Goal: Task Accomplishment & Management: Manage account settings

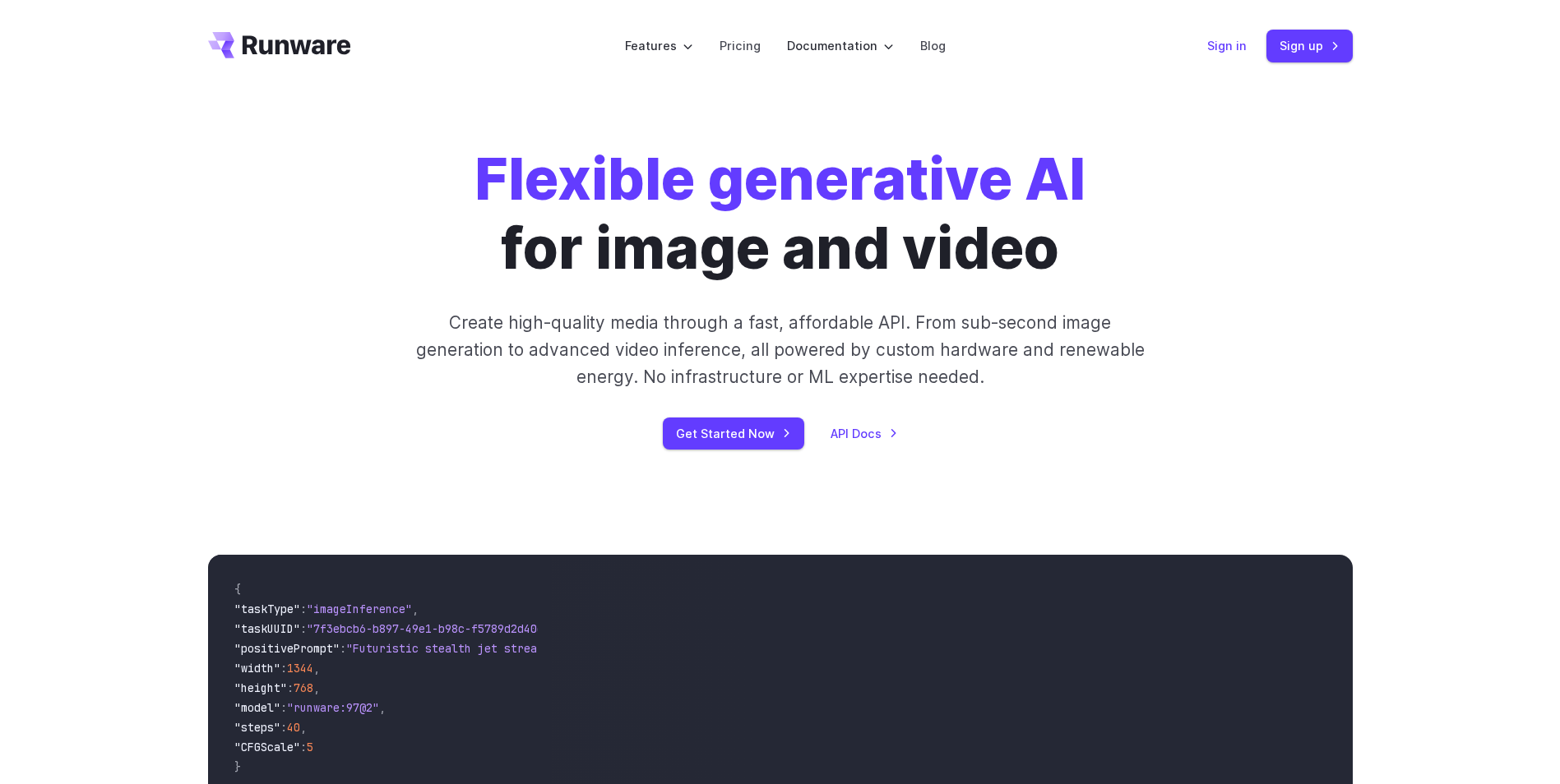
drag, startPoint x: 0, startPoint y: 0, endPoint x: 1221, endPoint y: 44, distance: 1221.8
click at [1221, 44] on link "Sign in" at bounding box center [1227, 45] width 39 height 19
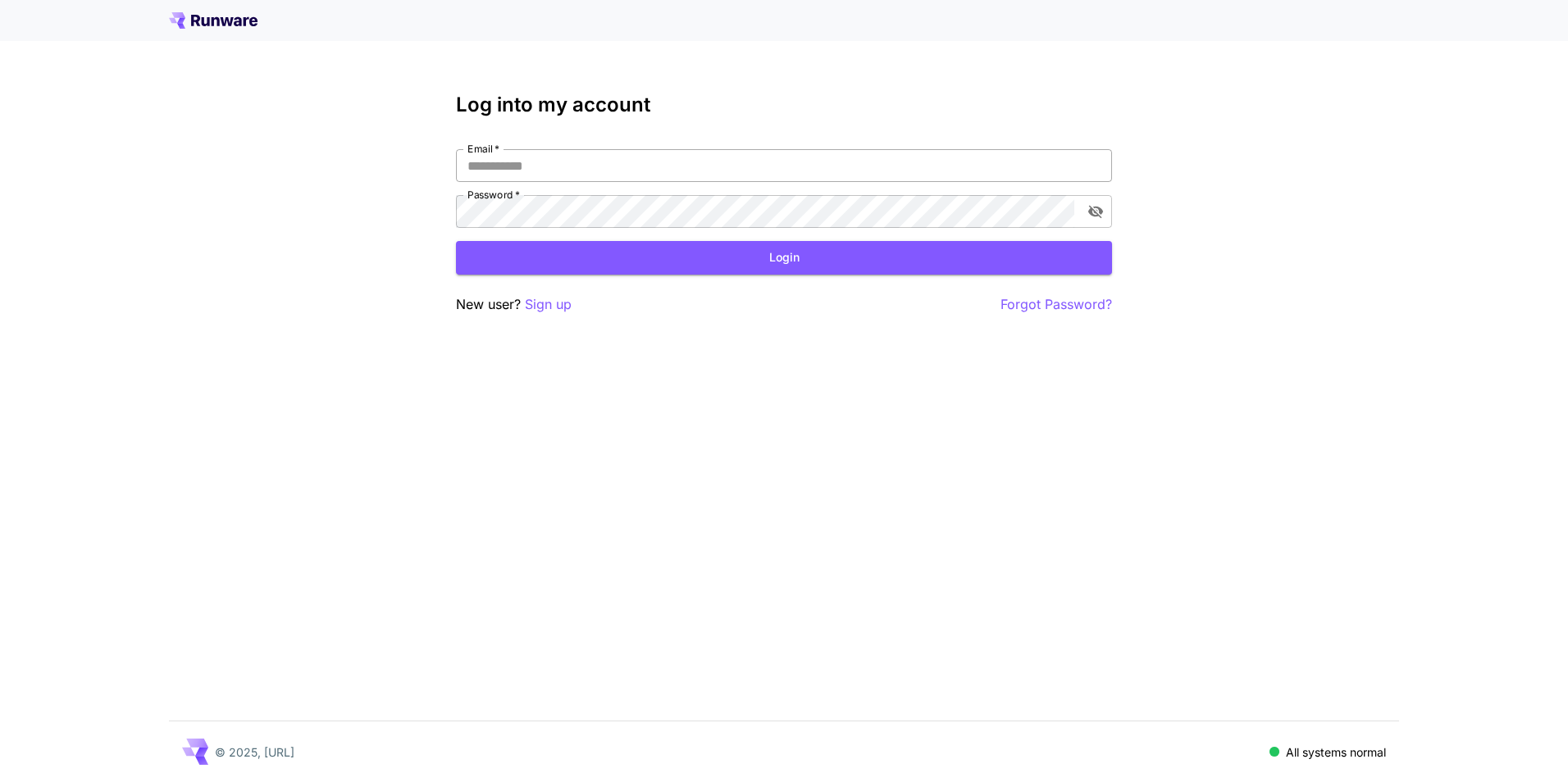
click at [537, 160] on input "Email   *" at bounding box center [784, 165] width 656 height 33
type input "**********"
click button "Login" at bounding box center [784, 258] width 656 height 34
click at [0, 170] on html "**********" at bounding box center [784, 391] width 1568 height 782
click button "Login" at bounding box center [784, 258] width 656 height 34
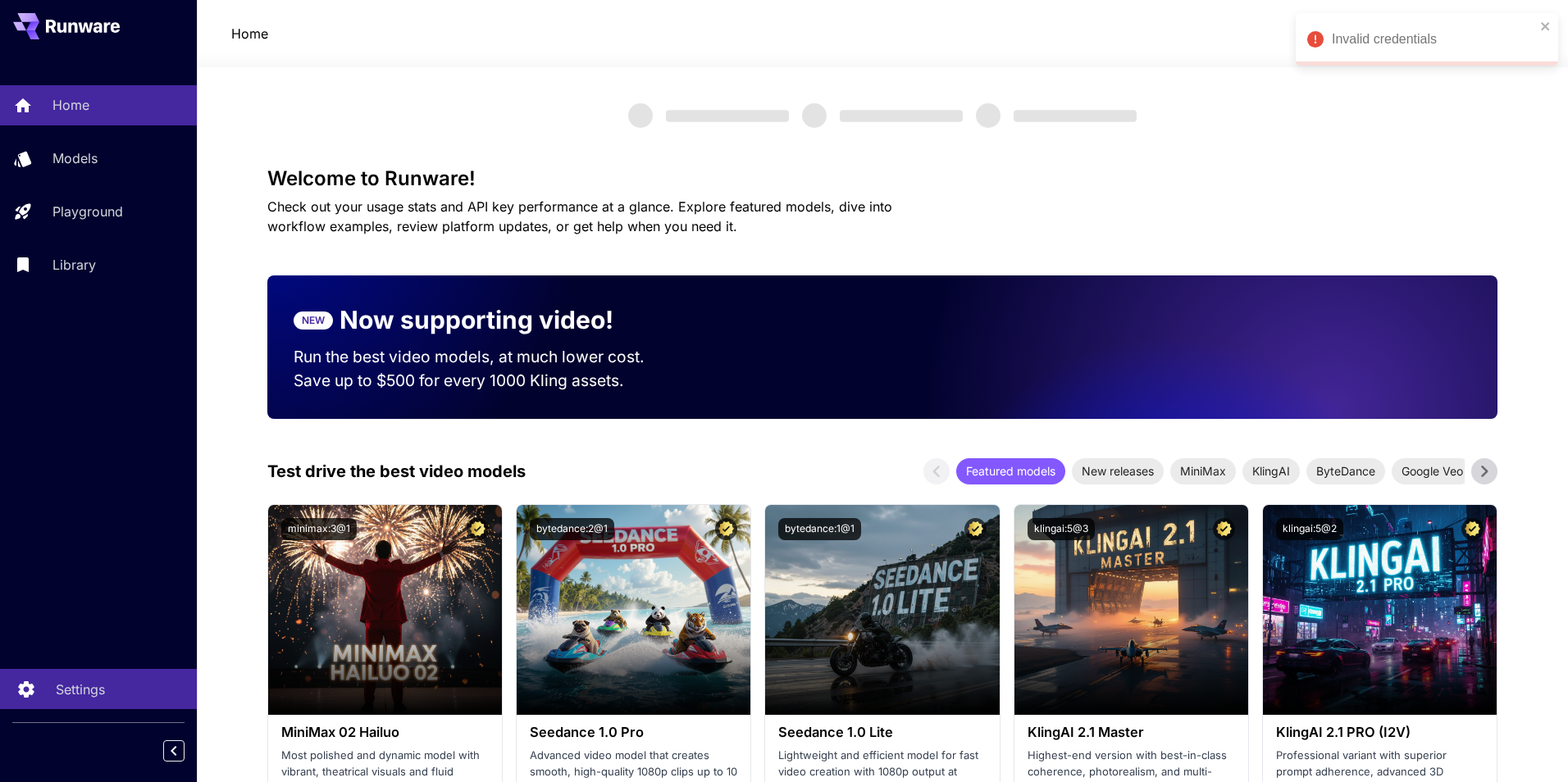
click at [76, 693] on p "Settings" at bounding box center [80, 690] width 49 height 20
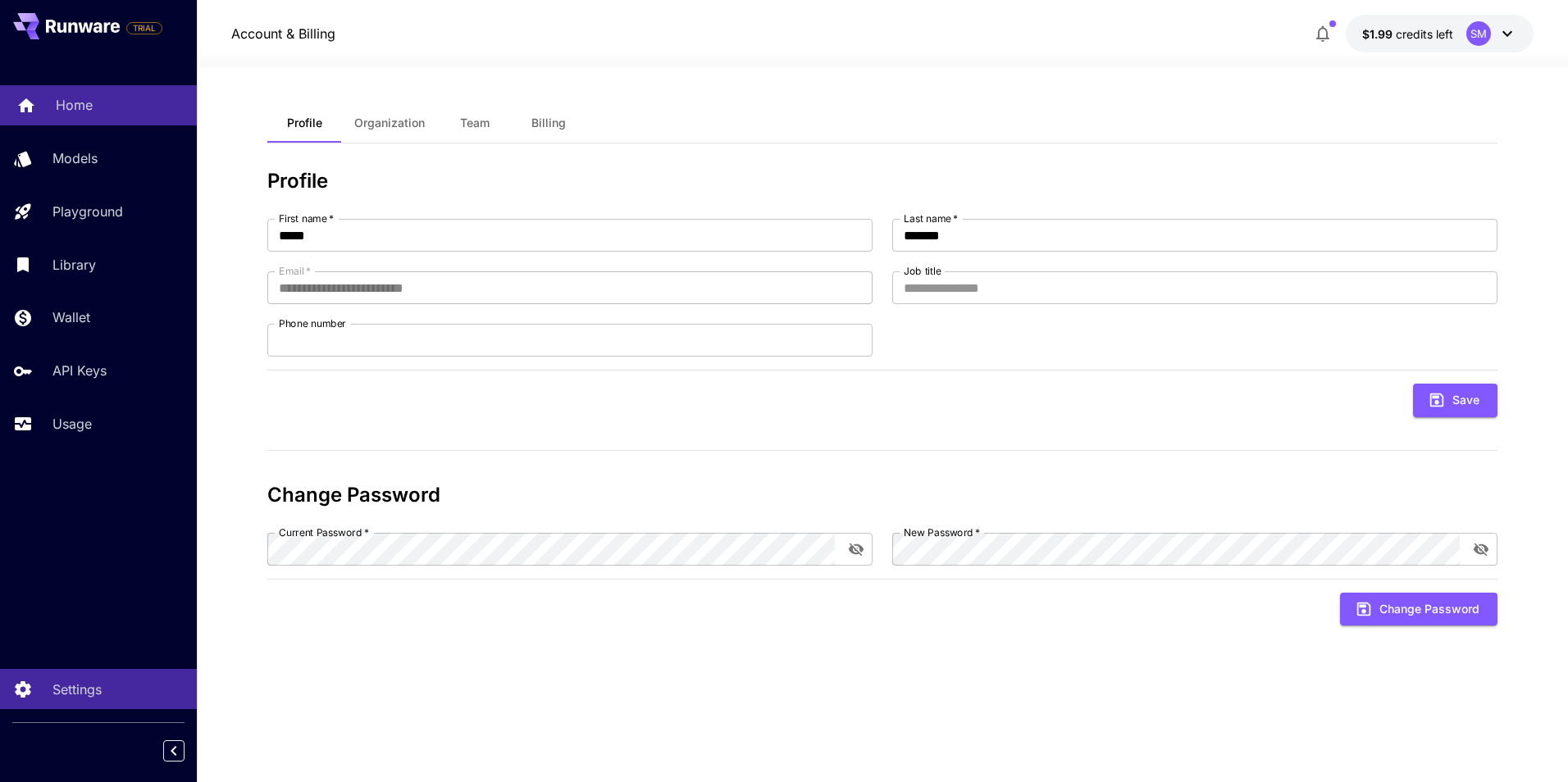
click at [74, 105] on p "Home" at bounding box center [74, 105] width 37 height 20
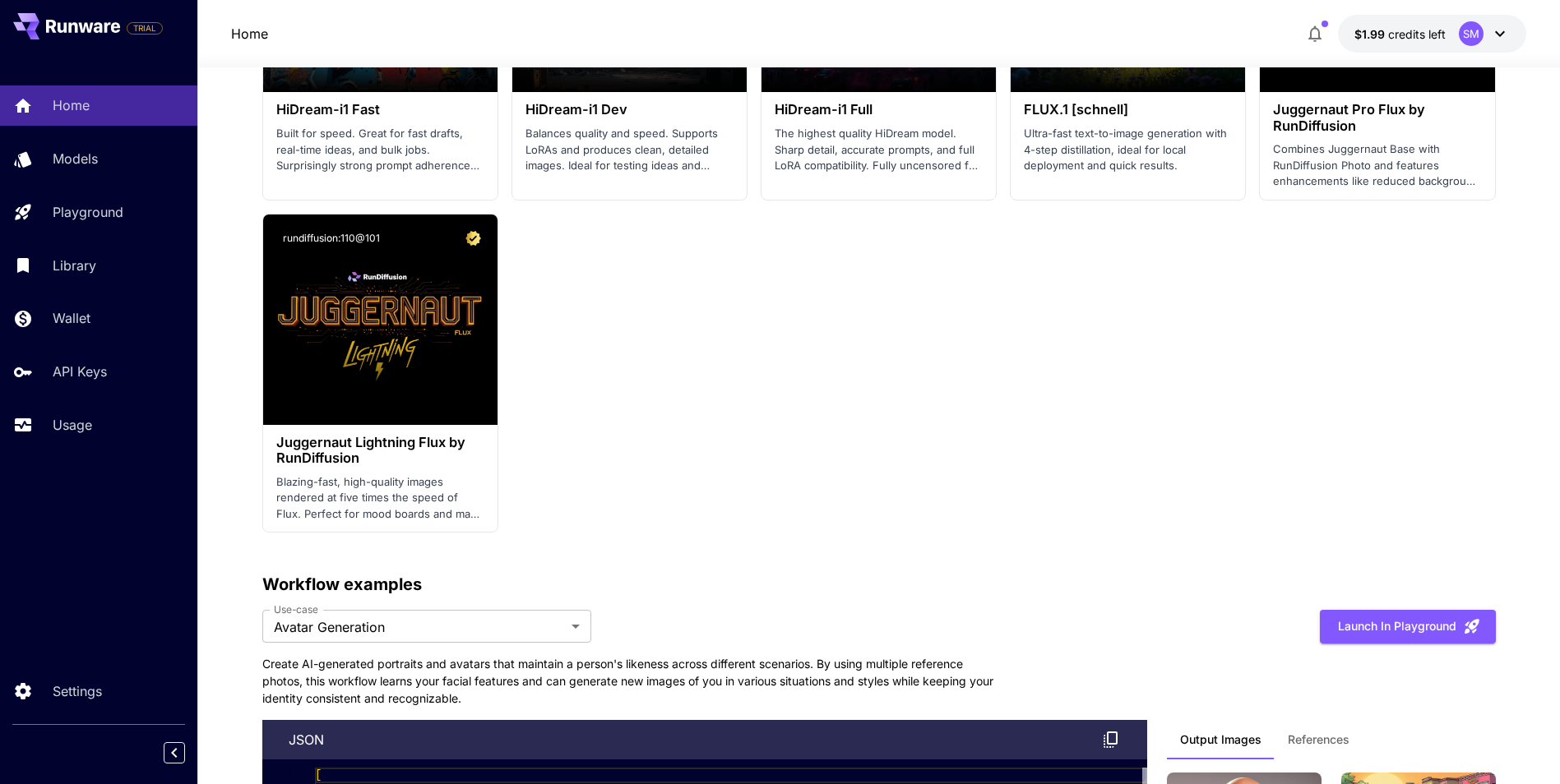
scroll to position [3452, 0]
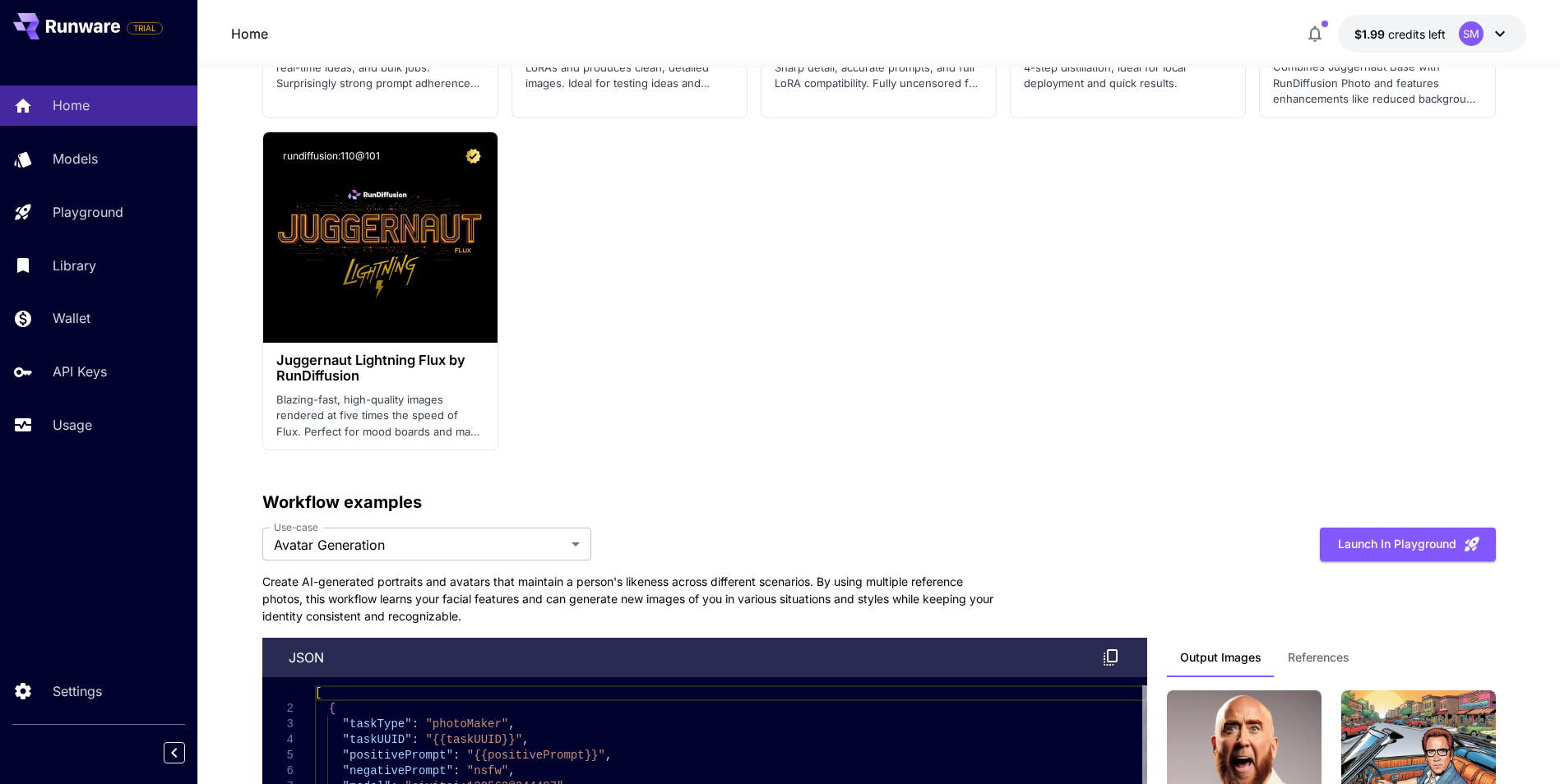
drag, startPoint x: 1419, startPoint y: 0, endPoint x: 1125, endPoint y: 256, distance: 389.8
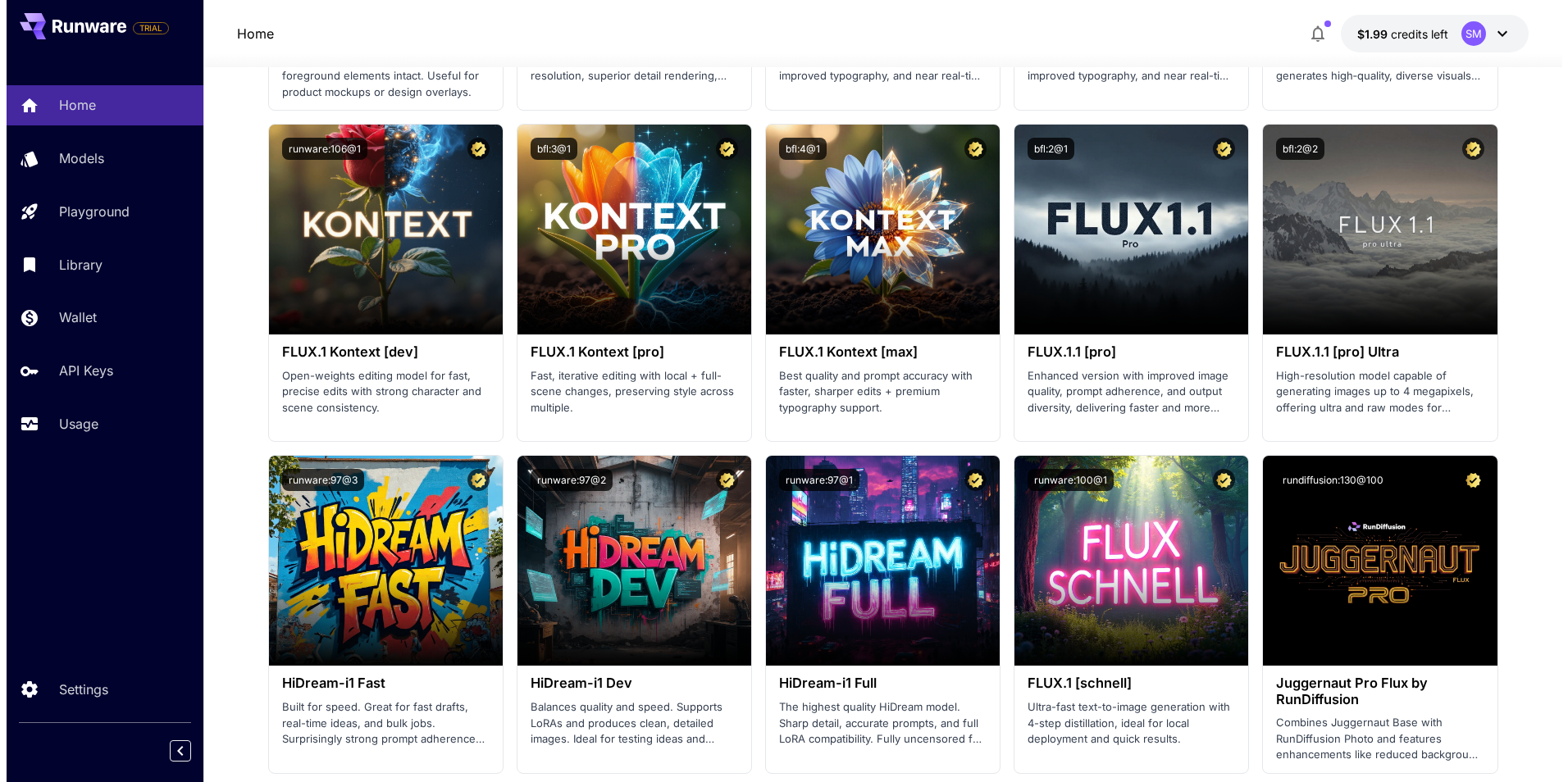
scroll to position [2706, 0]
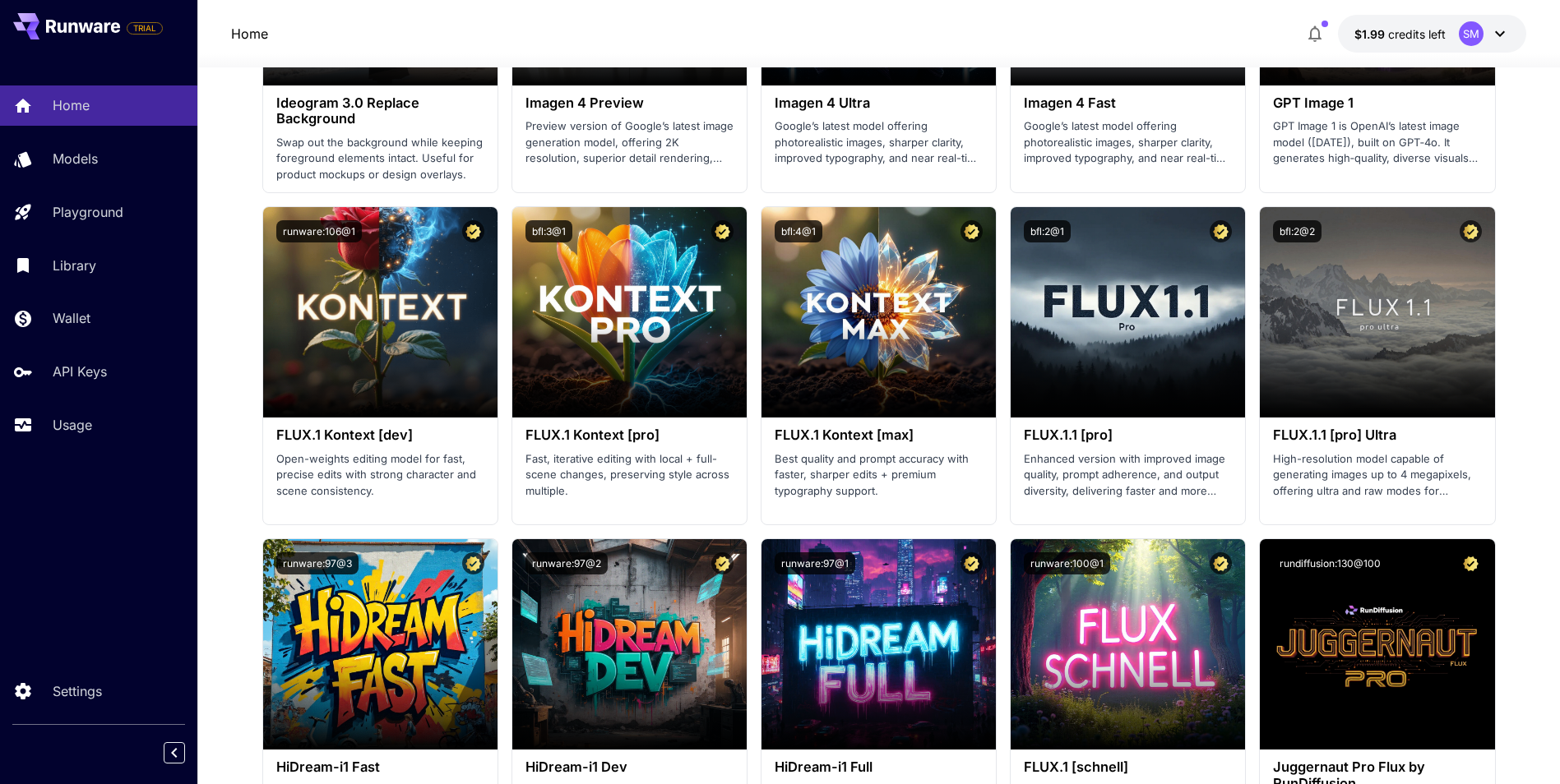
click at [1492, 40] on icon at bounding box center [1500, 34] width 20 height 20
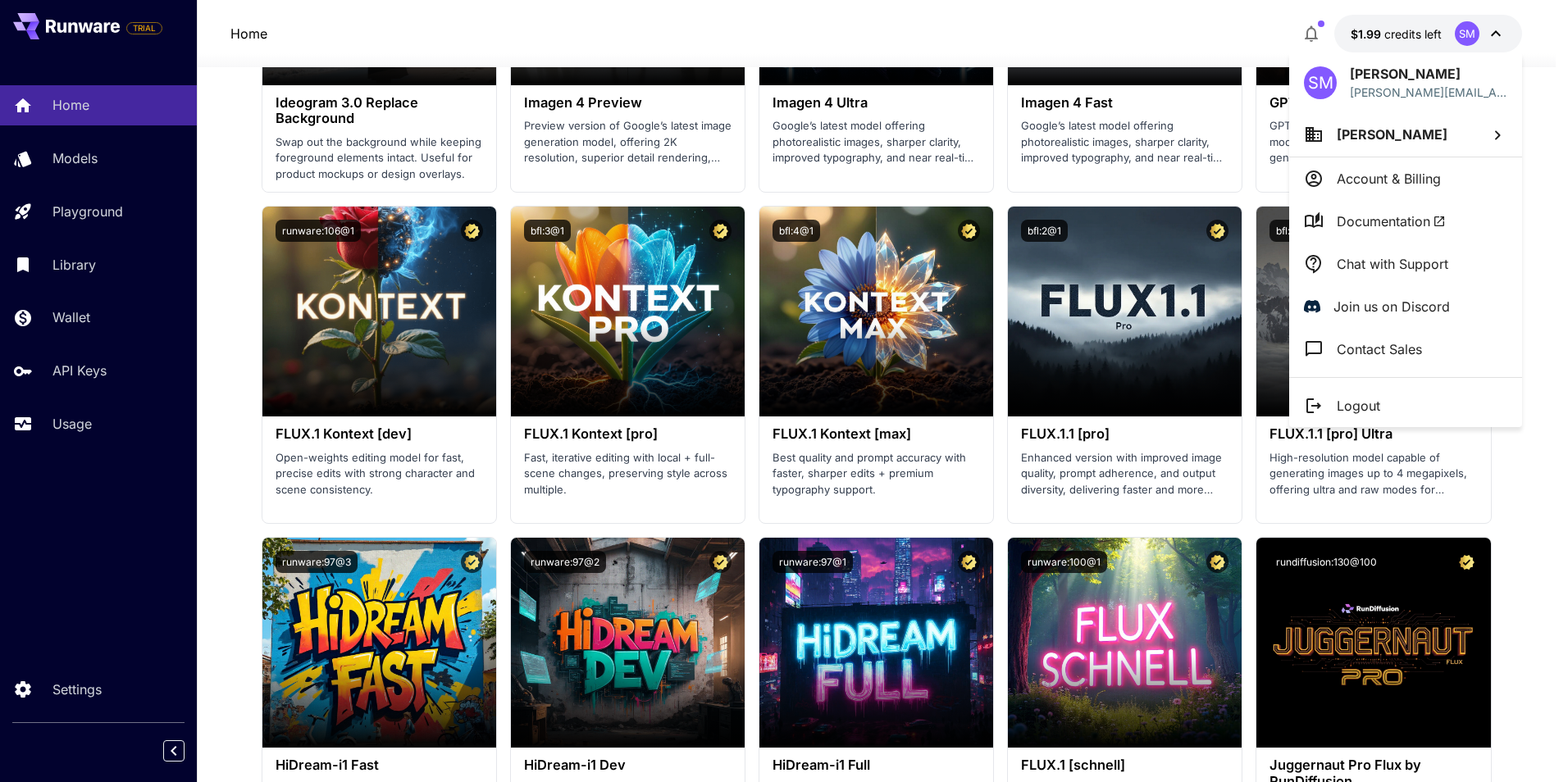
click at [1358, 137] on span "[PERSON_NAME]" at bounding box center [1392, 134] width 111 height 16
click at [1410, 86] on div at bounding box center [784, 391] width 1568 height 782
click at [1388, 140] on span "[PERSON_NAME]" at bounding box center [1392, 134] width 111 height 16
click at [1152, 214] on p "Add organization" at bounding box center [1180, 216] width 106 height 20
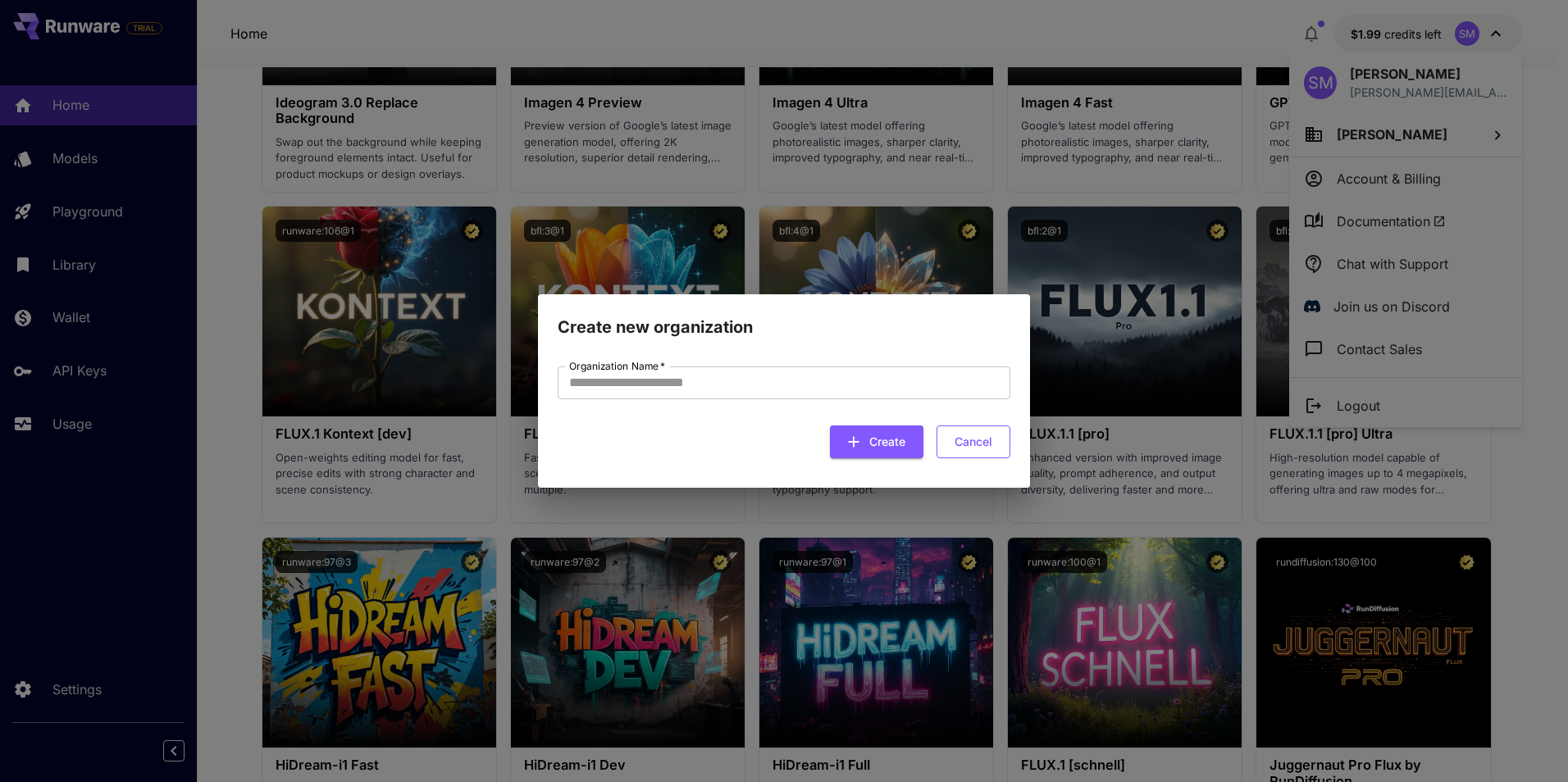
click at [956, 435] on button "Cancel" at bounding box center [973, 442] width 74 height 34
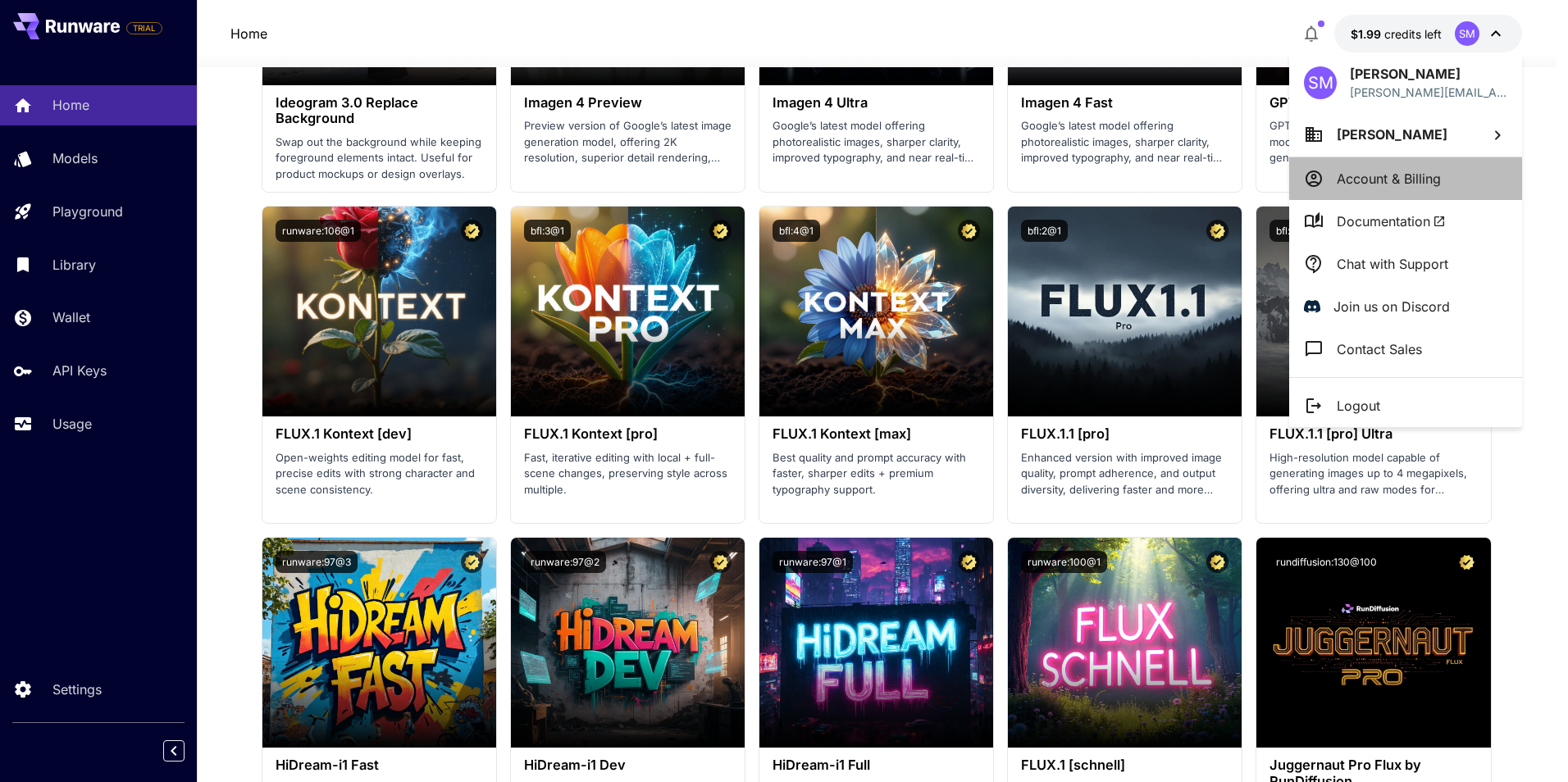
click at [1403, 175] on p "Account & Billing" at bounding box center [1388, 179] width 104 height 20
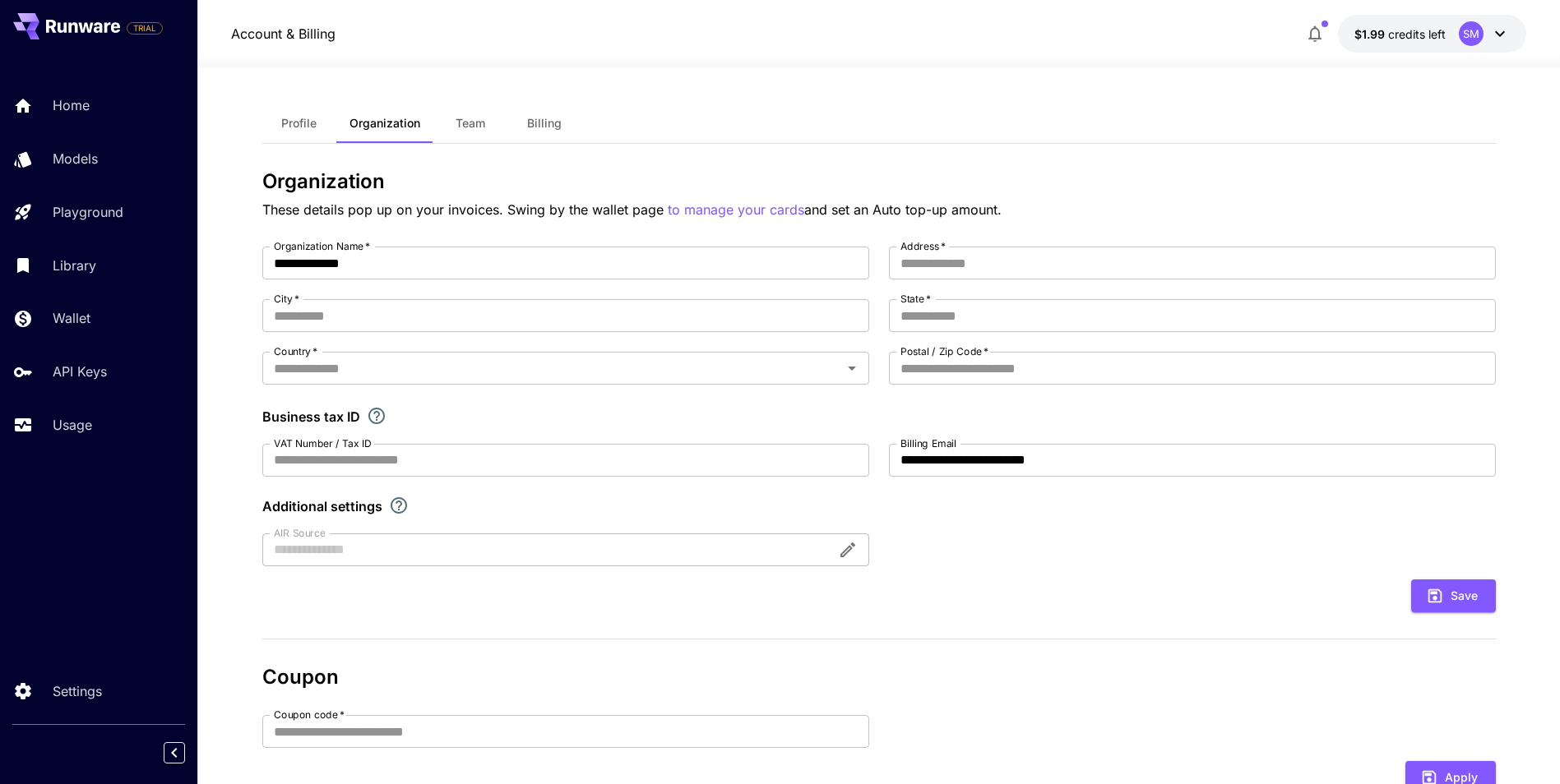
click at [1449, 38] on button "$1.99 credits left SM" at bounding box center [1433, 34] width 189 height 38
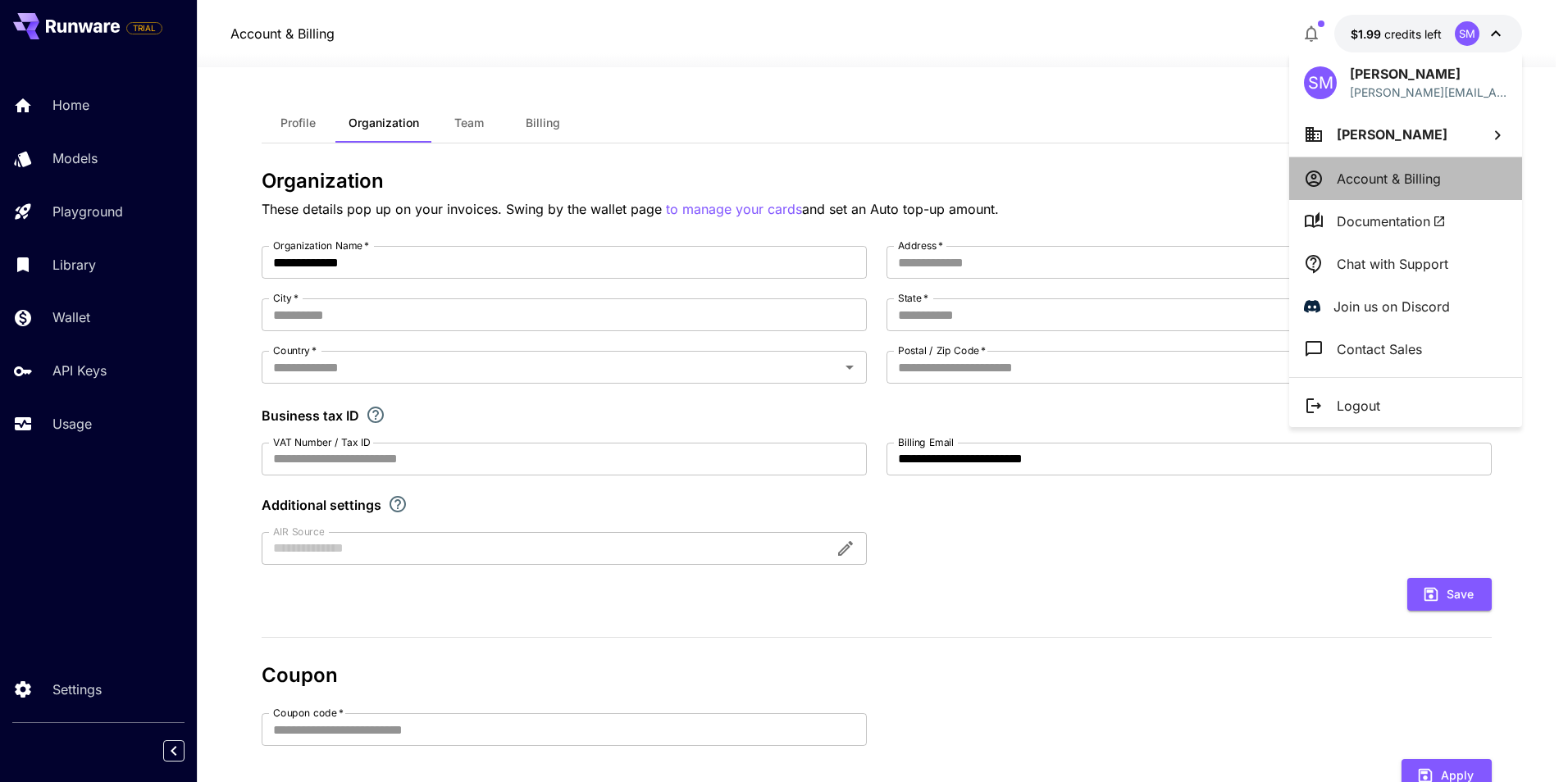
click at [1365, 179] on p "Account & Billing" at bounding box center [1388, 179] width 104 height 20
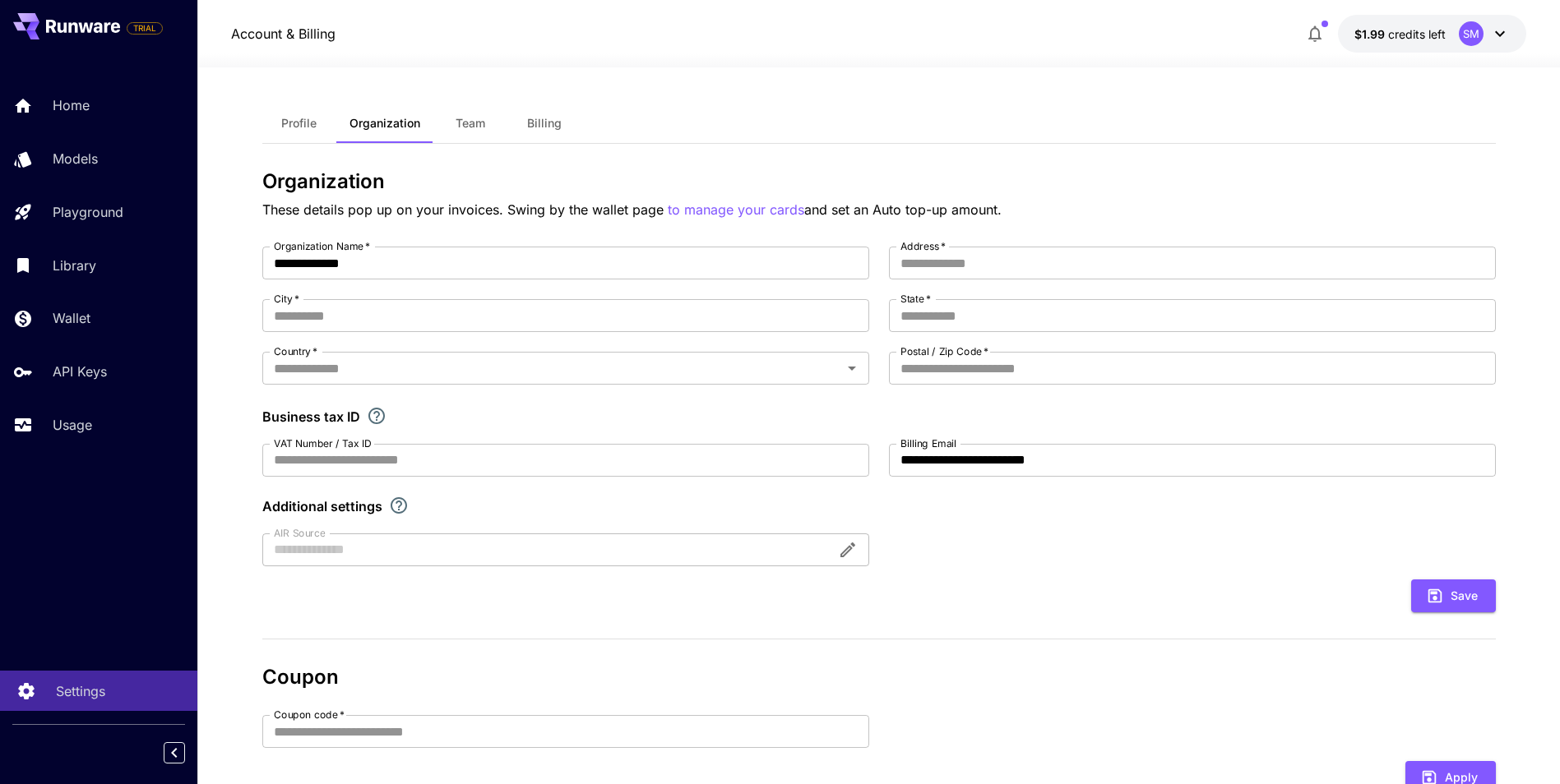
click at [66, 680] on link "Settings" at bounding box center [99, 691] width 197 height 40
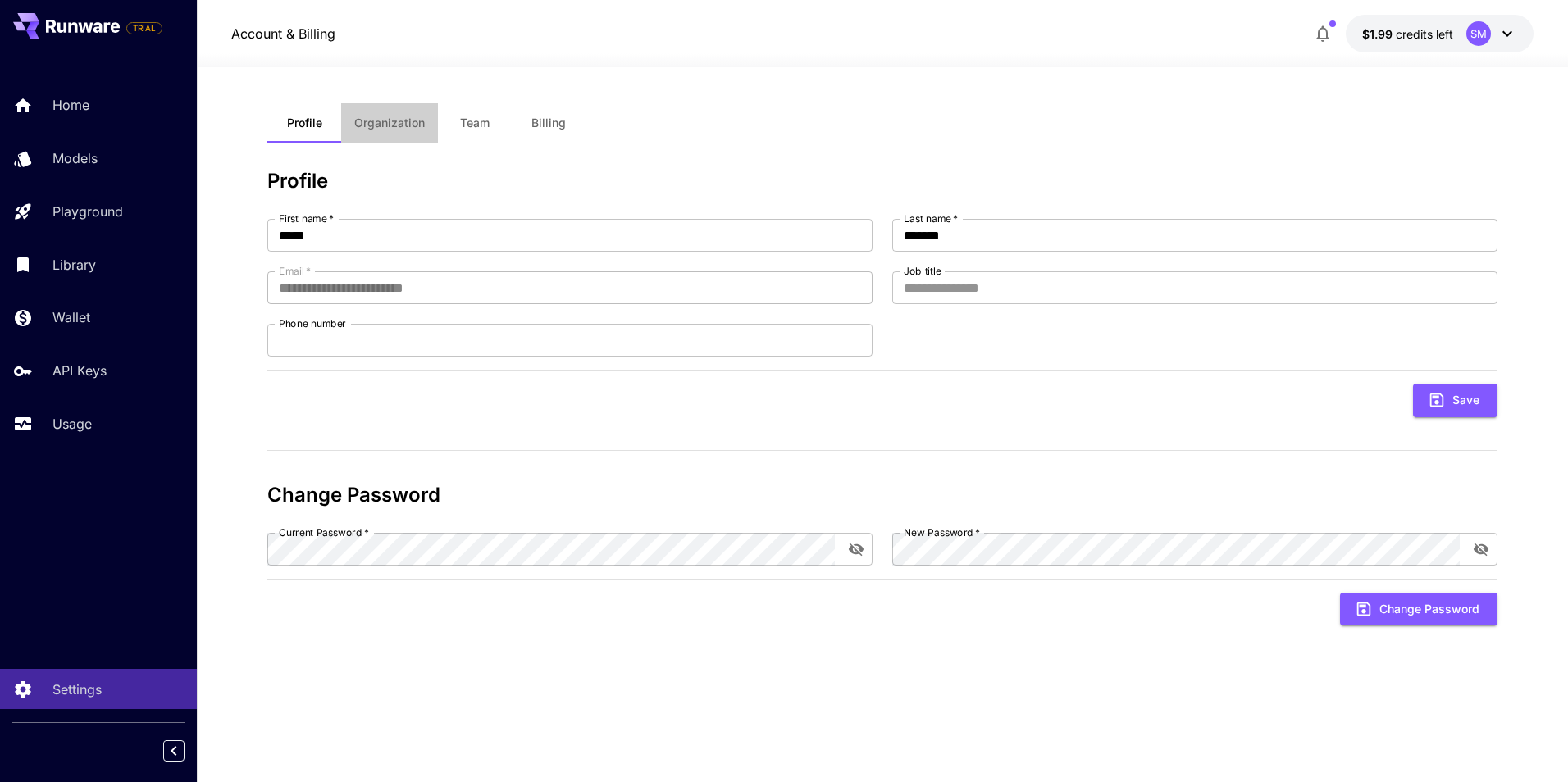
click at [391, 121] on span "Organization" at bounding box center [390, 122] width 71 height 15
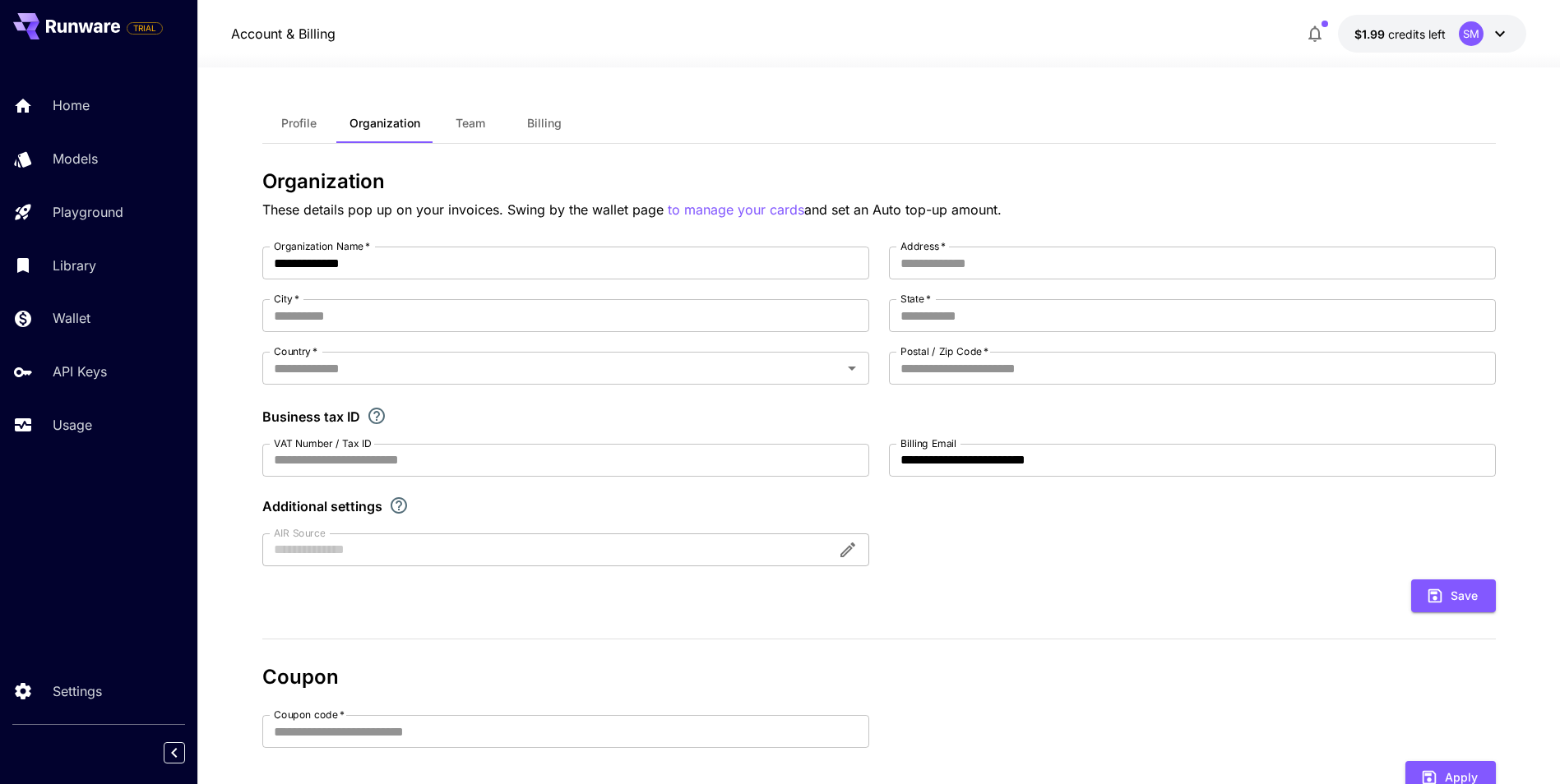
click at [456, 122] on span "Team" at bounding box center [470, 123] width 29 height 15
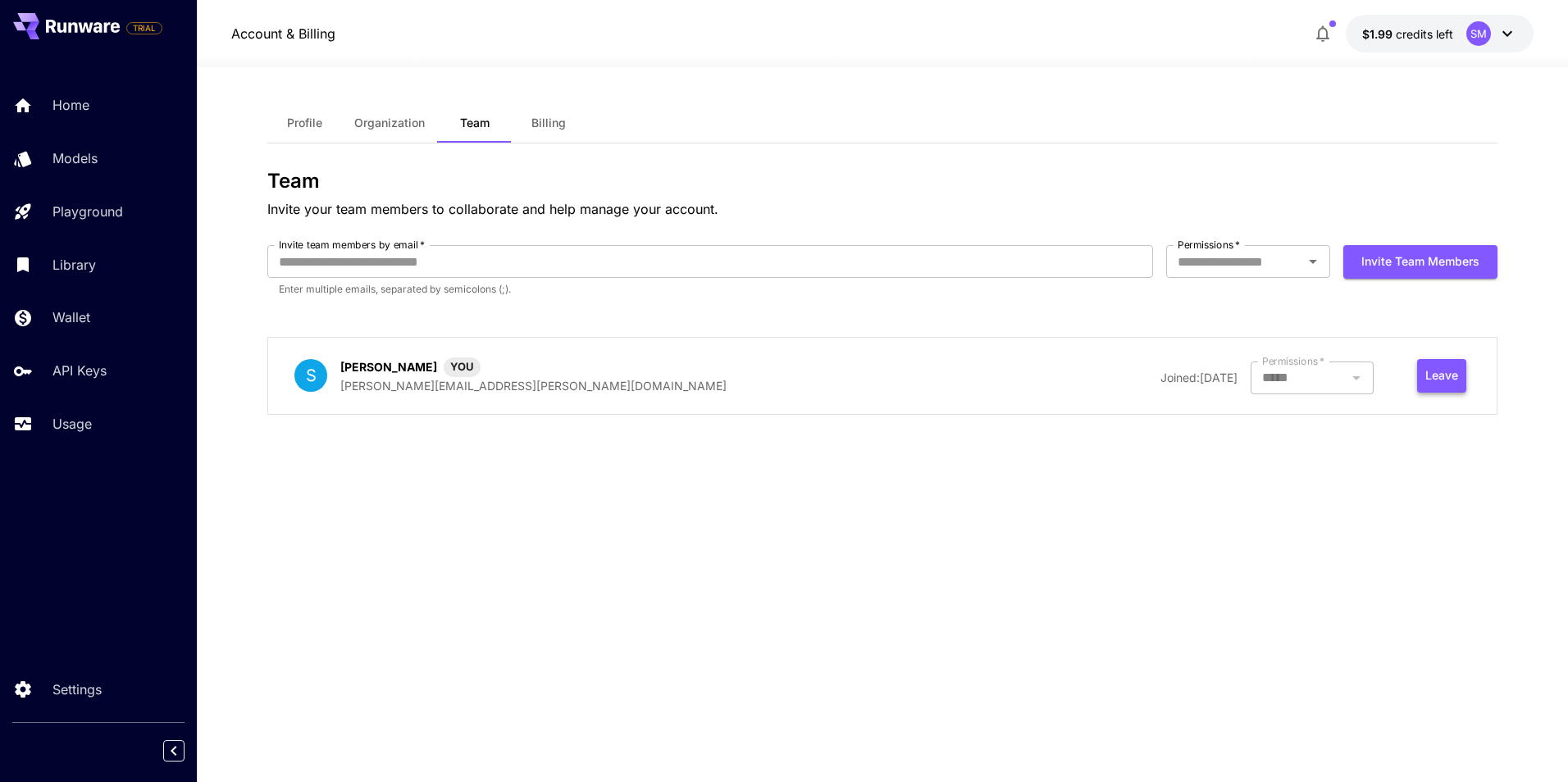
click at [1439, 387] on button "Leave" at bounding box center [1441, 376] width 49 height 34
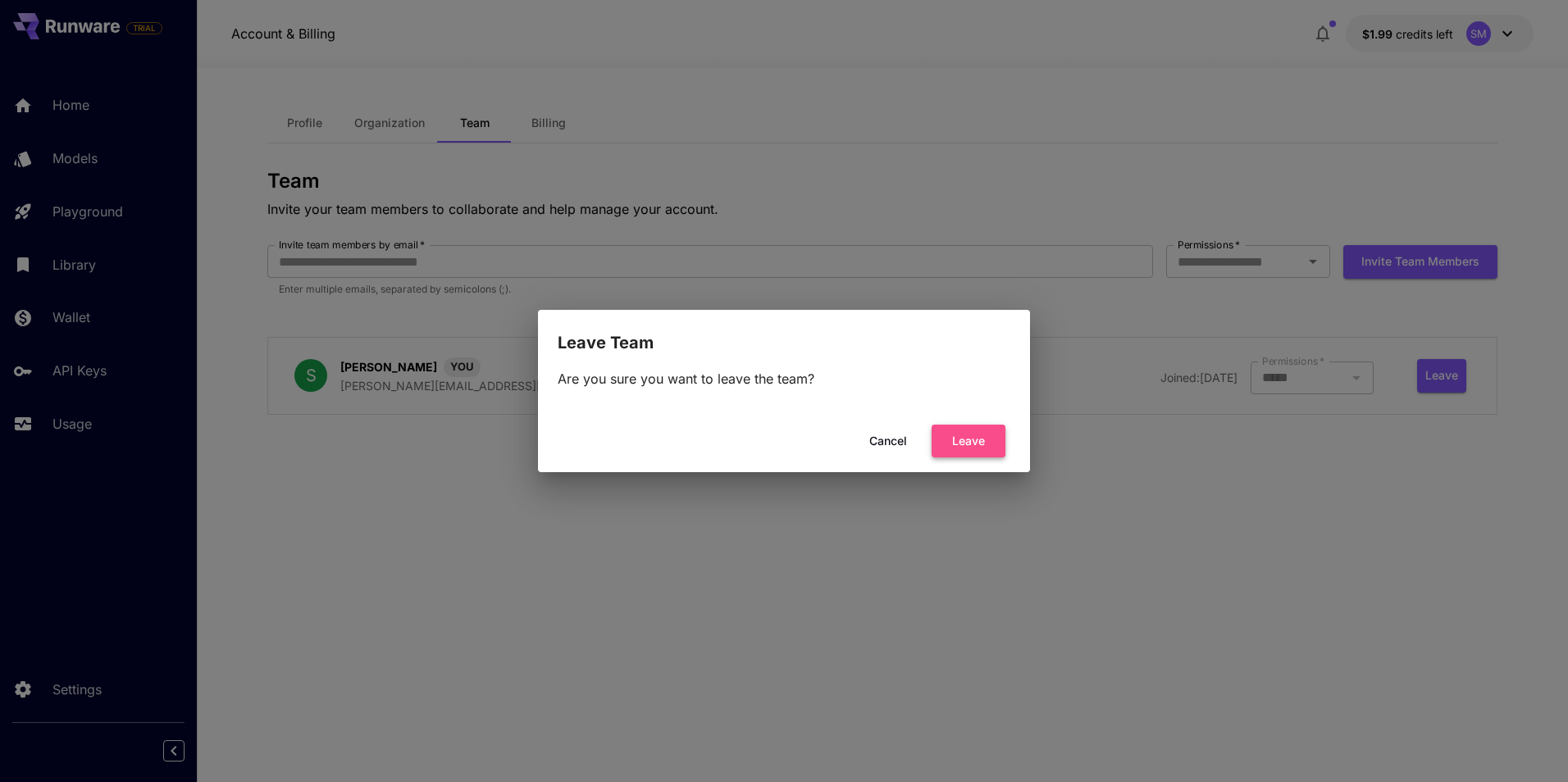
click at [968, 439] on button "Leave" at bounding box center [968, 442] width 74 height 34
click at [976, 443] on button "Leave" at bounding box center [968, 442] width 74 height 34
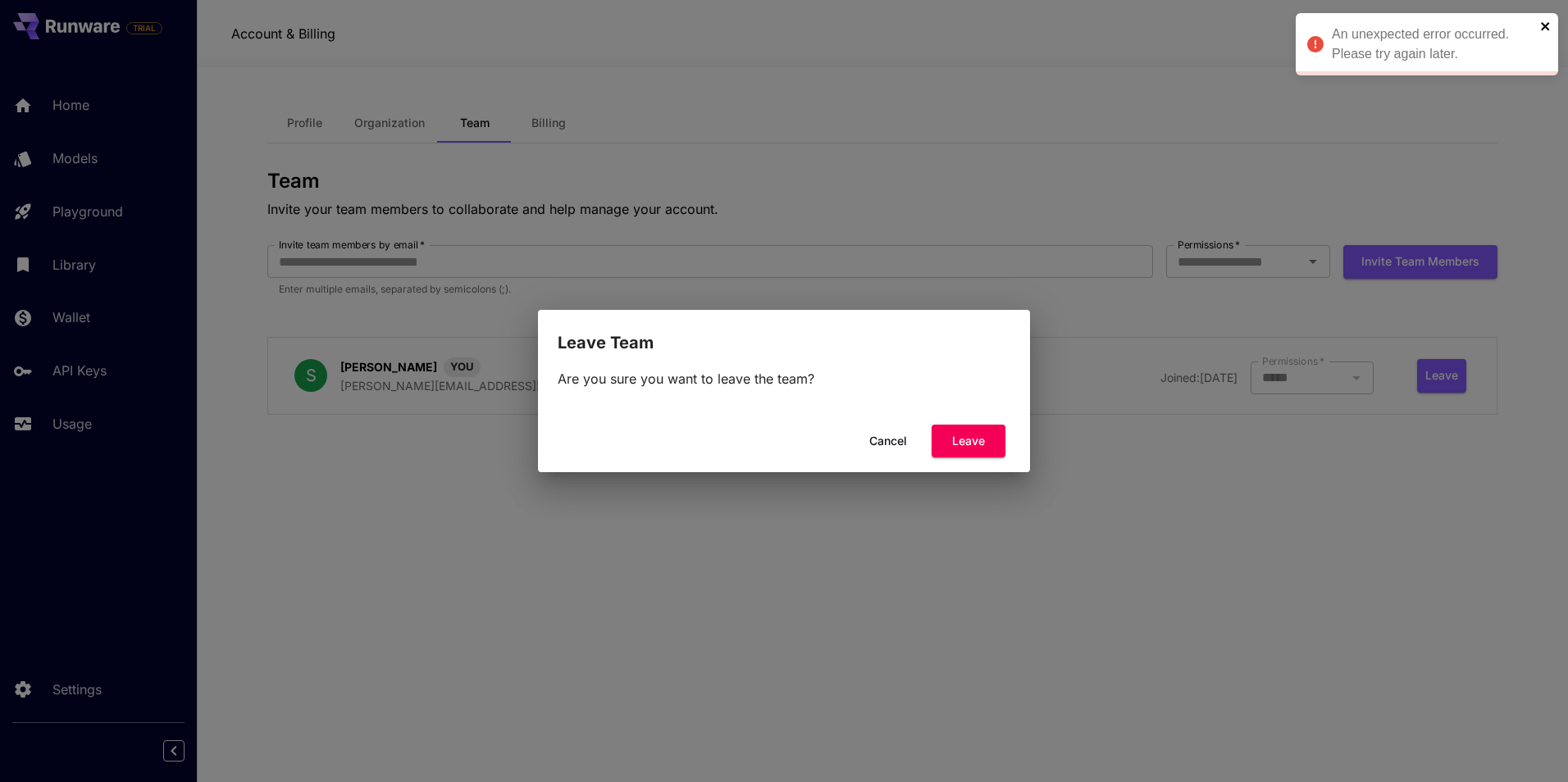
click at [1542, 27] on icon "close" at bounding box center [1546, 26] width 12 height 13
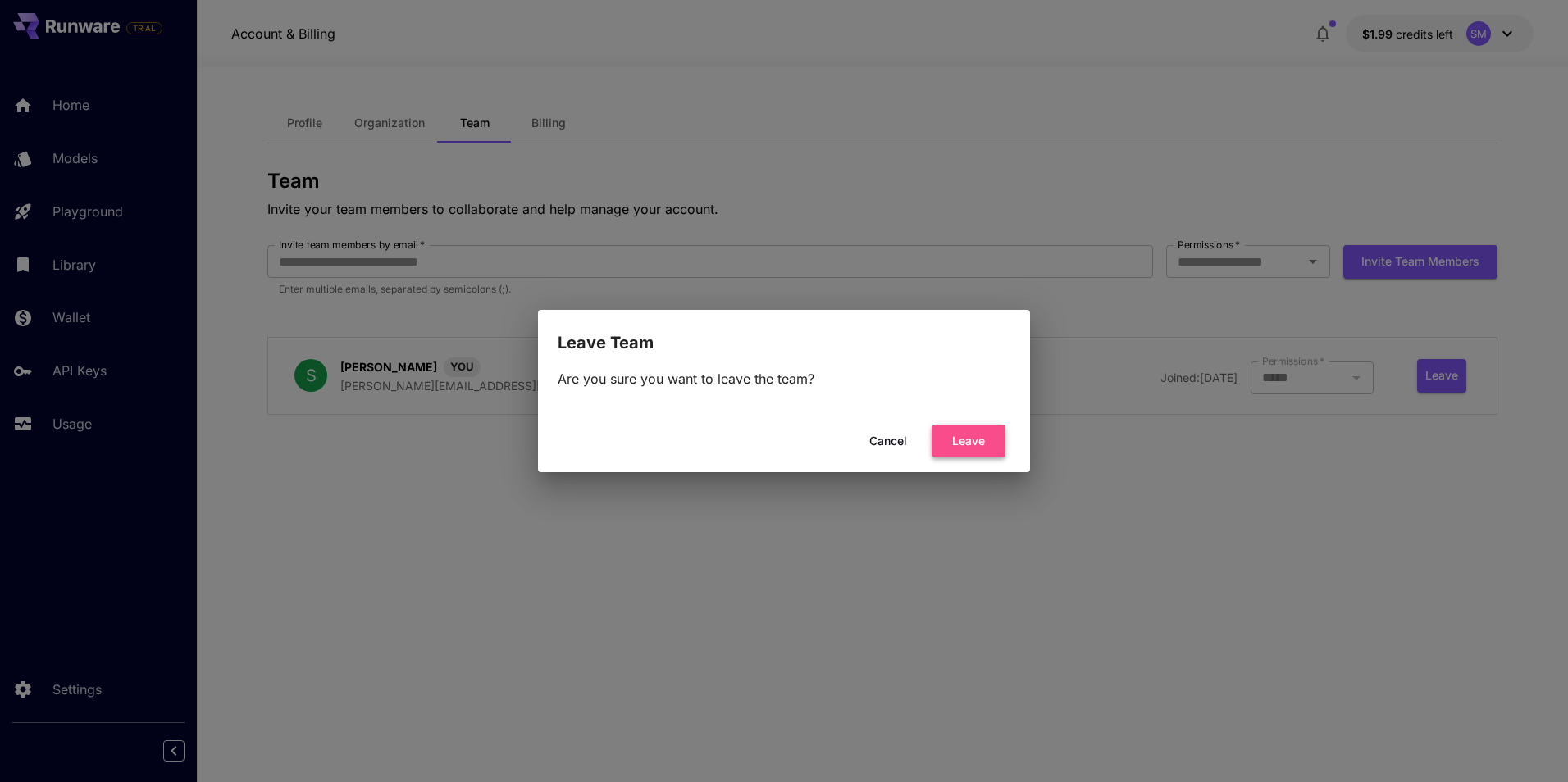
click at [970, 442] on button "Leave" at bounding box center [968, 442] width 74 height 34
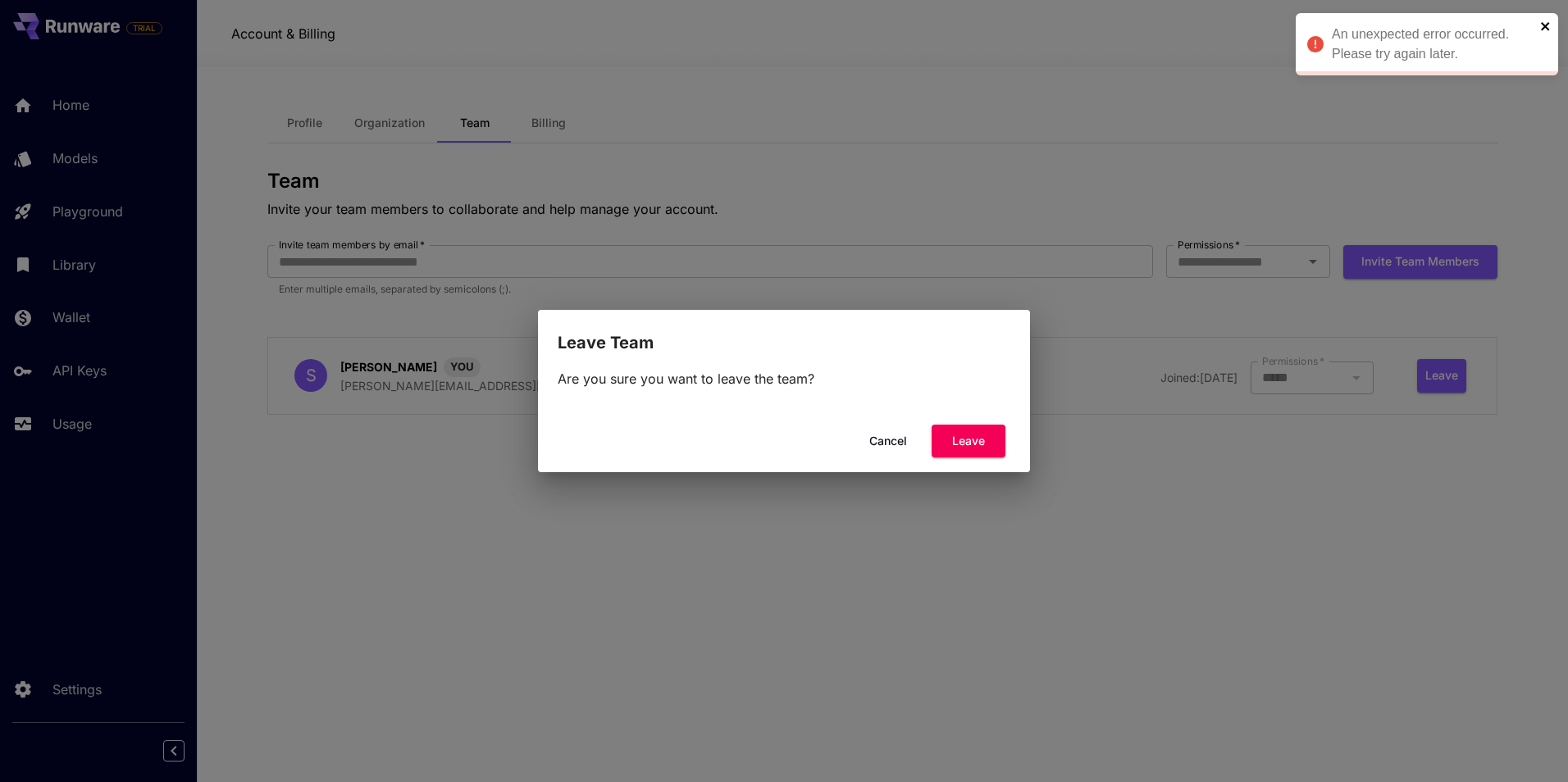
click at [1541, 24] on icon "close" at bounding box center [1546, 26] width 12 height 13
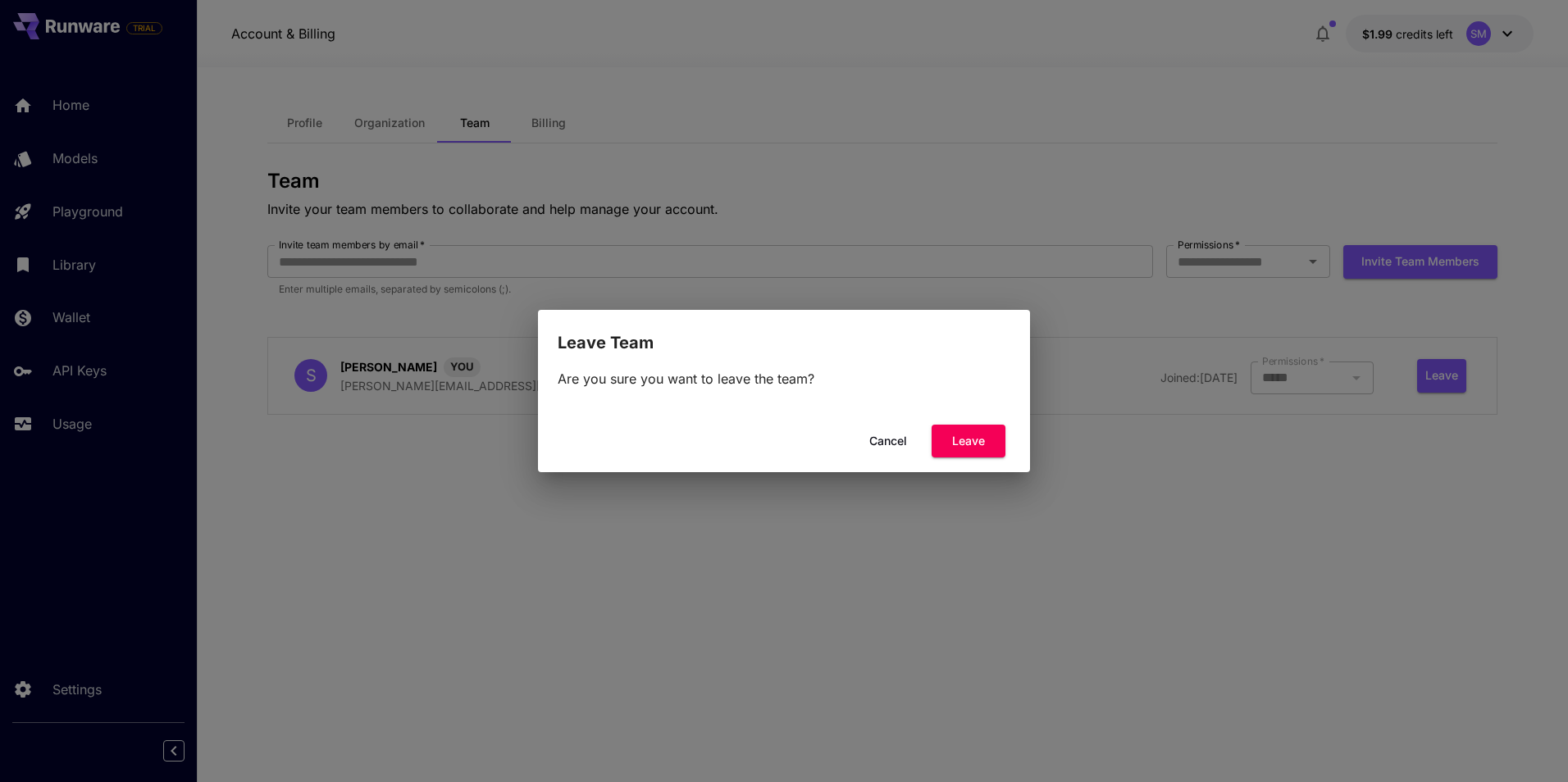
click at [906, 442] on button "Cancel" at bounding box center [888, 442] width 74 height 34
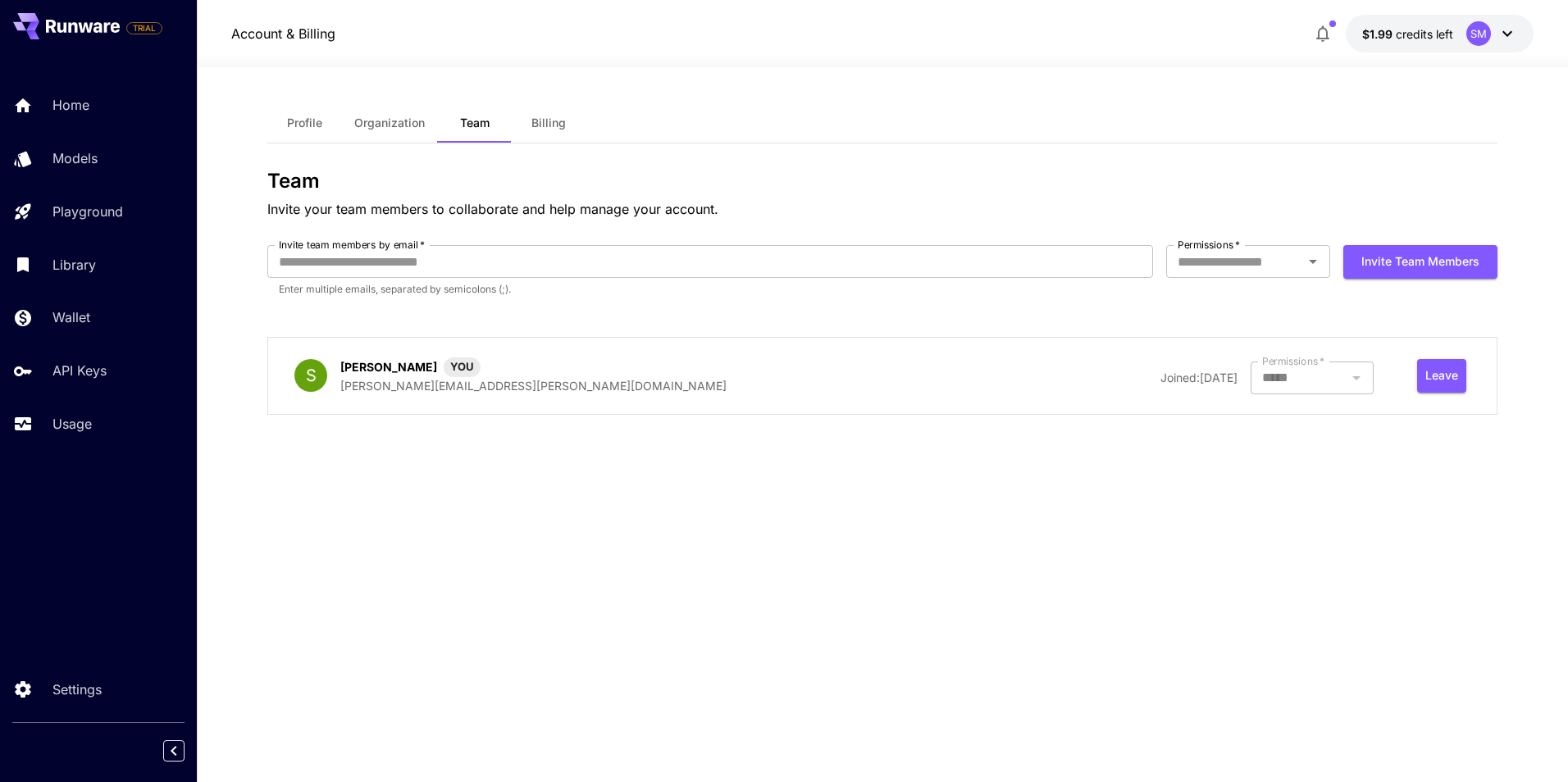
click at [546, 125] on span "Billing" at bounding box center [548, 122] width 35 height 15
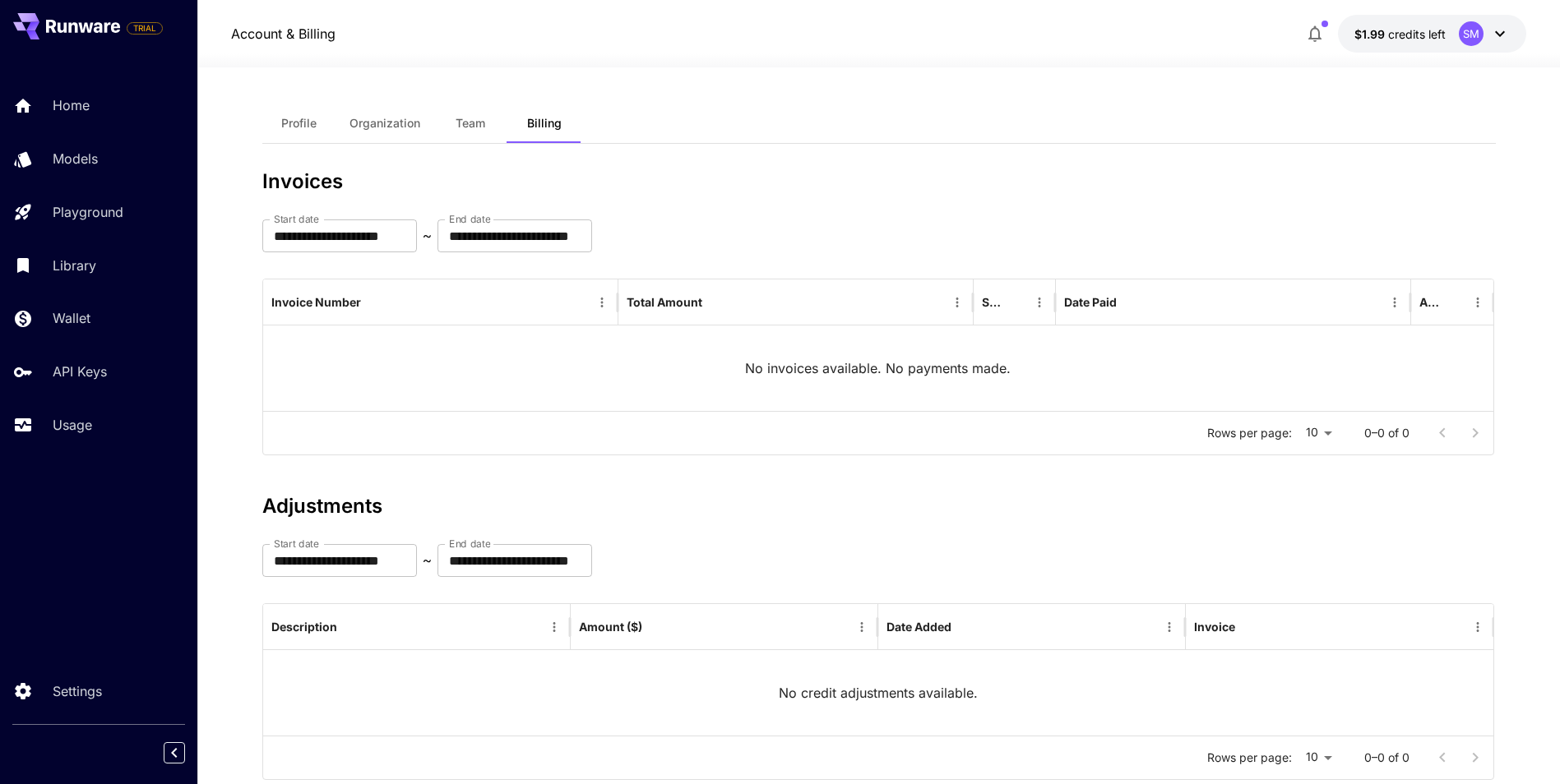
click at [294, 113] on button "Profile" at bounding box center [299, 124] width 74 height 39
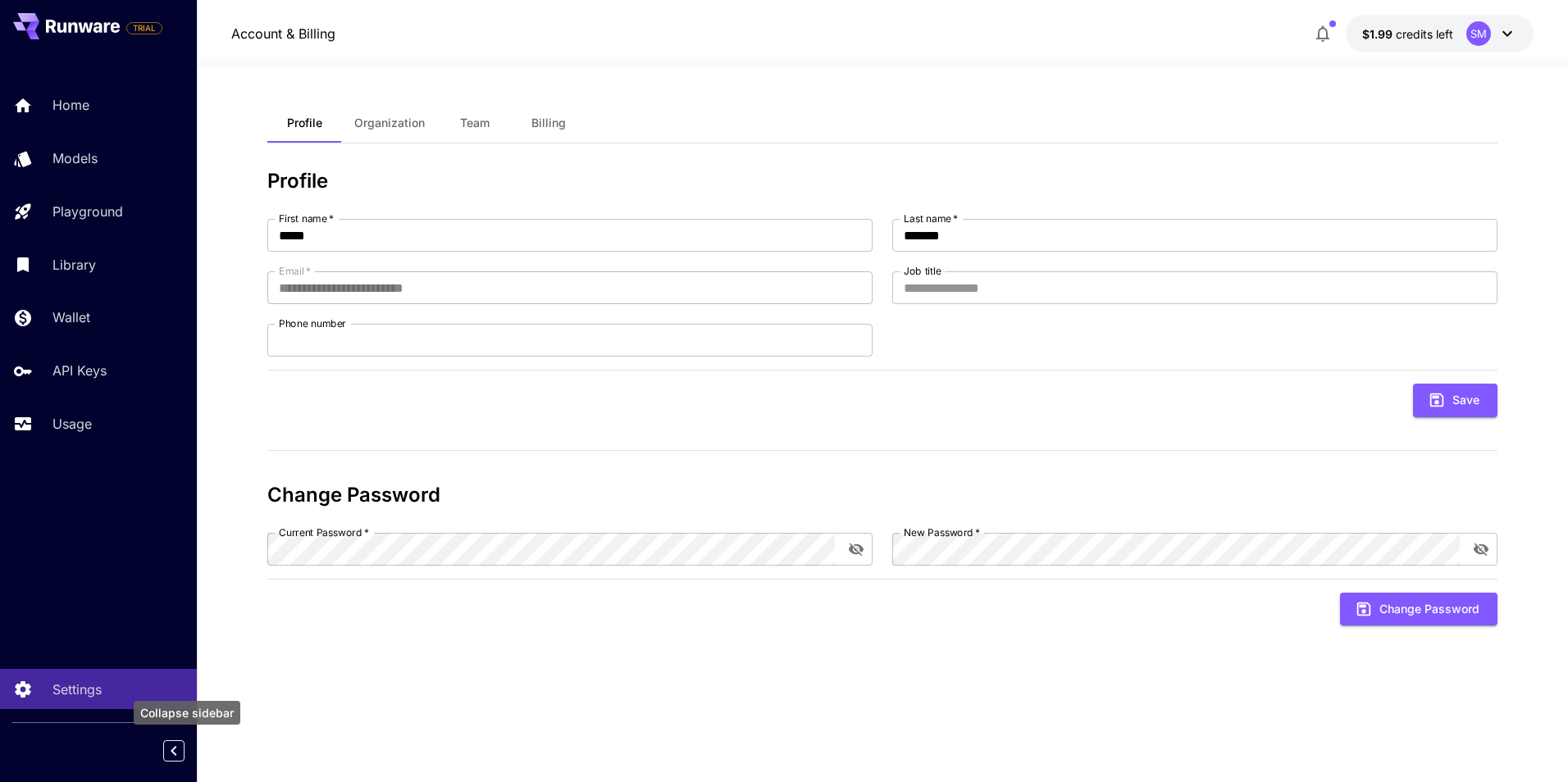
click at [177, 753] on icon "Collapse sidebar" at bounding box center [174, 751] width 20 height 20
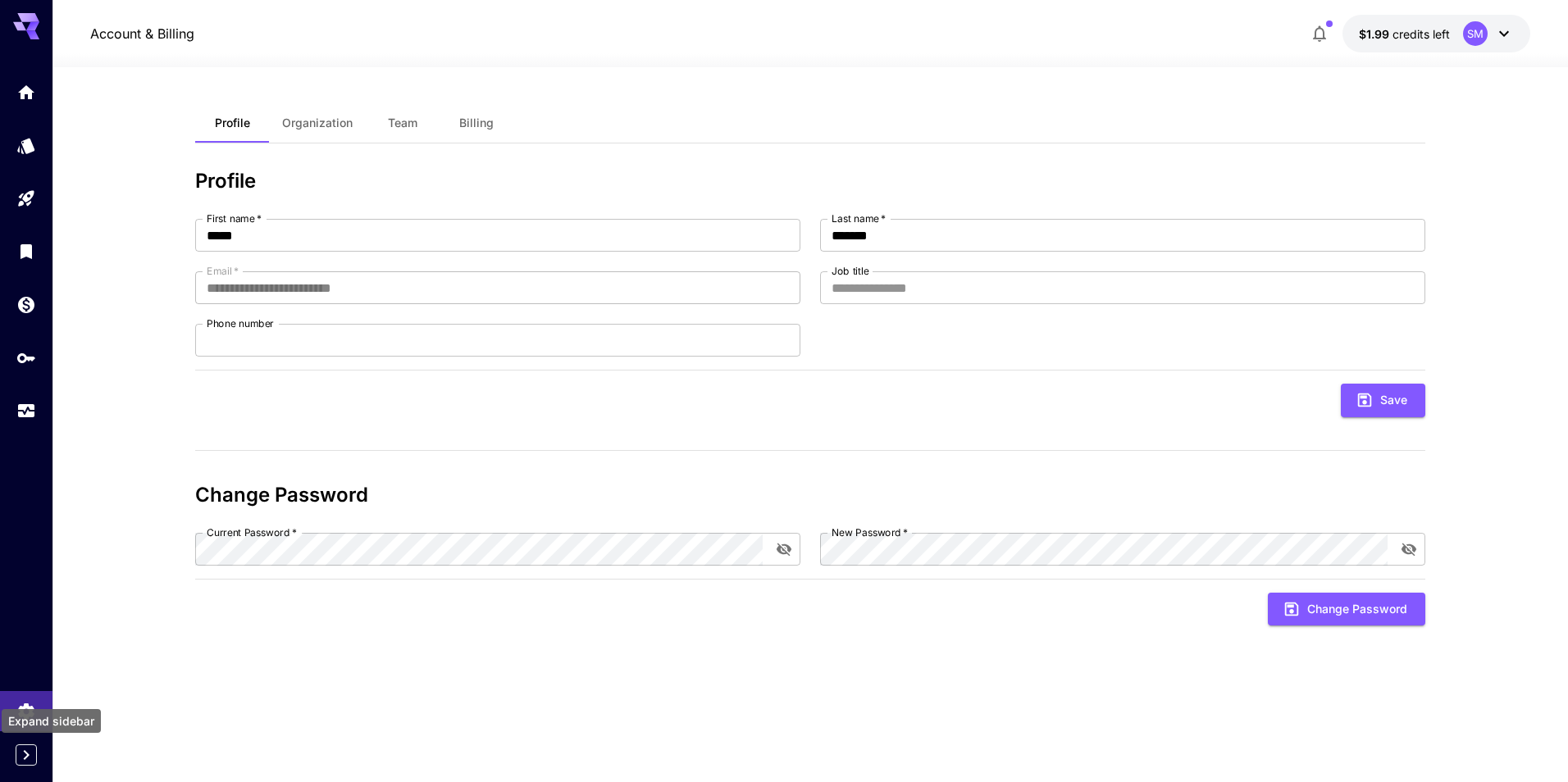
click at [23, 758] on icon "Expand sidebar" at bounding box center [26, 755] width 20 height 20
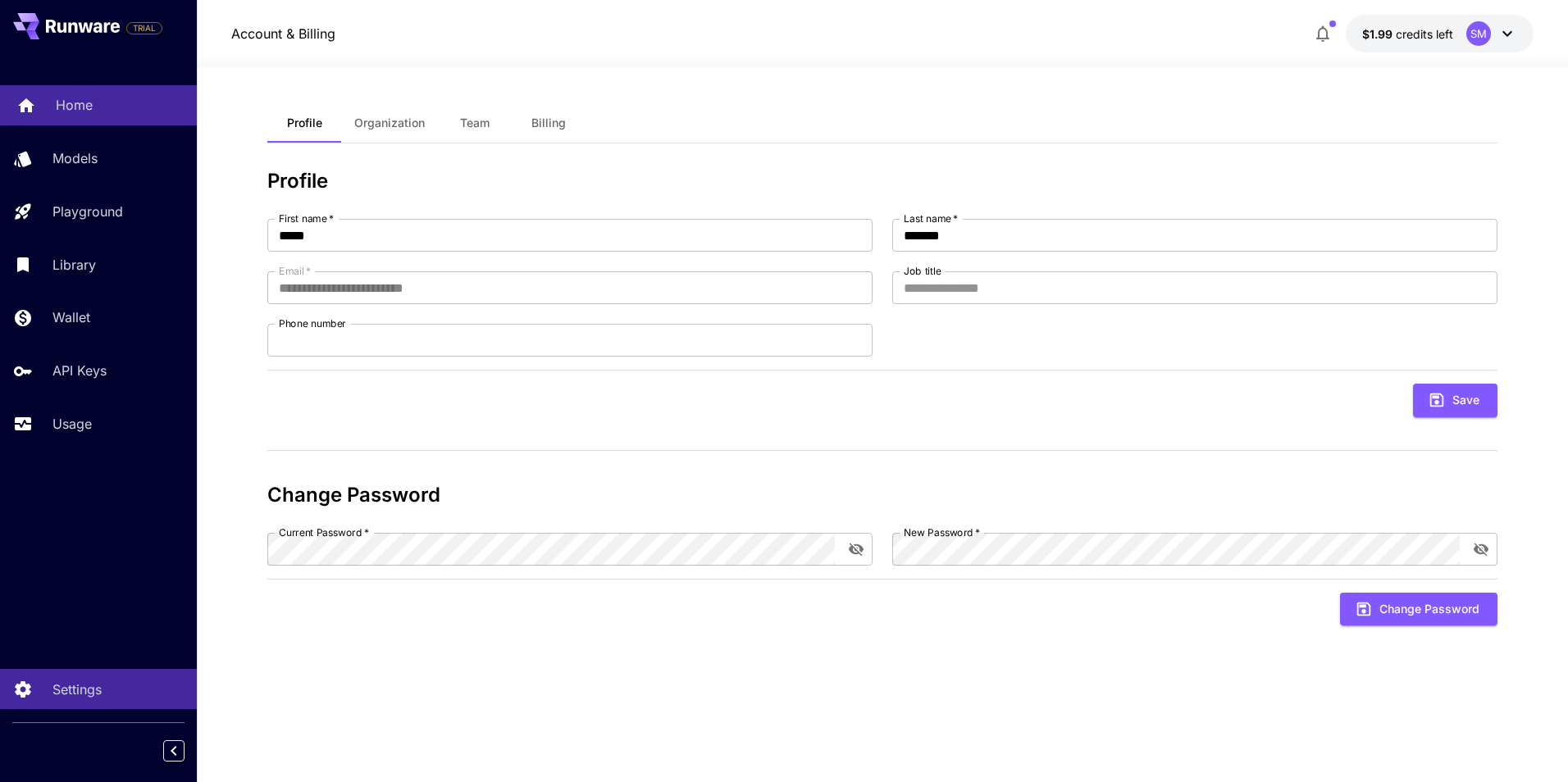
click at [116, 112] on div "Home" at bounding box center [120, 105] width 128 height 20
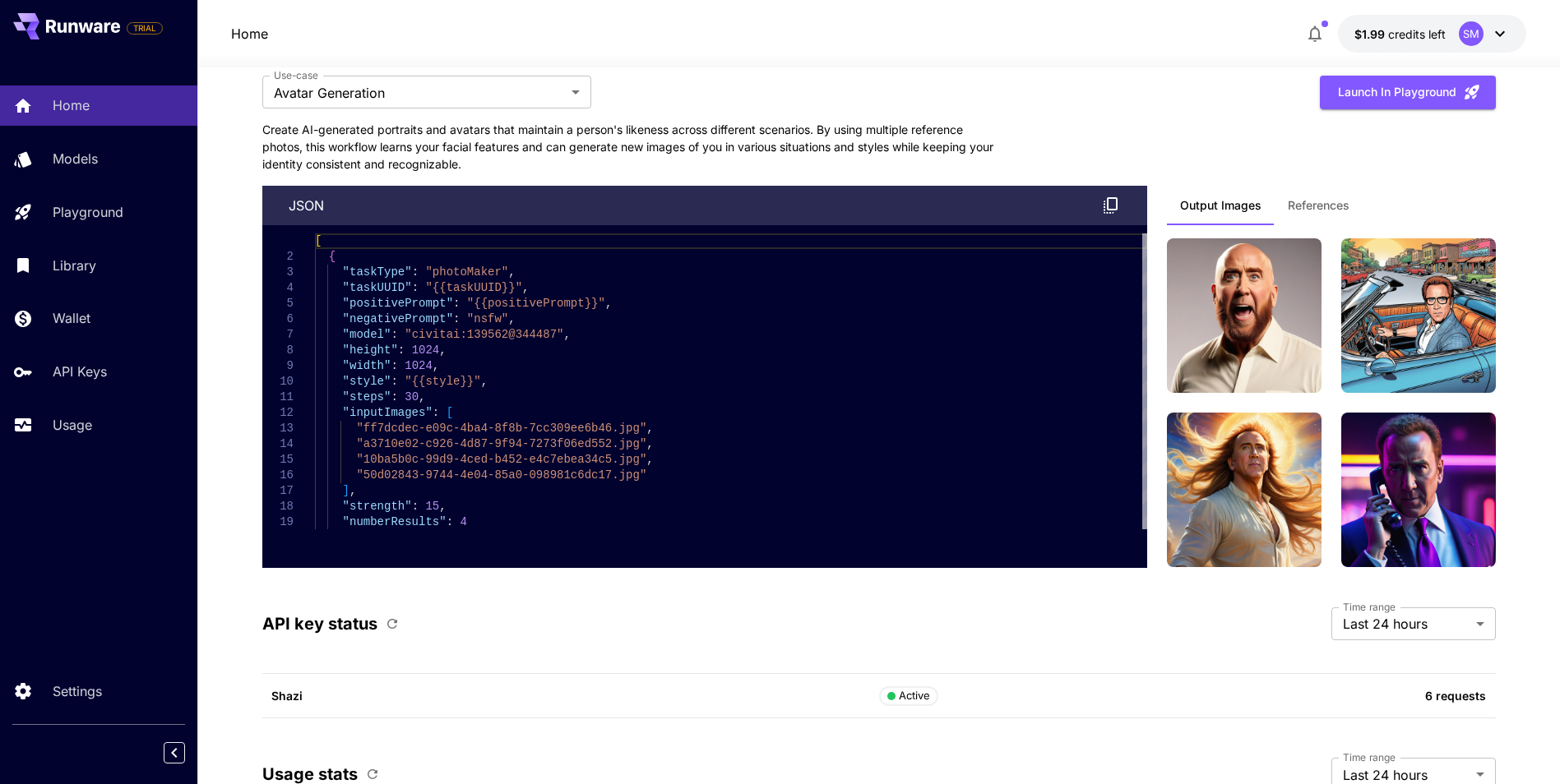
scroll to position [4233, 0]
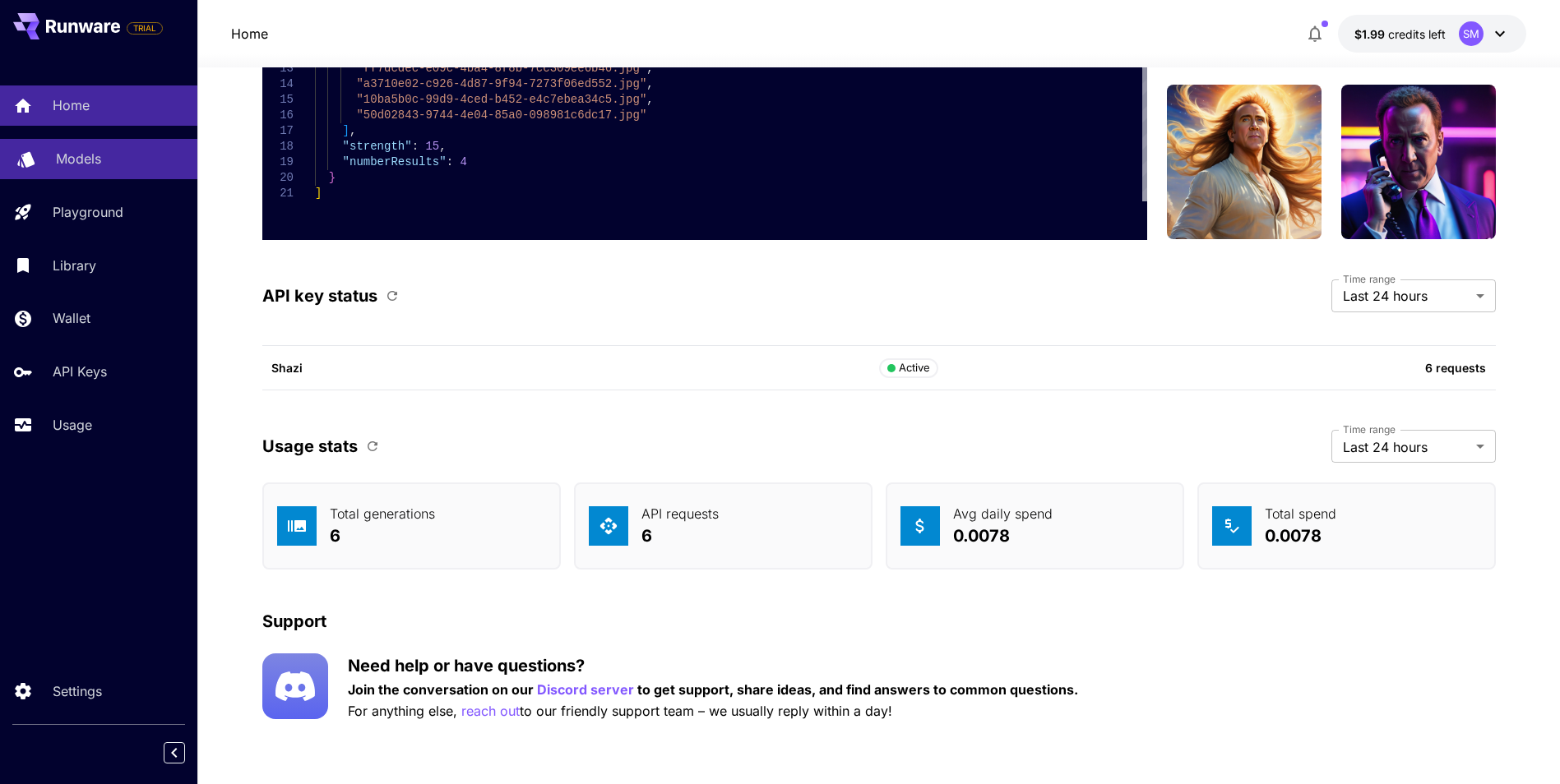
click at [94, 158] on p "Models" at bounding box center [78, 158] width 45 height 20
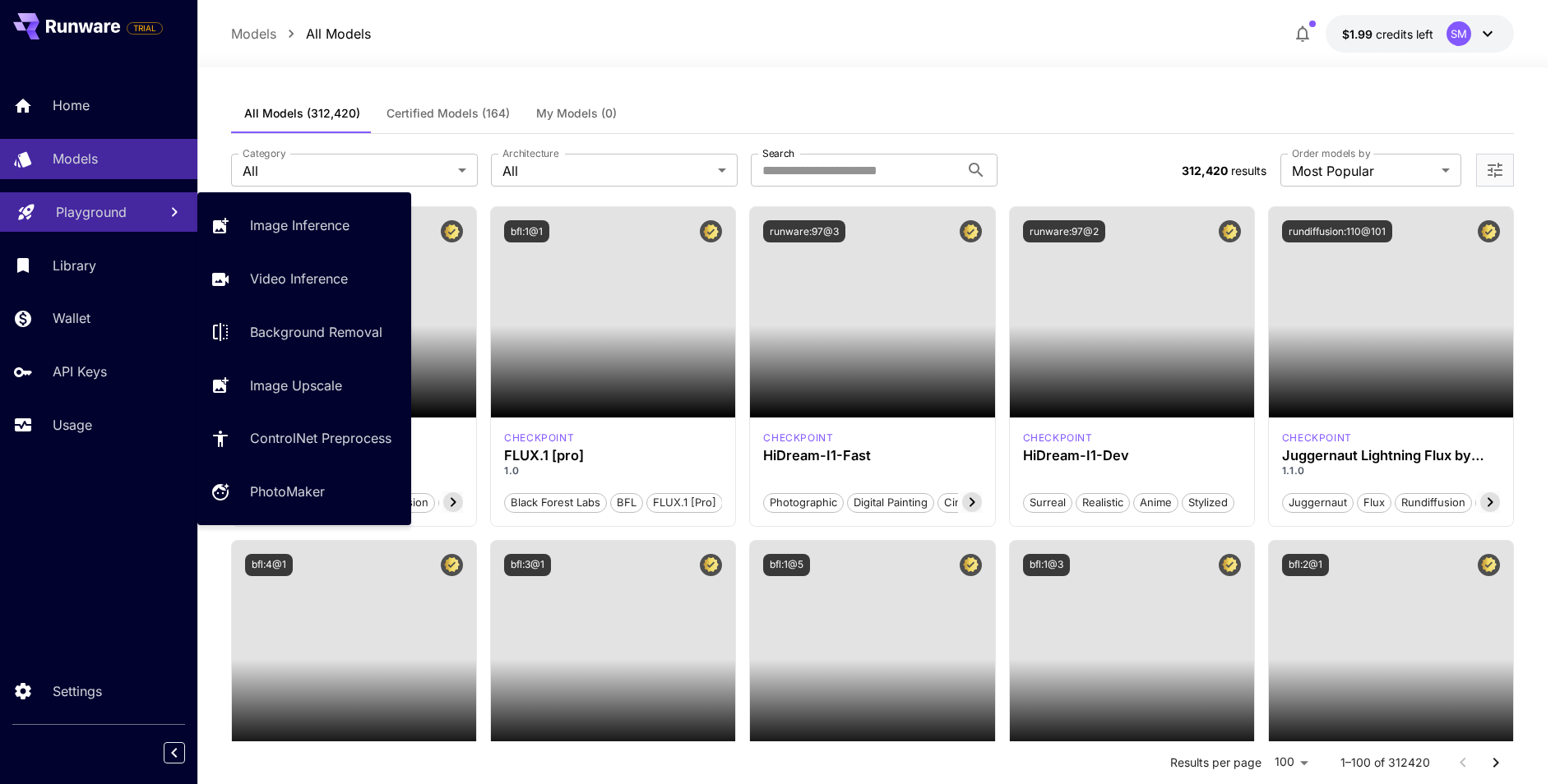
click at [90, 203] on p "Playground" at bounding box center [92, 212] width 71 height 20
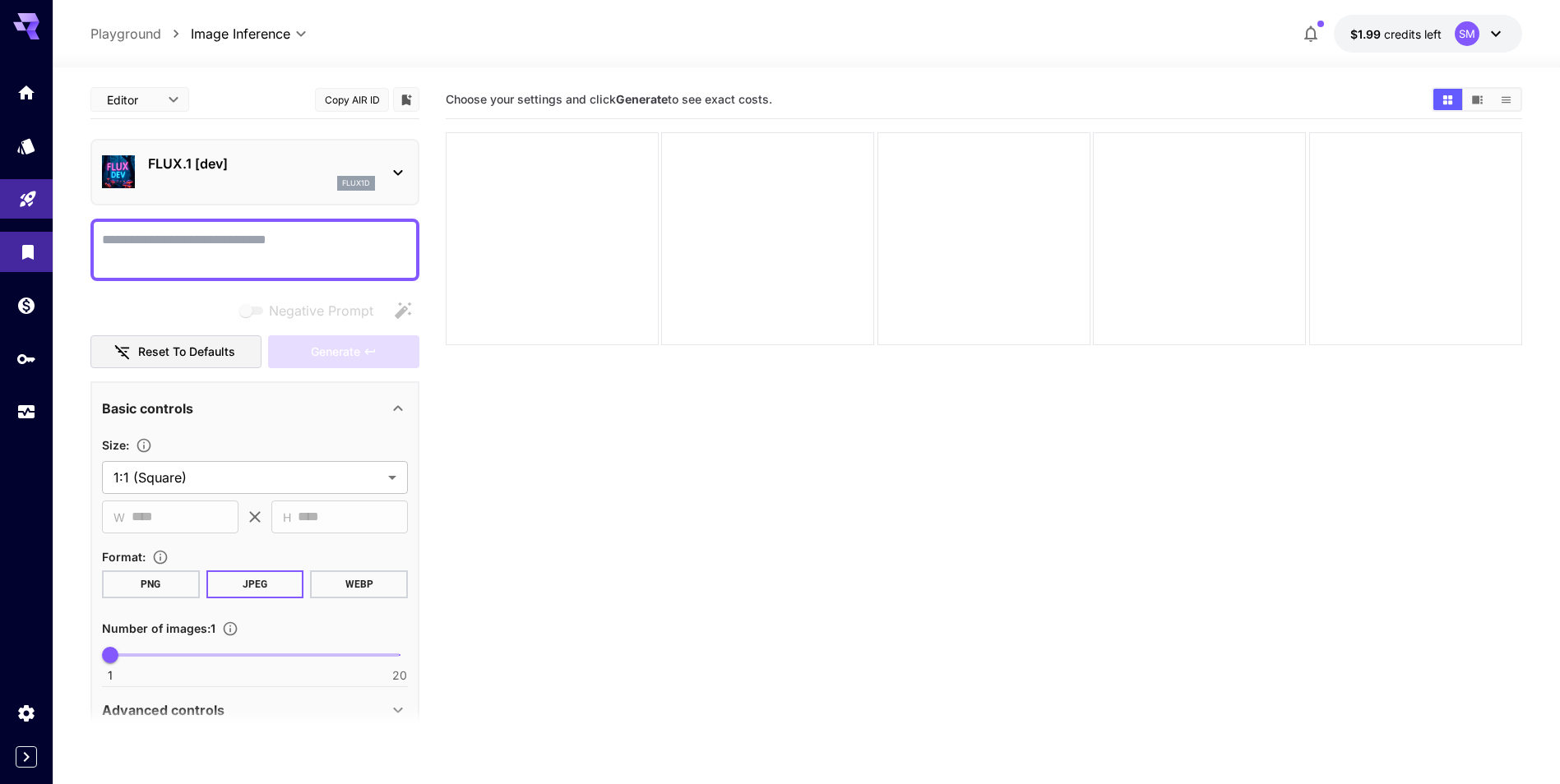
click at [25, 244] on icon "Library" at bounding box center [28, 247] width 12 height 15
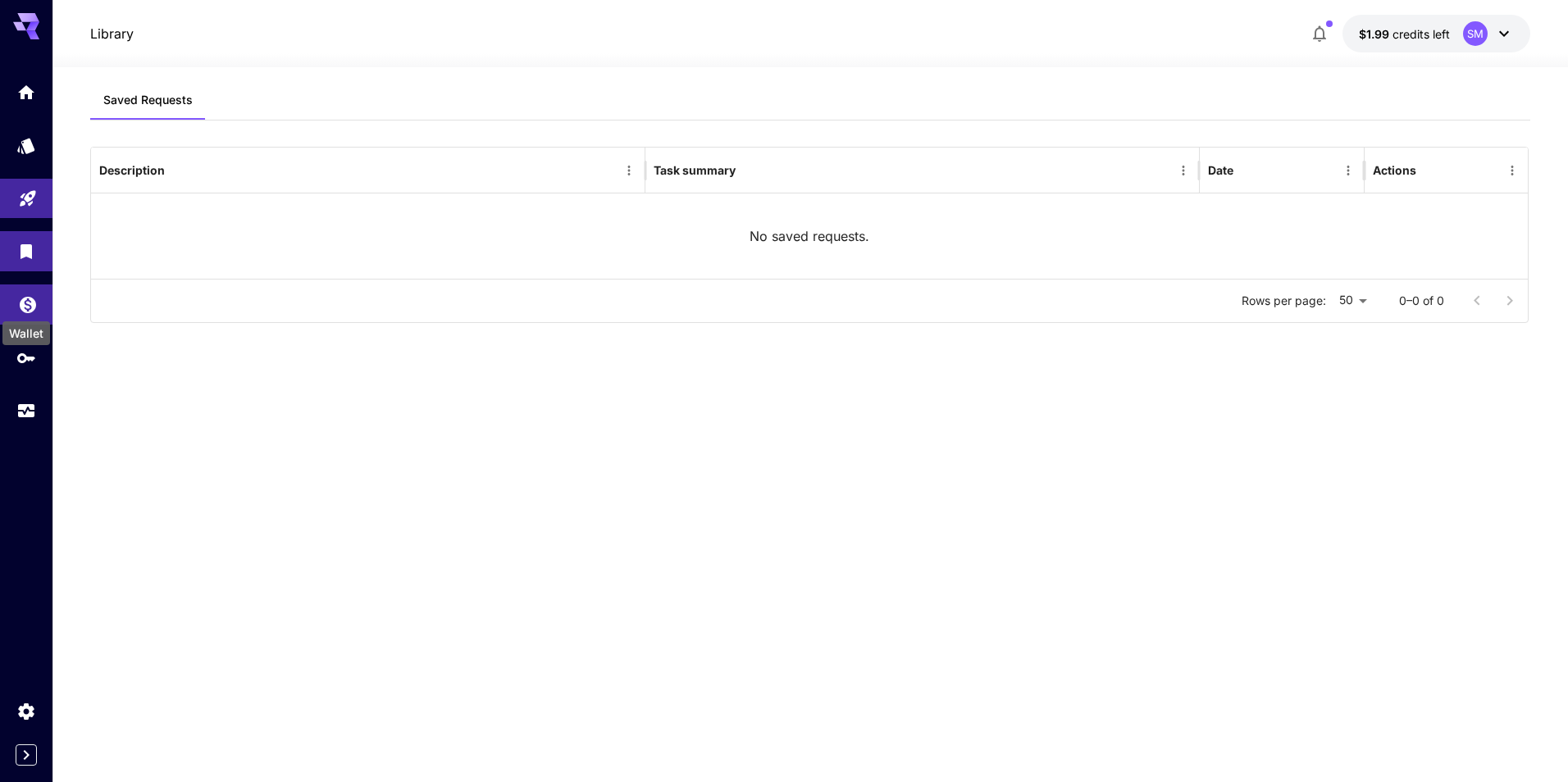
click at [22, 302] on icon "Wallet" at bounding box center [27, 300] width 16 height 16
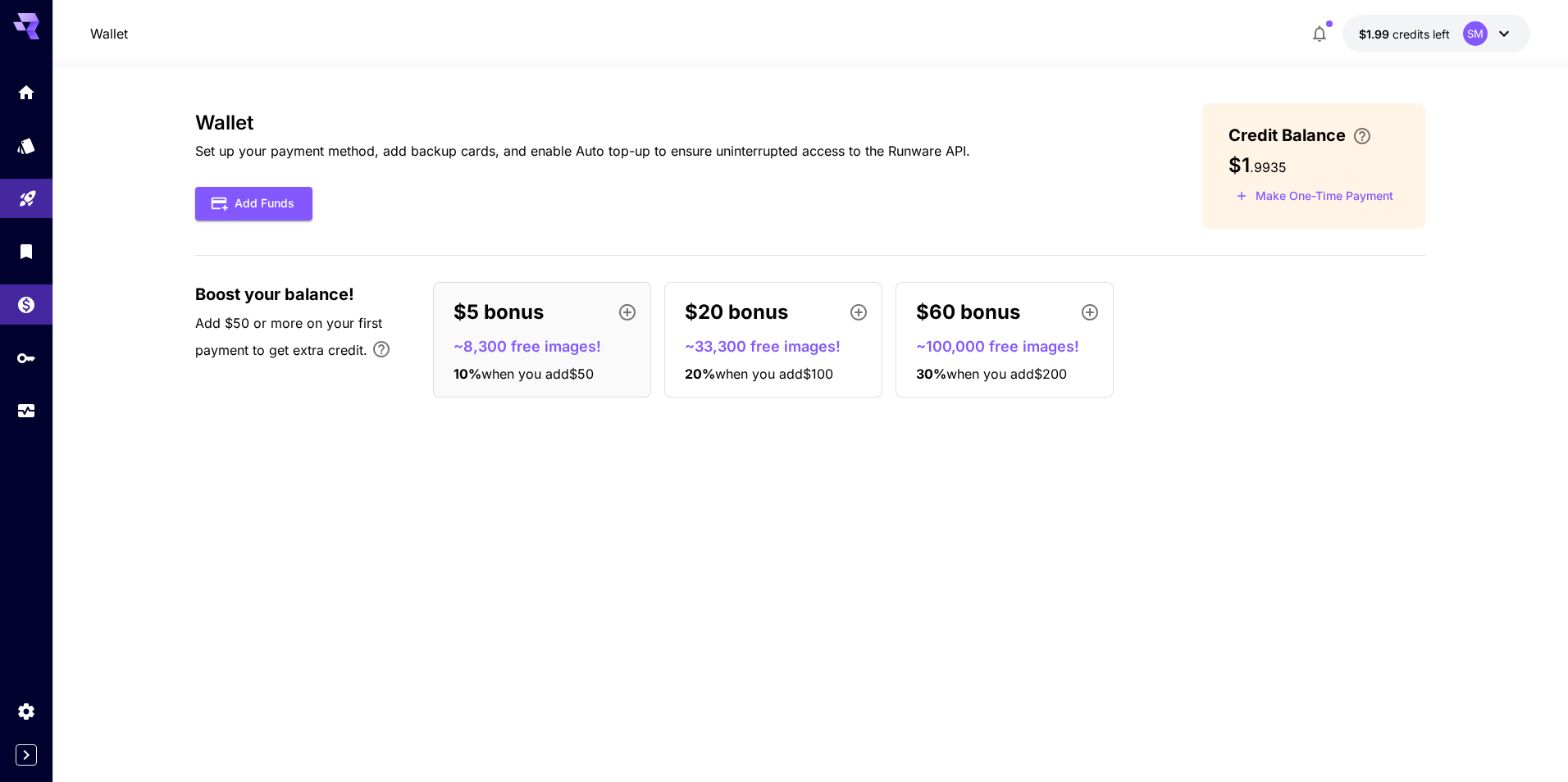
click at [1482, 33] on div "SM" at bounding box center [1476, 34] width 25 height 25
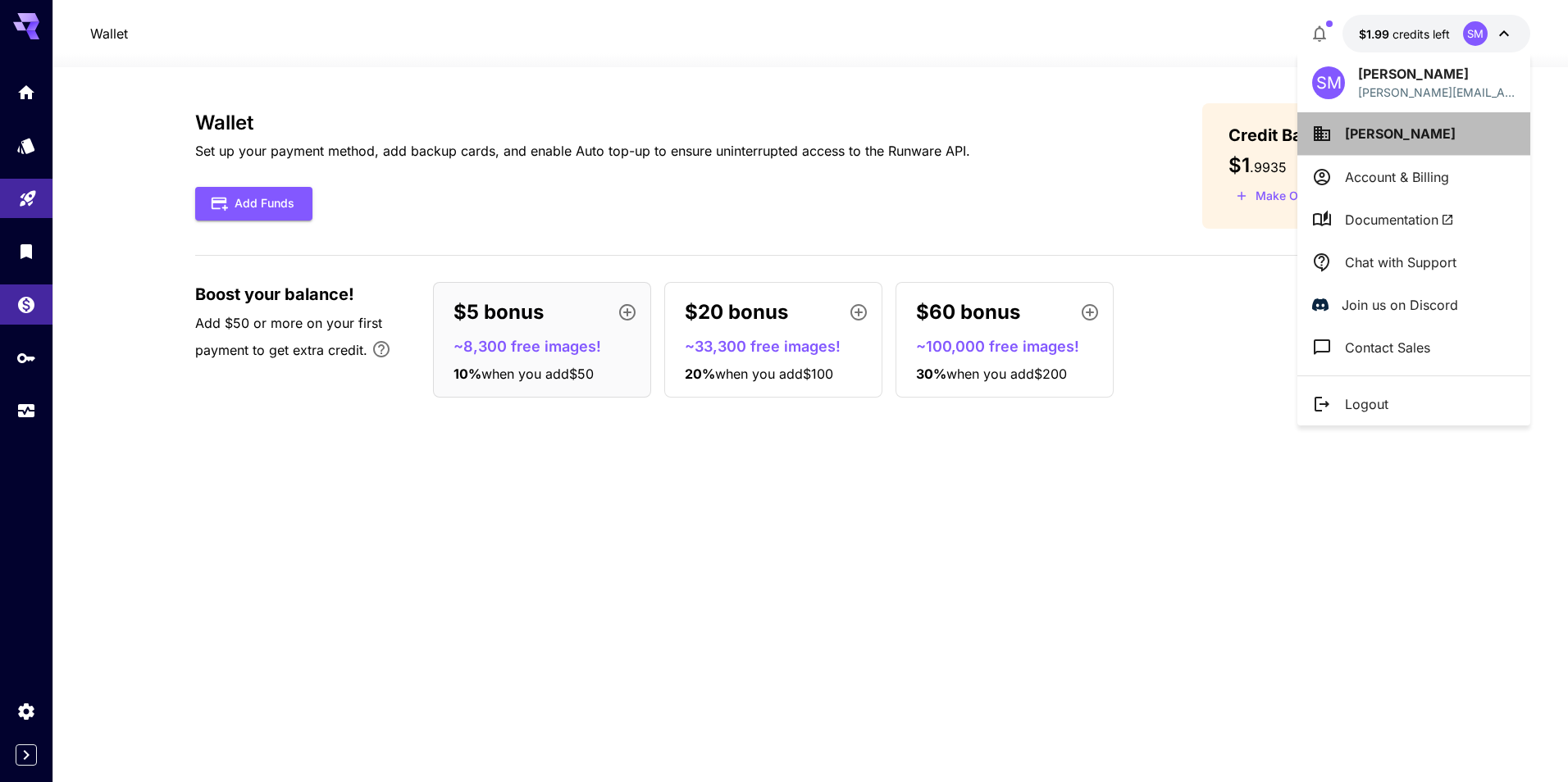
click at [1375, 137] on span "[PERSON_NAME]" at bounding box center [1400, 133] width 111 height 16
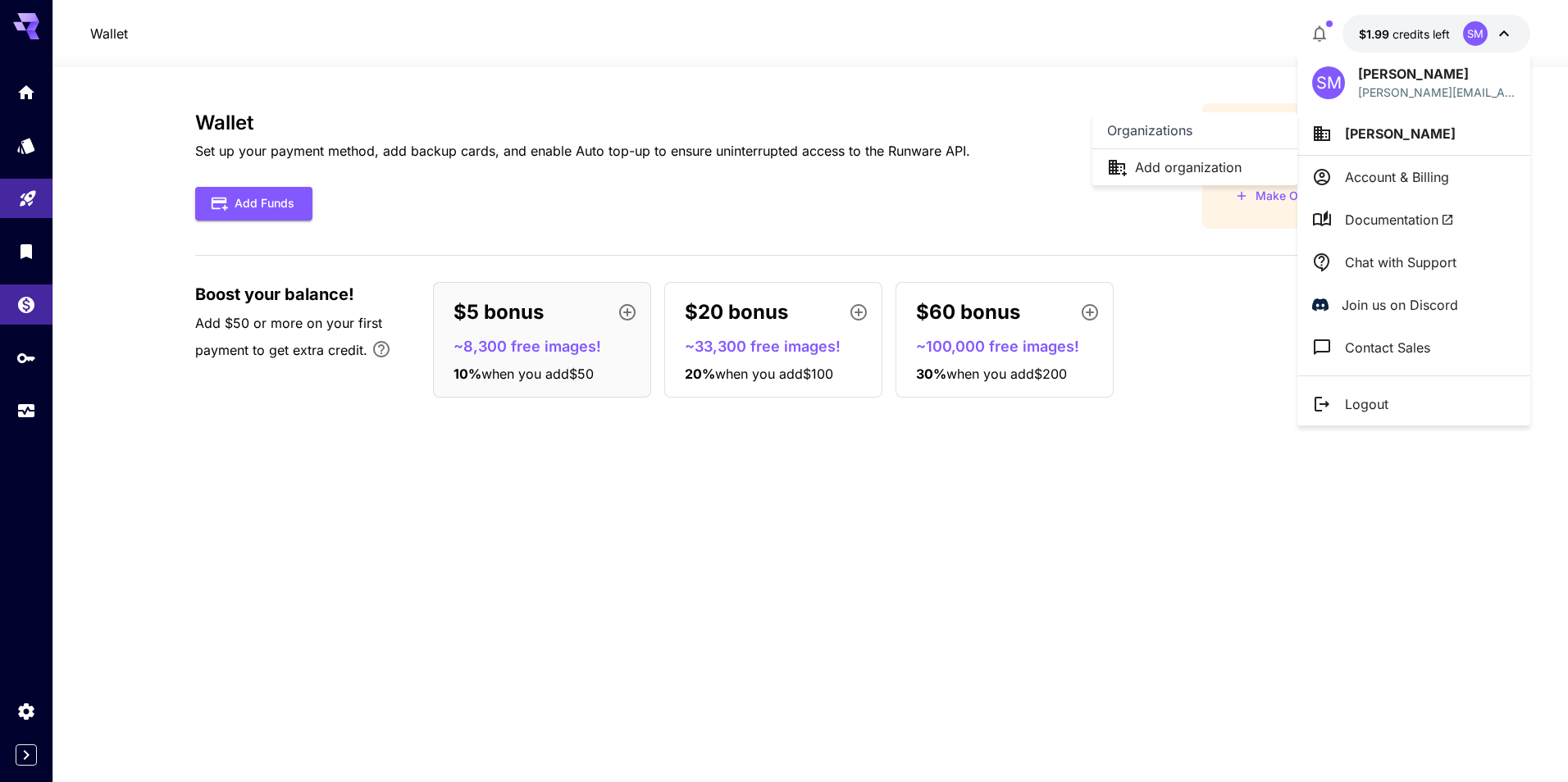
click at [1360, 171] on div at bounding box center [784, 391] width 1568 height 782
click at [1368, 176] on p "Account & Billing" at bounding box center [1397, 177] width 104 height 20
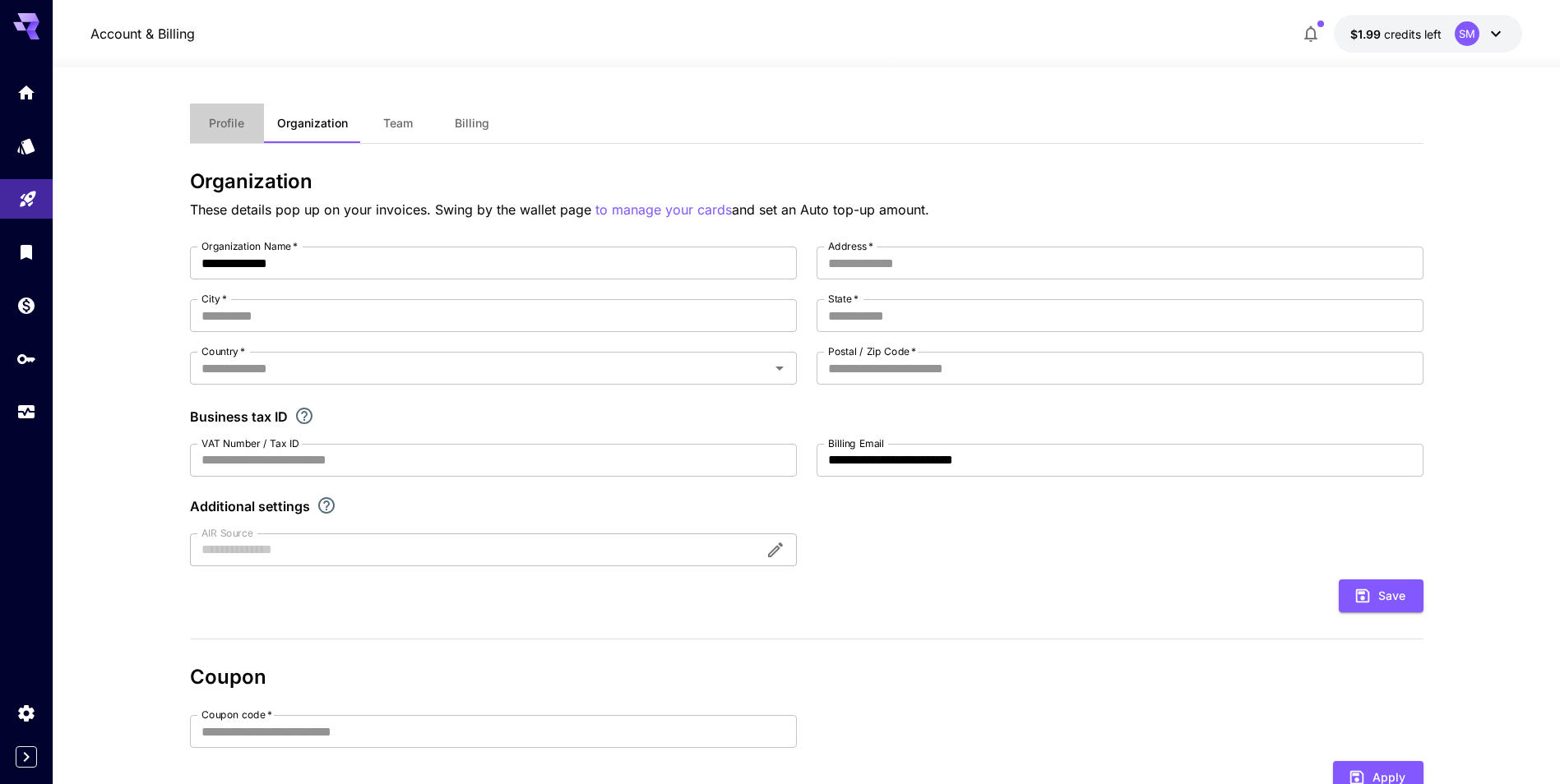
click at [222, 119] on span "Profile" at bounding box center [227, 123] width 36 height 15
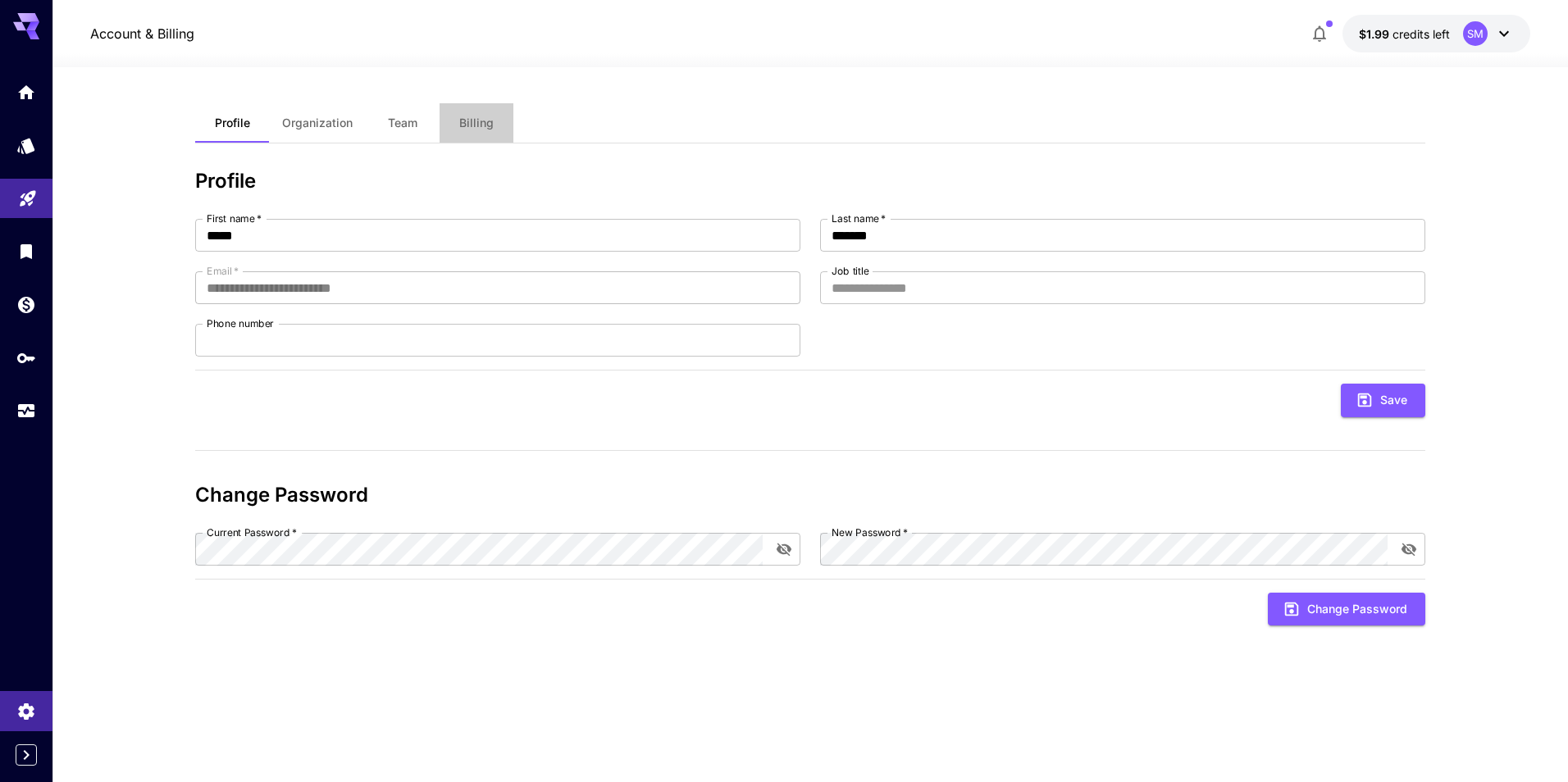
click at [474, 128] on span "Billing" at bounding box center [476, 122] width 35 height 15
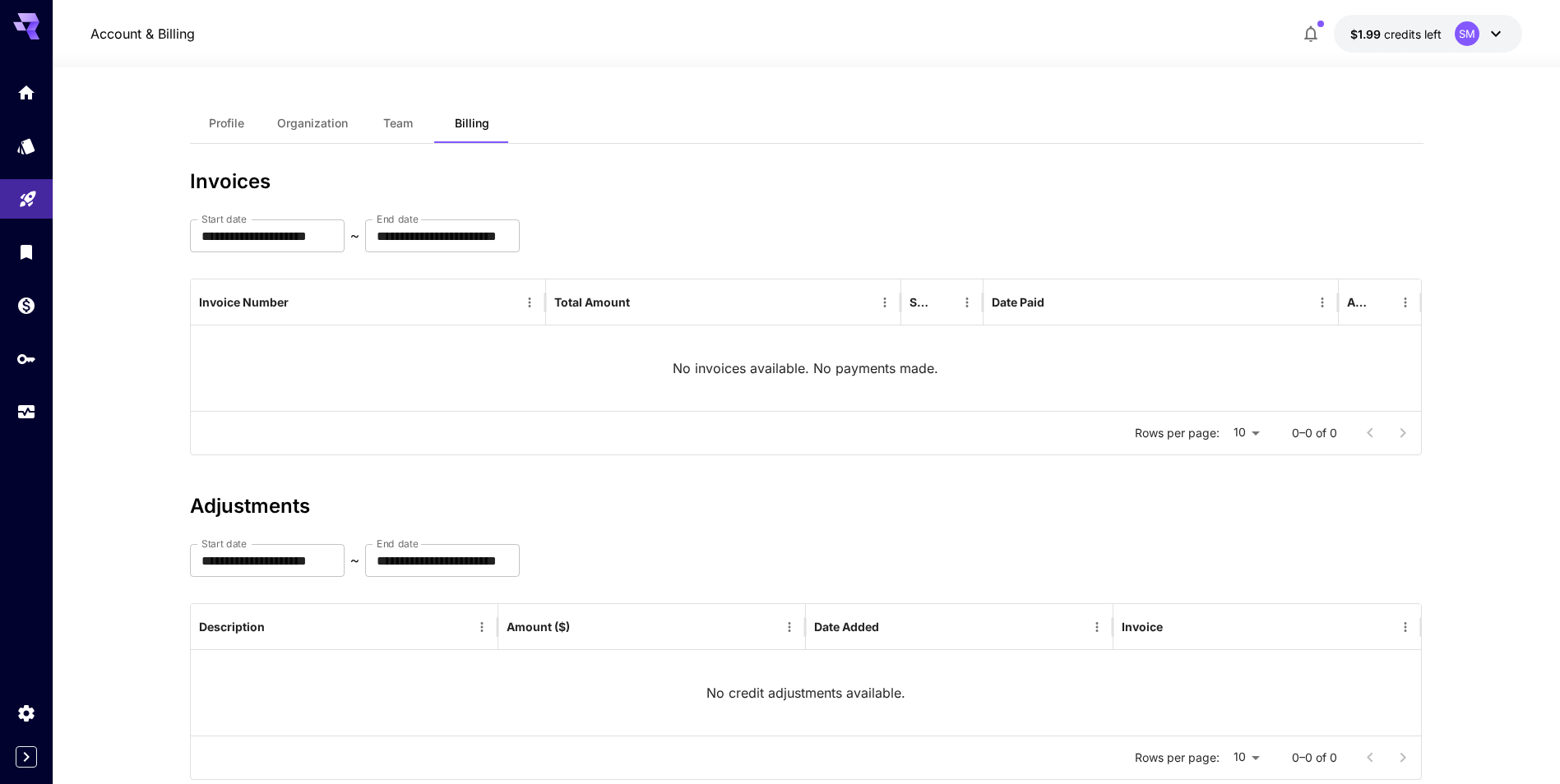
click at [245, 125] on span "Profile" at bounding box center [227, 123] width 36 height 15
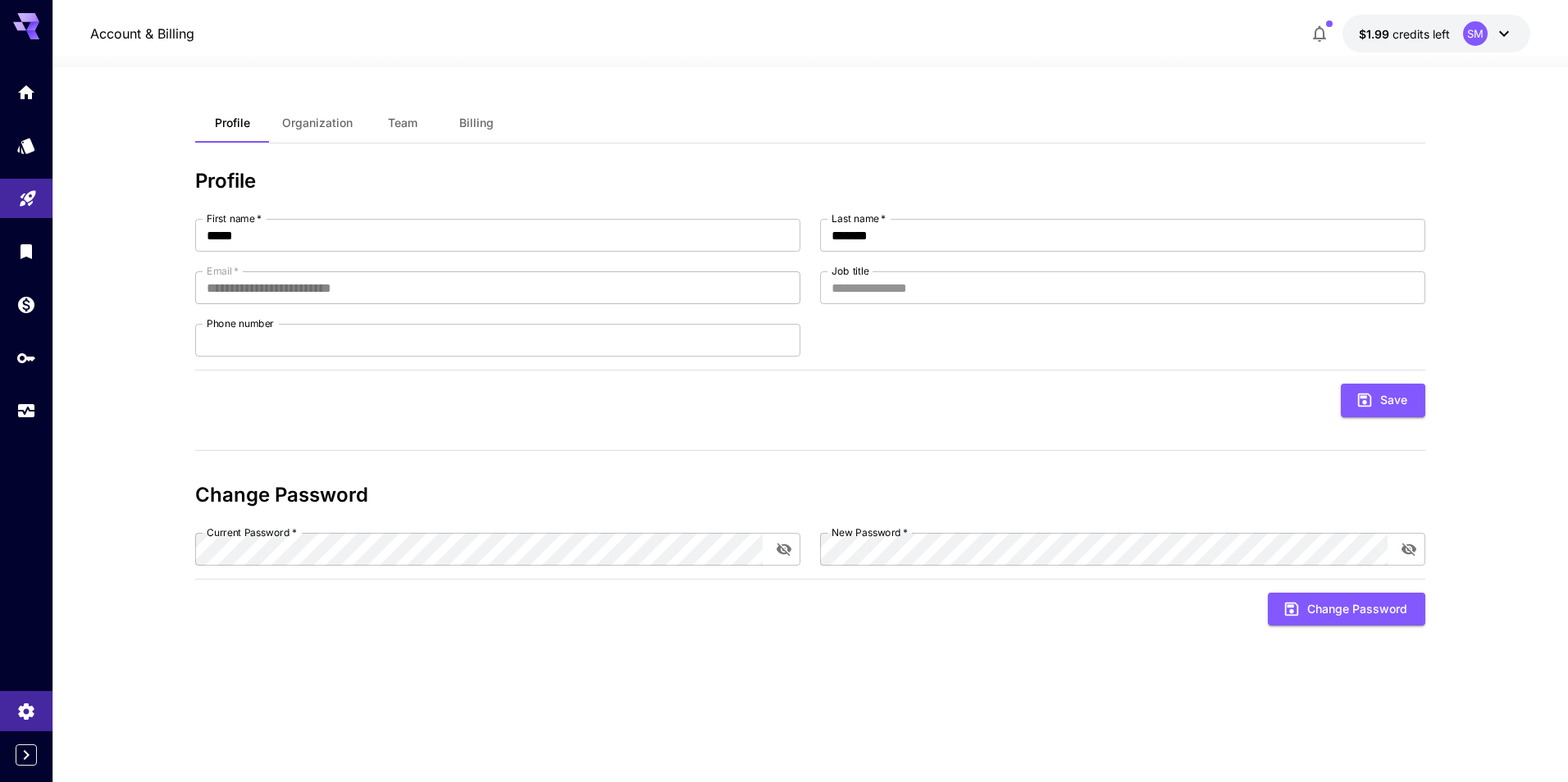
click at [315, 123] on span "Organization" at bounding box center [318, 122] width 71 height 15
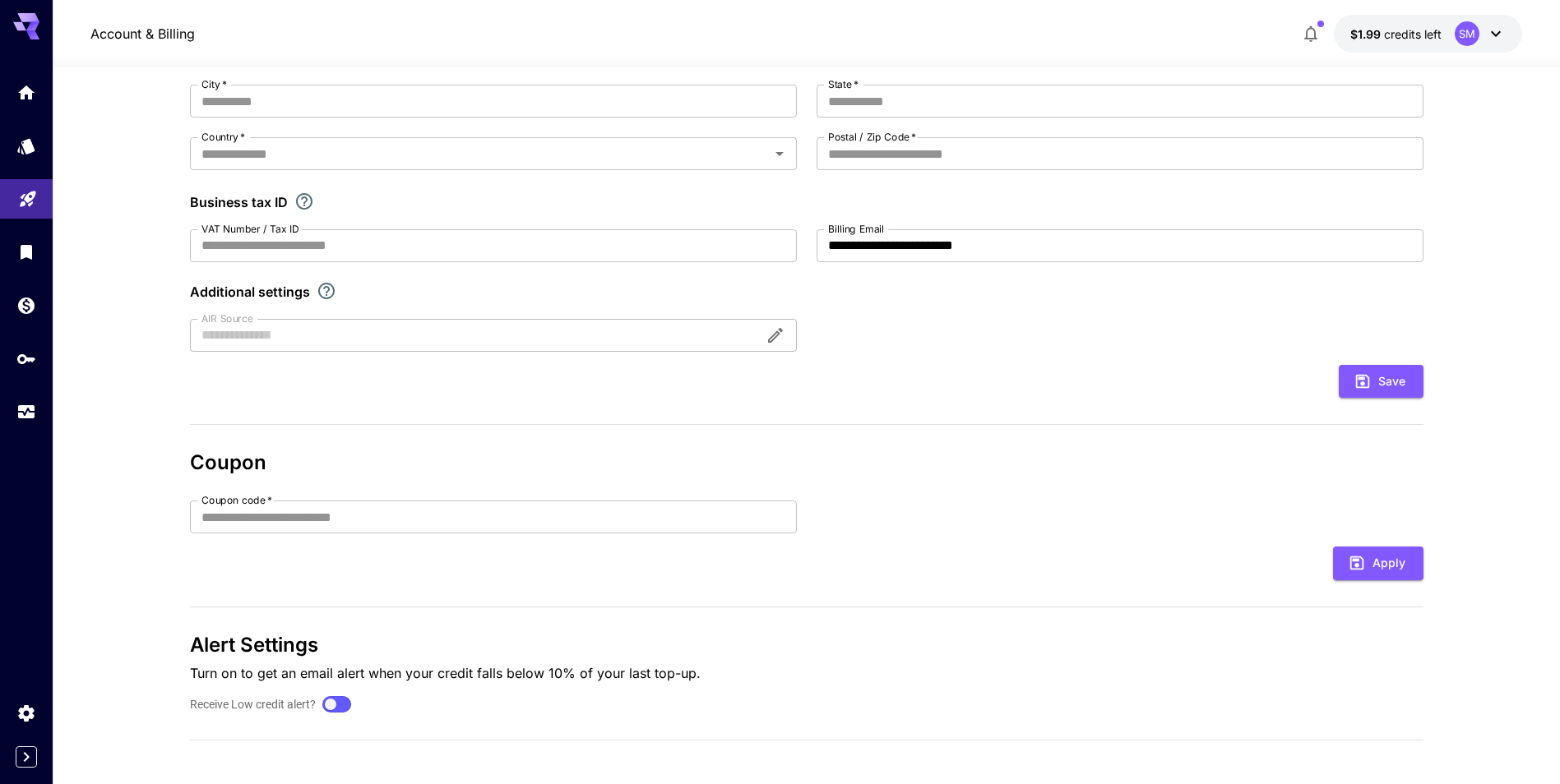
scroll to position [220, 0]
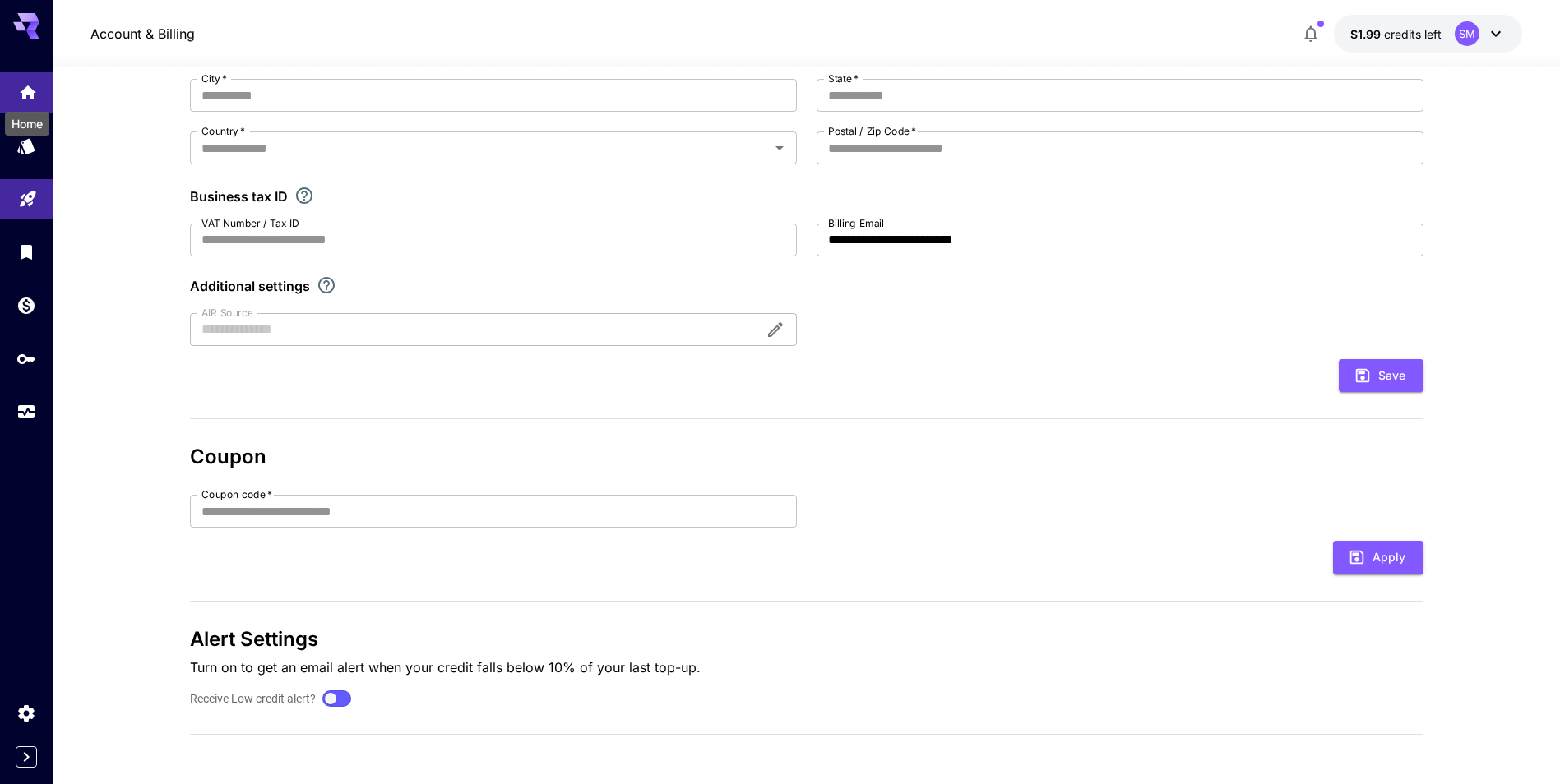
click at [36, 98] on icon "Home" at bounding box center [28, 88] width 20 height 20
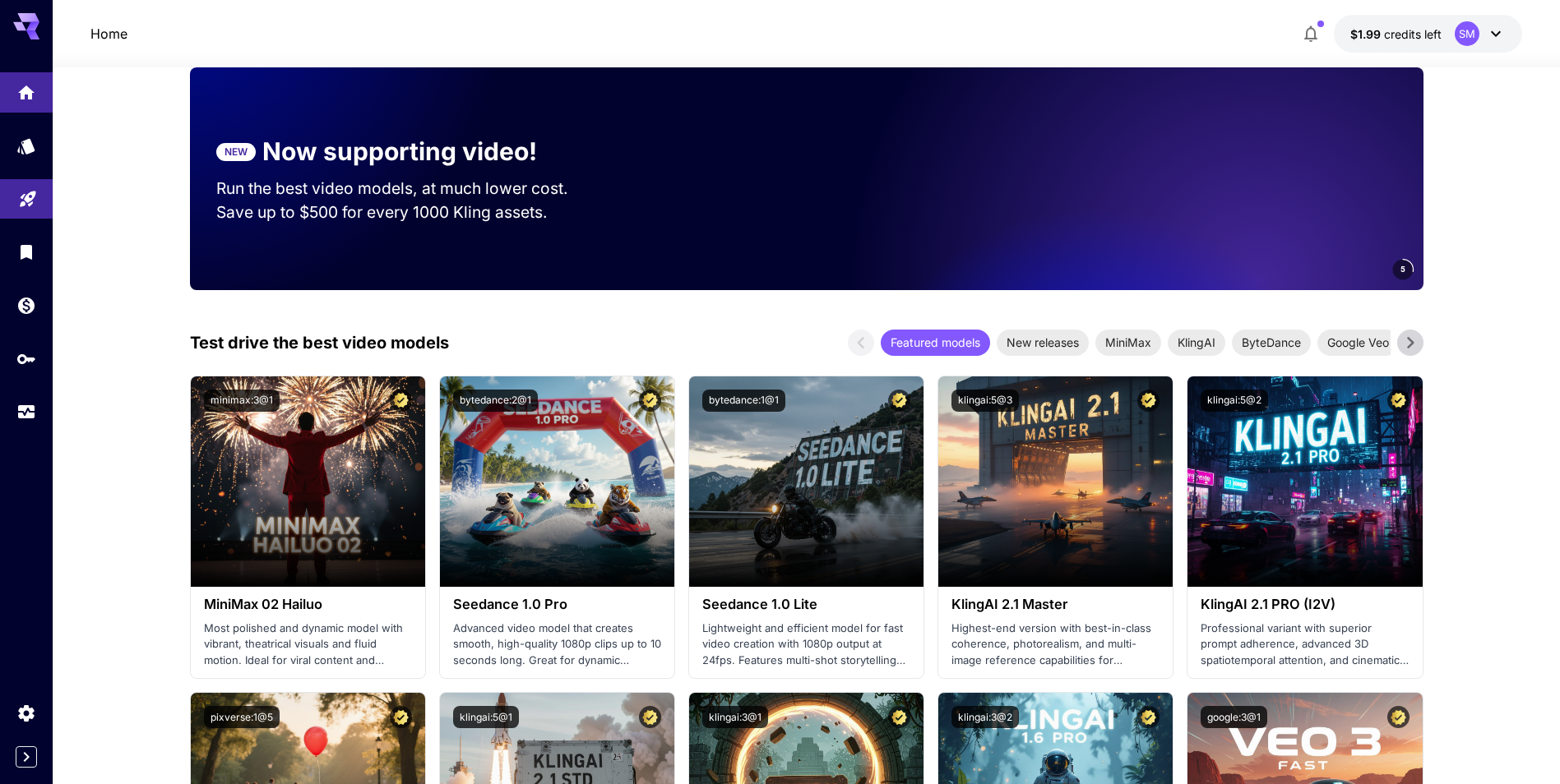
click at [1374, 40] on span "$1.99" at bounding box center [1367, 35] width 34 height 14
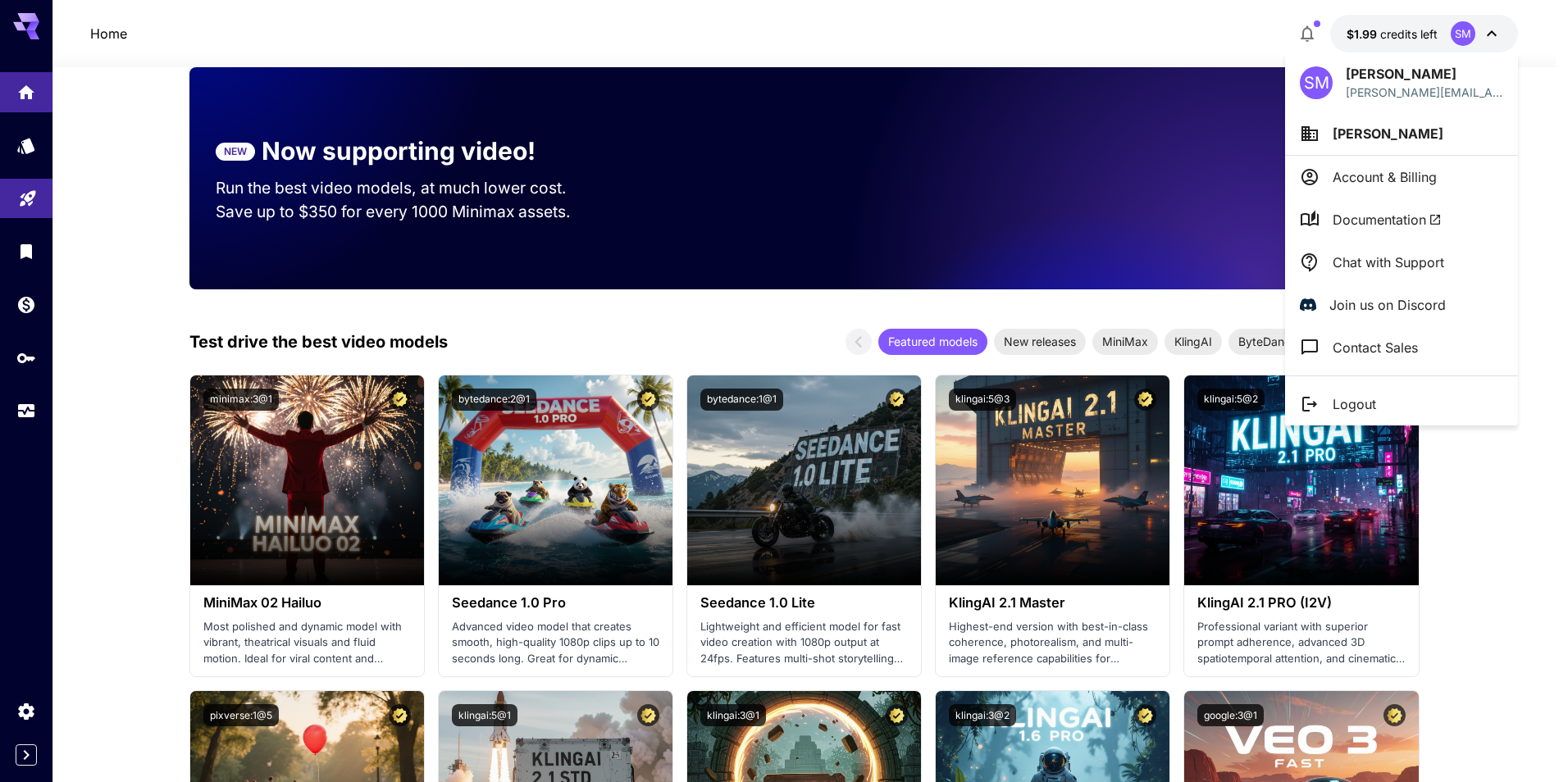
click at [1429, 258] on p "Chat with Support" at bounding box center [1389, 262] width 112 height 20
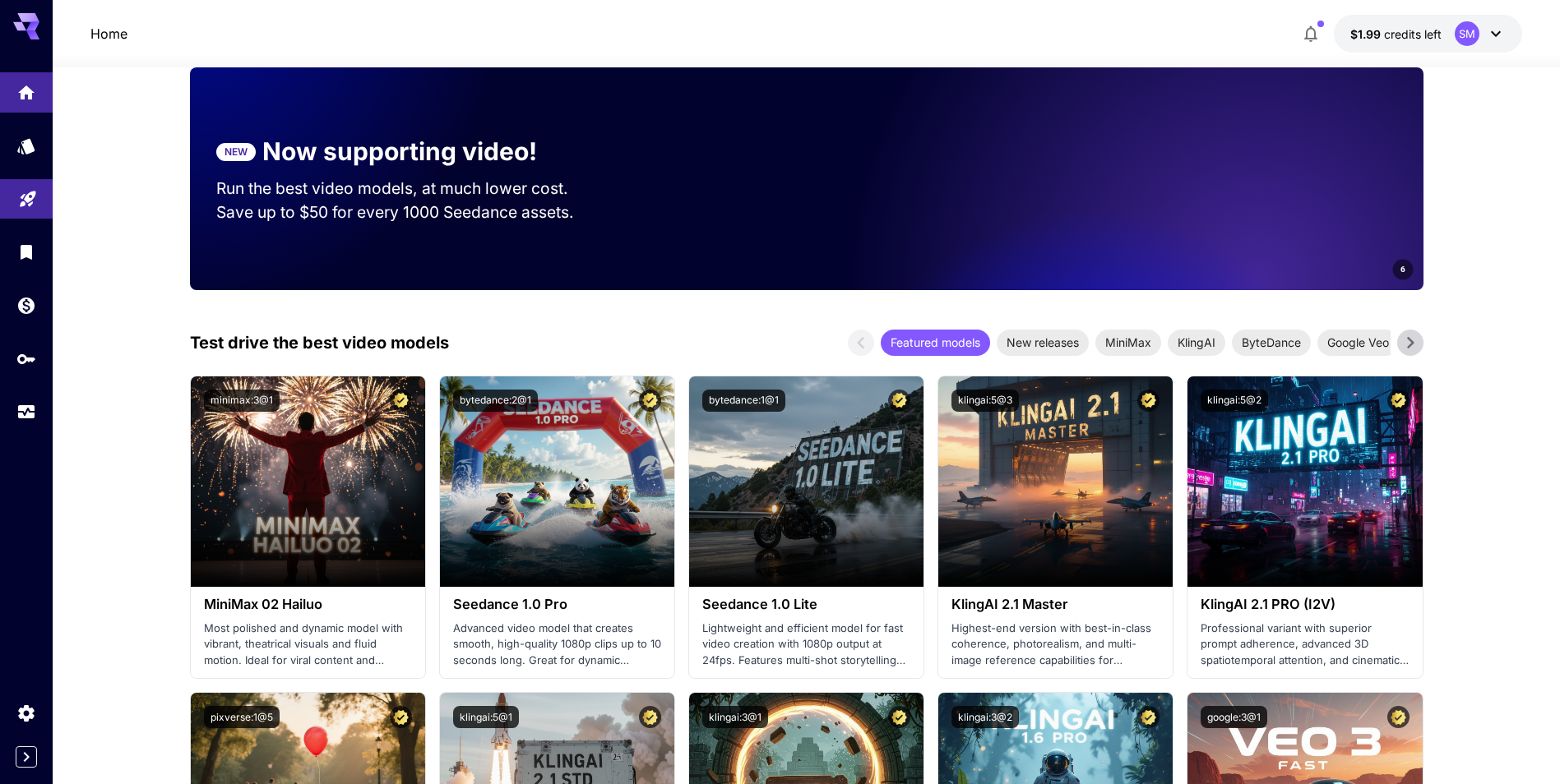
click at [1495, 37] on icon at bounding box center [1496, 34] width 20 height 20
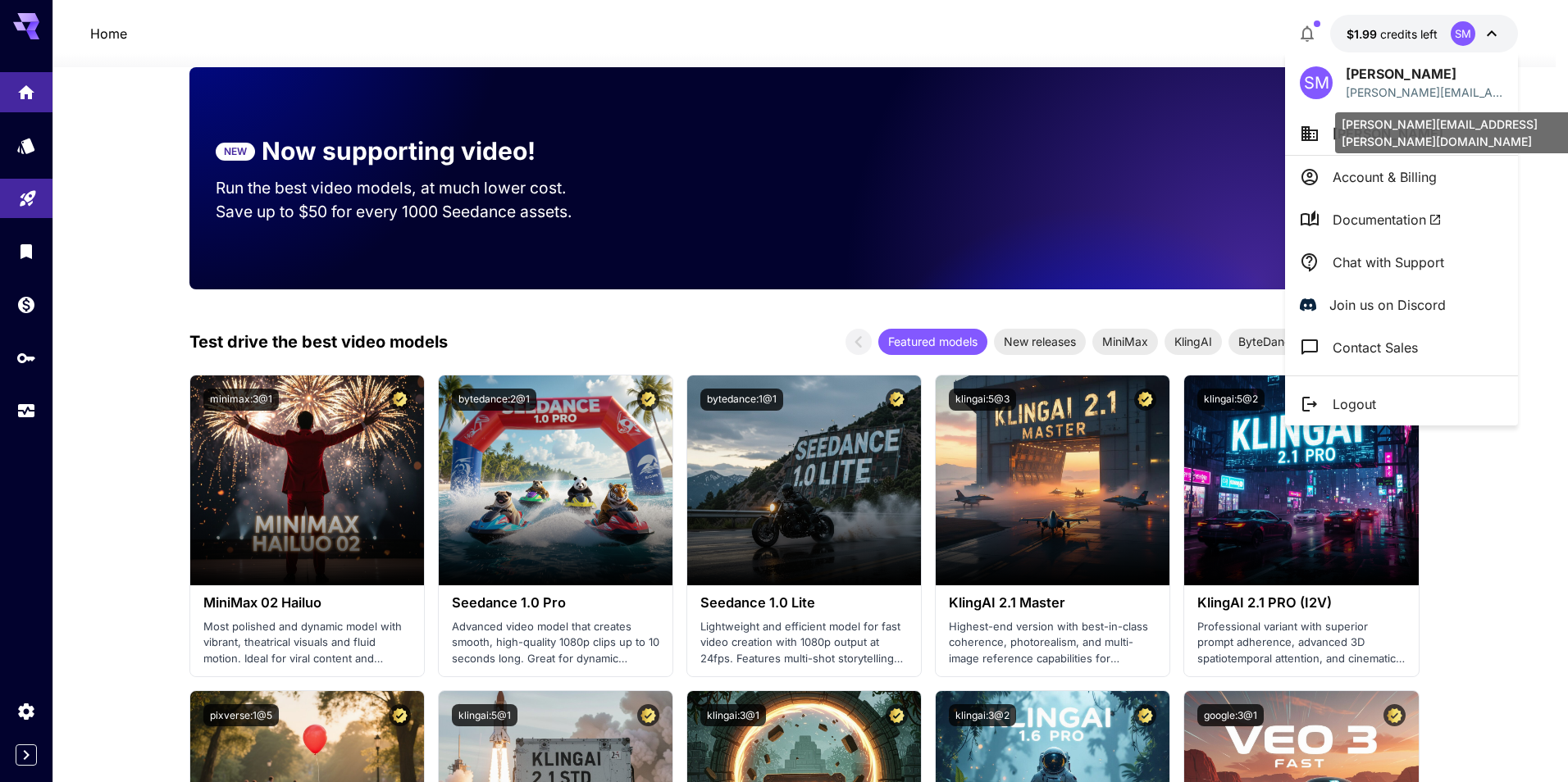
click at [1376, 89] on p "[PERSON_NAME][EMAIL_ADDRESS][PERSON_NAME][DOMAIN_NAME]" at bounding box center [1425, 91] width 158 height 17
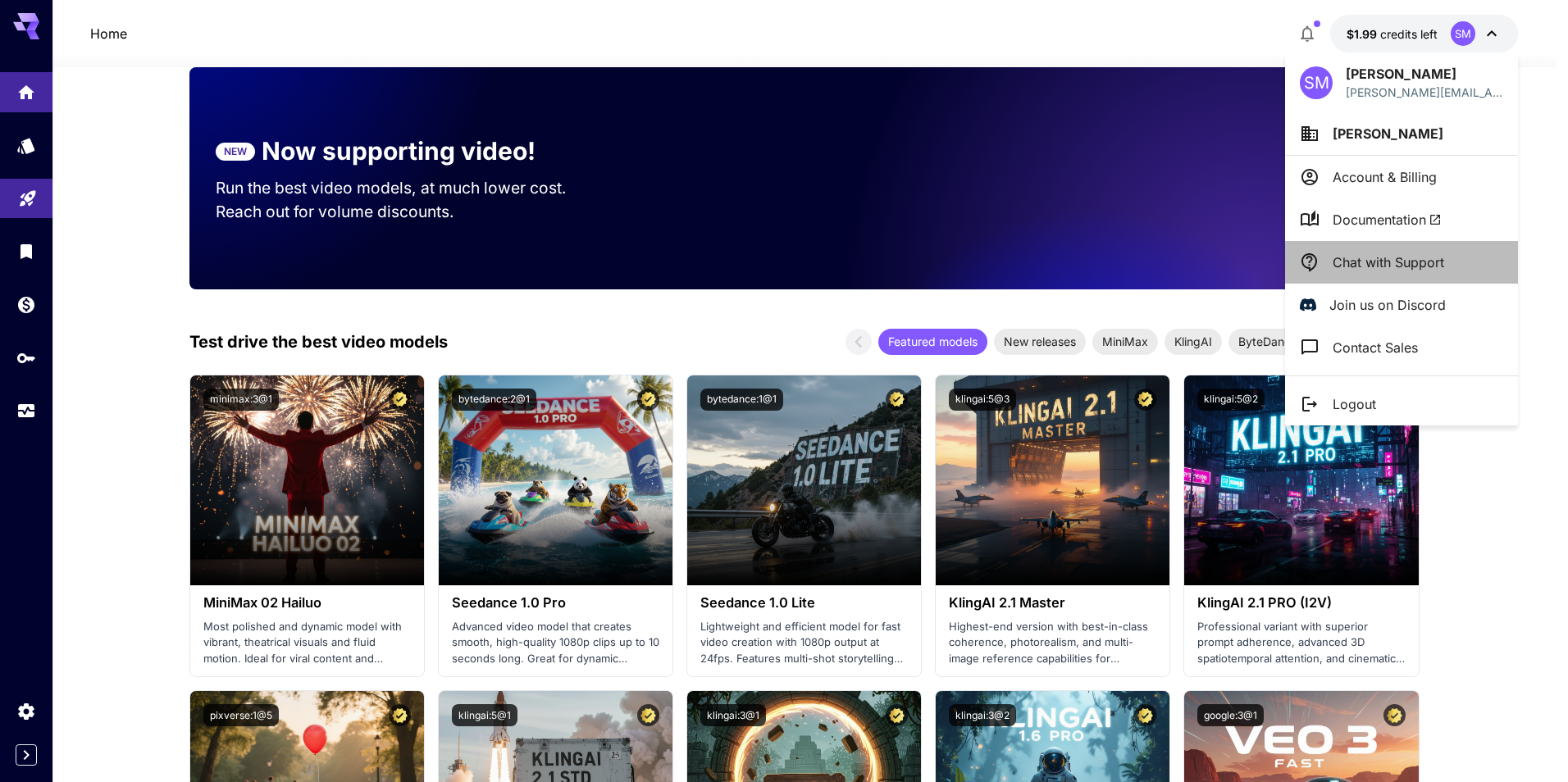
click at [1356, 262] on p "Chat with Support" at bounding box center [1389, 262] width 112 height 20
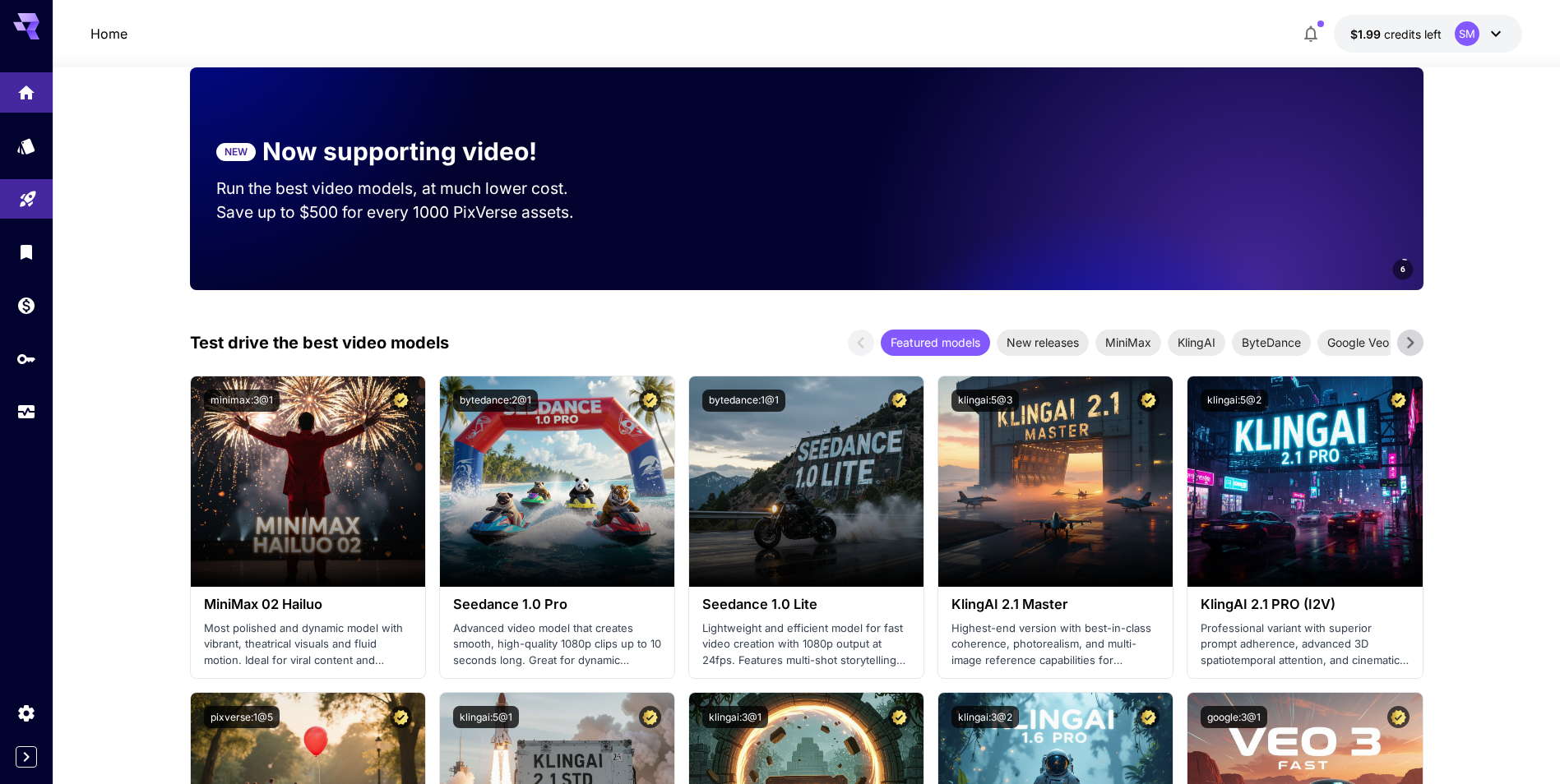
click at [1499, 33] on icon at bounding box center [1496, 34] width 10 height 5
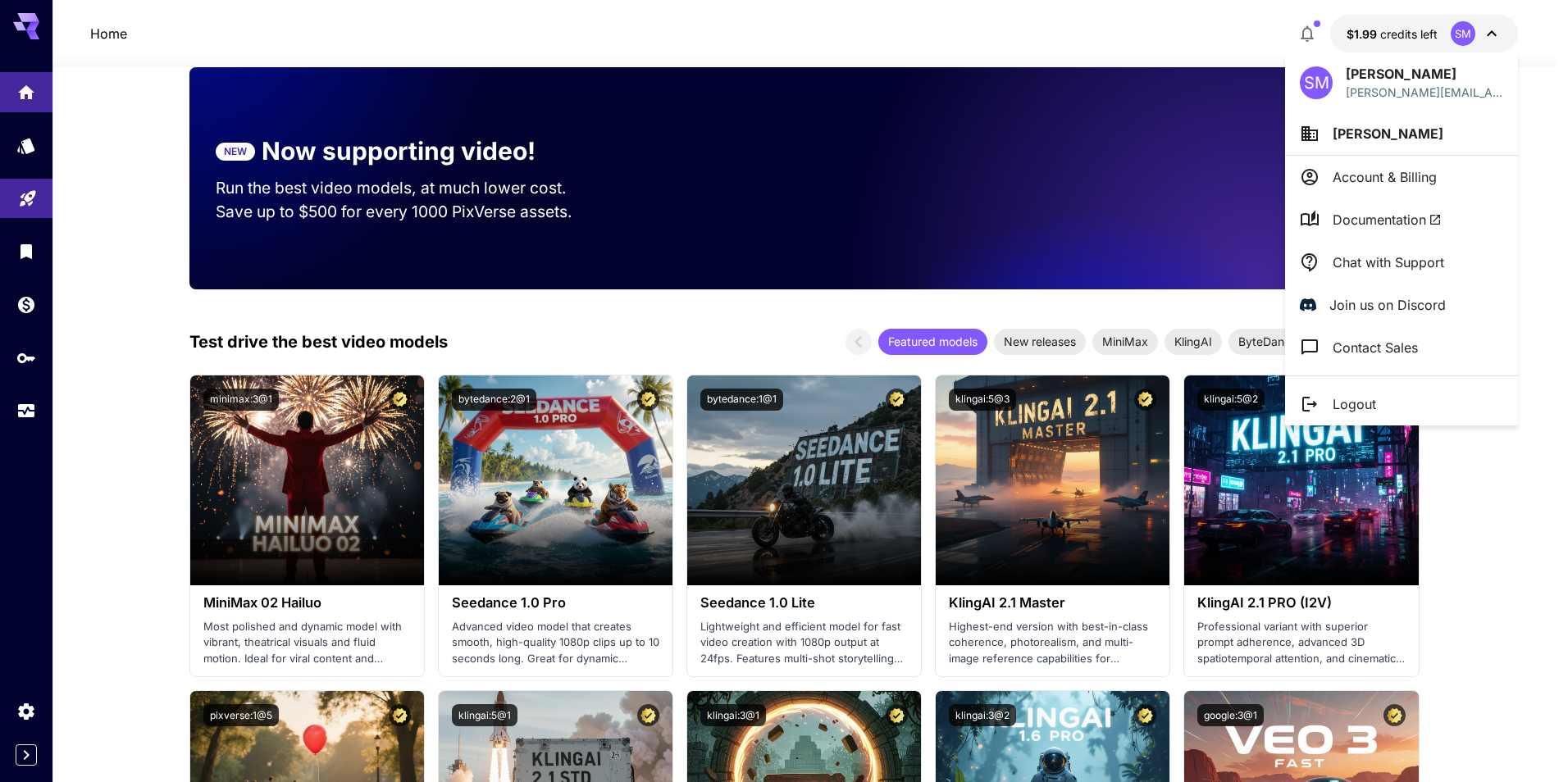
click at [1546, 67] on div at bounding box center [784, 391] width 1568 height 782
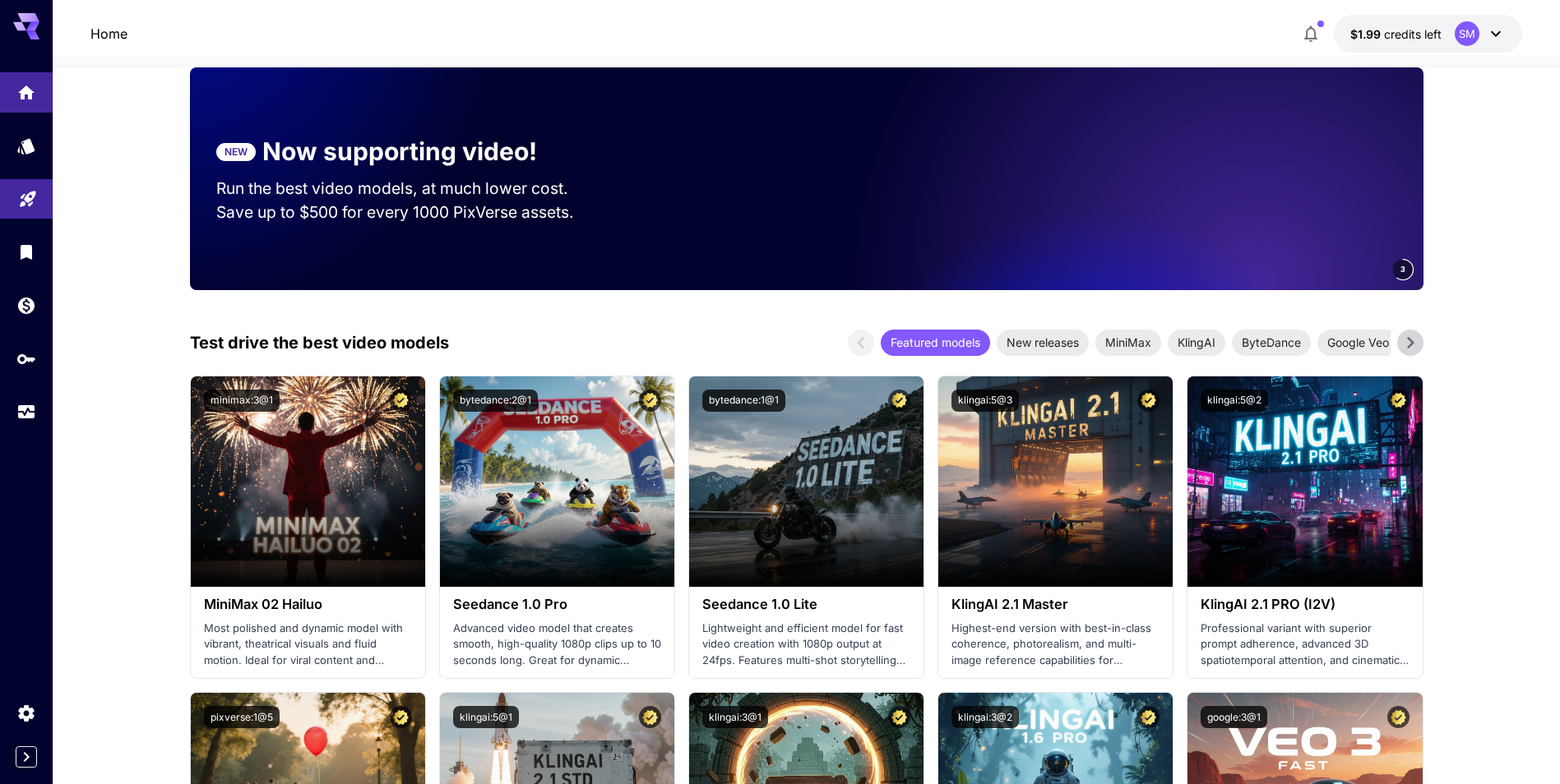
click at [23, 18] on icon at bounding box center [27, 21] width 27 height 17
click at [31, 711] on icon "Settings" at bounding box center [28, 708] width 16 height 16
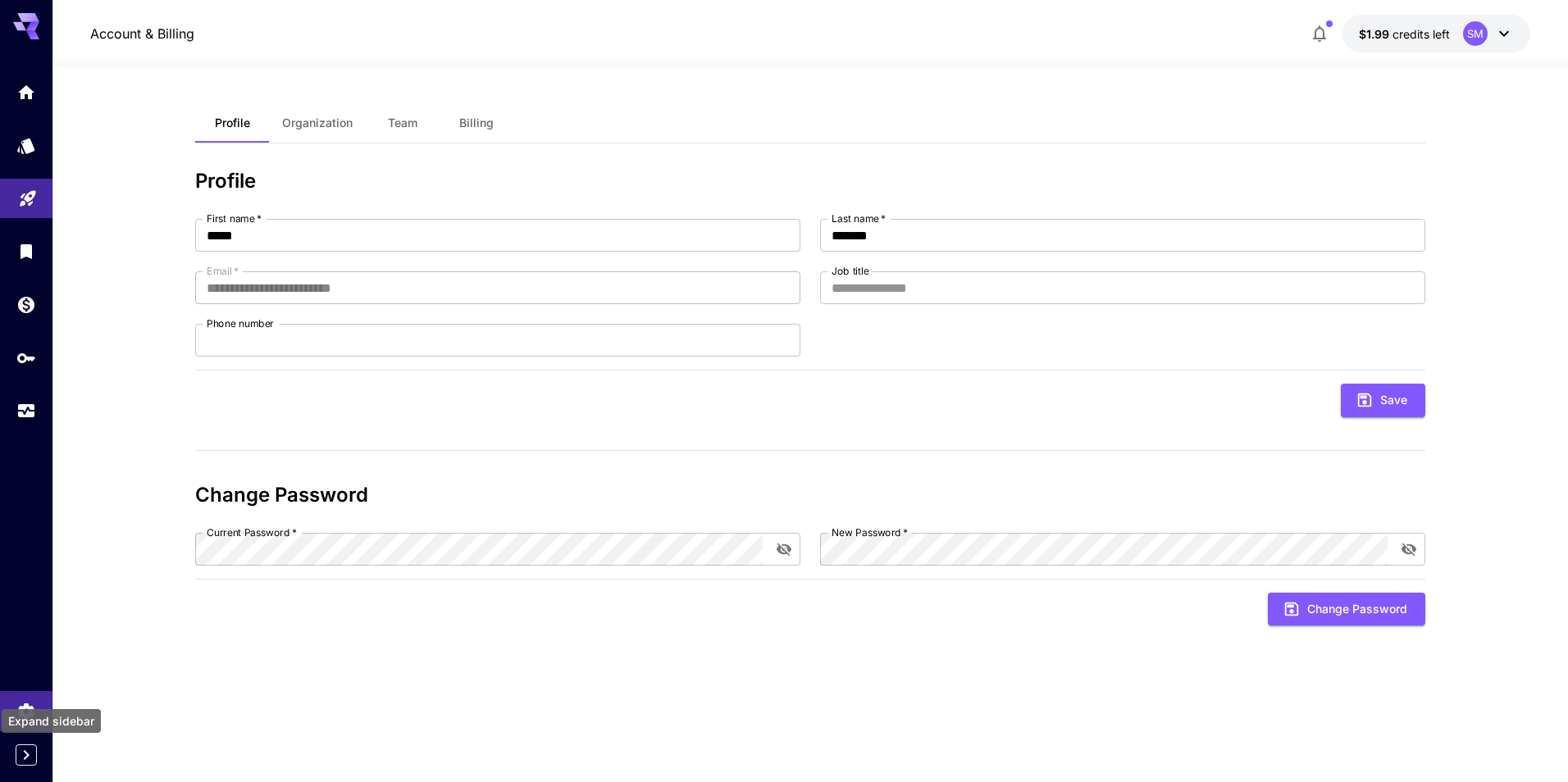
click at [27, 758] on icon "Expand sidebar" at bounding box center [27, 755] width 5 height 10
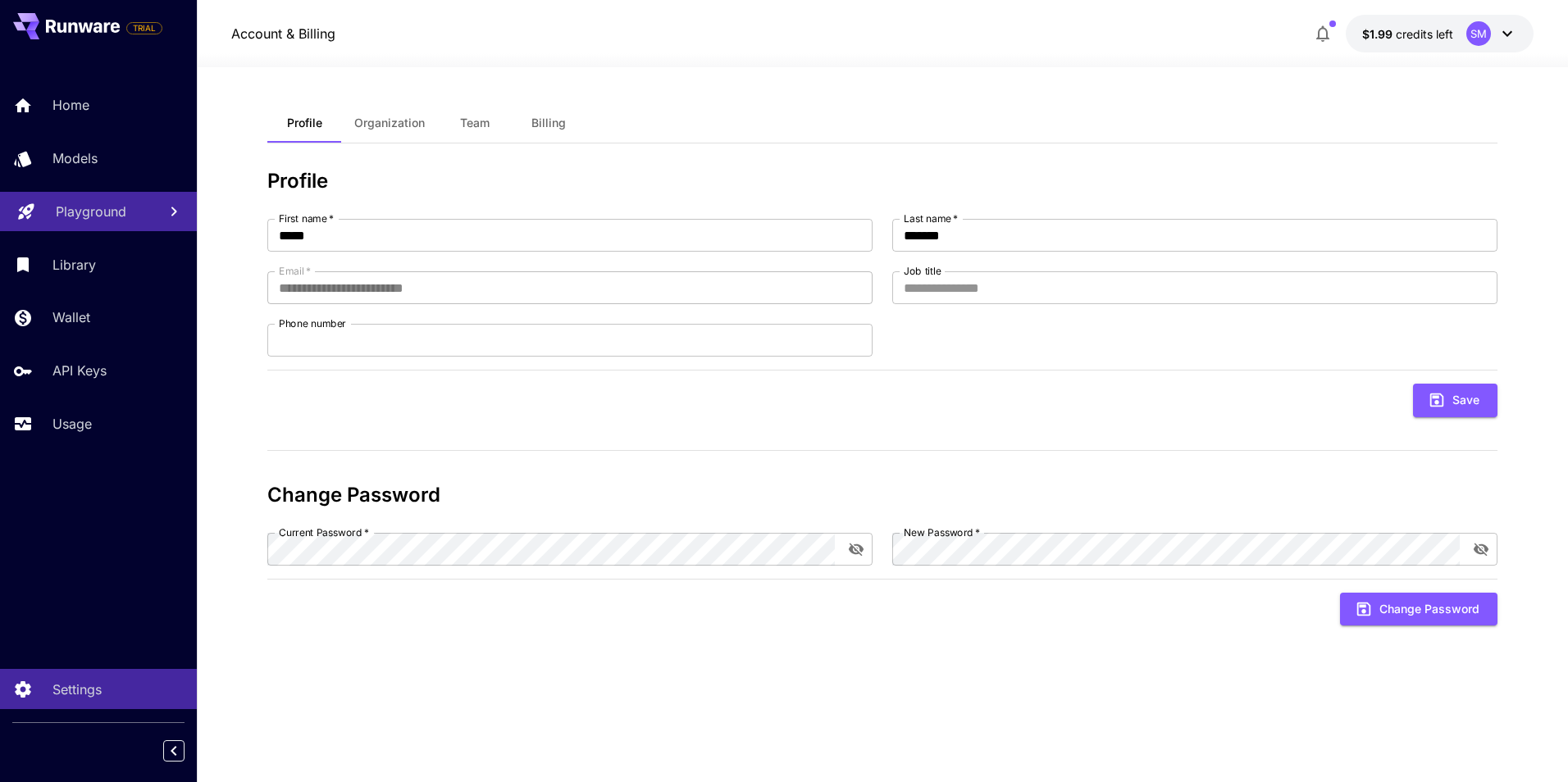
click at [321, 399] on div "Save" at bounding box center [882, 401] width 1230 height 34
click at [400, 124] on span "Organization" at bounding box center [390, 122] width 71 height 15
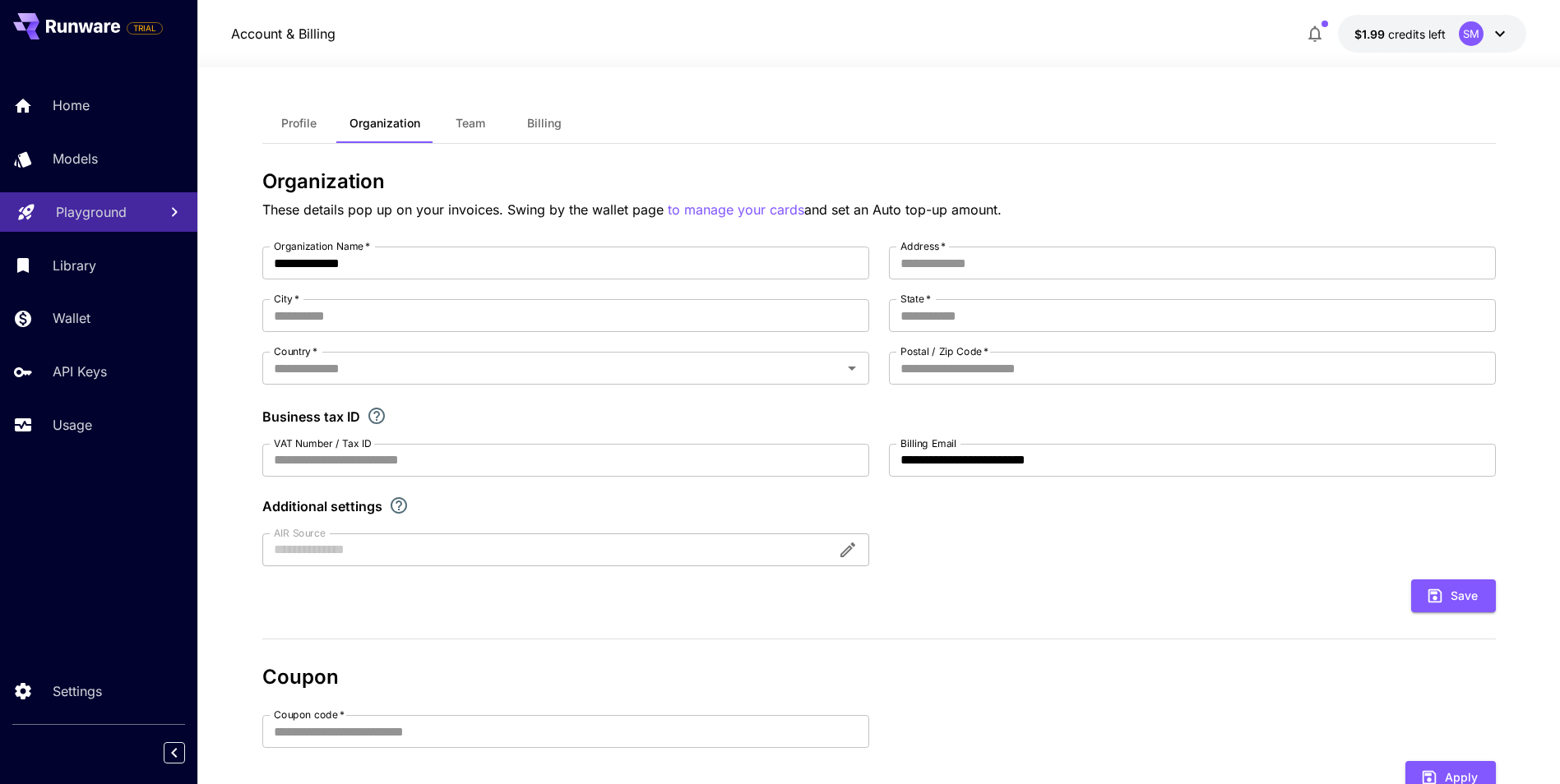
click at [465, 123] on span "Team" at bounding box center [470, 123] width 29 height 15
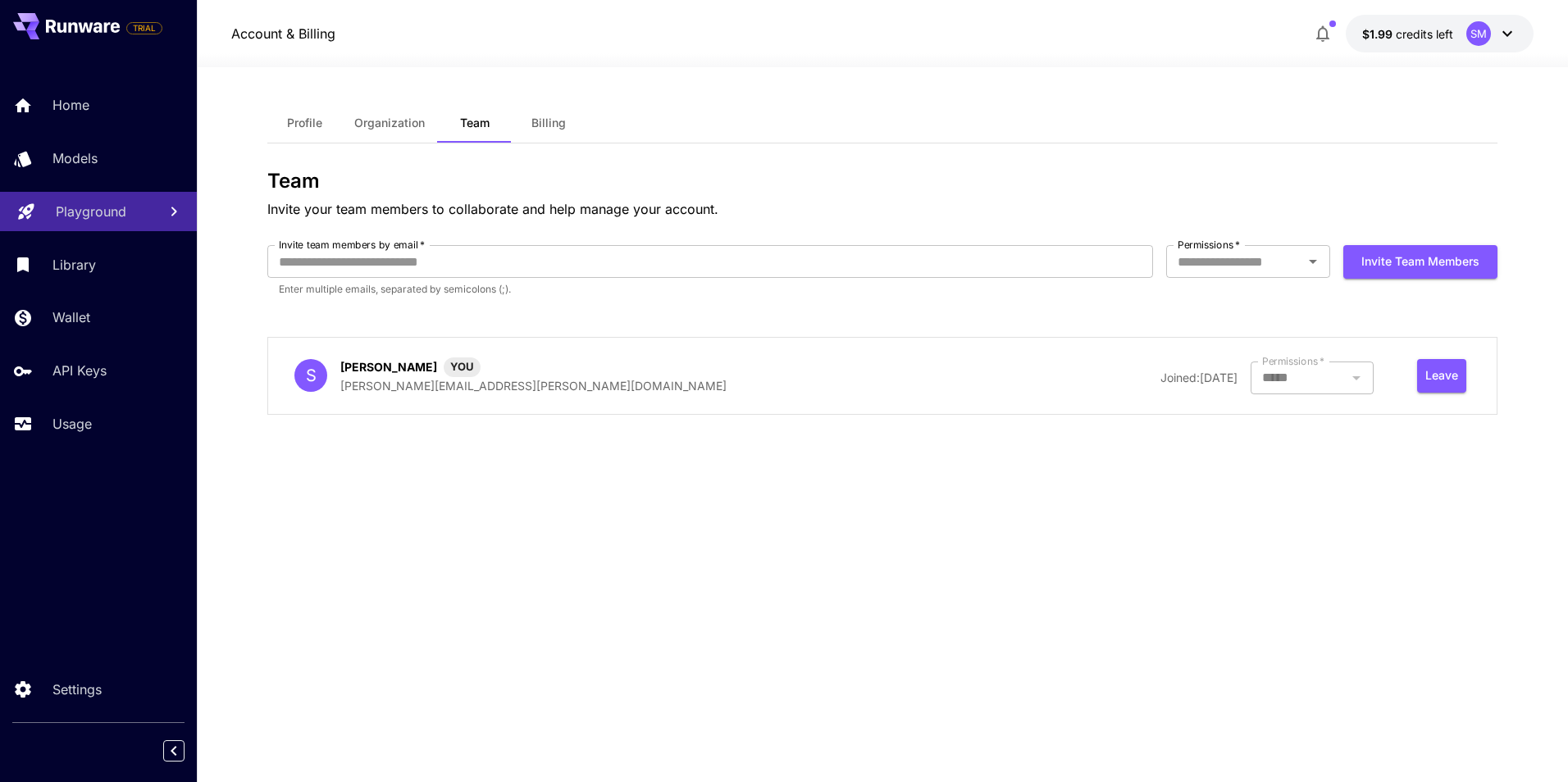
click at [649, 348] on div "S Sajid Mehmood YOU sajid.mehmood@dewa.gov.ae Joined: 31 August, 2025 Permissio…" at bounding box center [882, 376] width 1230 height 78
click at [455, 371] on span "YOU" at bounding box center [462, 367] width 37 height 16
click at [1282, 386] on div at bounding box center [1312, 378] width 123 height 33
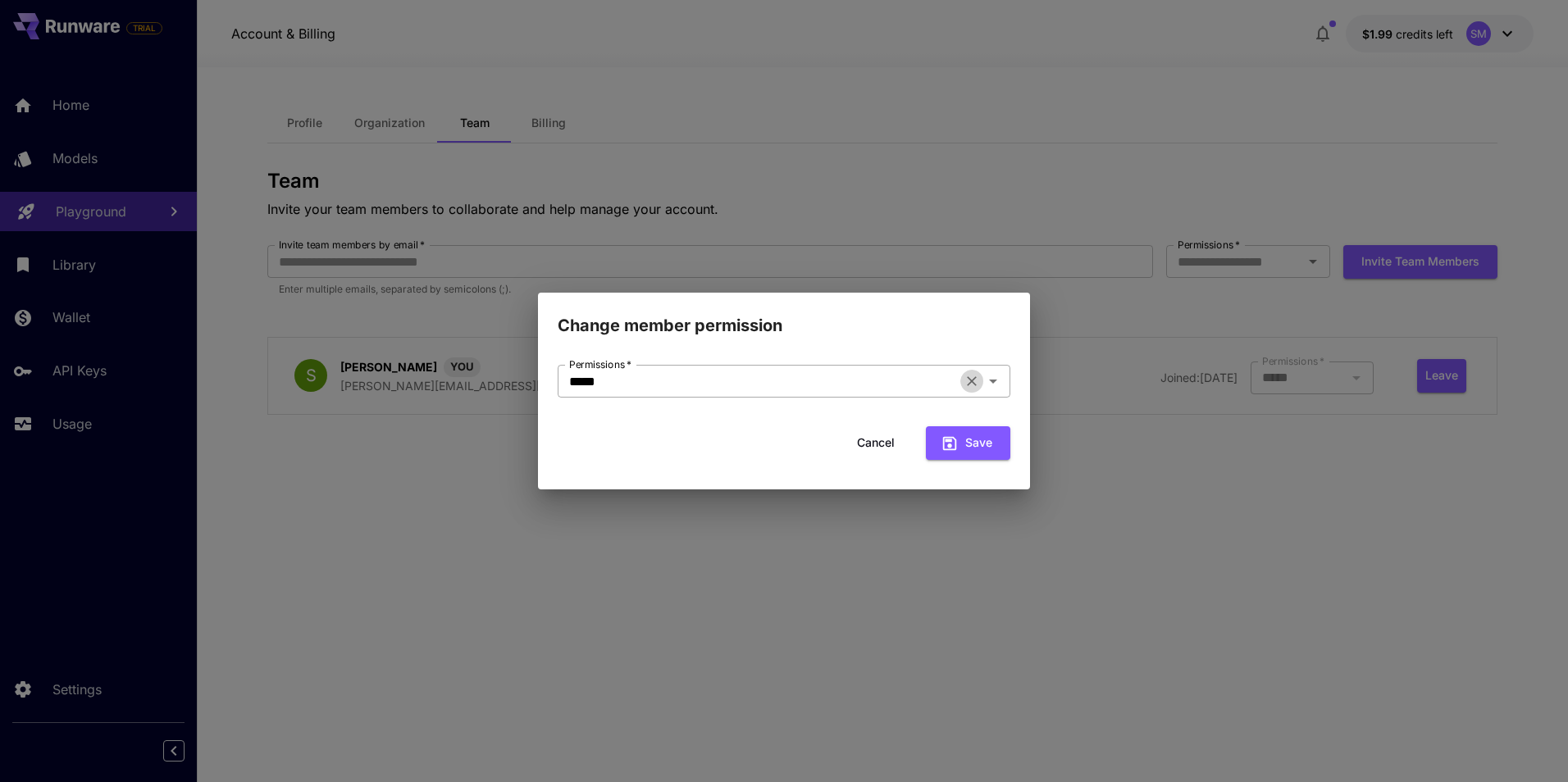
click at [979, 379] on icon "Clear" at bounding box center [972, 381] width 16 height 16
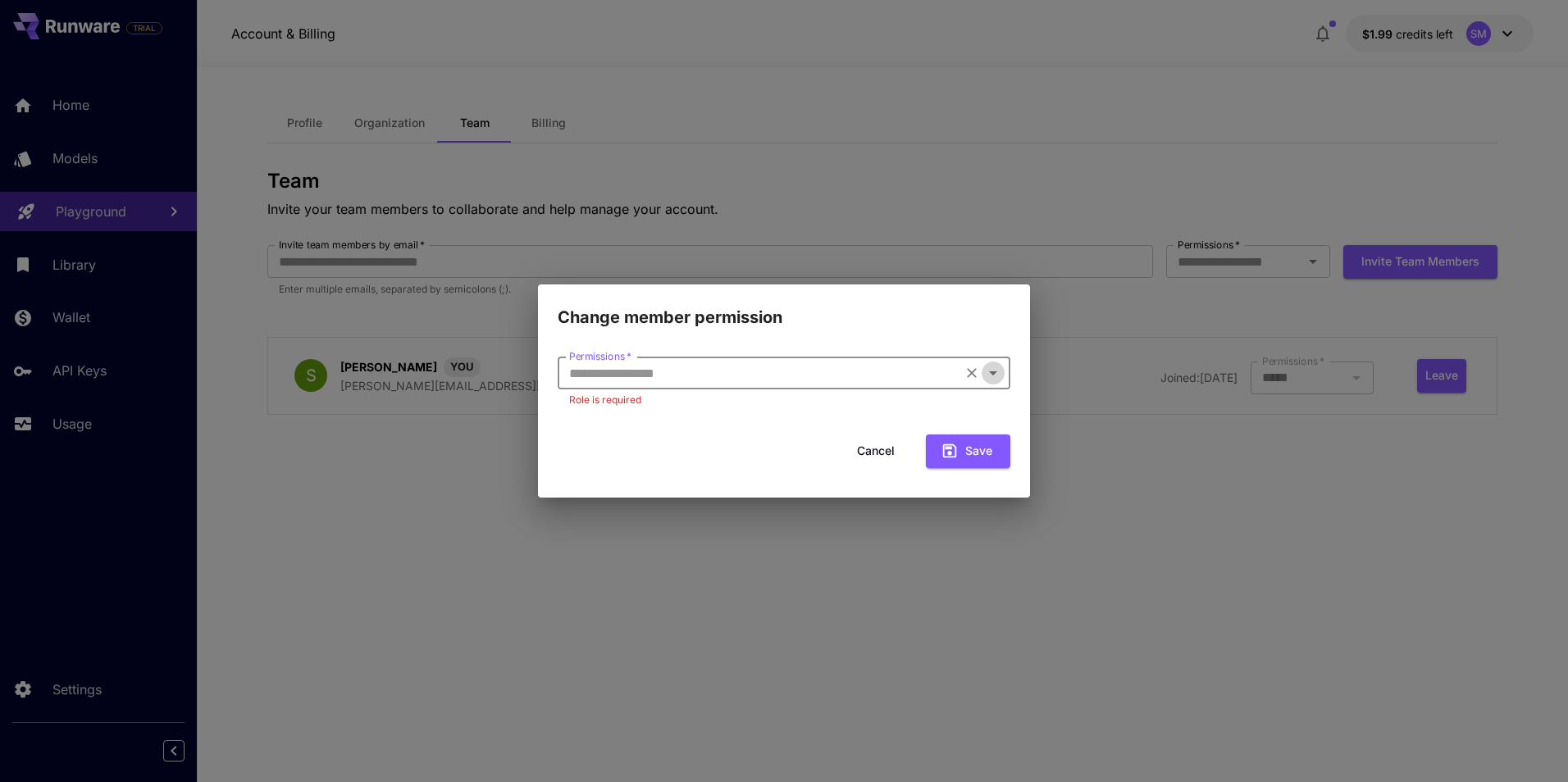
click at [1000, 369] on icon "Open" at bounding box center [993, 373] width 20 height 20
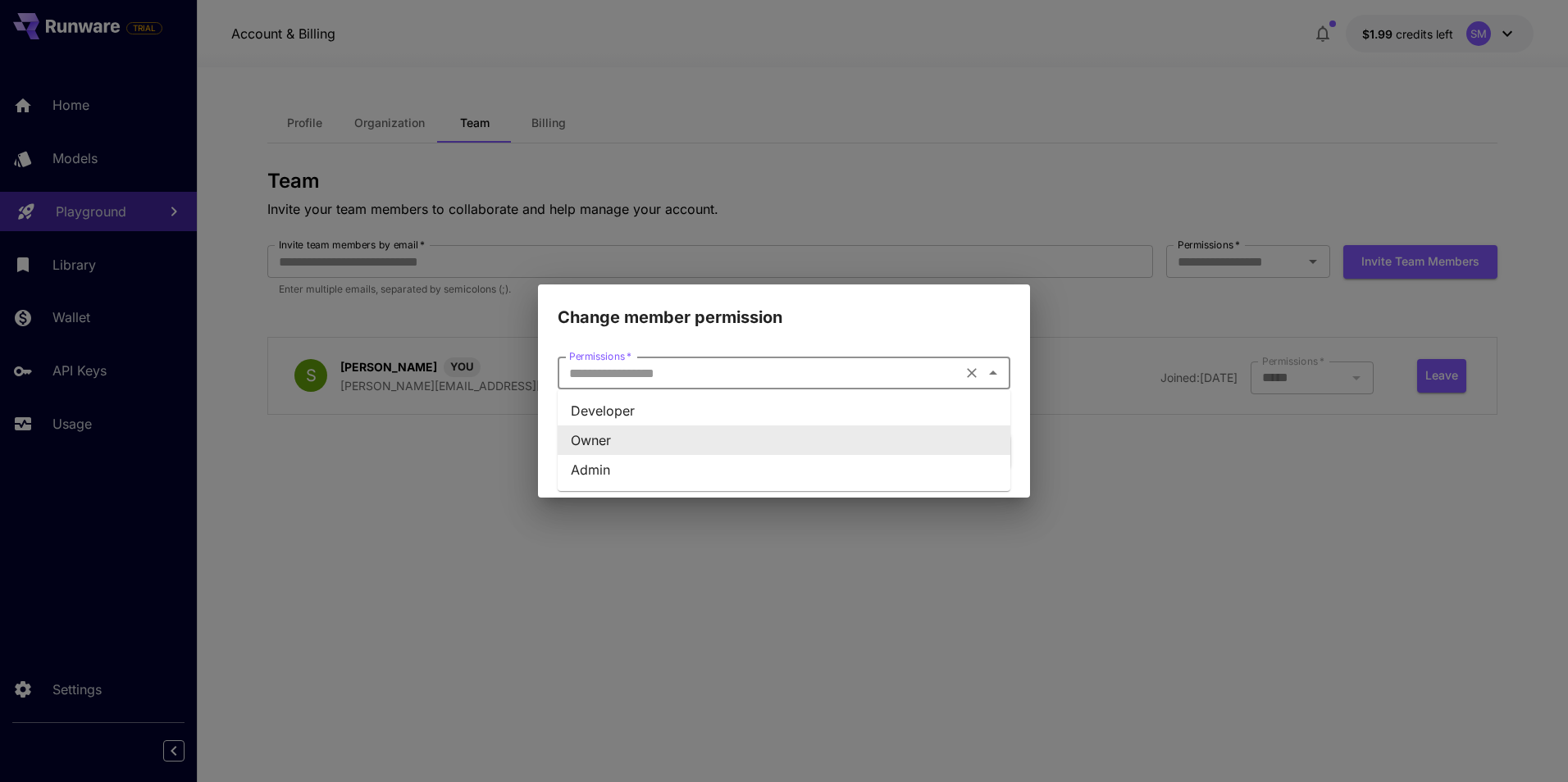
click at [605, 446] on li "Owner" at bounding box center [784, 440] width 452 height 29
type input "*****"
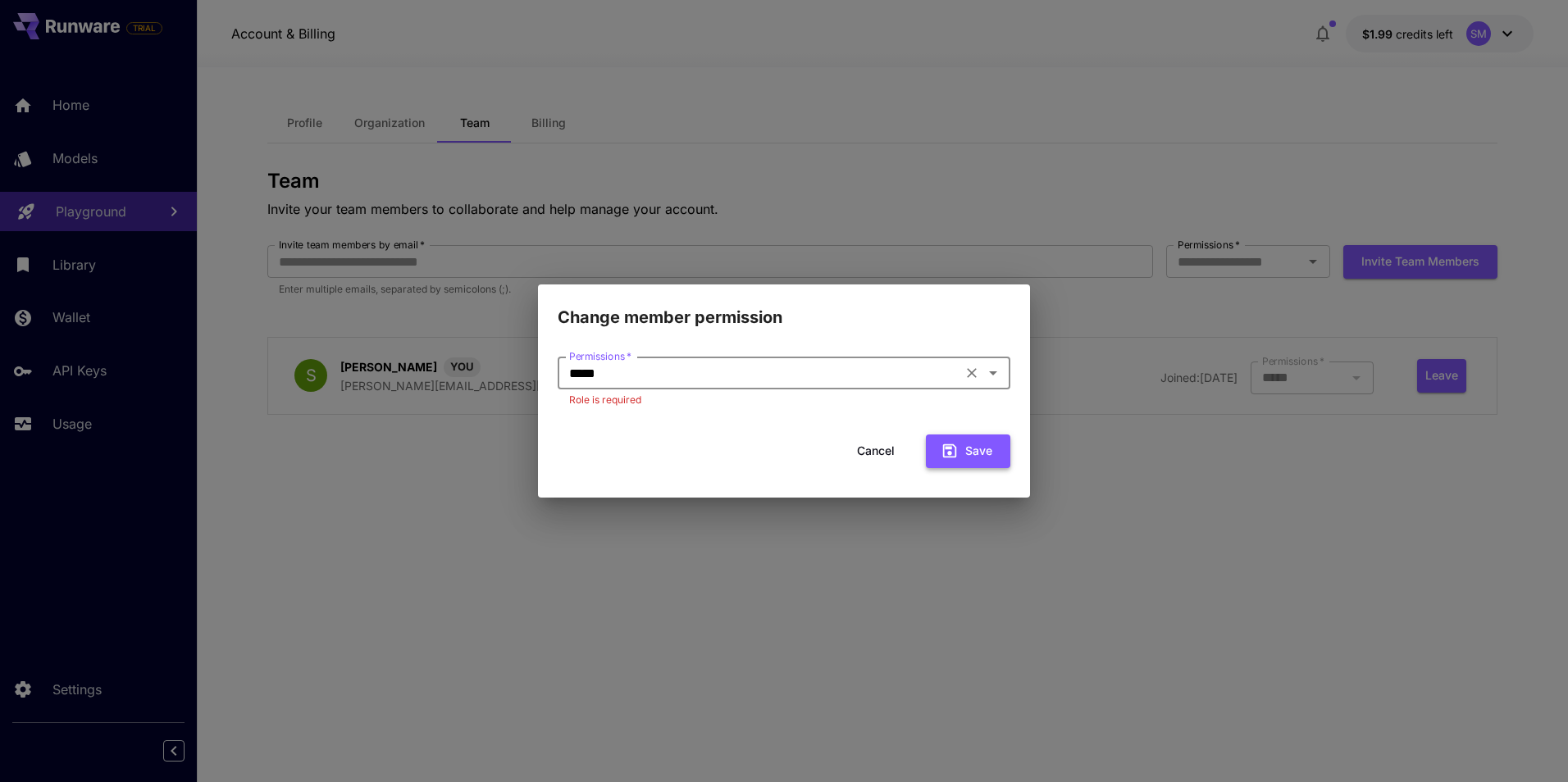
click at [973, 450] on button "Save" at bounding box center [968, 451] width 84 height 34
click at [884, 452] on button "Cancel" at bounding box center [875, 451] width 74 height 34
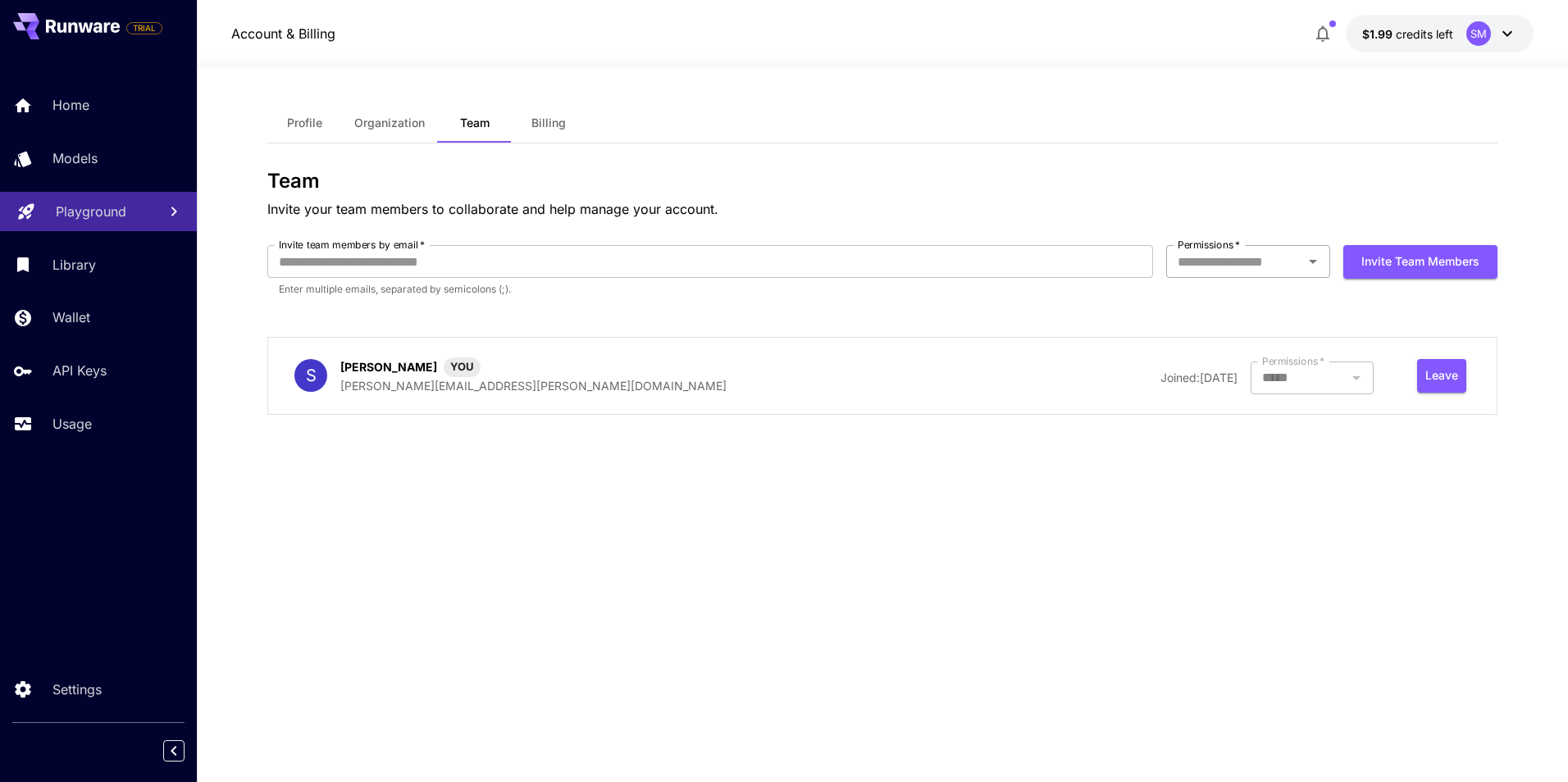
click at [1245, 266] on input "Permissions   *" at bounding box center [1235, 262] width 127 height 23
click at [1225, 327] on li "Owner" at bounding box center [1248, 328] width 164 height 29
click at [1043, 250] on input "Invite team members by email   *" at bounding box center [710, 262] width 886 height 33
type input "**********"
click at [1377, 260] on button "Invite team members" at bounding box center [1421, 262] width 154 height 34
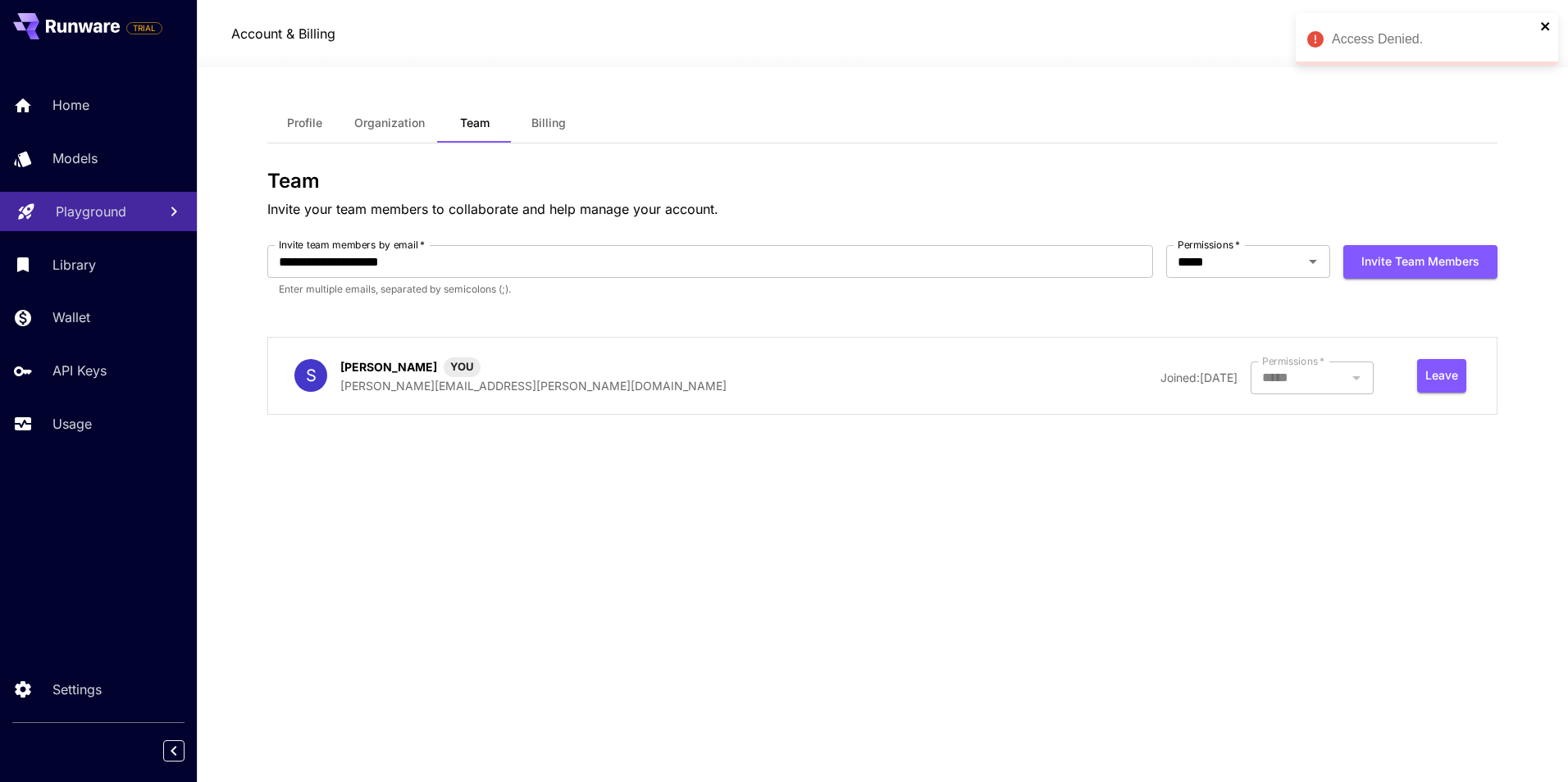
click at [1543, 22] on icon "close" at bounding box center [1546, 26] width 12 height 13
click at [443, 364] on span "YOU" at bounding box center [462, 367] width 37 height 16
click at [1441, 380] on button "Leave" at bounding box center [1441, 376] width 49 height 34
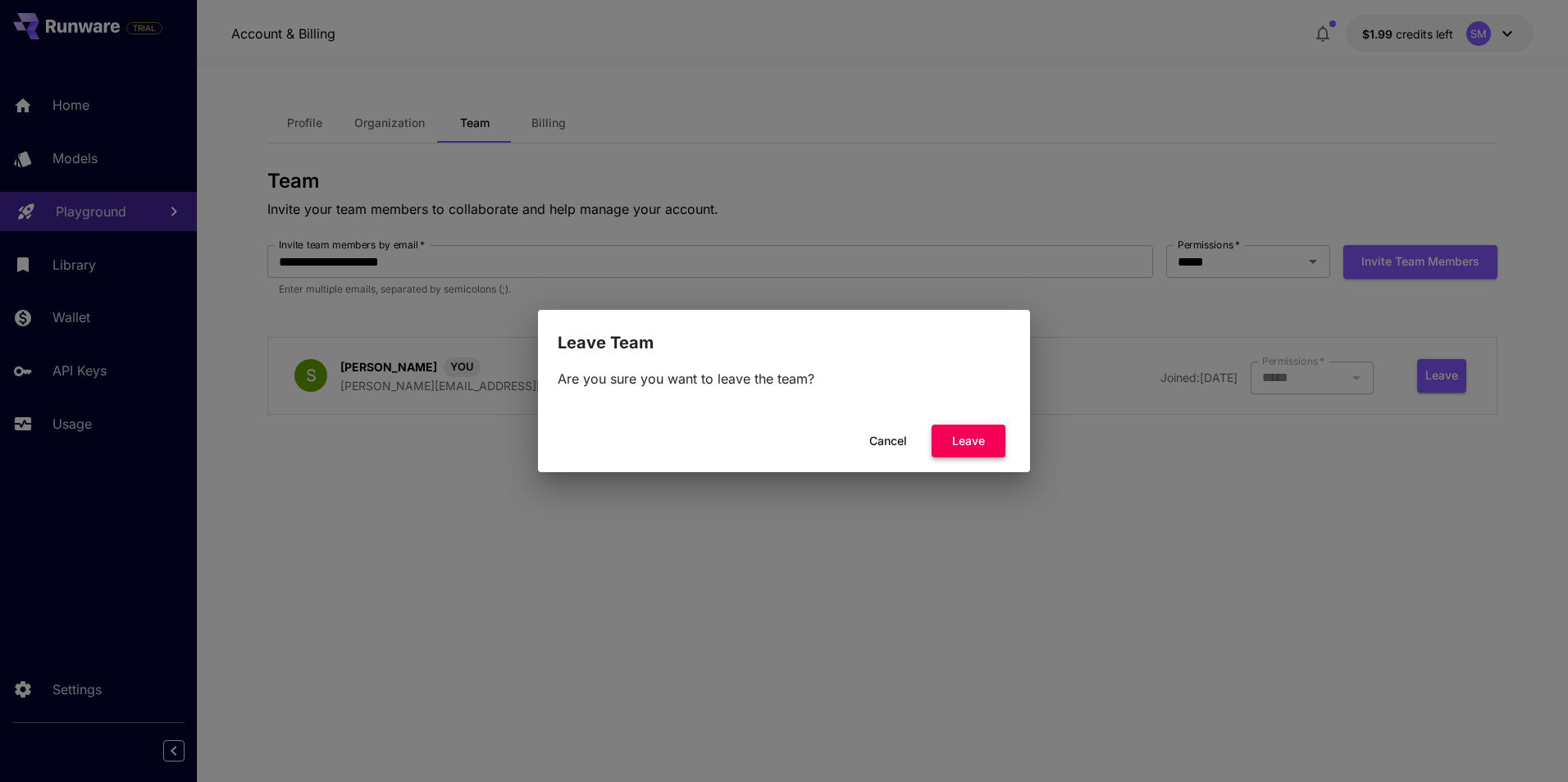
click at [959, 449] on button "Leave" at bounding box center [968, 442] width 74 height 34
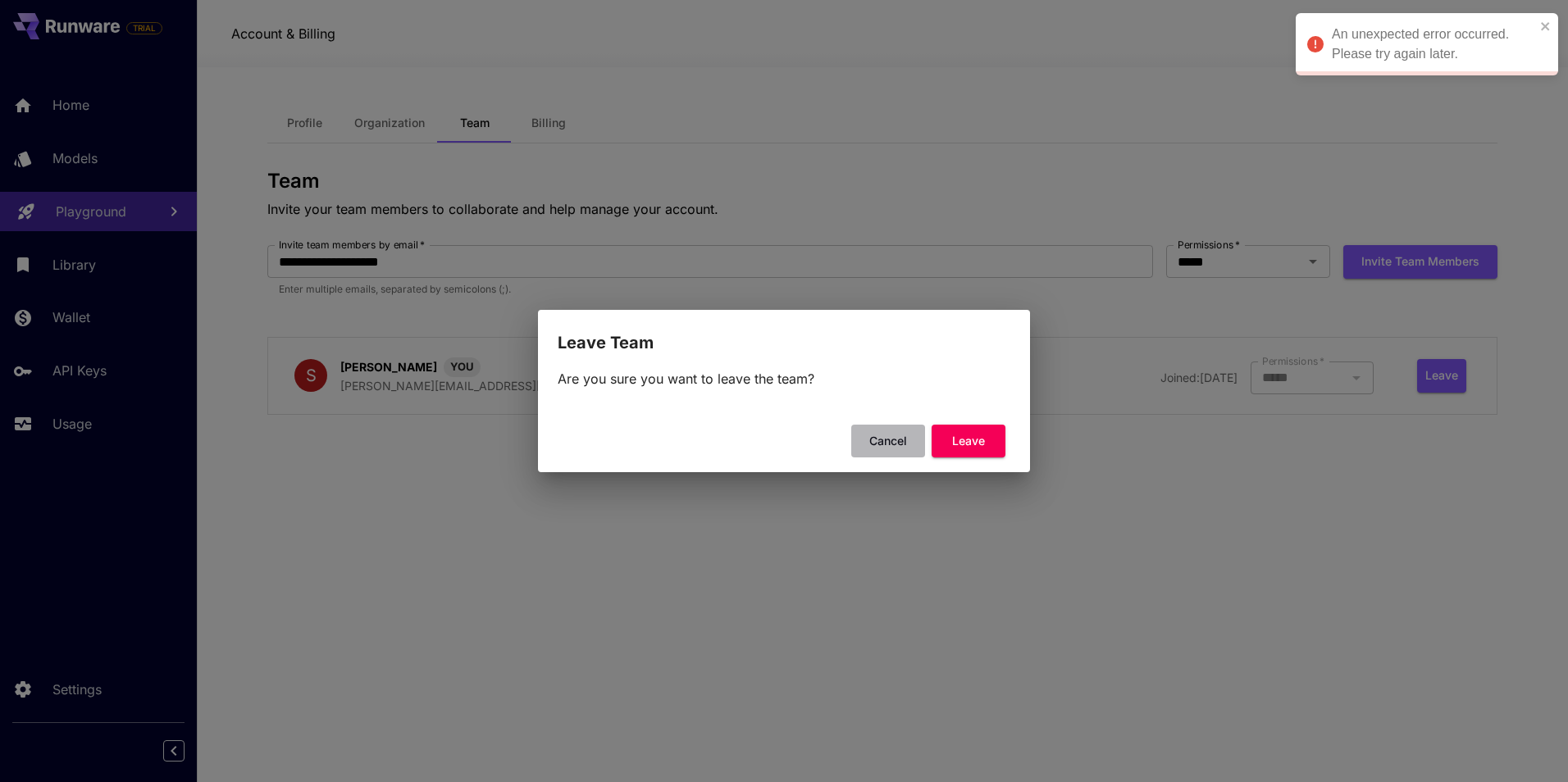
click at [879, 439] on button "Cancel" at bounding box center [888, 442] width 74 height 34
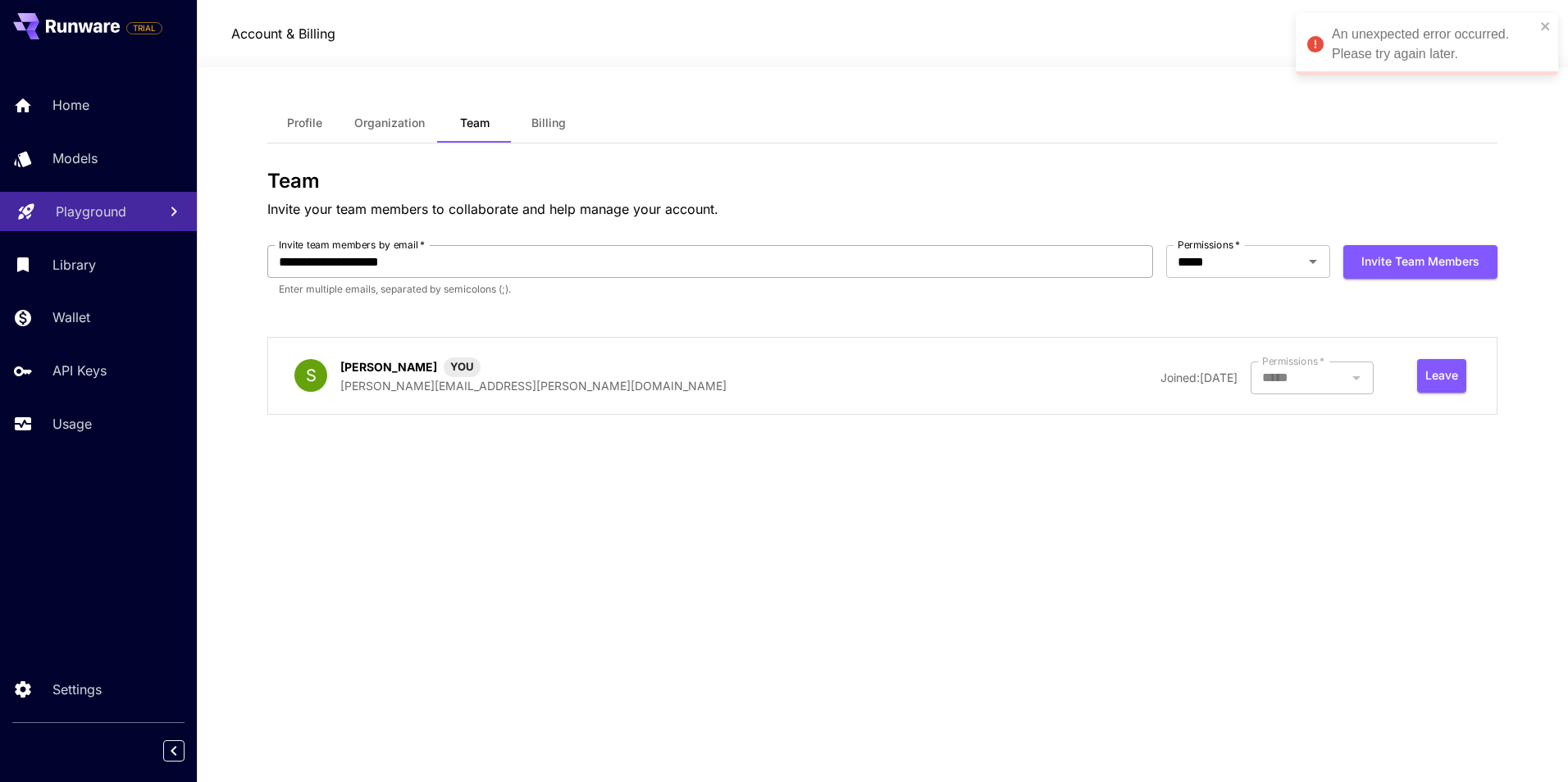
click at [1034, 263] on input "**********" at bounding box center [710, 262] width 886 height 33
click at [1206, 274] on div "***** Permissions   *" at bounding box center [1248, 262] width 164 height 33
click at [1203, 363] on li "Admin" at bounding box center [1248, 357] width 164 height 29
click at [1074, 265] on input "**********" at bounding box center [710, 262] width 886 height 33
click at [1384, 267] on button "Invite team members" at bounding box center [1421, 262] width 154 height 34
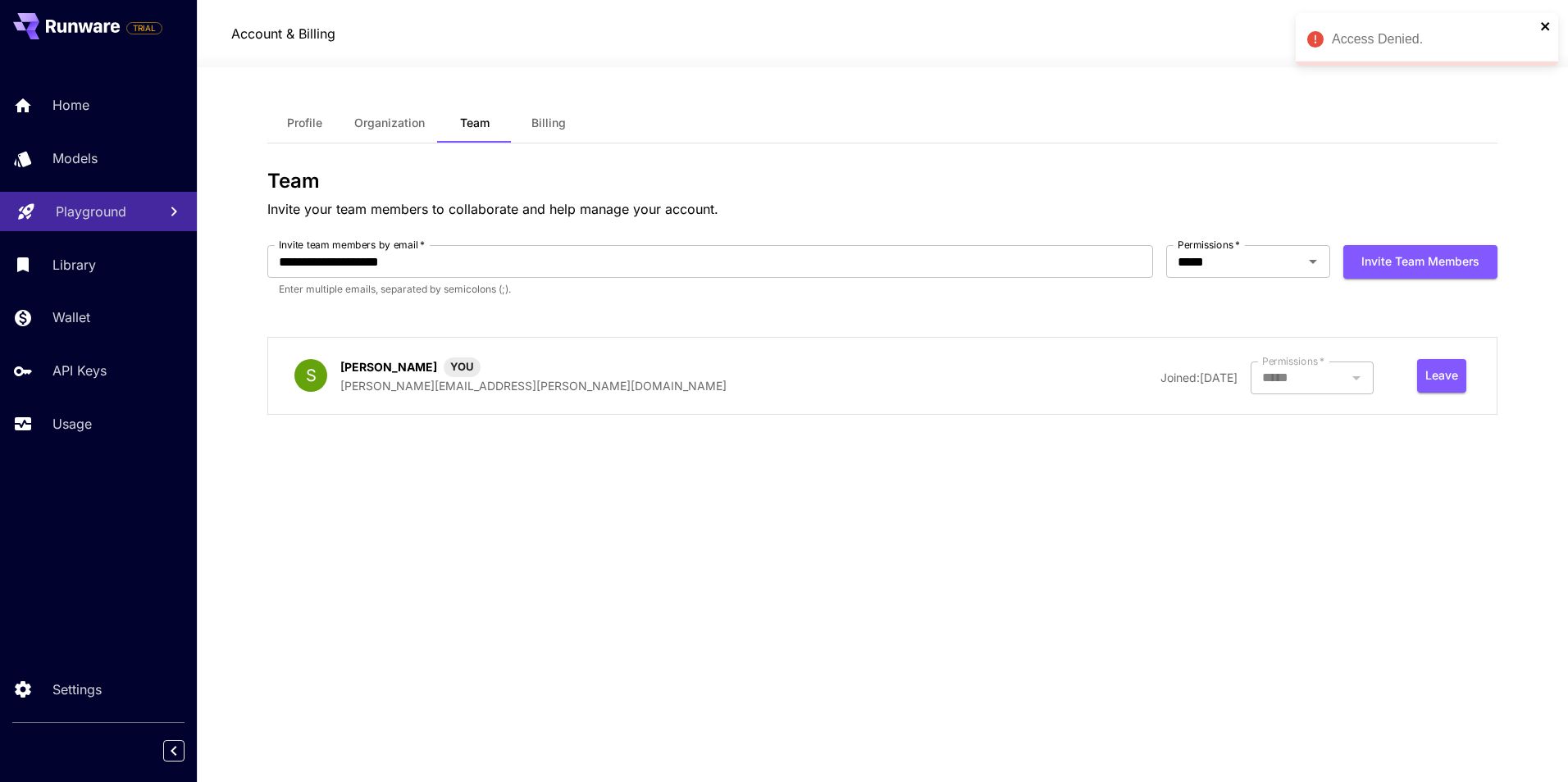
click at [1543, 25] on icon "close" at bounding box center [1545, 26] width 8 height 8
click at [561, 117] on span "Billing" at bounding box center [548, 122] width 35 height 15
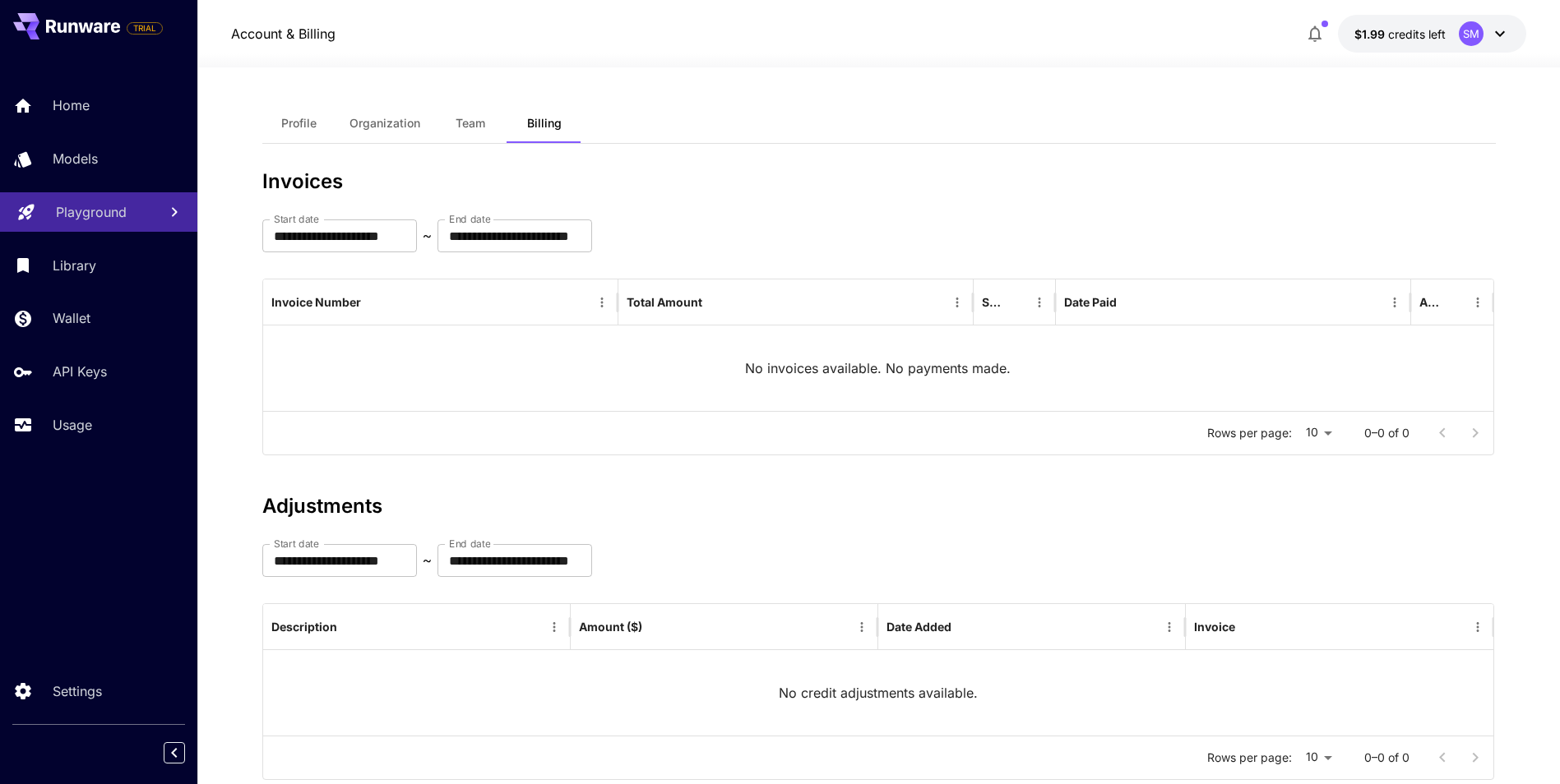
click at [466, 119] on span "Team" at bounding box center [470, 123] width 29 height 15
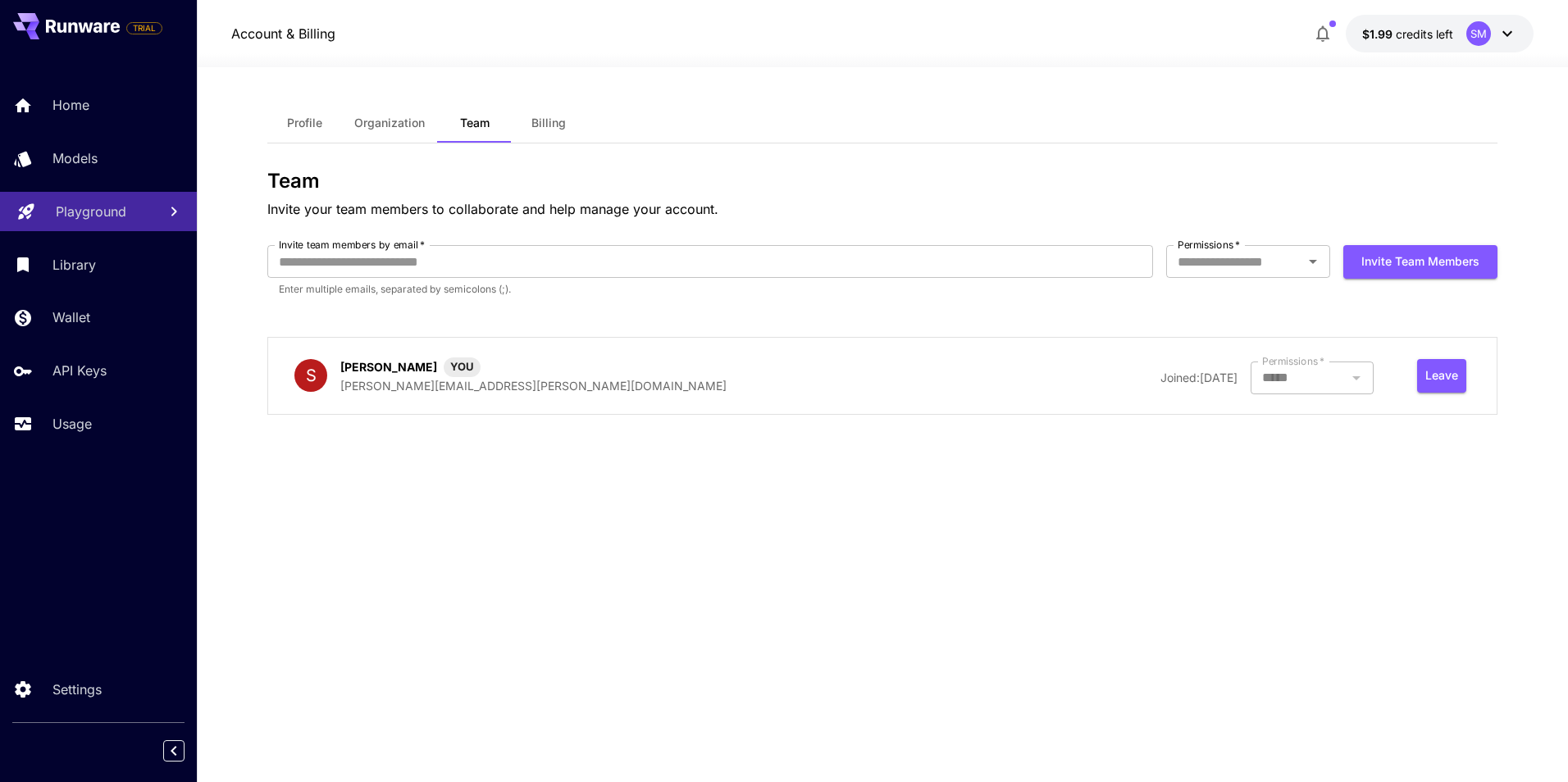
click at [371, 124] on span "Organization" at bounding box center [390, 122] width 71 height 15
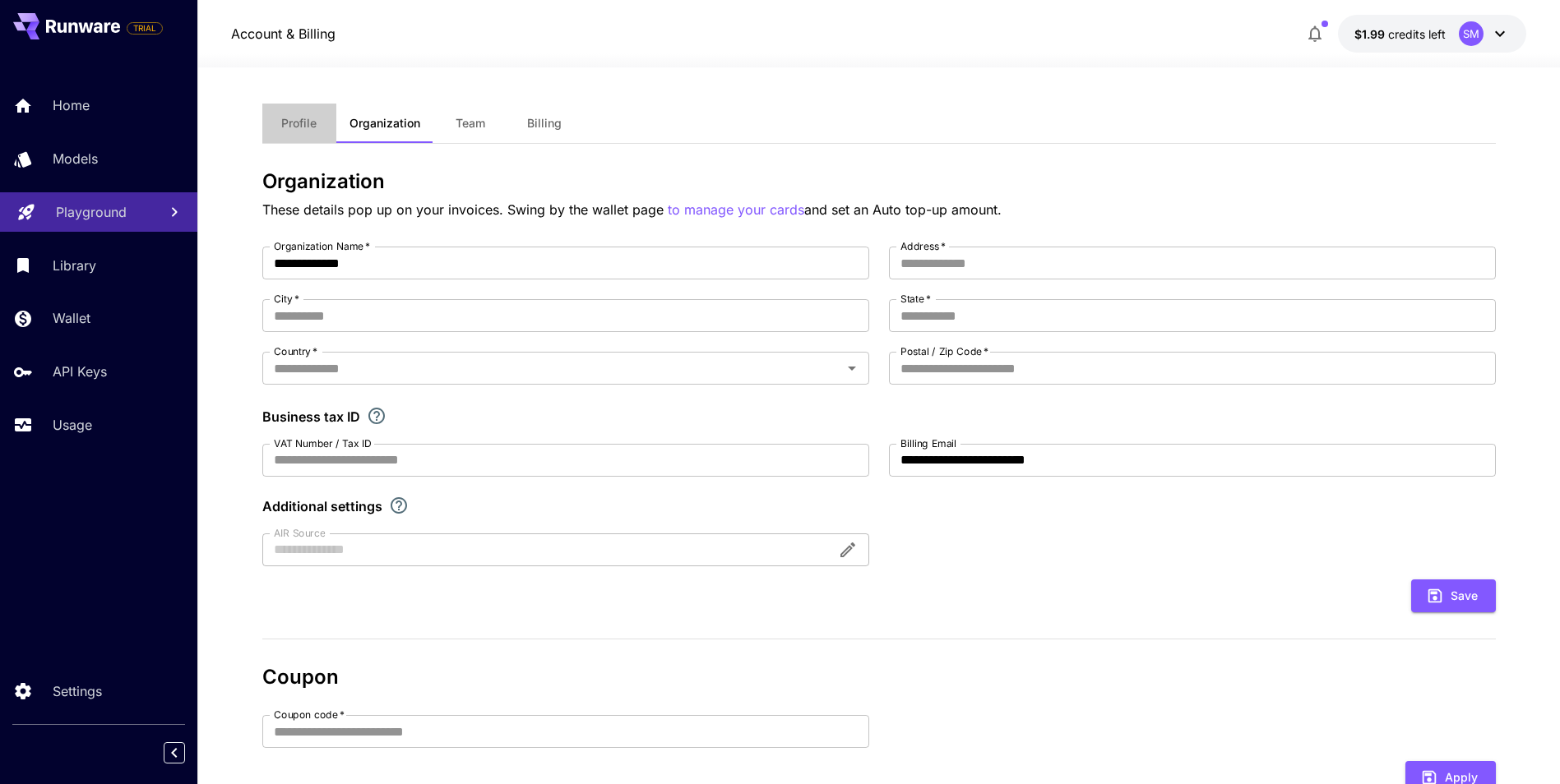
click at [285, 122] on span "Profile" at bounding box center [299, 123] width 36 height 15
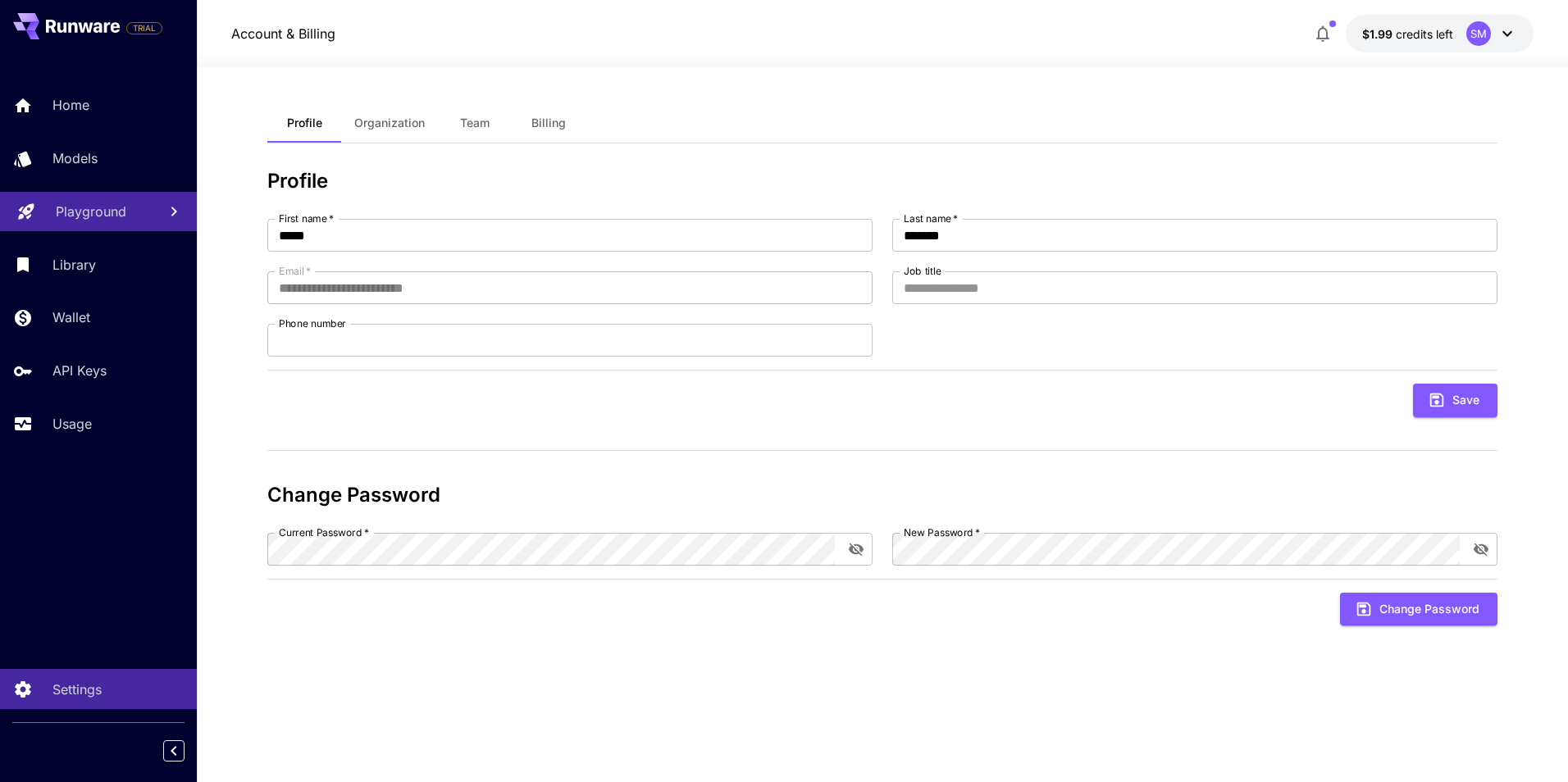
click at [1445, 40] on span "credits left" at bounding box center [1424, 35] width 58 height 14
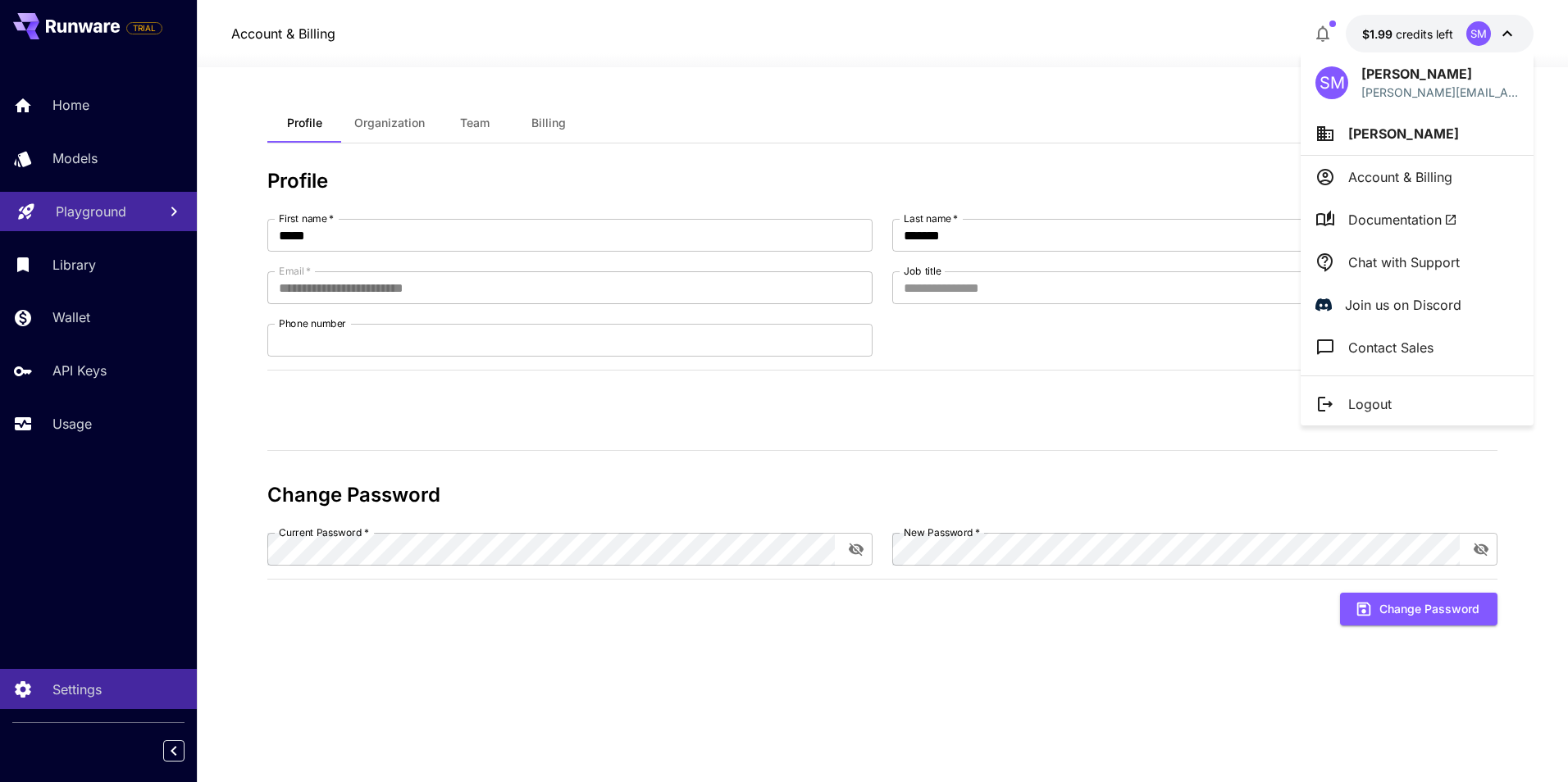
drag, startPoint x: 1392, startPoint y: 129, endPoint x: 1227, endPoint y: 120, distance: 165.2
click at [1203, 115] on div at bounding box center [784, 391] width 1568 height 782
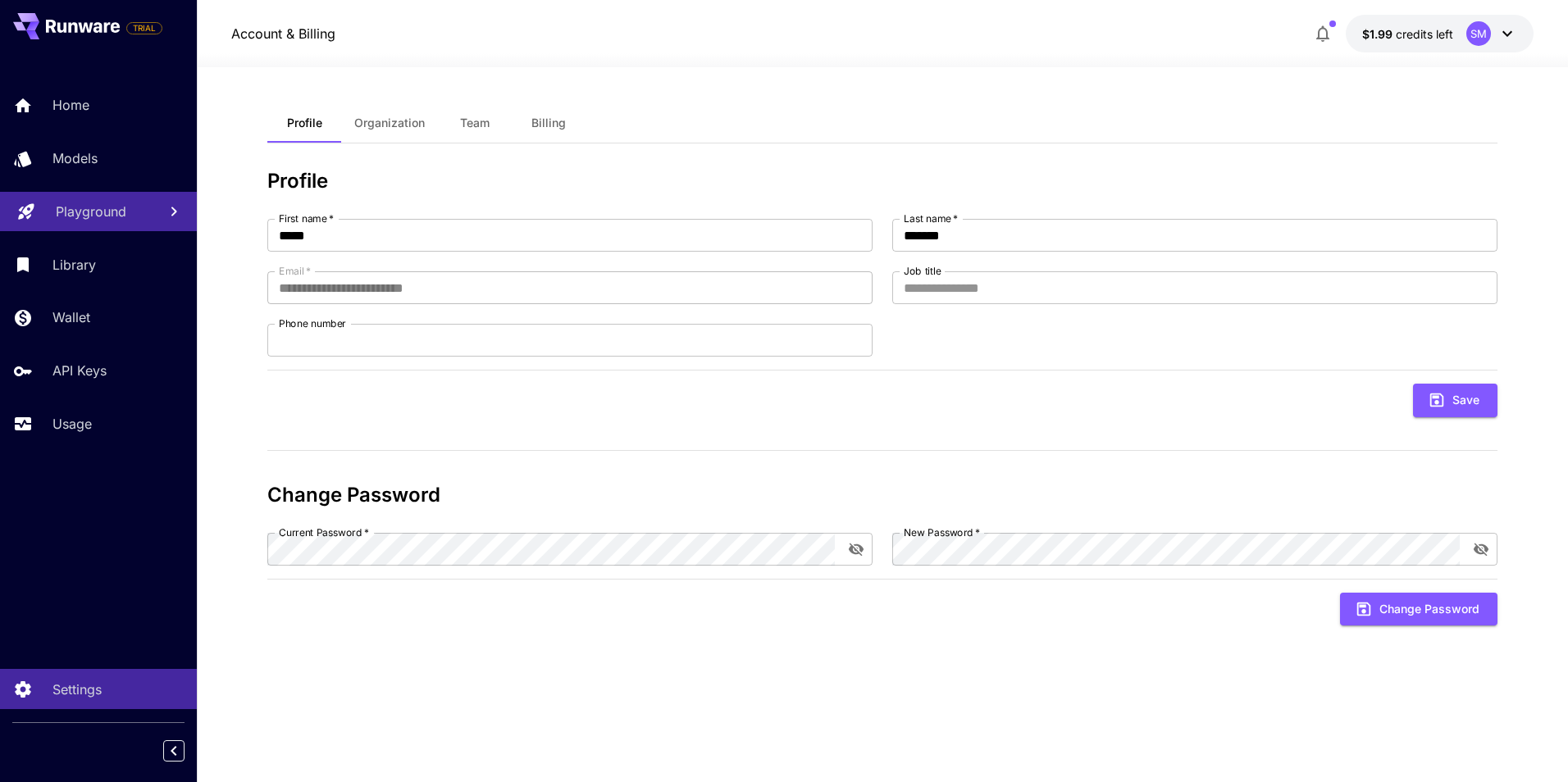
click at [1452, 41] on p "$1.99 credits left" at bounding box center [1407, 34] width 91 height 17
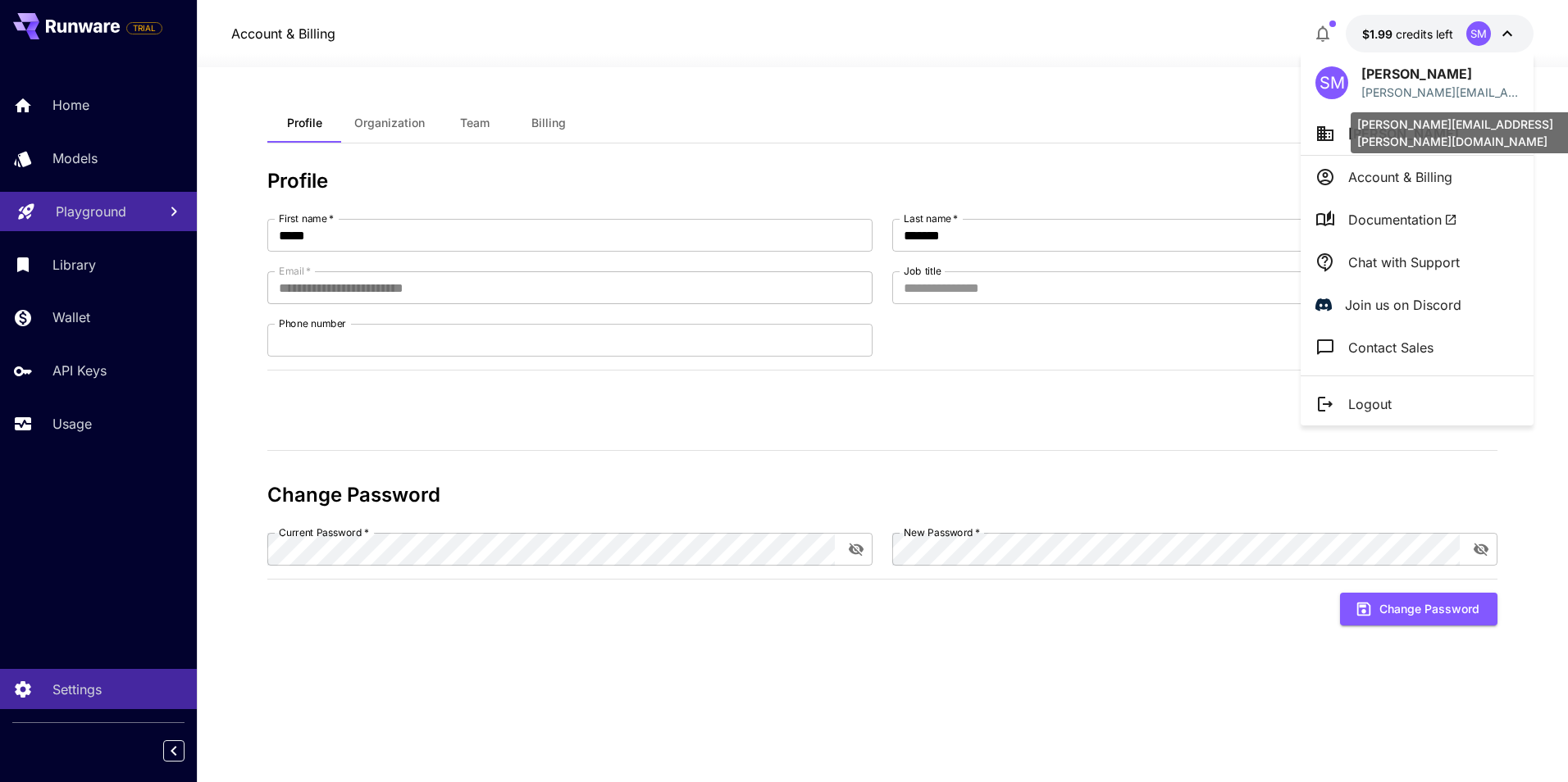
click at [1353, 138] on span "[PERSON_NAME]" at bounding box center [1403, 133] width 111 height 16
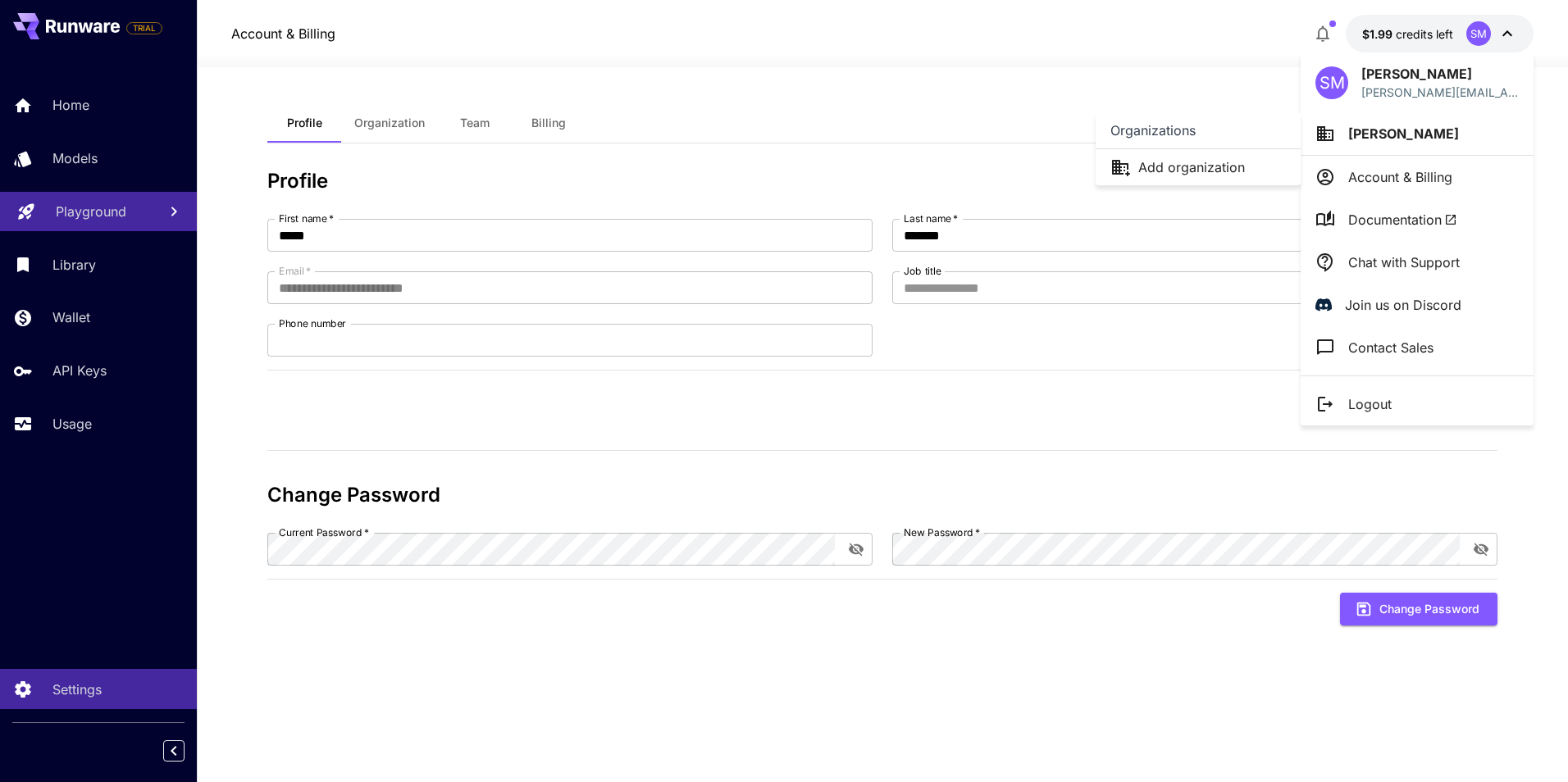
click at [1197, 131] on div "Organizations" at bounding box center [1198, 130] width 205 height 36
click at [1372, 220] on div at bounding box center [784, 391] width 1568 height 782
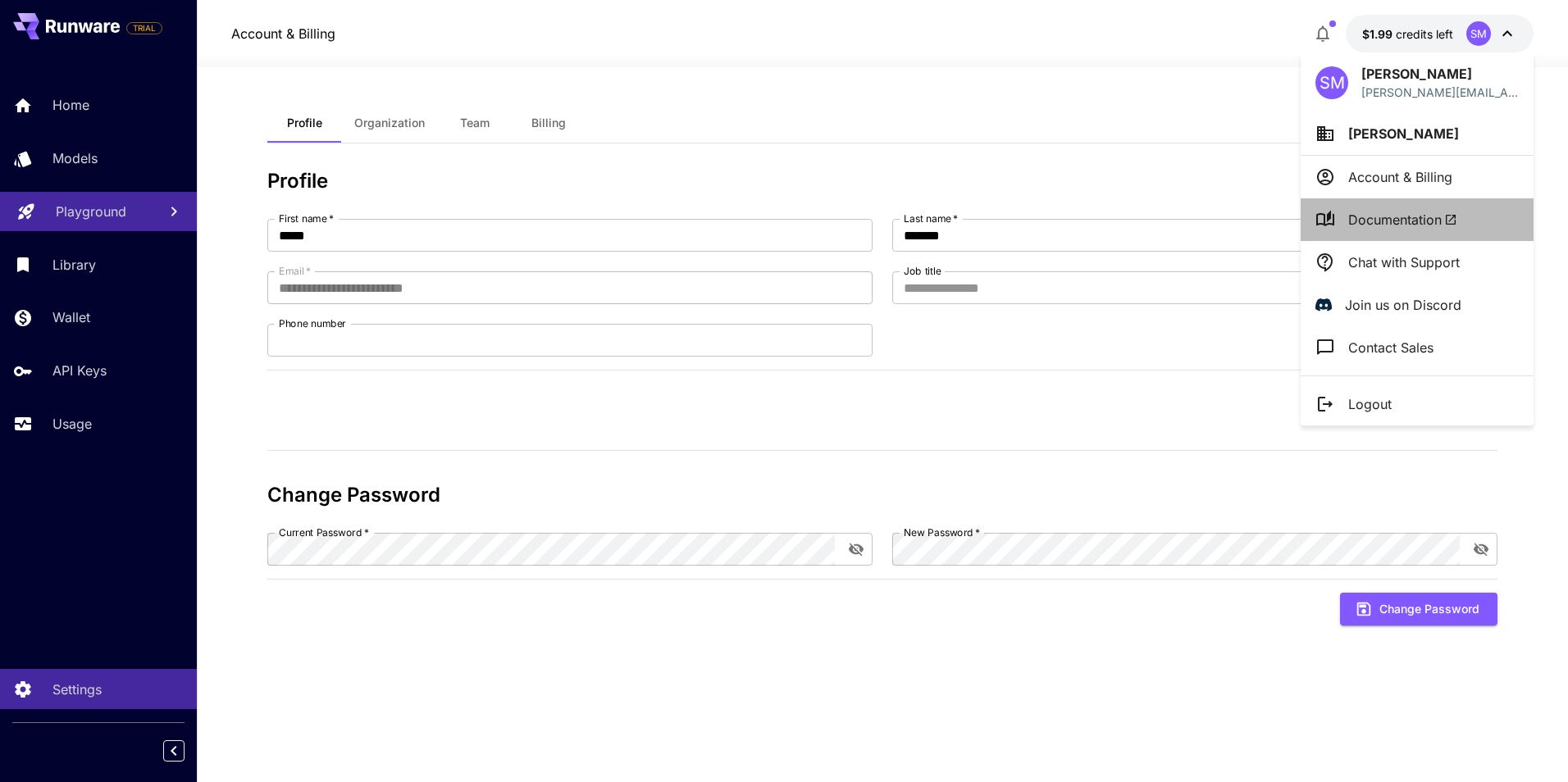
click at [1372, 220] on span "Documentation" at bounding box center [1402, 220] width 109 height 20
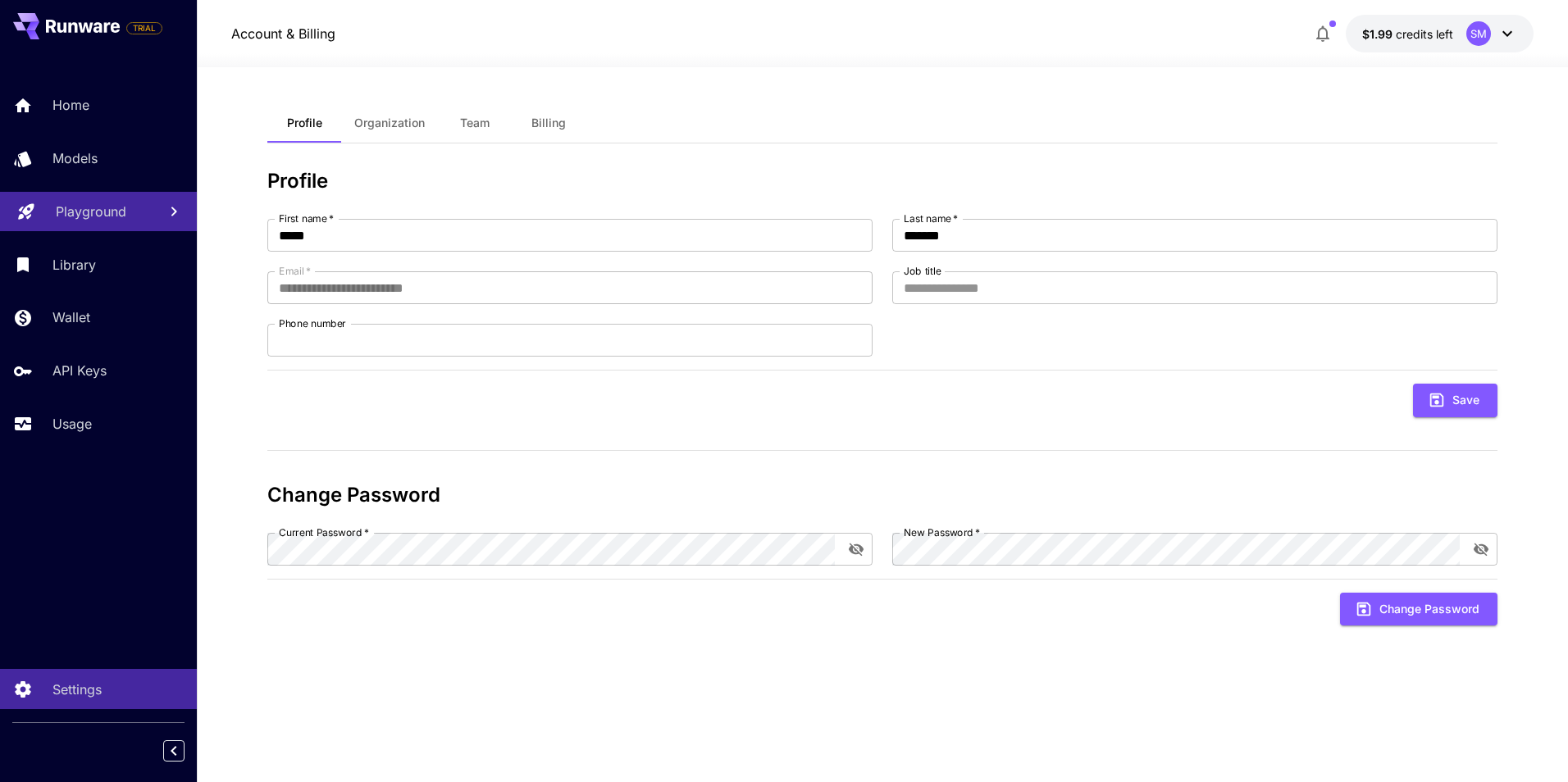
click at [1472, 29] on div "SM" at bounding box center [1479, 34] width 25 height 25
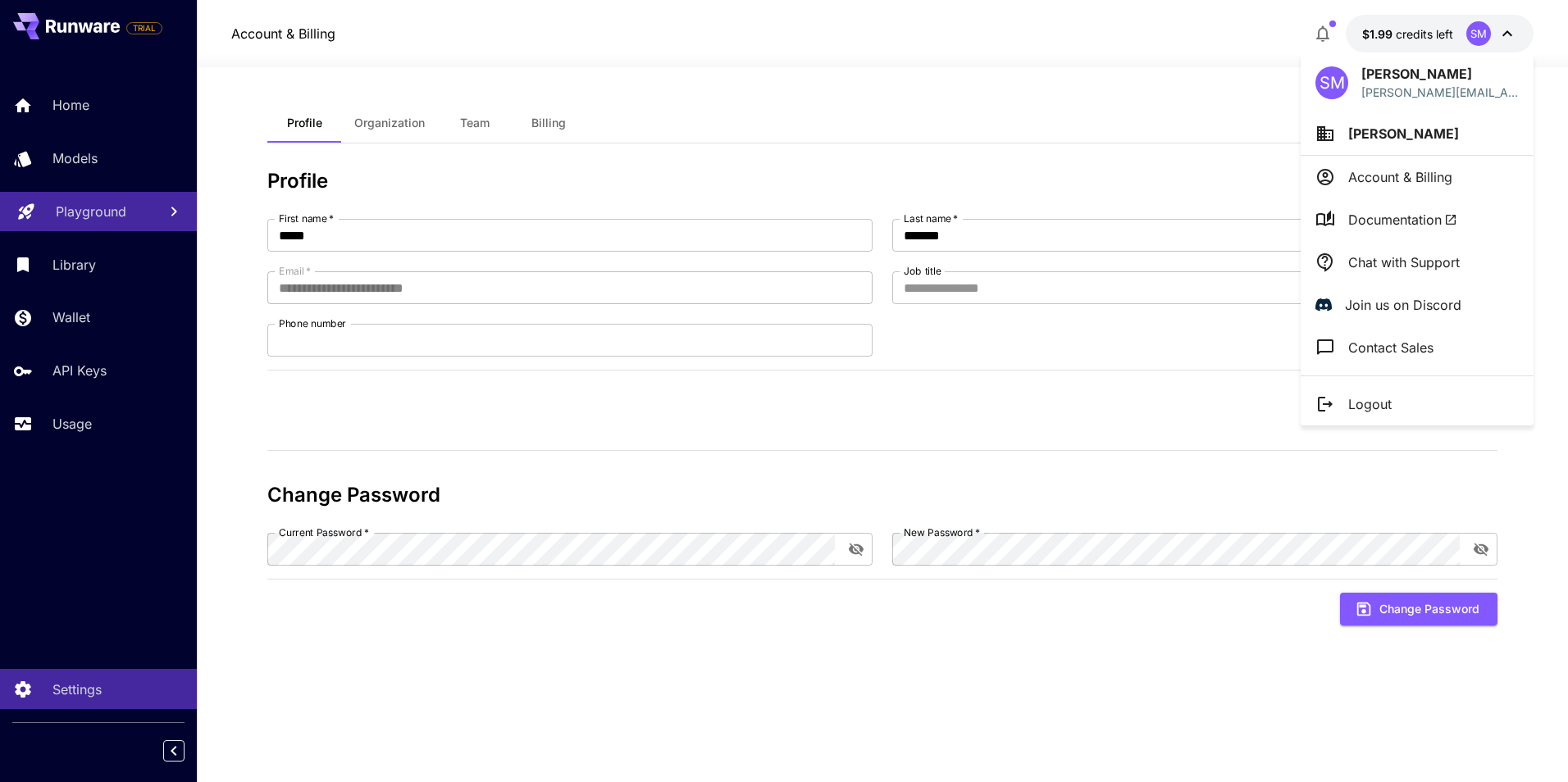
click at [1361, 353] on p "Contact Sales" at bounding box center [1391, 348] width 85 height 20
click at [1378, 172] on p "Account & Billing" at bounding box center [1399, 177] width 104 height 20
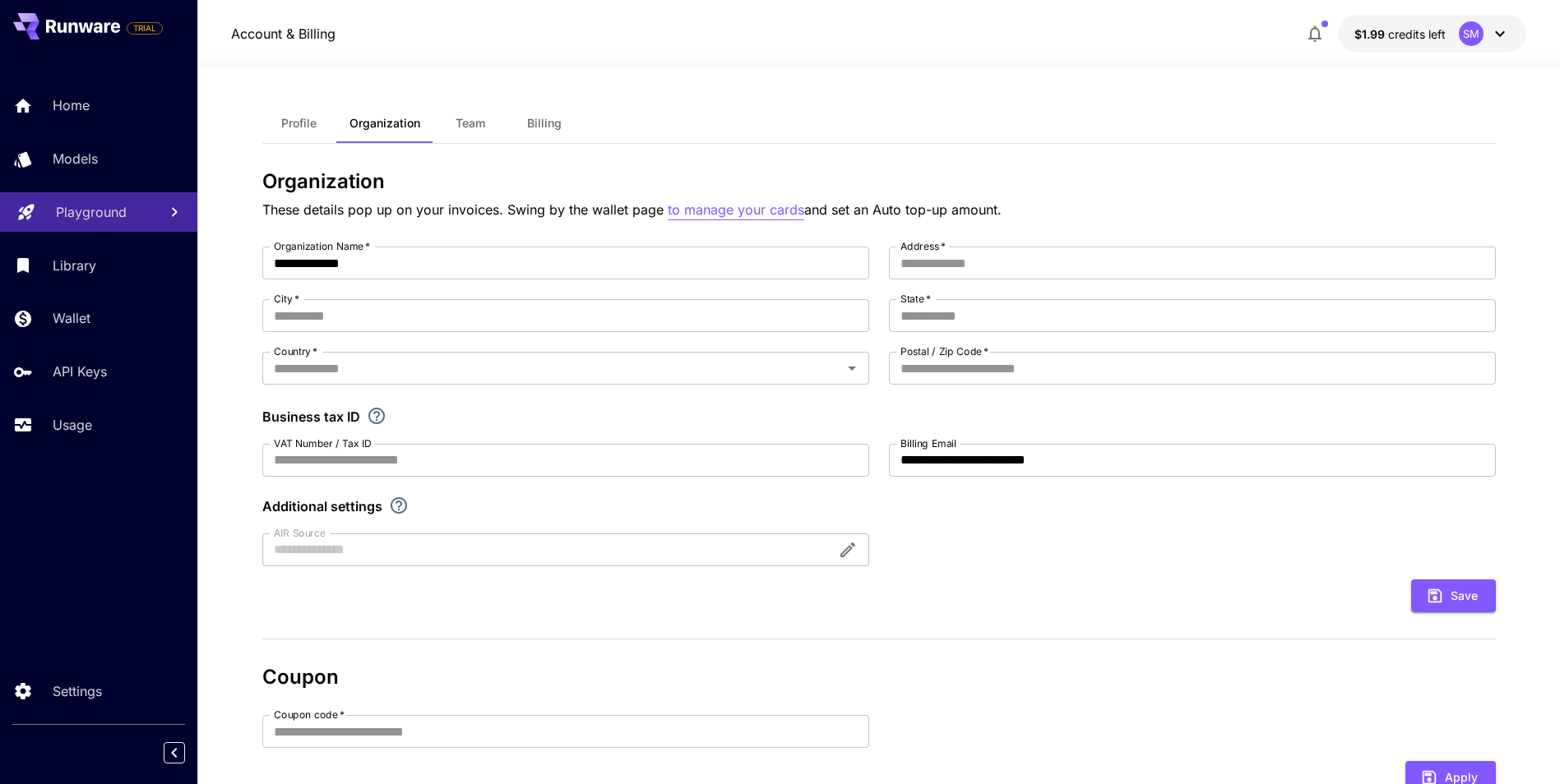
click at [704, 215] on p "to manage your cards" at bounding box center [736, 210] width 137 height 20
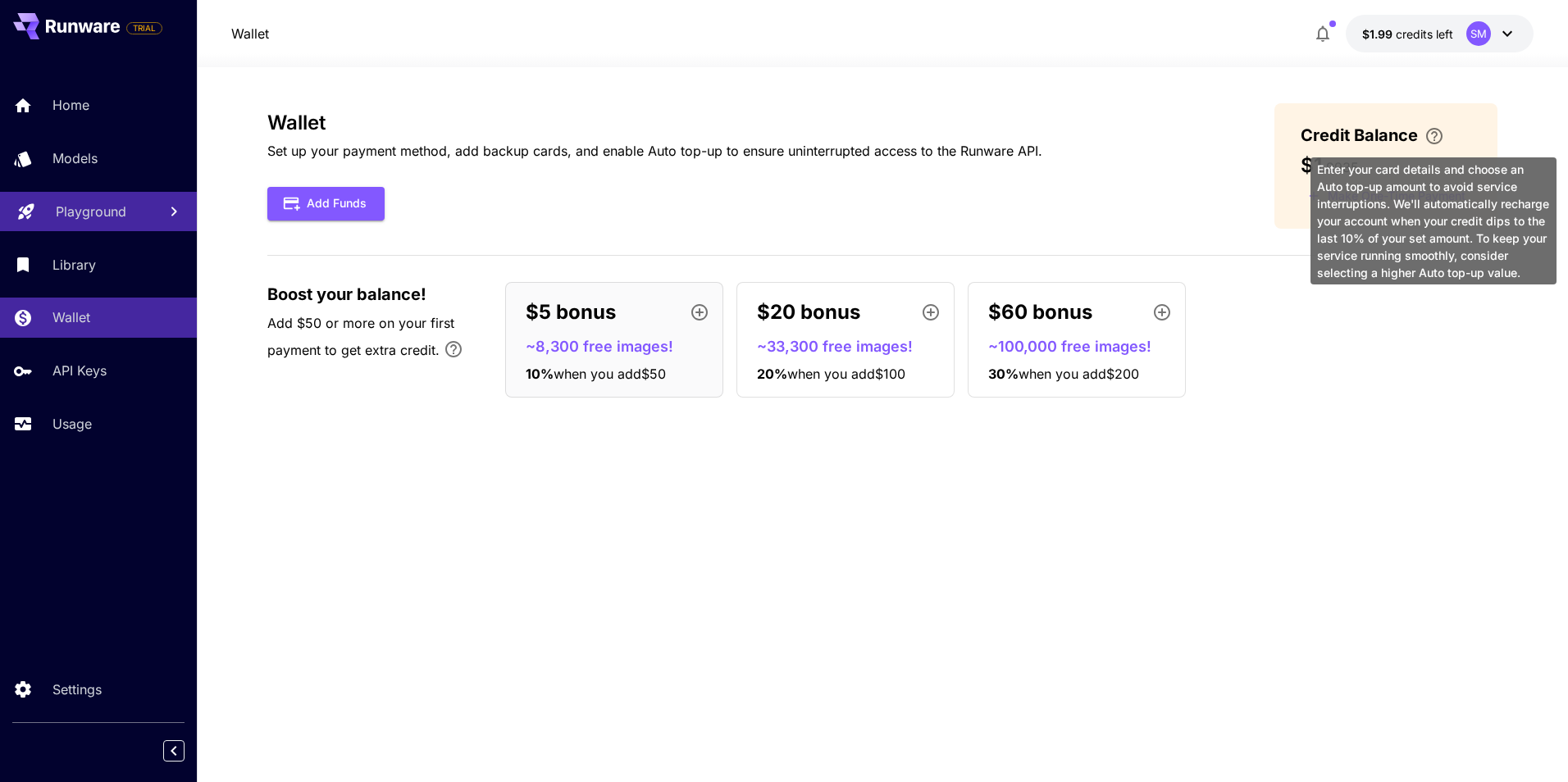
click at [1438, 137] on icon "\a Enter your card details and choose an Auto top-up amount to avoid service in…" at bounding box center [1434, 136] width 20 height 20
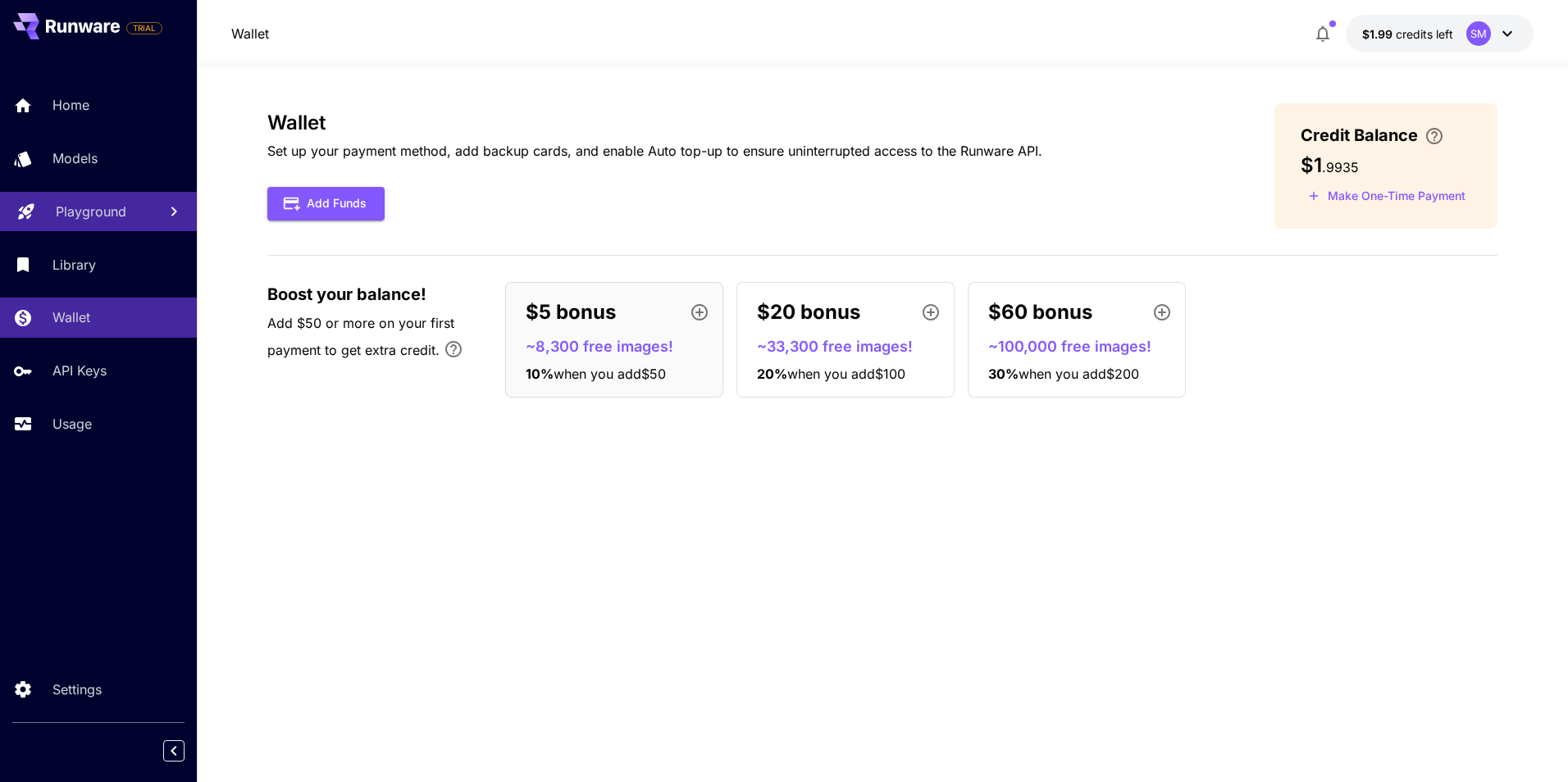
click at [1196, 135] on div "Wallet Set up your payment method, add backup cards, and enable Auto top-up to …" at bounding box center [882, 166] width 1230 height 125
click at [82, 429] on p "Usage" at bounding box center [75, 424] width 39 height 20
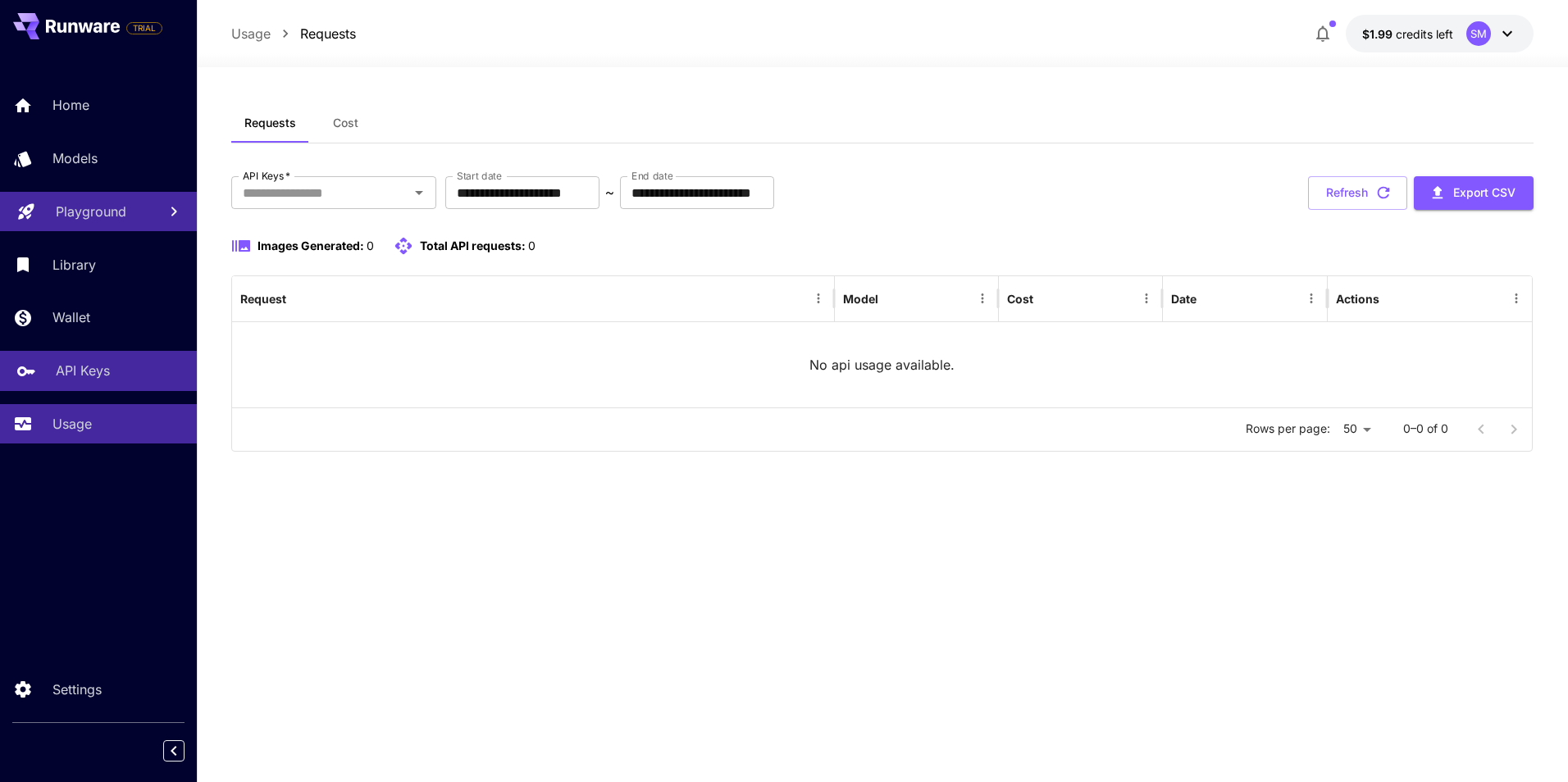
click at [74, 364] on p "API Keys" at bounding box center [82, 371] width 54 height 20
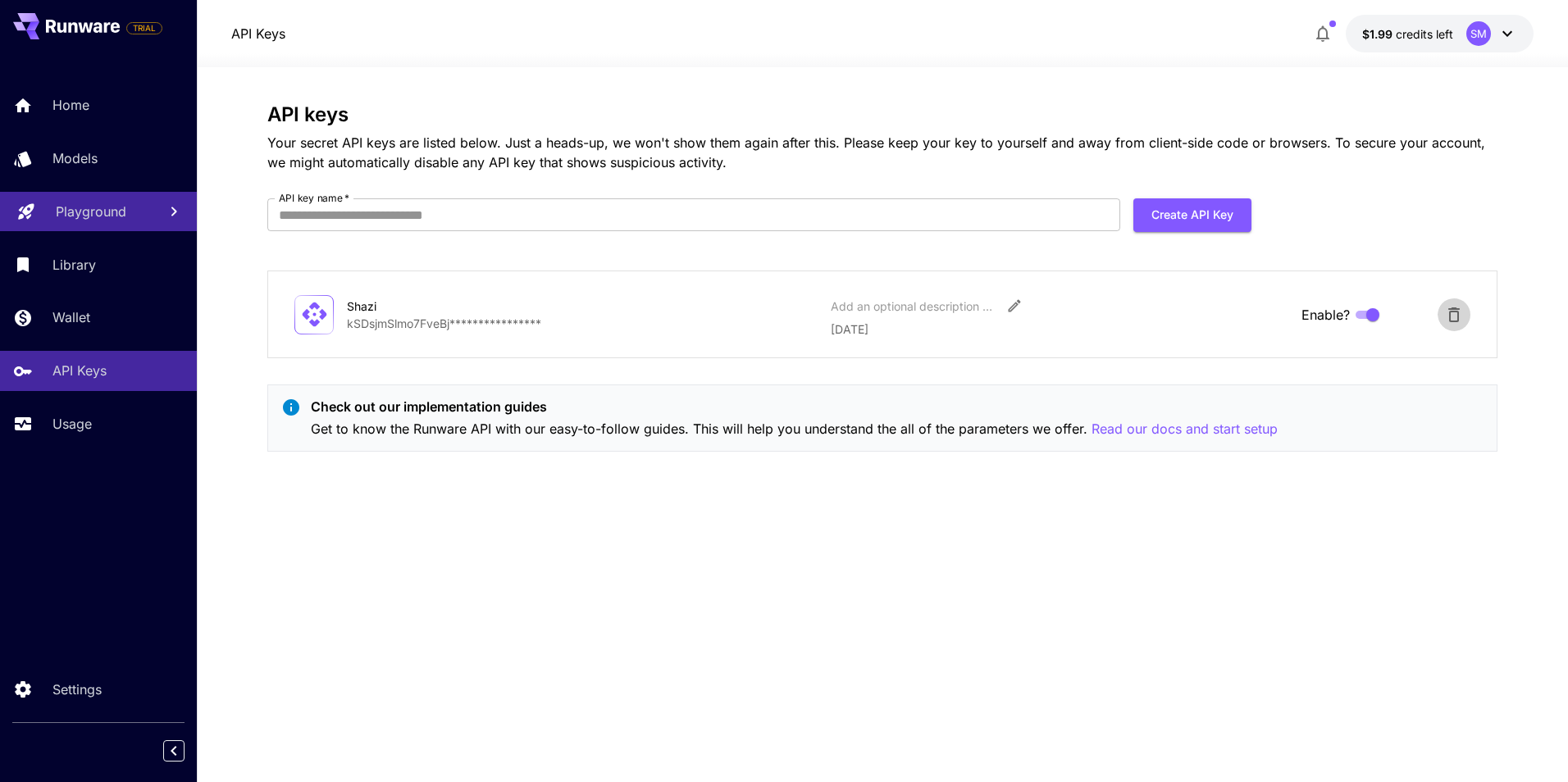
click at [1455, 310] on icon "Delete API Key" at bounding box center [1454, 315] width 20 height 20
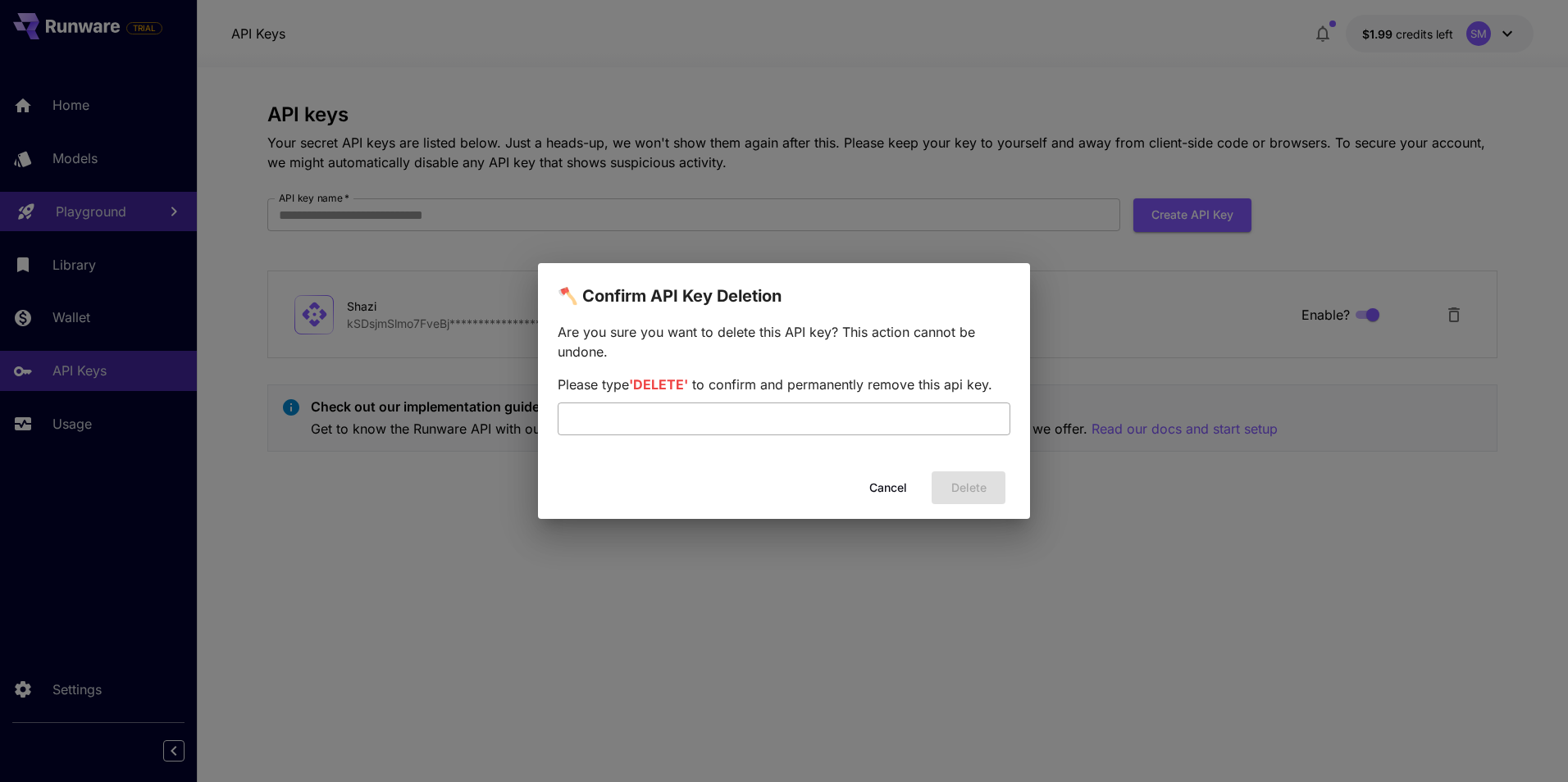
click at [757, 412] on input "text" at bounding box center [784, 418] width 452 height 33
type input "******"
click at [987, 488] on button "Delete" at bounding box center [968, 489] width 74 height 34
click at [897, 485] on button "Cancel" at bounding box center [888, 489] width 74 height 34
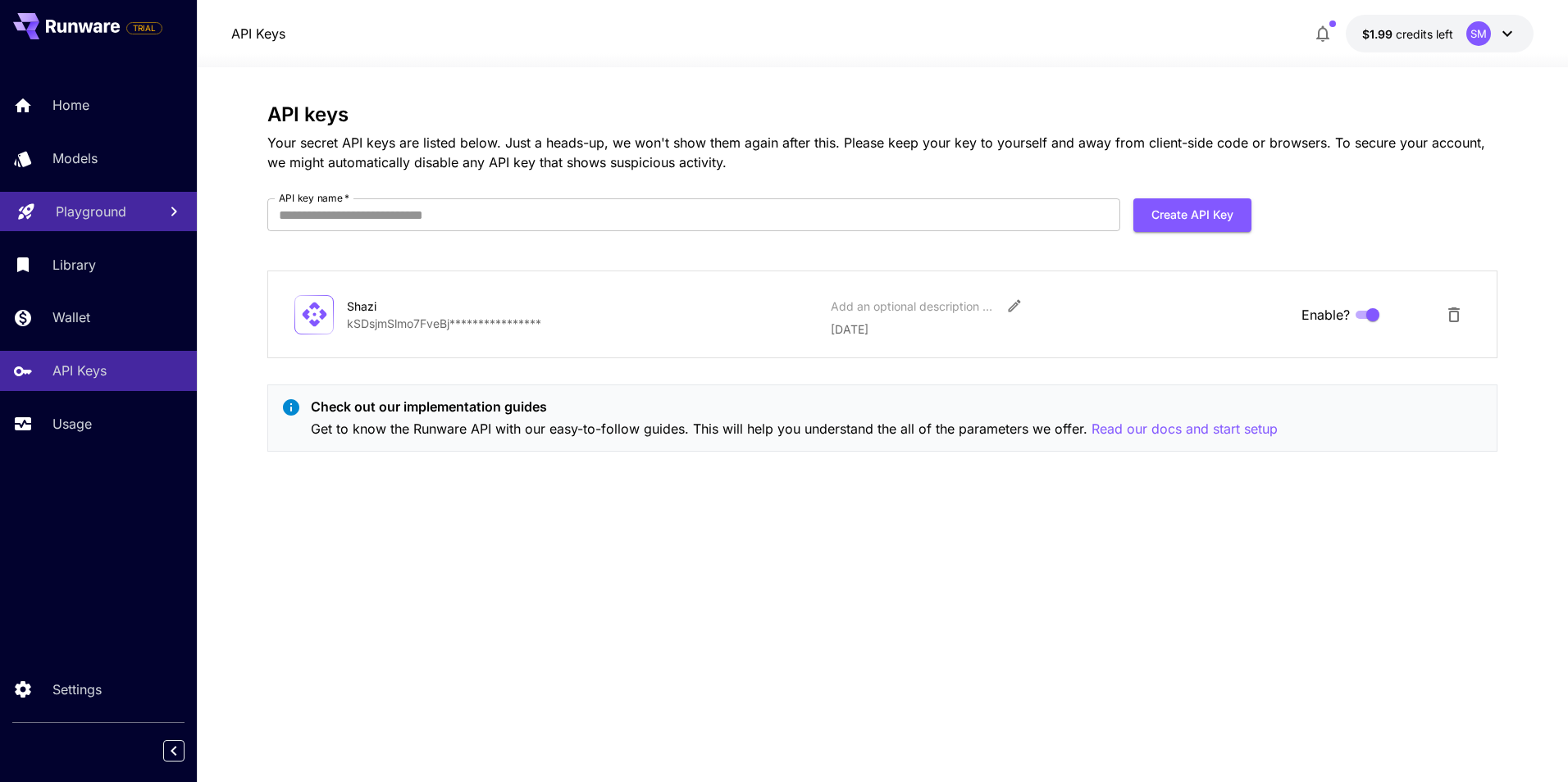
click at [1489, 41] on div "SM" at bounding box center [1492, 34] width 51 height 25
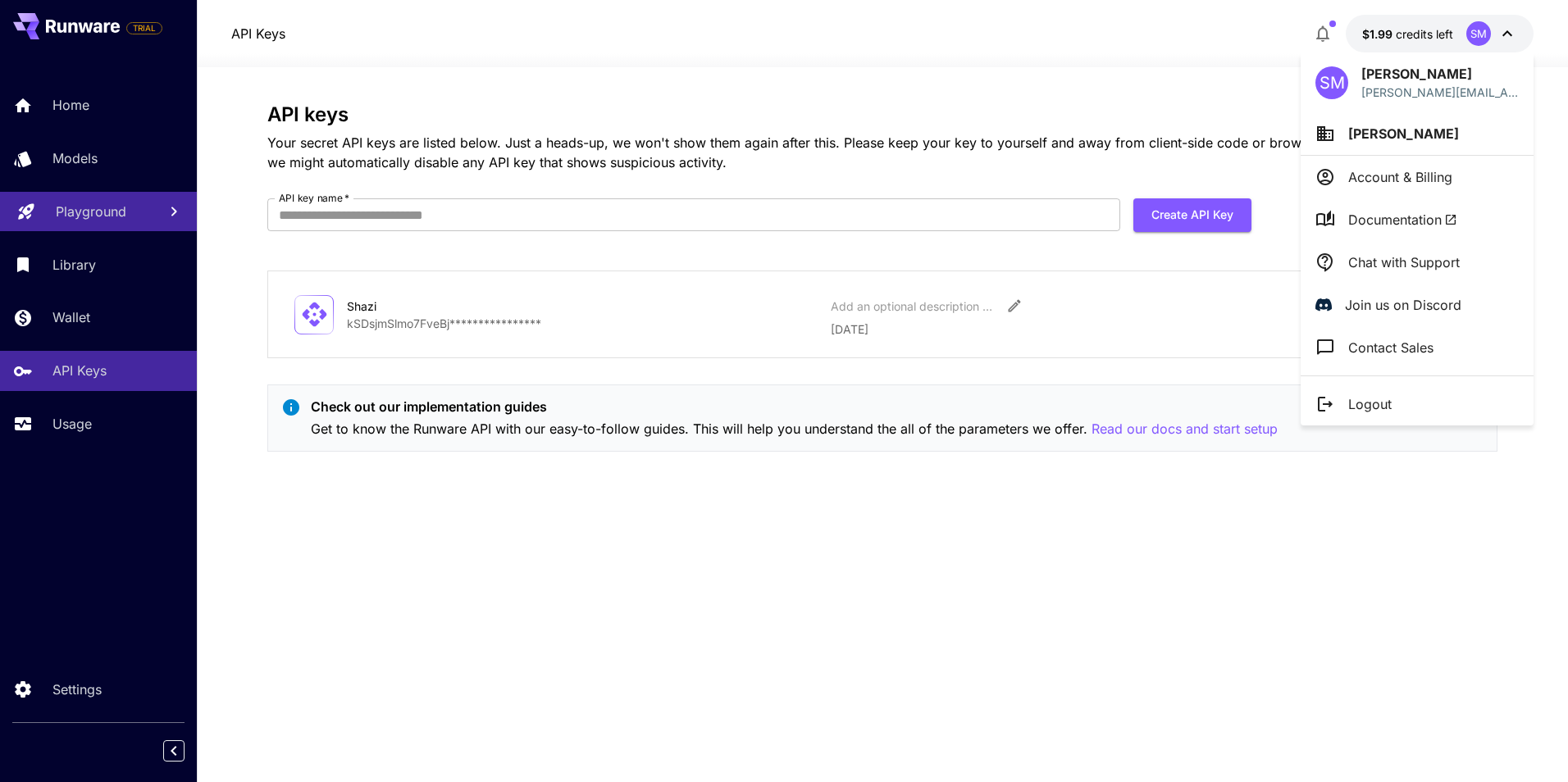
click at [1370, 185] on p "Account & Billing" at bounding box center [1399, 177] width 104 height 20
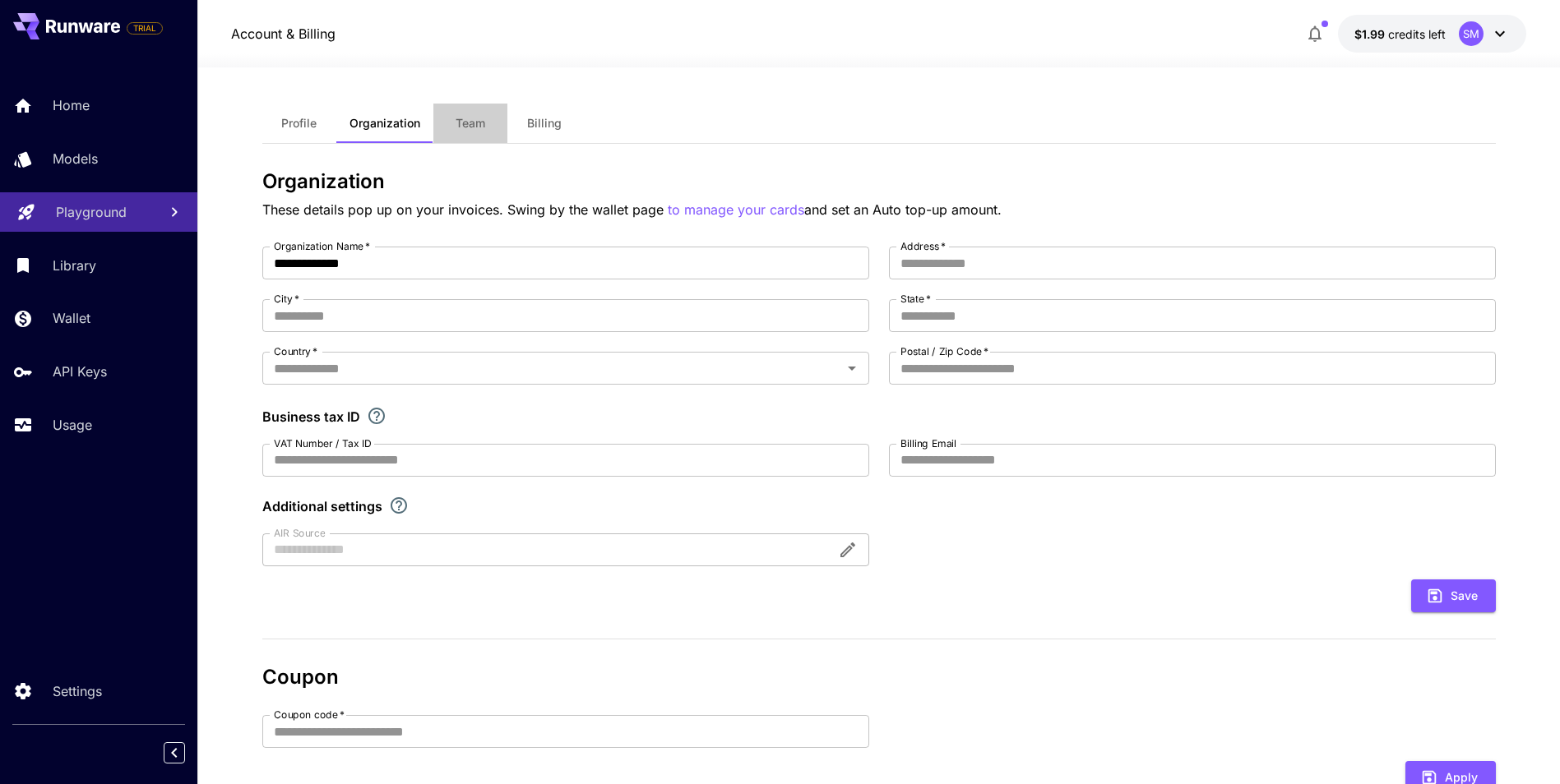
click at [468, 132] on button "Team" at bounding box center [470, 124] width 74 height 39
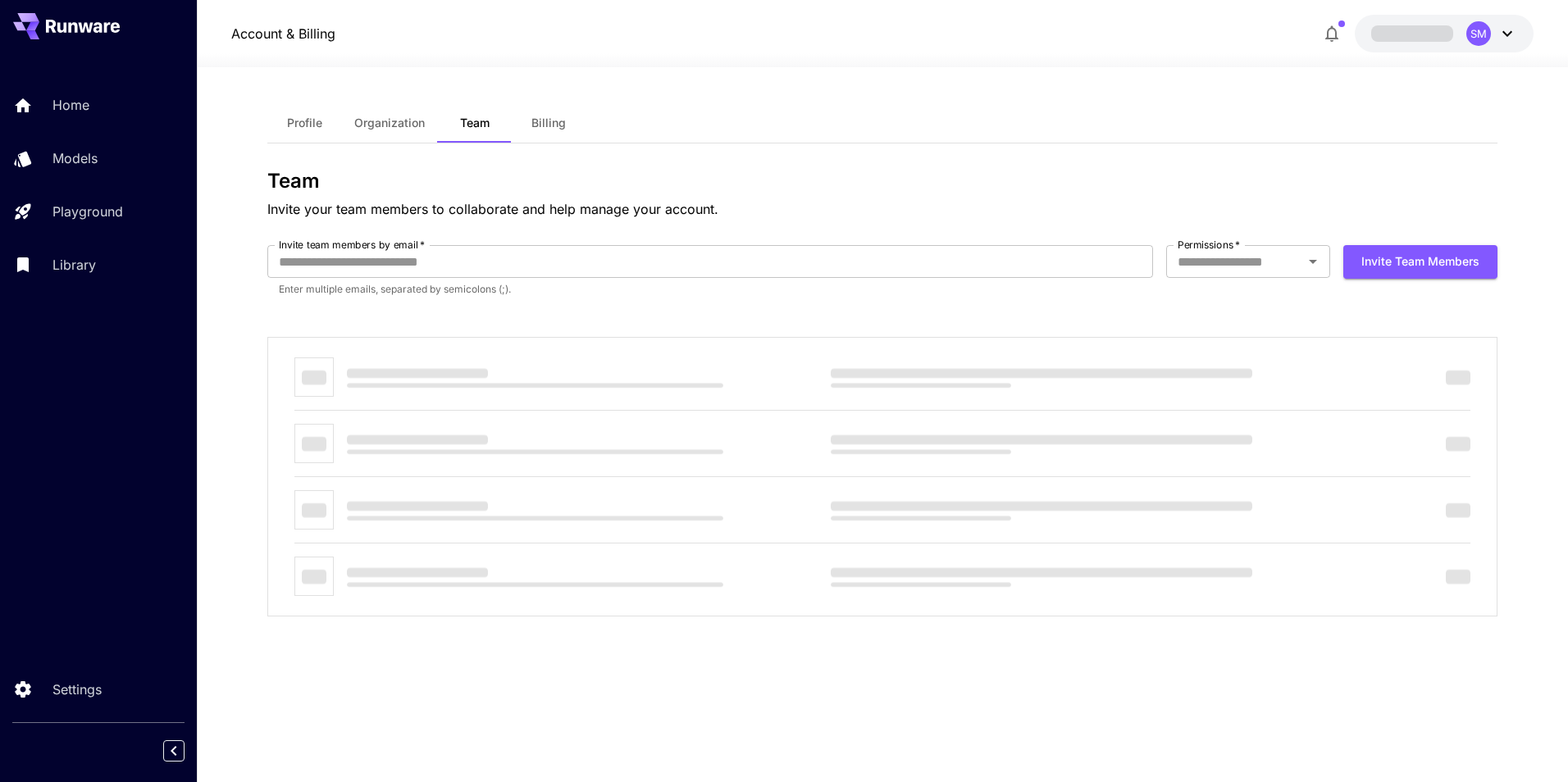
click at [391, 124] on span "Organization" at bounding box center [390, 122] width 71 height 15
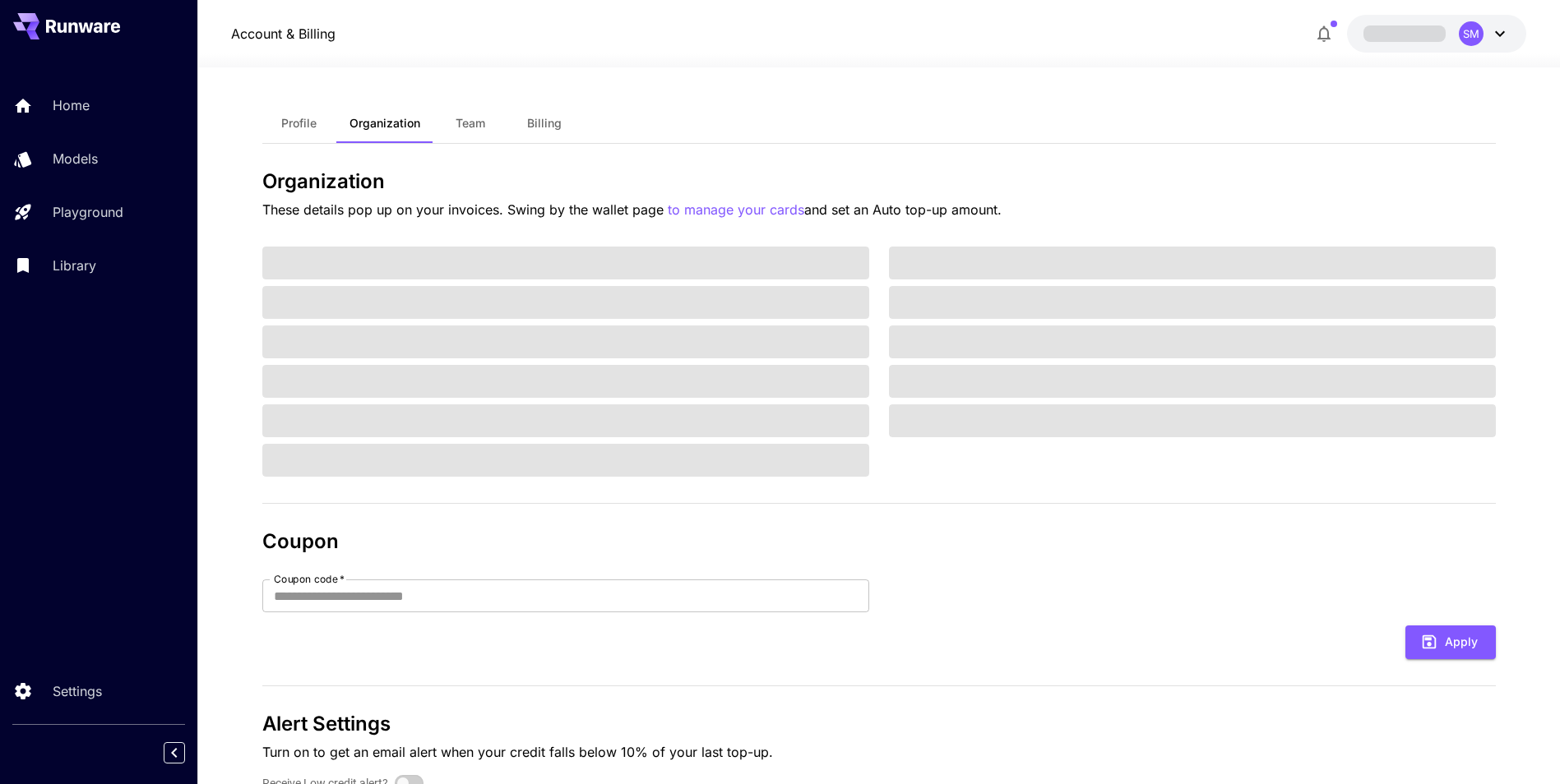
click at [305, 123] on span "Profile" at bounding box center [299, 123] width 36 height 15
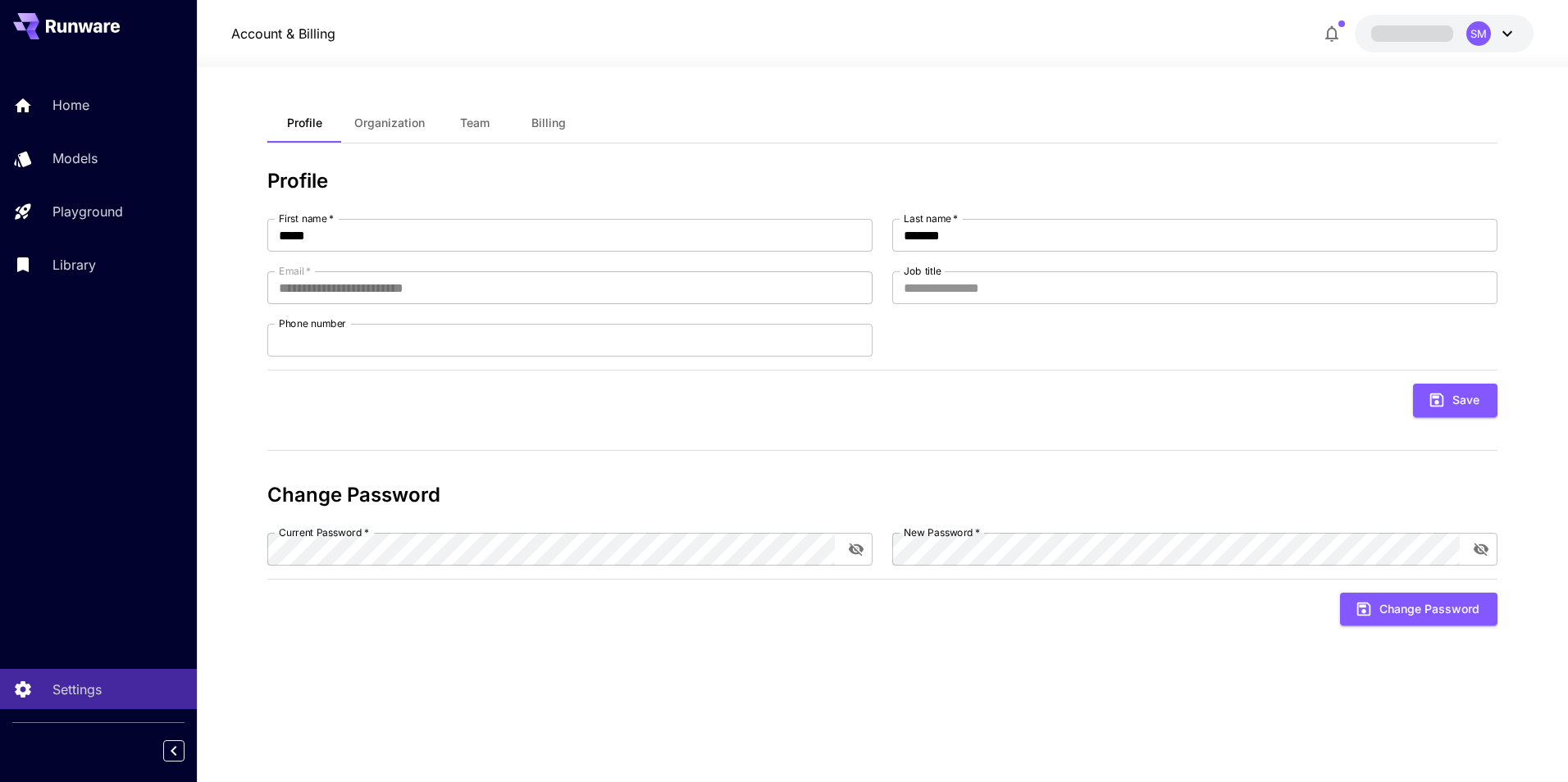
click at [538, 130] on button "Billing" at bounding box center [548, 123] width 74 height 39
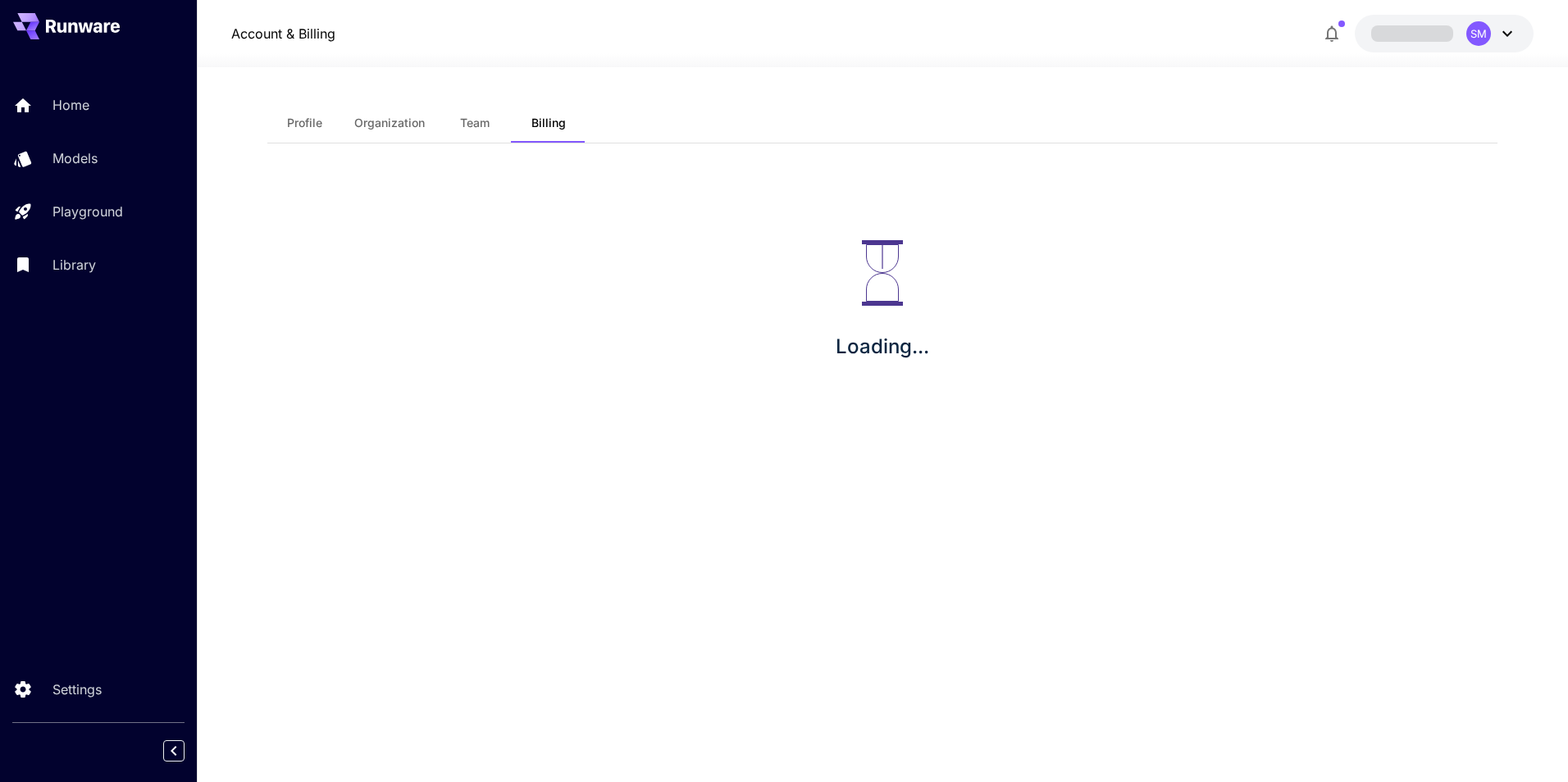
click at [1457, 35] on button "SM" at bounding box center [1445, 34] width 179 height 38
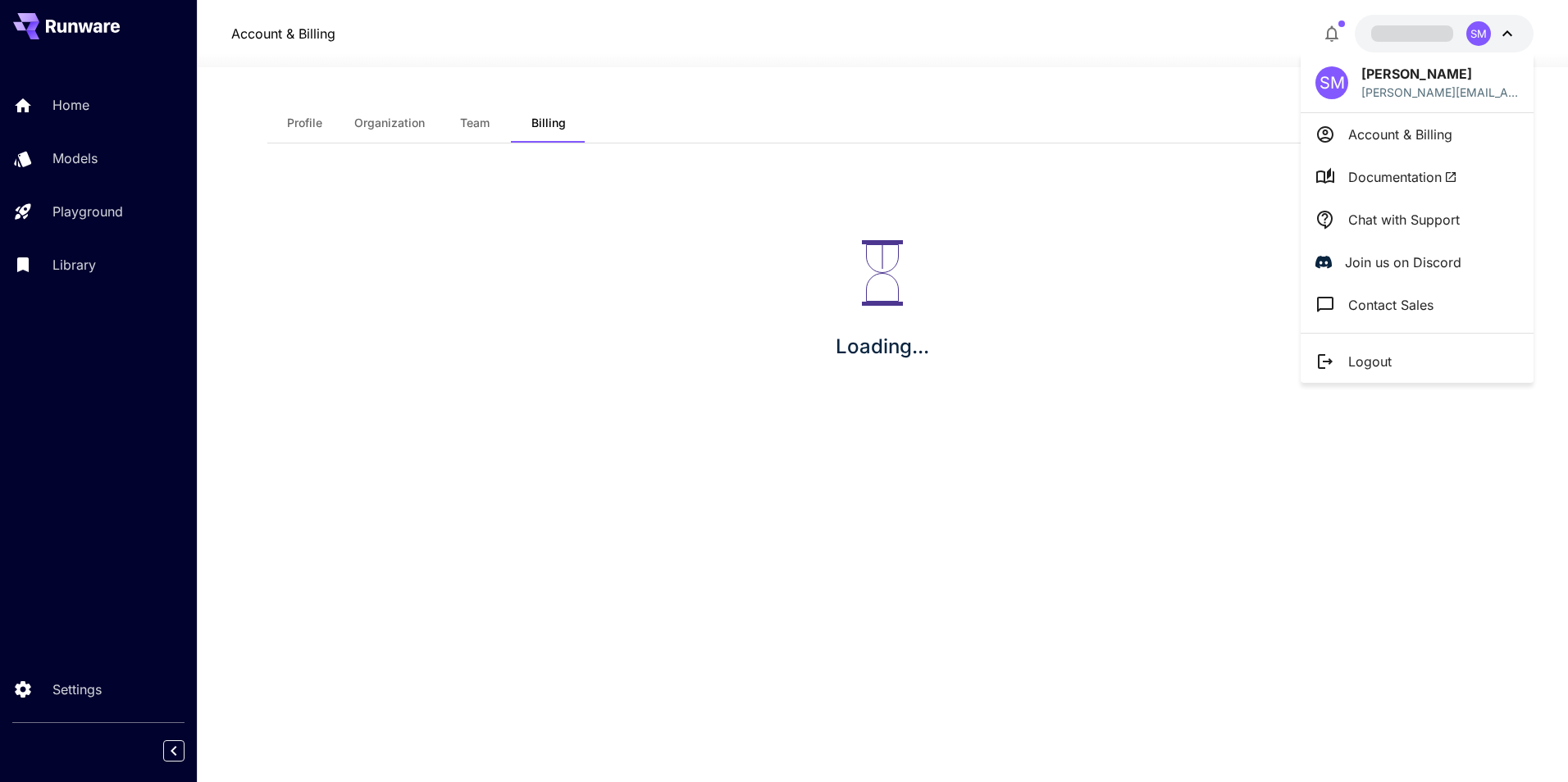
click at [1381, 368] on p "Logout" at bounding box center [1369, 362] width 43 height 20
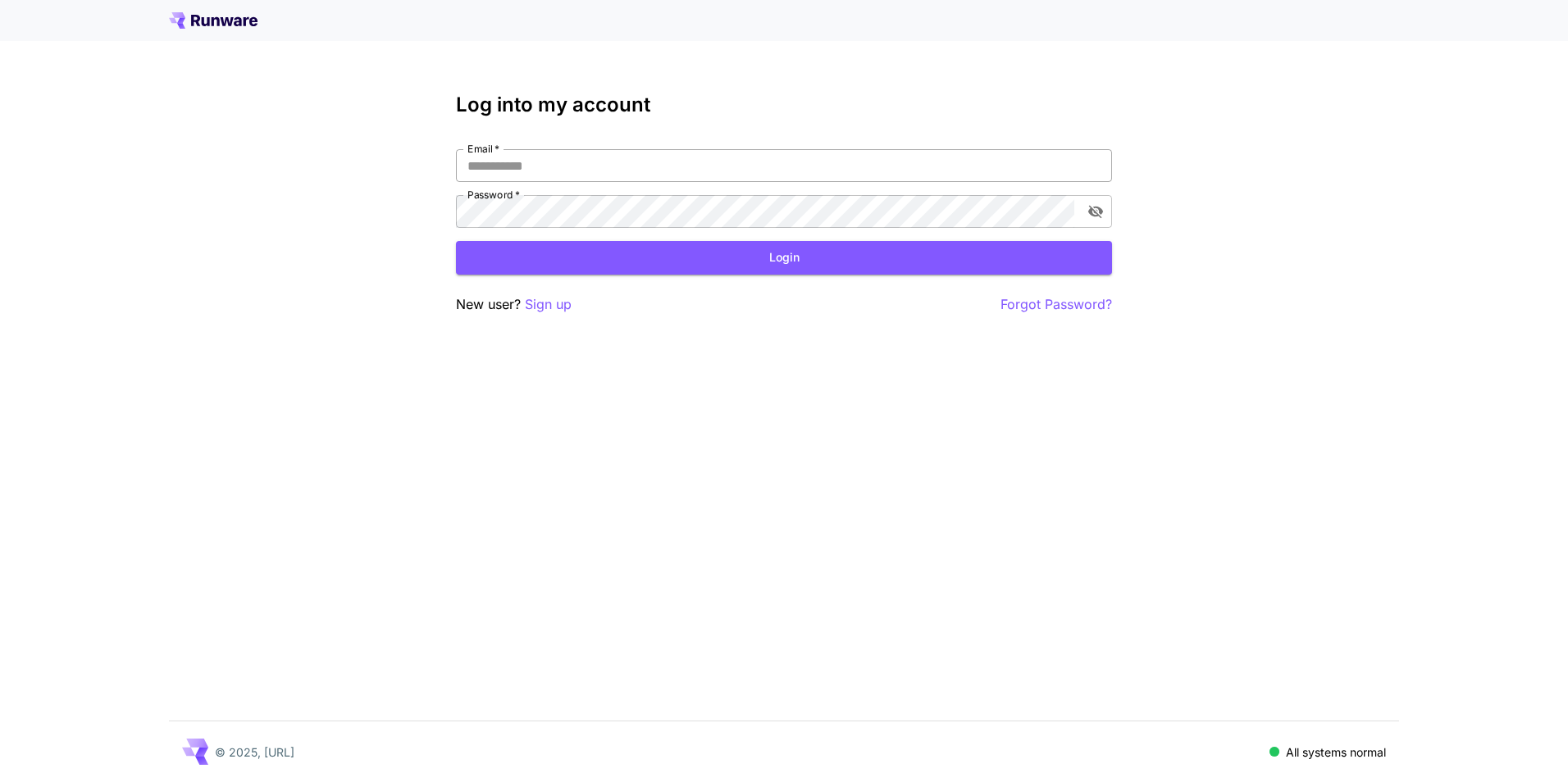
click at [700, 164] on input "Email   *" at bounding box center [784, 165] width 656 height 33
click at [700, 165] on input "Email   *" at bounding box center [784, 165] width 656 height 33
click button "Login" at bounding box center [784, 258] width 656 height 34
drag, startPoint x: 608, startPoint y: 163, endPoint x: 125, endPoint y: 159, distance: 483.0
click at [169, 168] on div "**********" at bounding box center [784, 391] width 1568 height 782
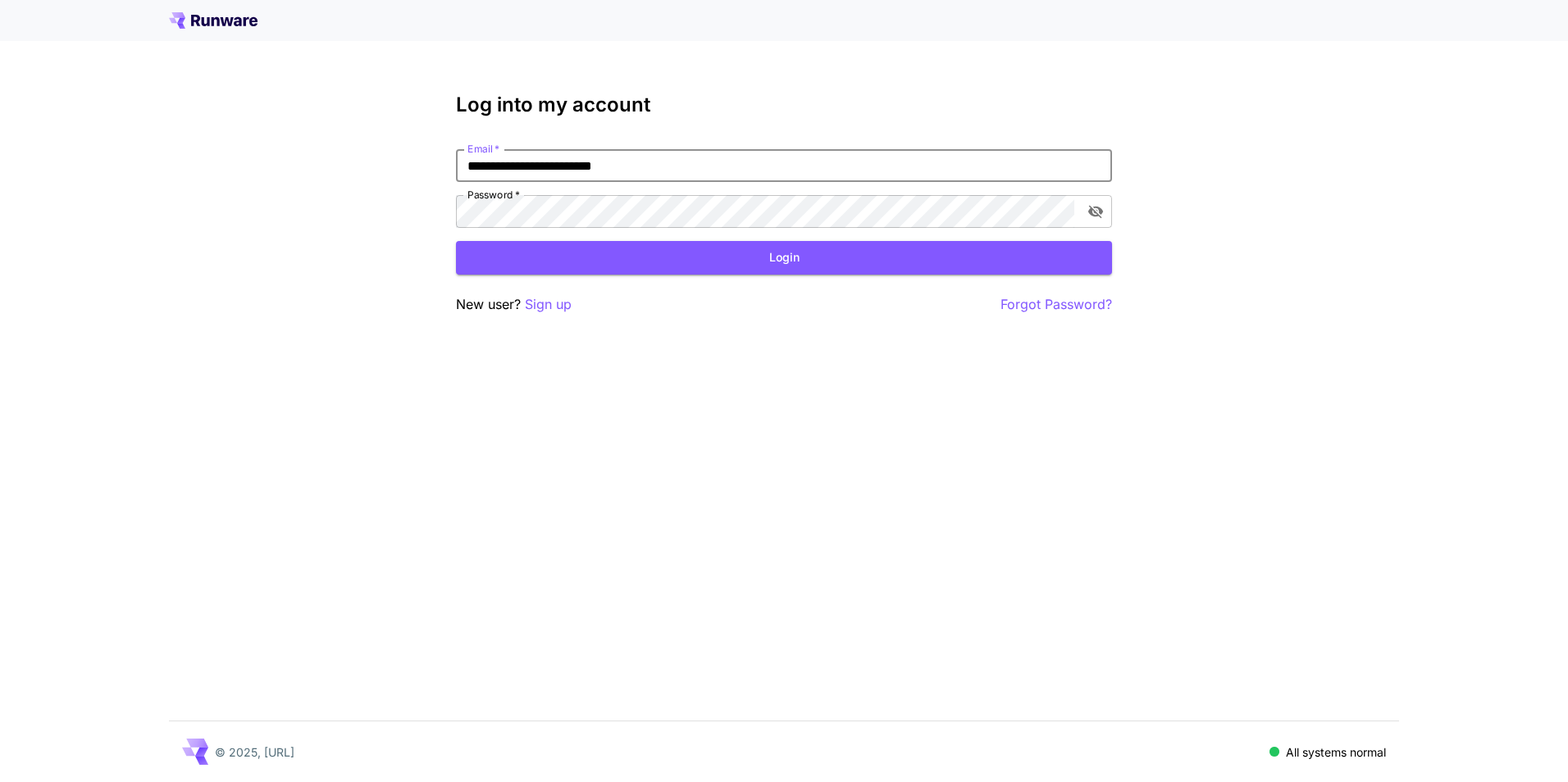
type input "**********"
click button "Login" at bounding box center [784, 258] width 656 height 34
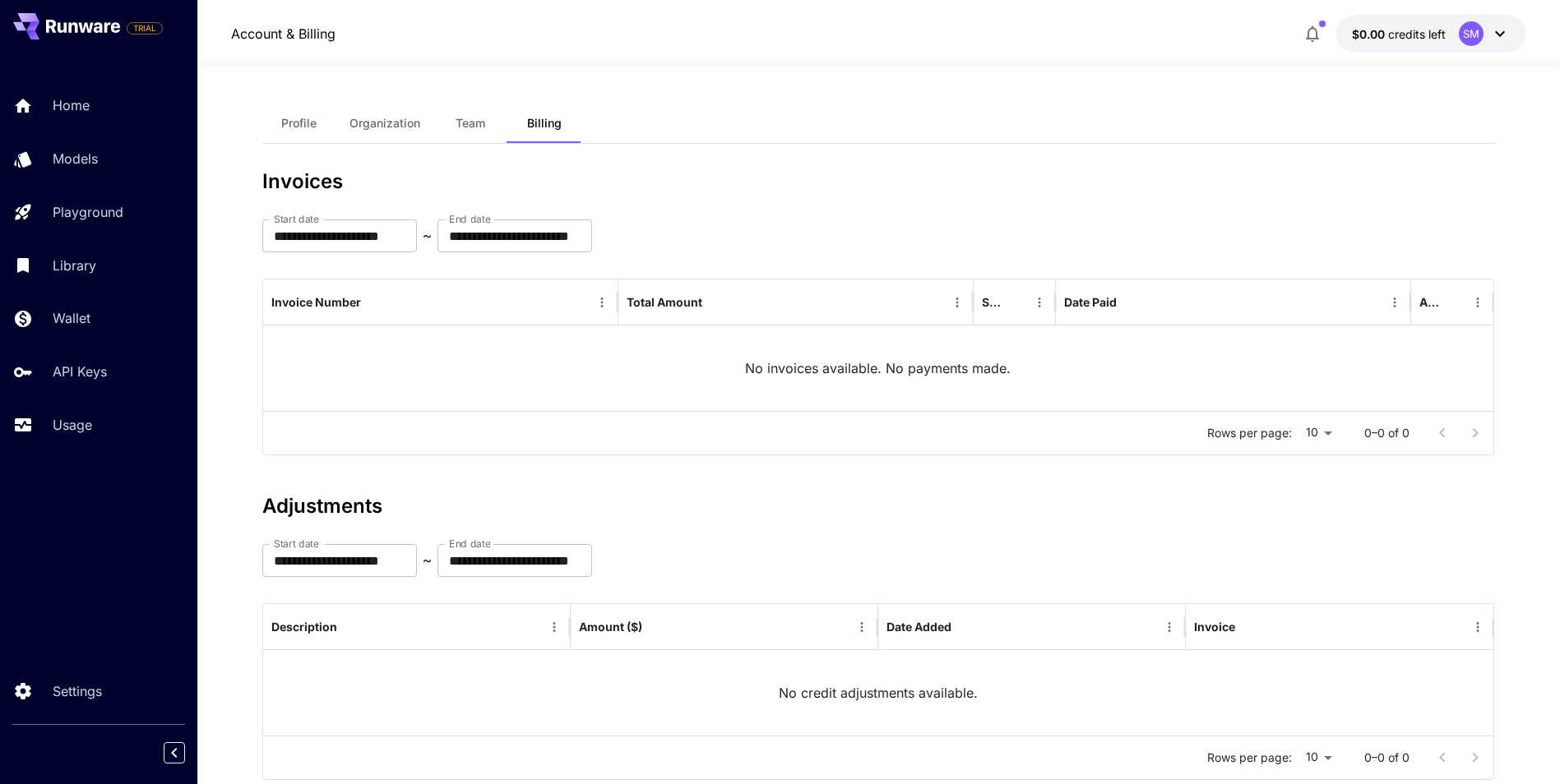
click at [292, 125] on span "Profile" at bounding box center [299, 123] width 36 height 15
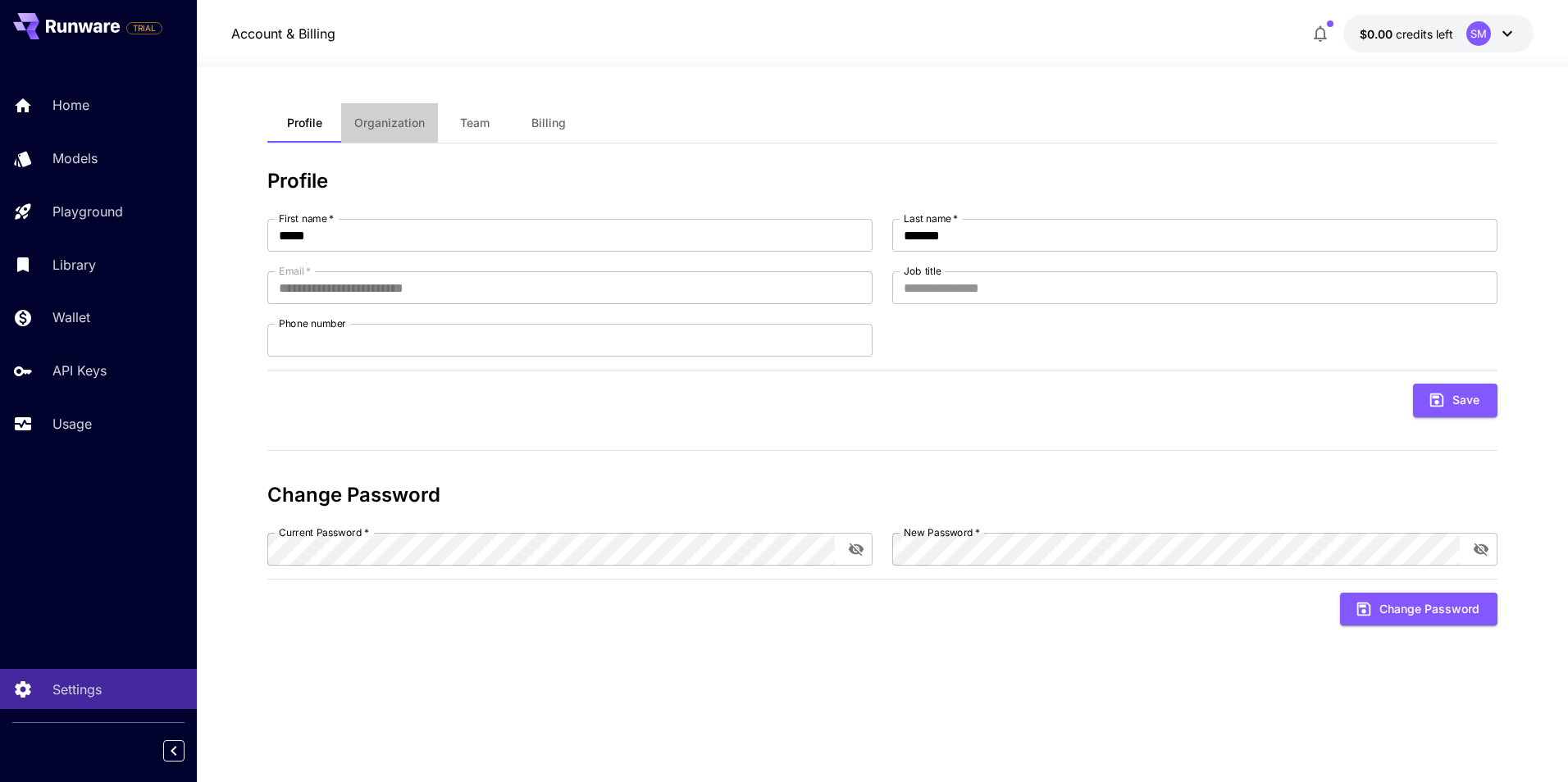
click at [384, 122] on span "Organization" at bounding box center [390, 122] width 71 height 15
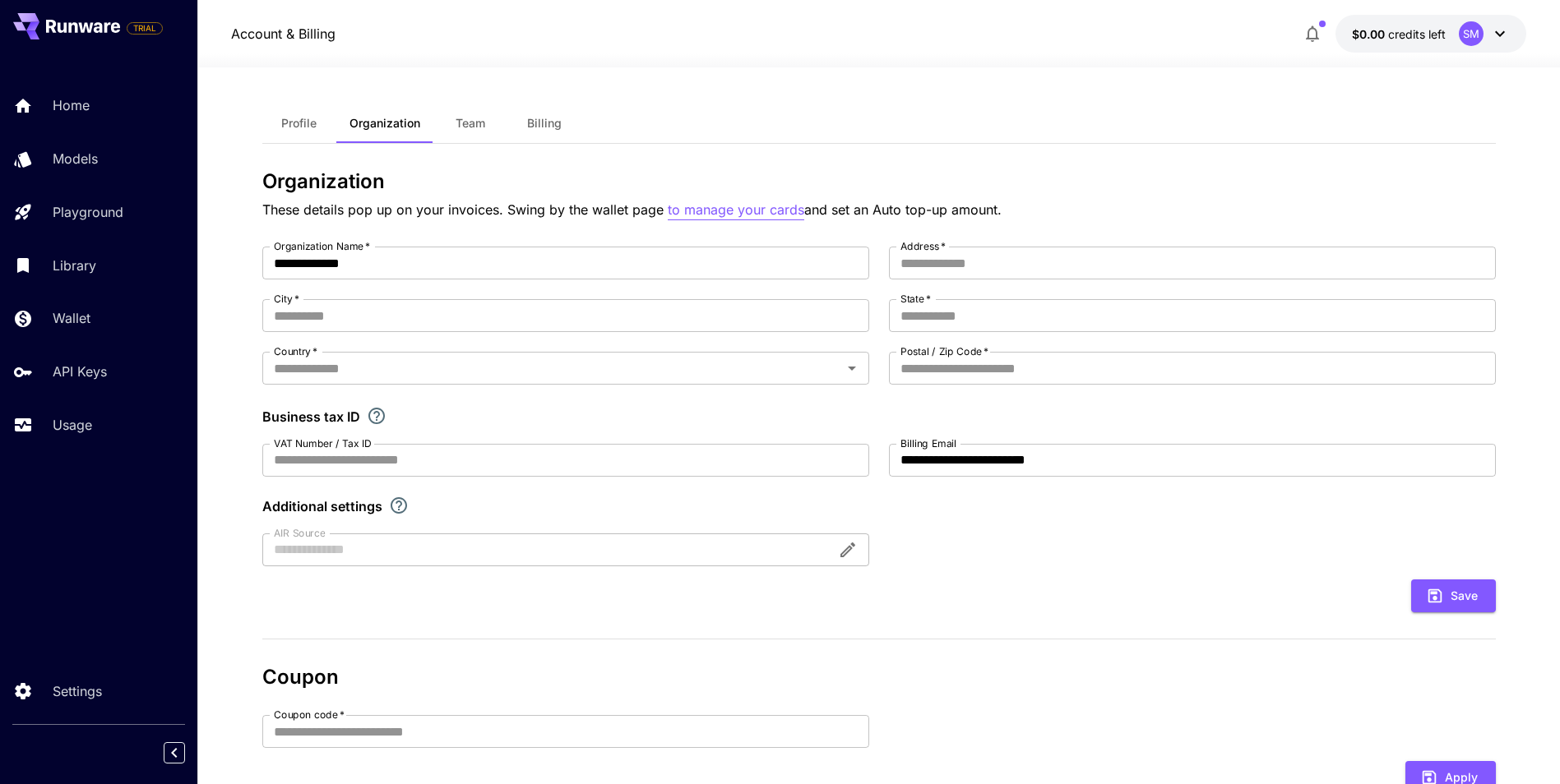
click at [715, 212] on p "to manage your cards" at bounding box center [736, 210] width 137 height 20
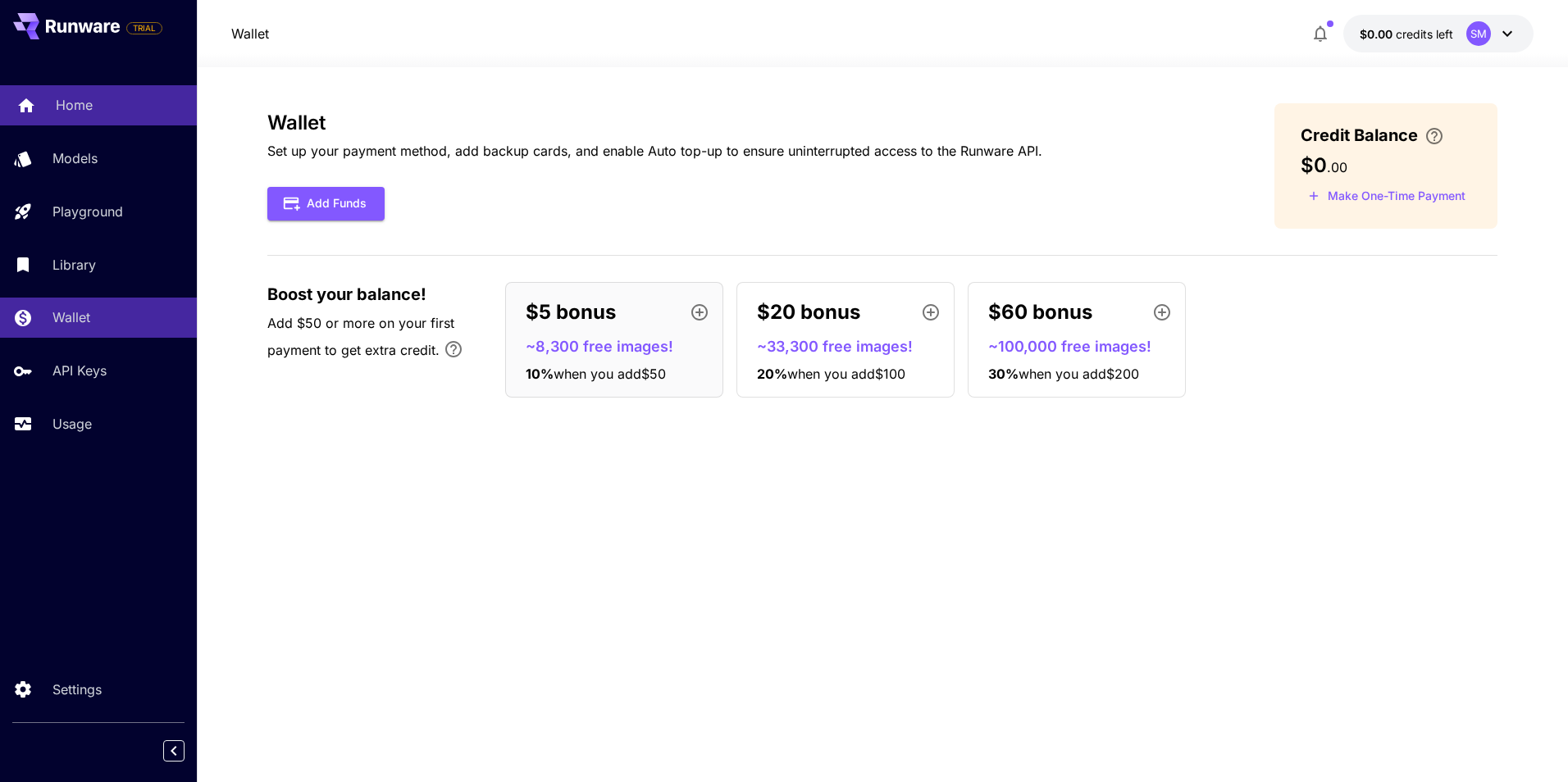
click at [74, 113] on p "Home" at bounding box center [74, 105] width 37 height 20
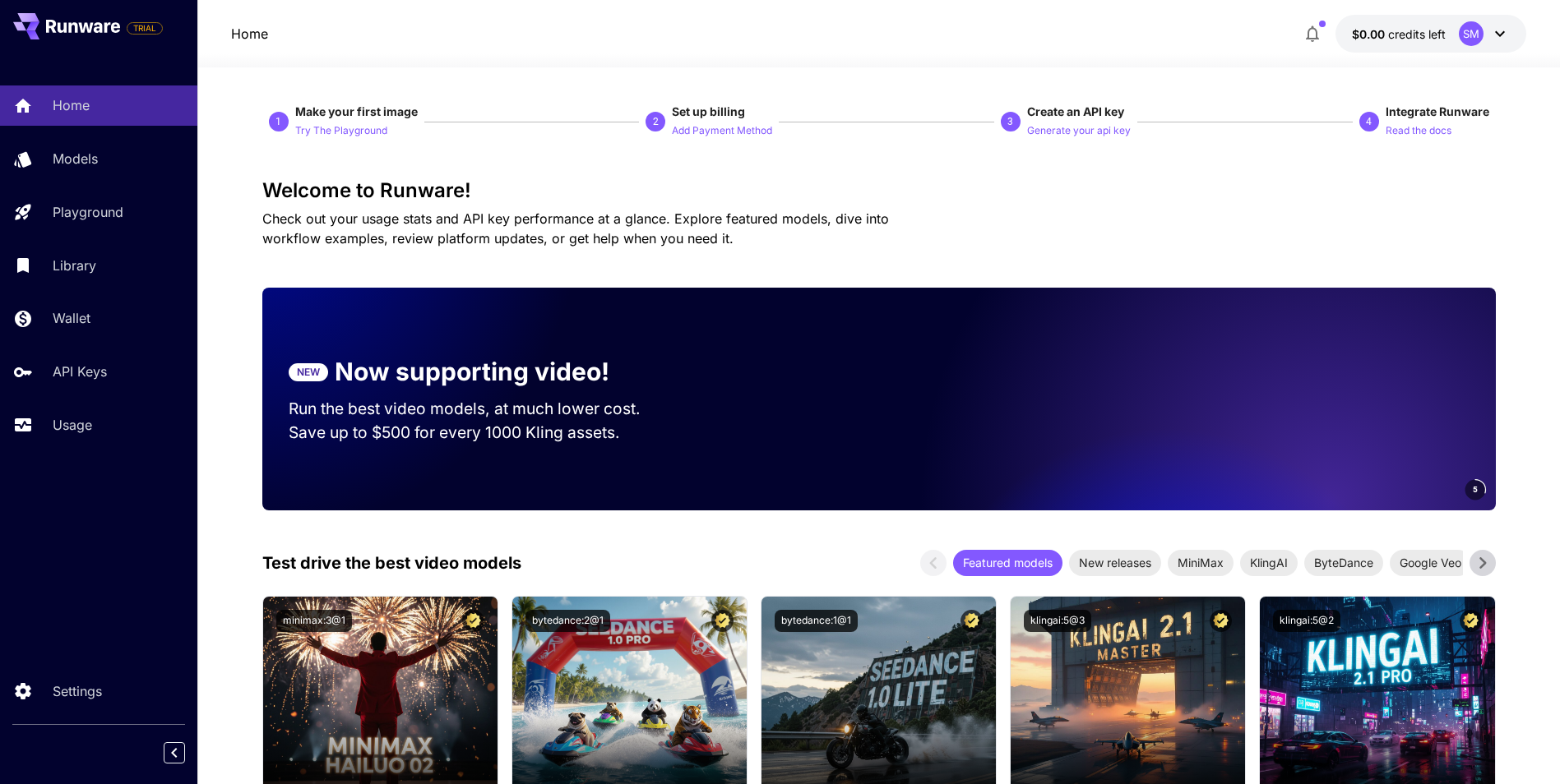
click at [1506, 44] on div "SM" at bounding box center [1484, 34] width 51 height 25
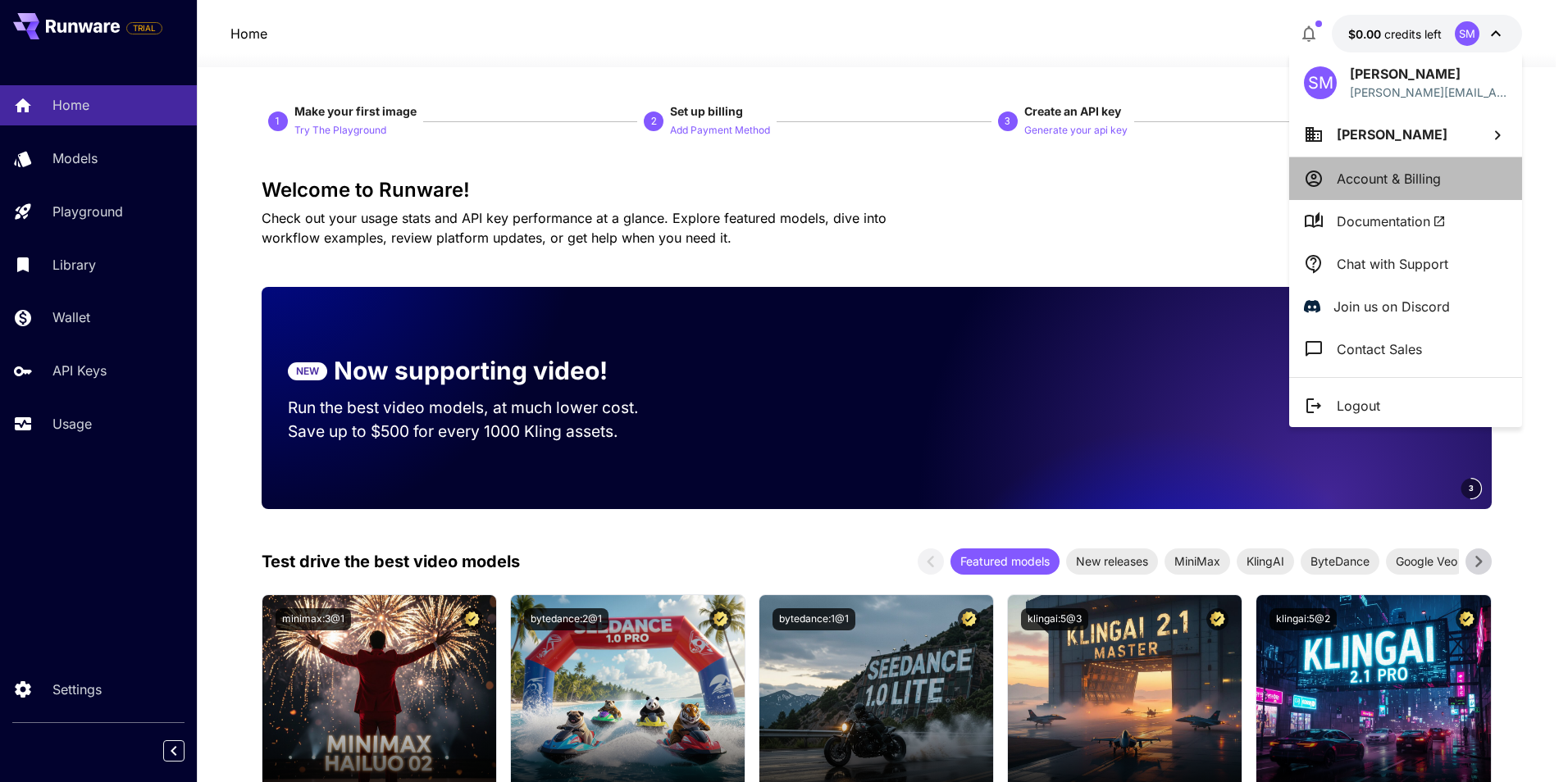
click at [1380, 182] on p "Account & Billing" at bounding box center [1388, 179] width 104 height 20
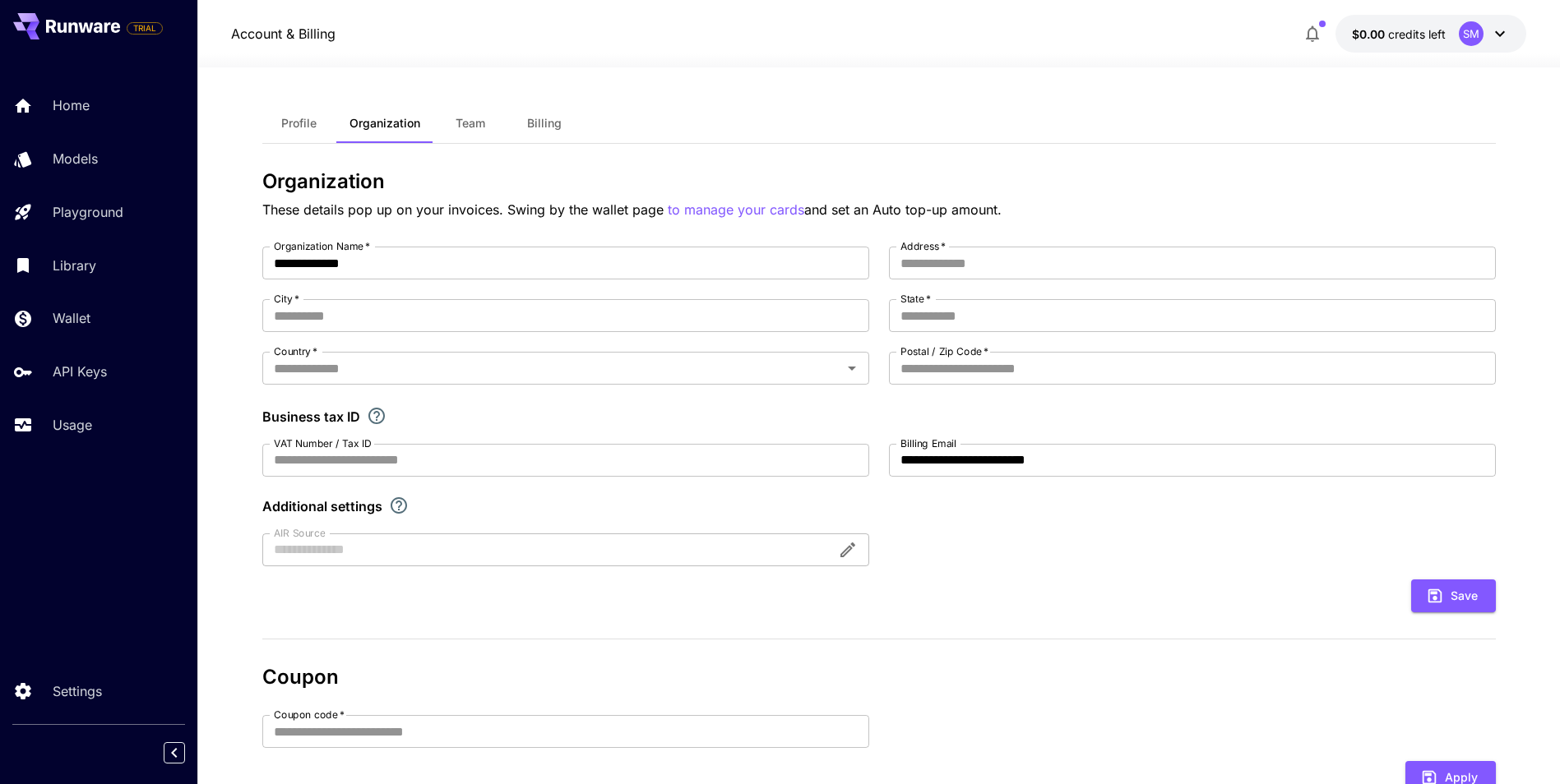
click at [486, 119] on button "Team" at bounding box center [470, 124] width 74 height 39
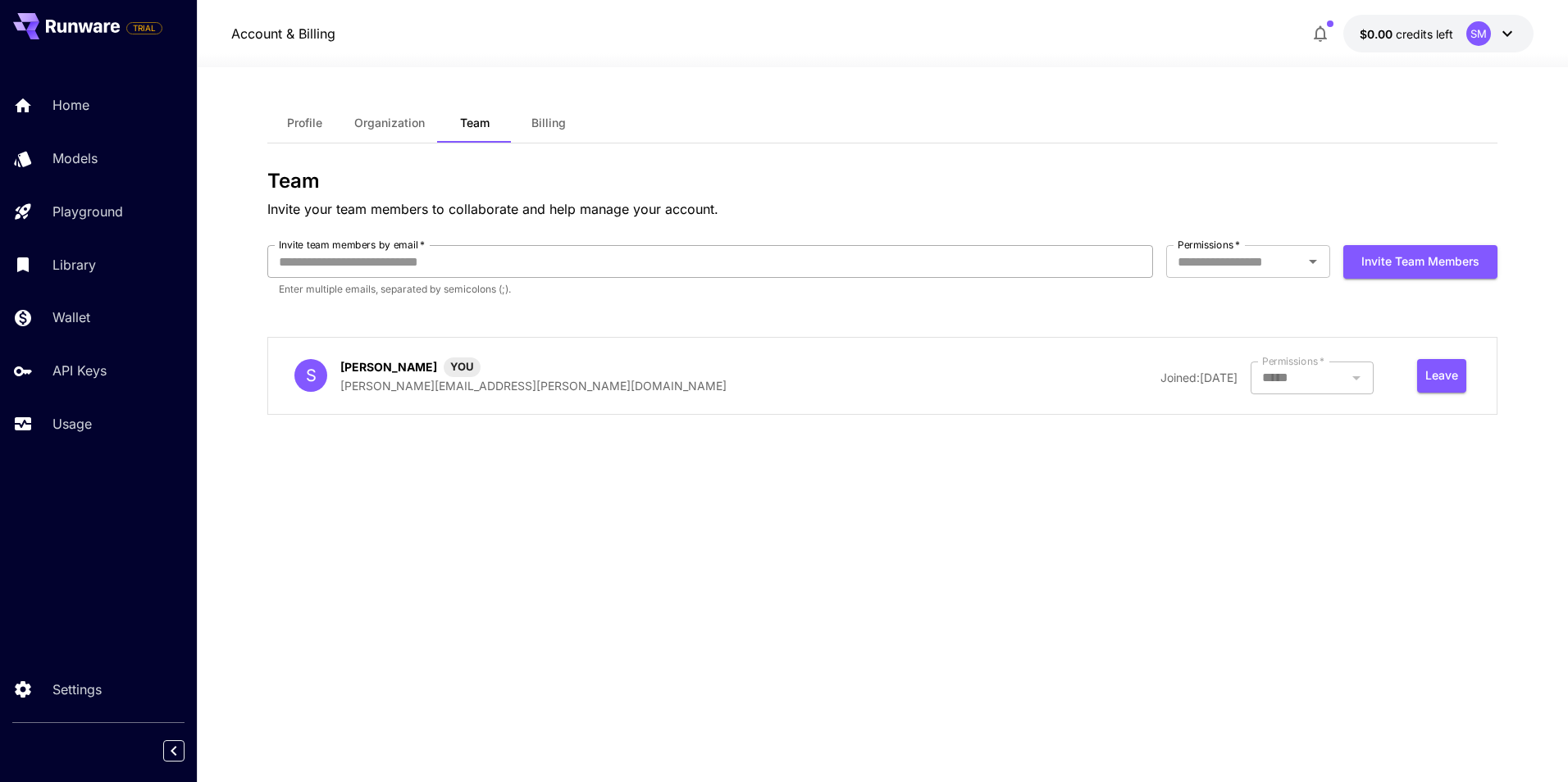
click at [453, 252] on input "Invite team members by email   *" at bounding box center [710, 262] width 886 height 33
click at [457, 369] on span "YOU" at bounding box center [462, 367] width 37 height 16
click at [1439, 383] on button "Leave" at bounding box center [1441, 376] width 49 height 34
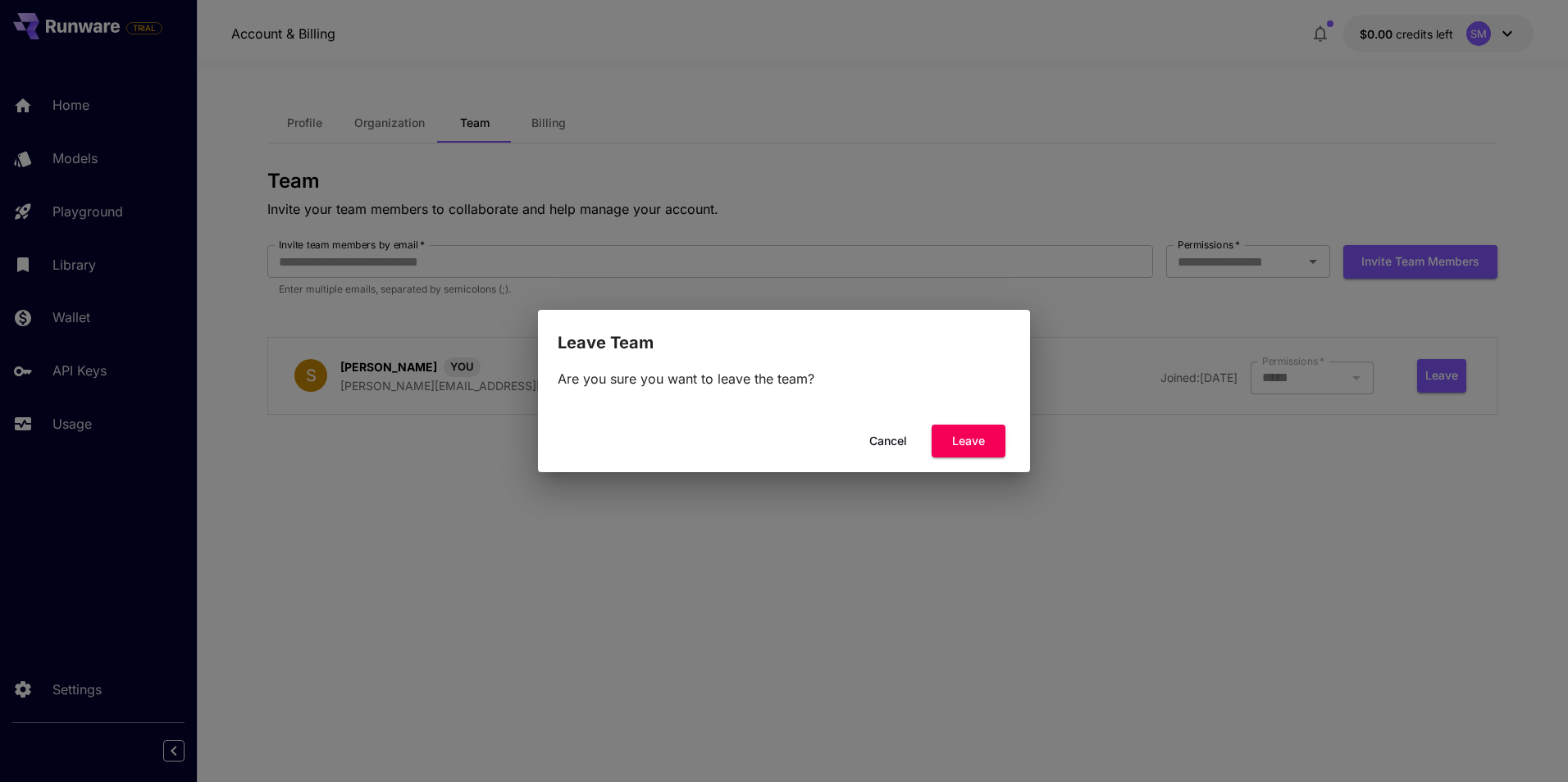
click at [979, 434] on button "Leave" at bounding box center [968, 442] width 74 height 34
click at [975, 441] on button "Leave" at bounding box center [968, 442] width 74 height 34
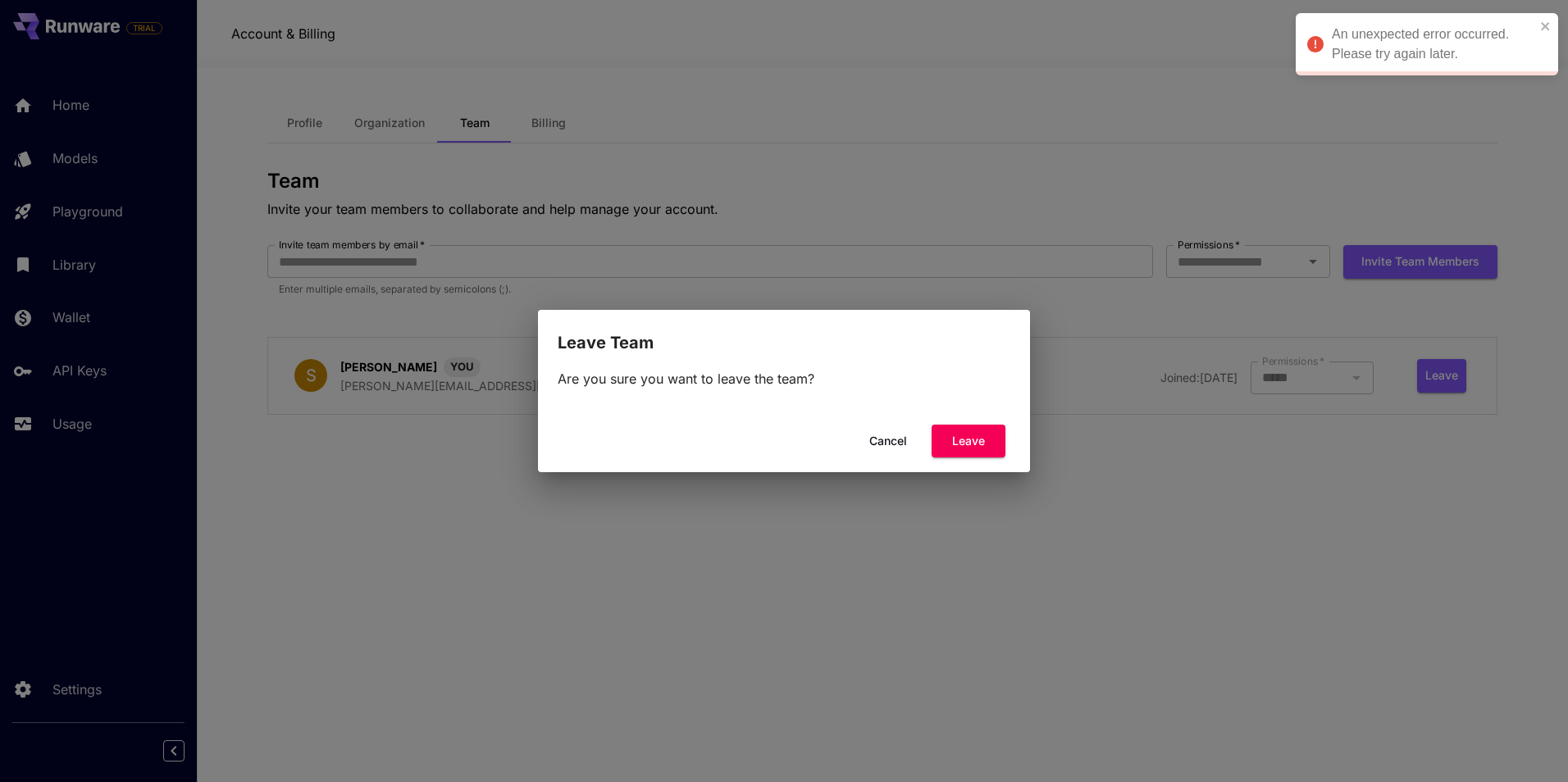
click at [1110, 496] on div "Leave Team Are you sure you want to leave the team? Cancel Leave" at bounding box center [784, 391] width 1568 height 782
click at [888, 443] on button "Cancel" at bounding box center [888, 442] width 74 height 34
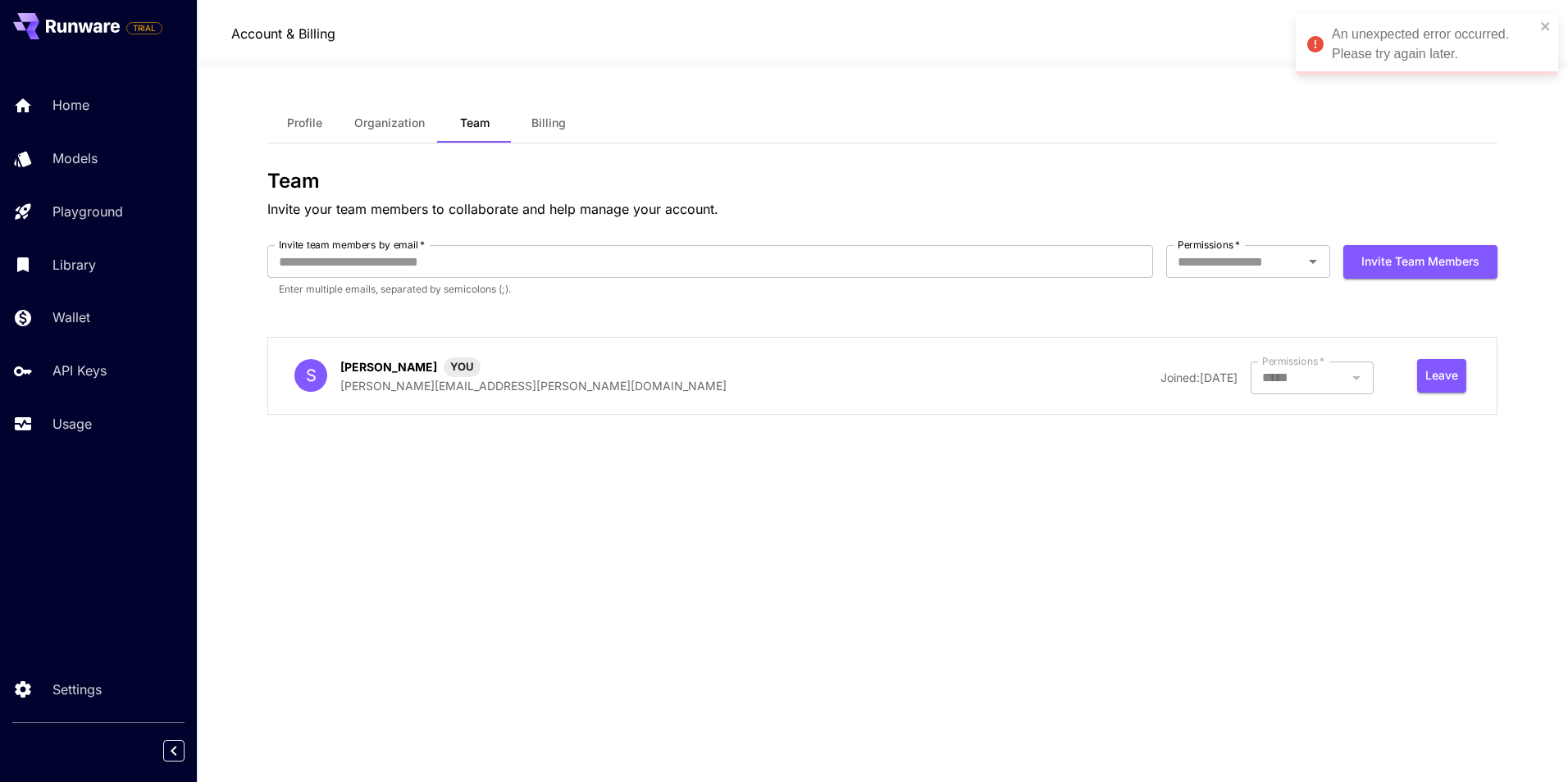
click at [1552, 27] on div "An unexpected error occurred. Please try again later." at bounding box center [1427, 44] width 263 height 62
click at [1509, 30] on icon at bounding box center [1508, 34] width 20 height 20
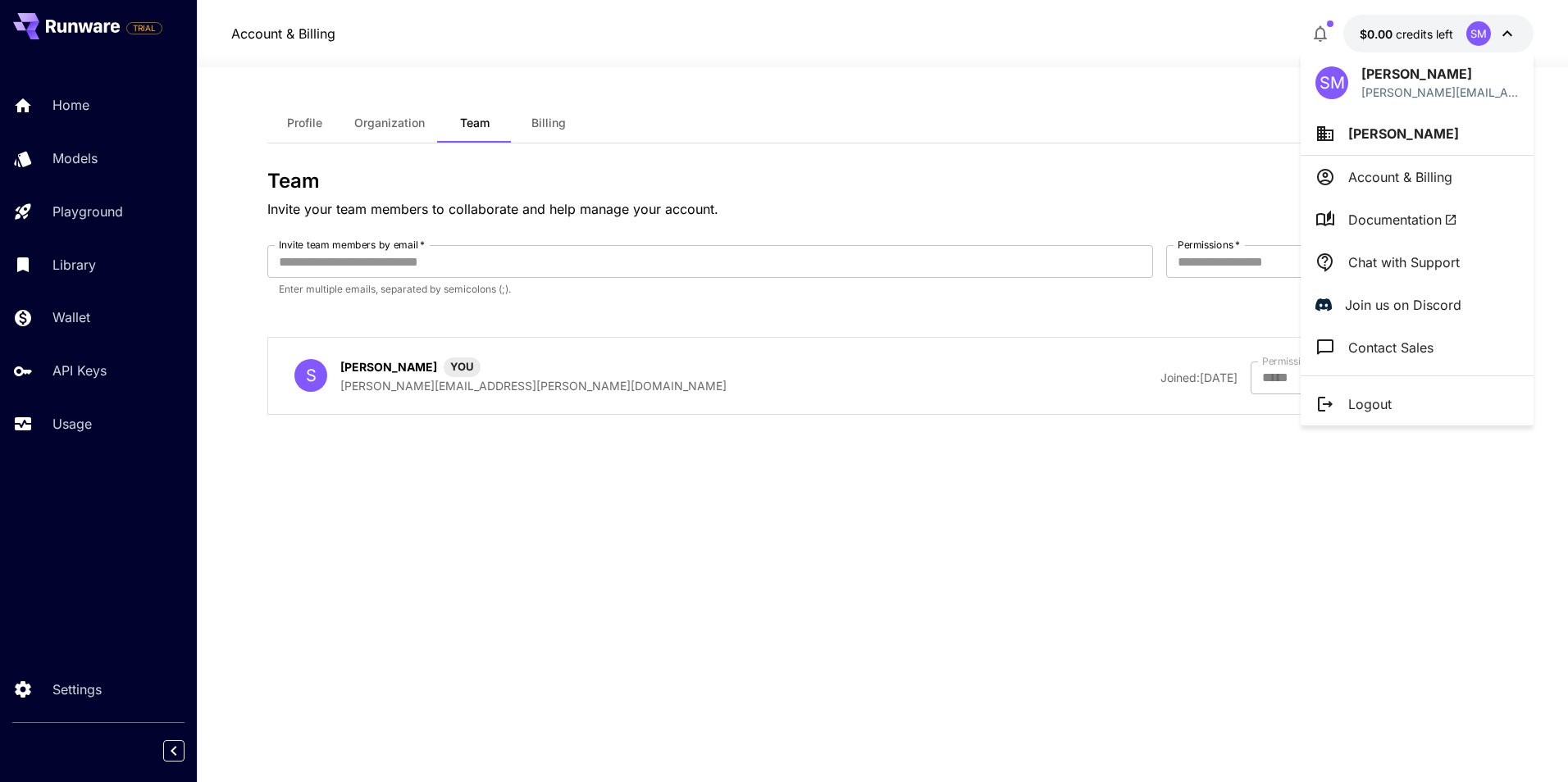
click at [1379, 130] on span "[PERSON_NAME]" at bounding box center [1403, 133] width 111 height 16
click at [1377, 182] on div at bounding box center [784, 391] width 1568 height 782
click at [1391, 169] on p "Account & Billing" at bounding box center [1399, 177] width 104 height 20
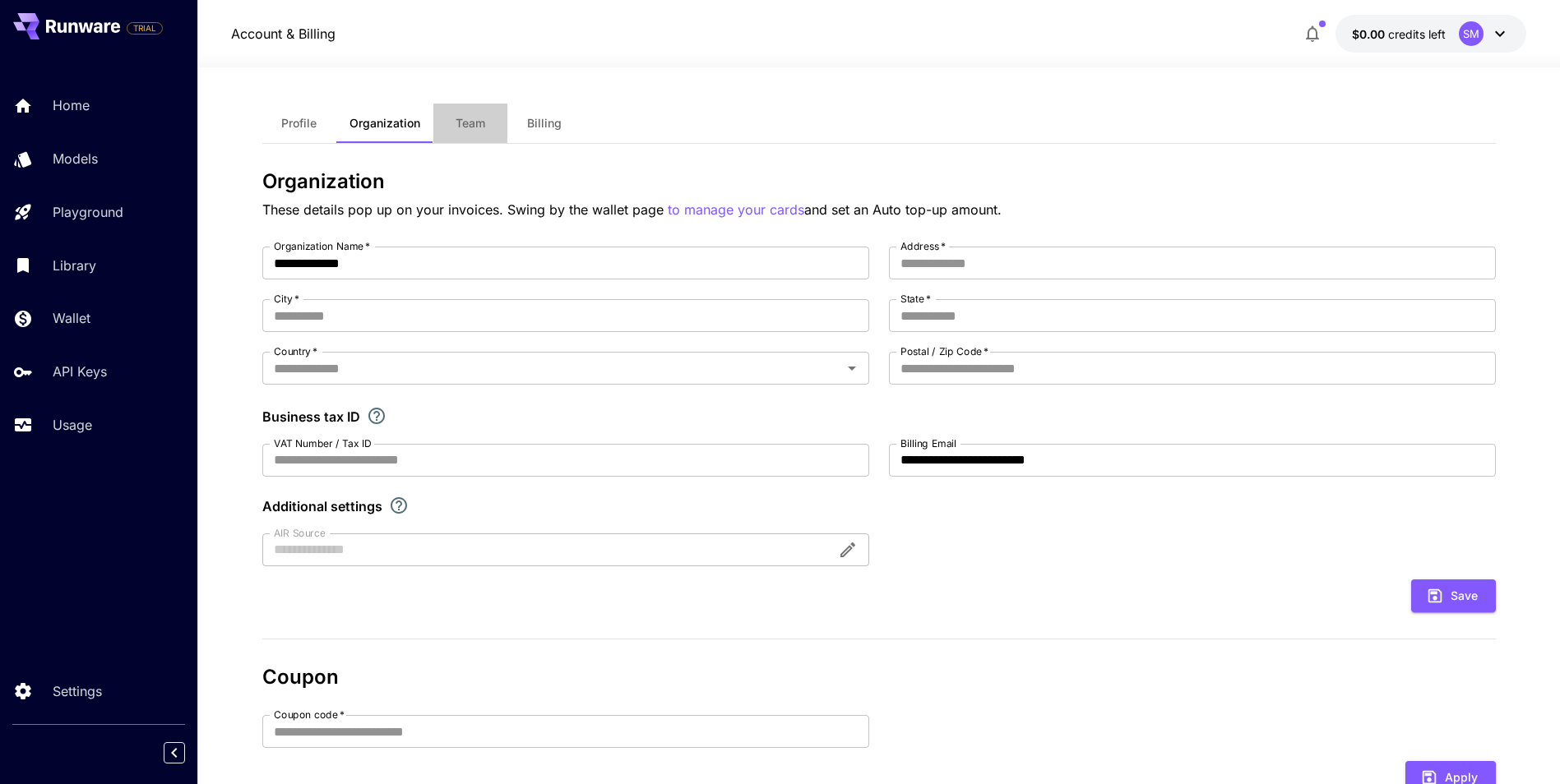
click at [465, 124] on span "Team" at bounding box center [470, 123] width 29 height 15
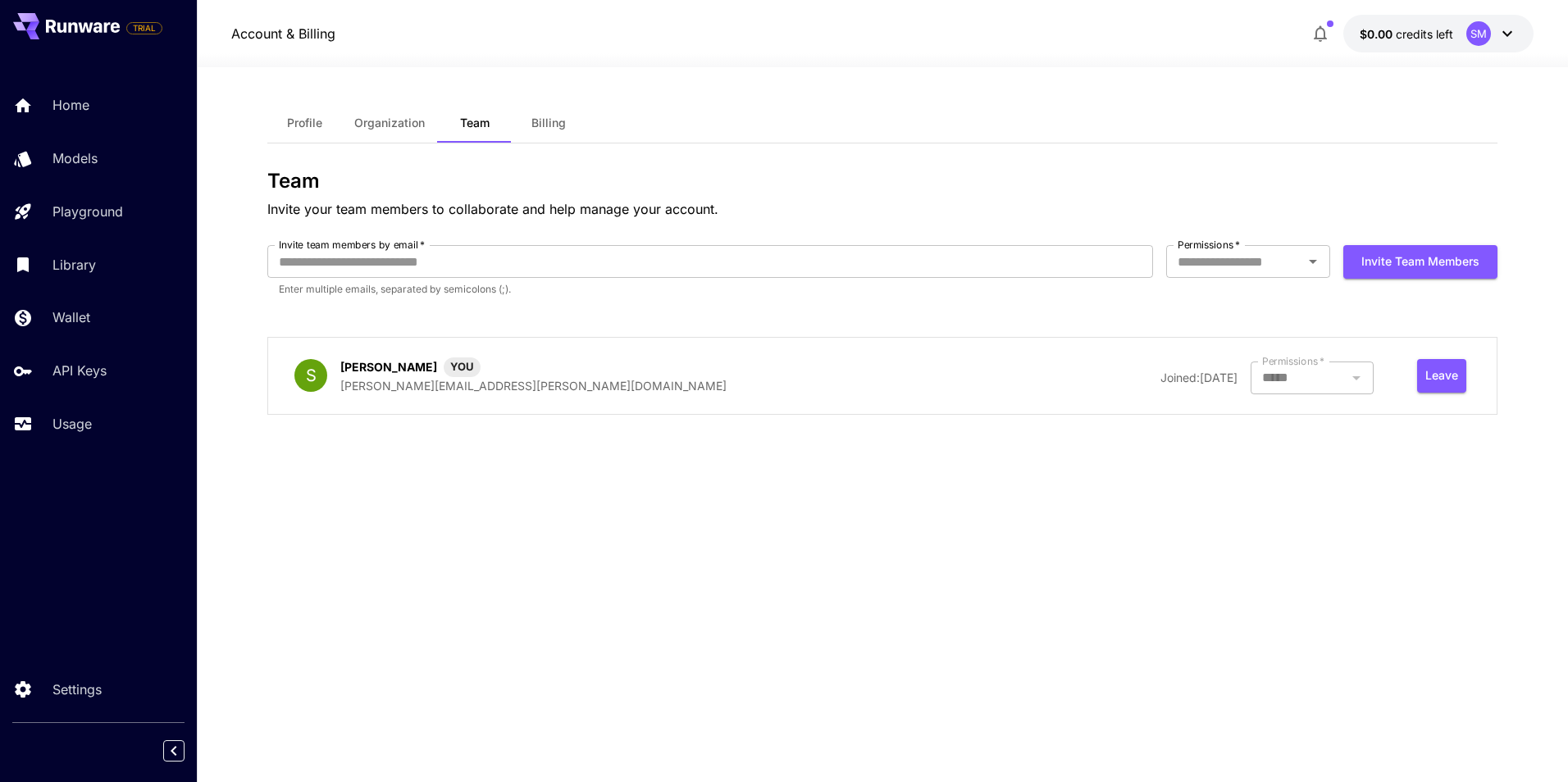
click at [322, 379] on div "S" at bounding box center [310, 375] width 33 height 33
click at [398, 264] on input "Invite team members by email   *" at bounding box center [710, 262] width 886 height 33
type input "**********"
click at [1222, 259] on input "Permissions   *" at bounding box center [1235, 262] width 127 height 23
click at [1198, 337] on li "Owner" at bounding box center [1248, 328] width 164 height 29
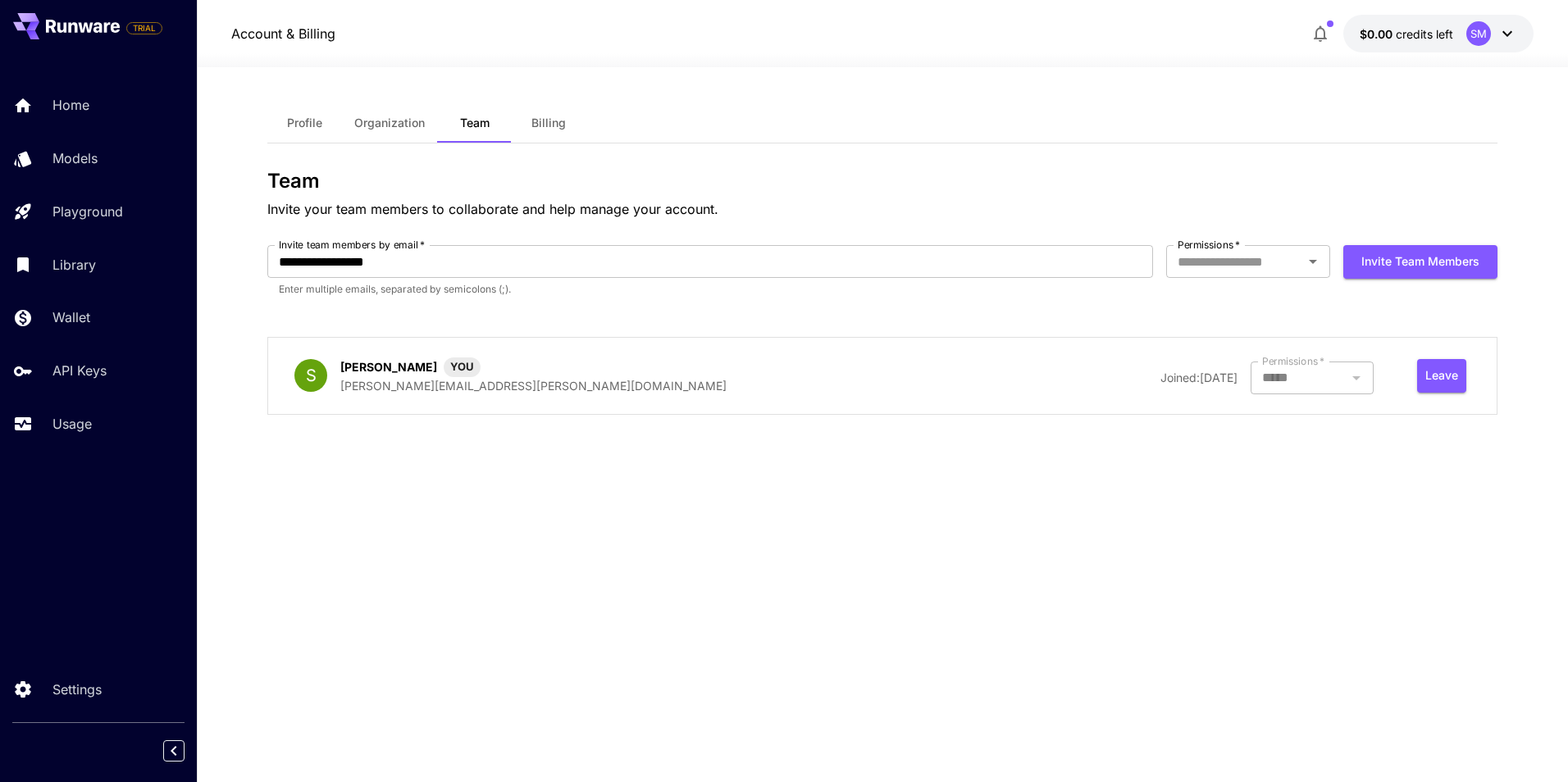
type input "*****"
click at [1420, 267] on button "Invite team members" at bounding box center [1421, 262] width 154 height 34
click at [1541, 25] on icon "close" at bounding box center [1546, 26] width 12 height 13
click at [1512, 29] on icon at bounding box center [1508, 34] width 20 height 20
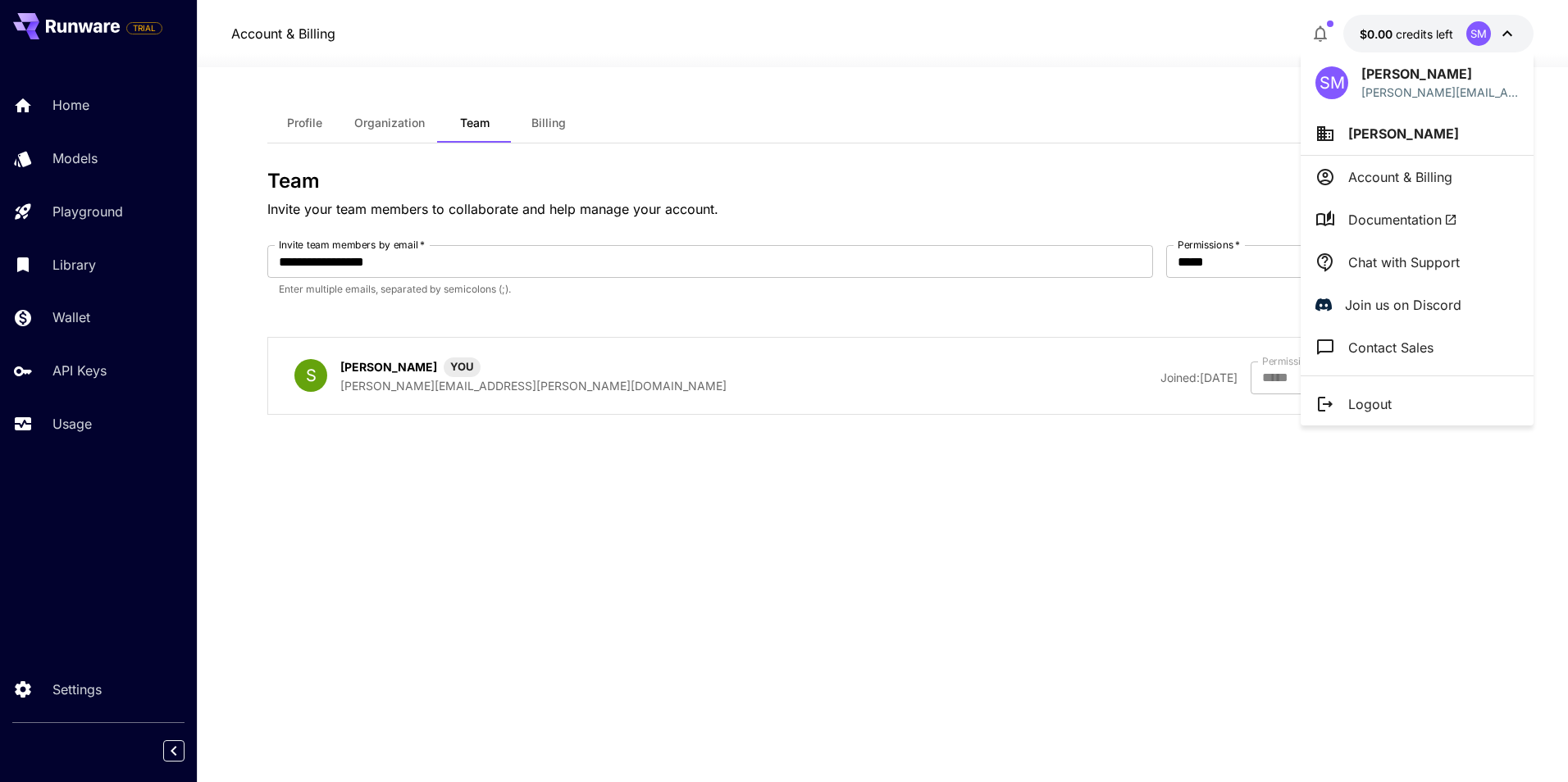
click at [1372, 259] on p "Chat with Support" at bounding box center [1404, 262] width 112 height 20
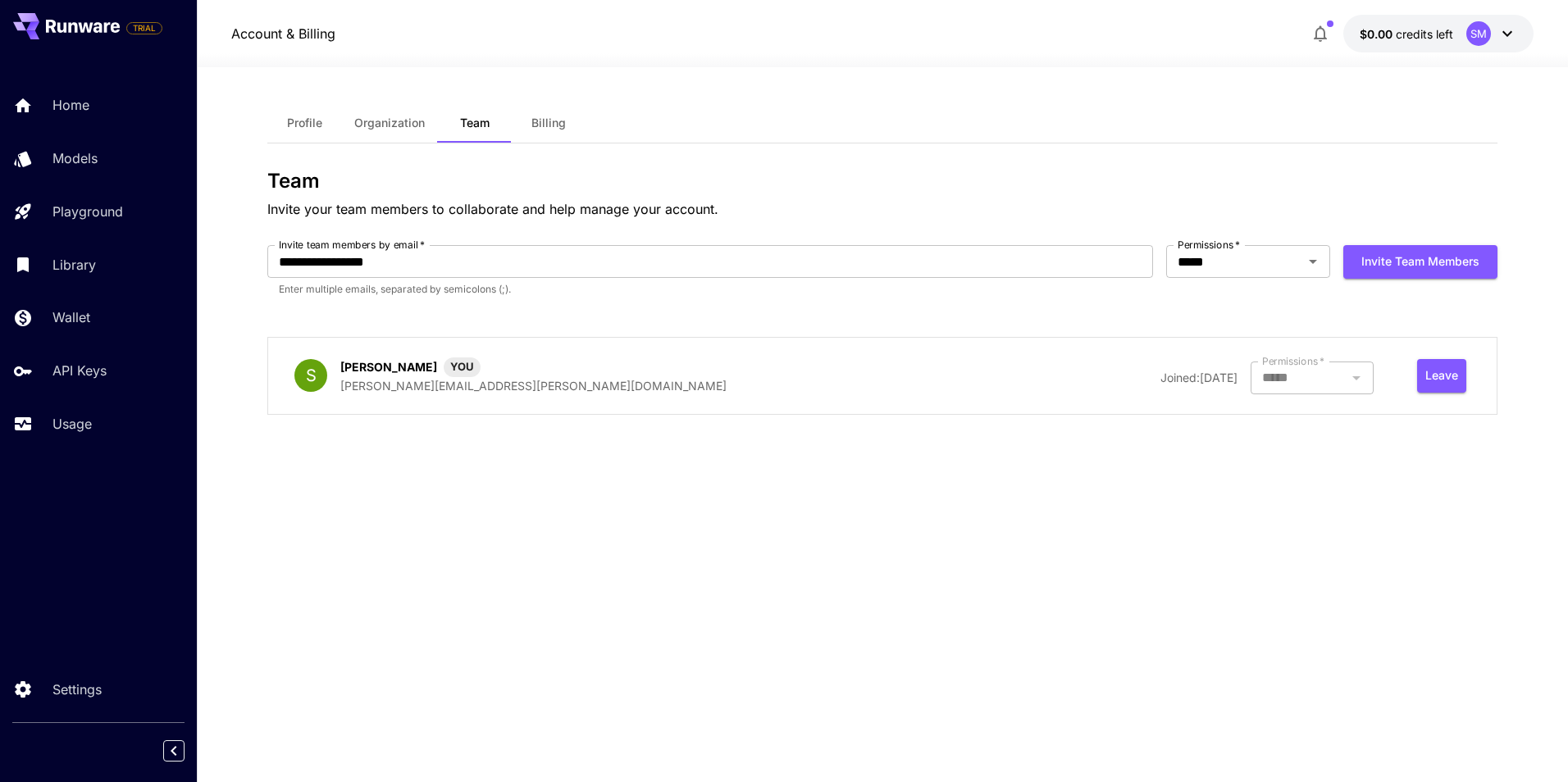
click at [1248, 62] on div at bounding box center [882, 58] width 1371 height 20
click at [1406, 48] on div at bounding box center [882, 58] width 1371 height 20
click at [1424, 41] on p "$0.00 credits left" at bounding box center [1406, 34] width 93 height 17
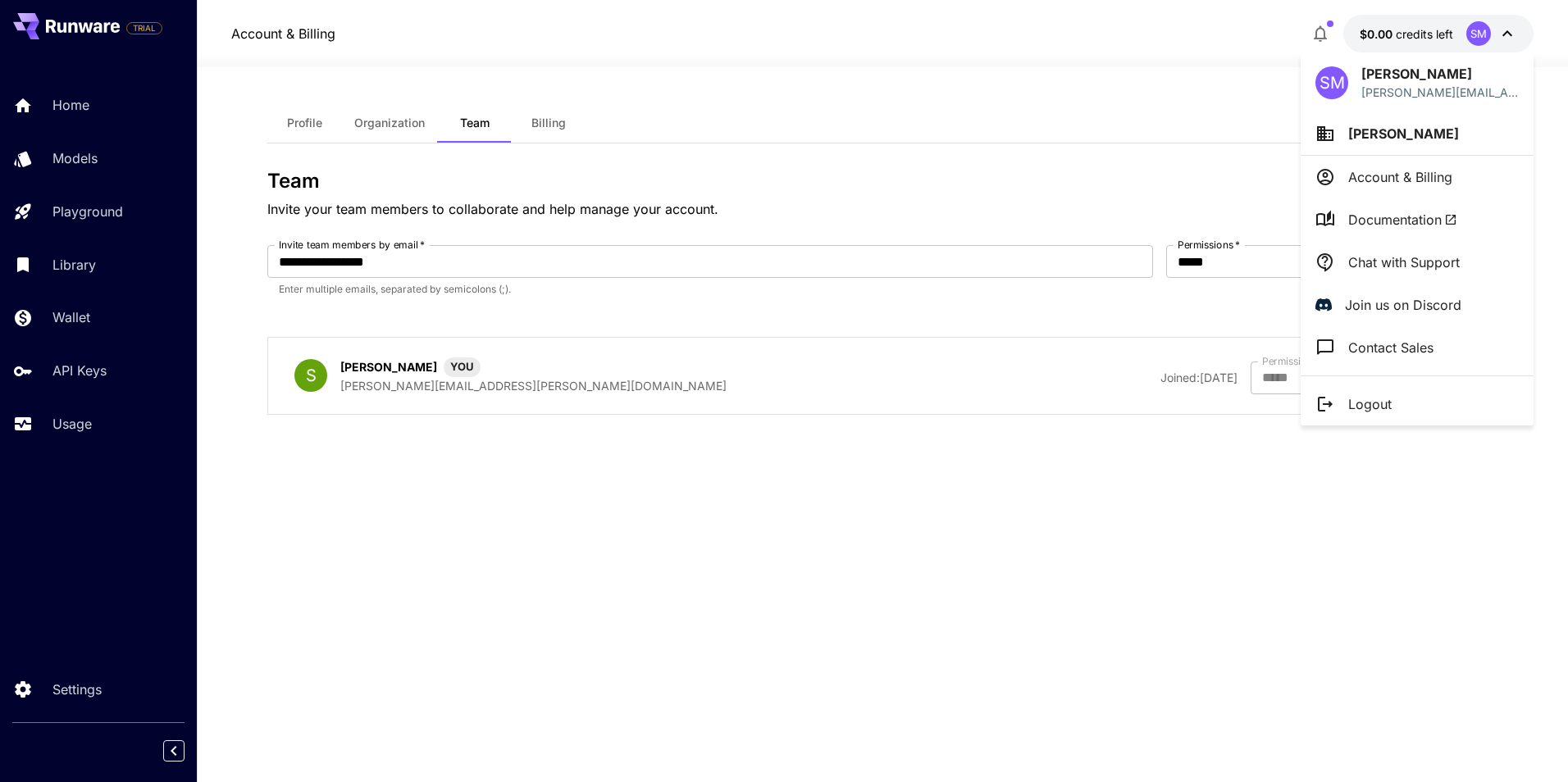
click at [1396, 66] on p "[PERSON_NAME]" at bounding box center [1440, 74] width 158 height 20
click at [1200, 107] on div at bounding box center [784, 391] width 1568 height 782
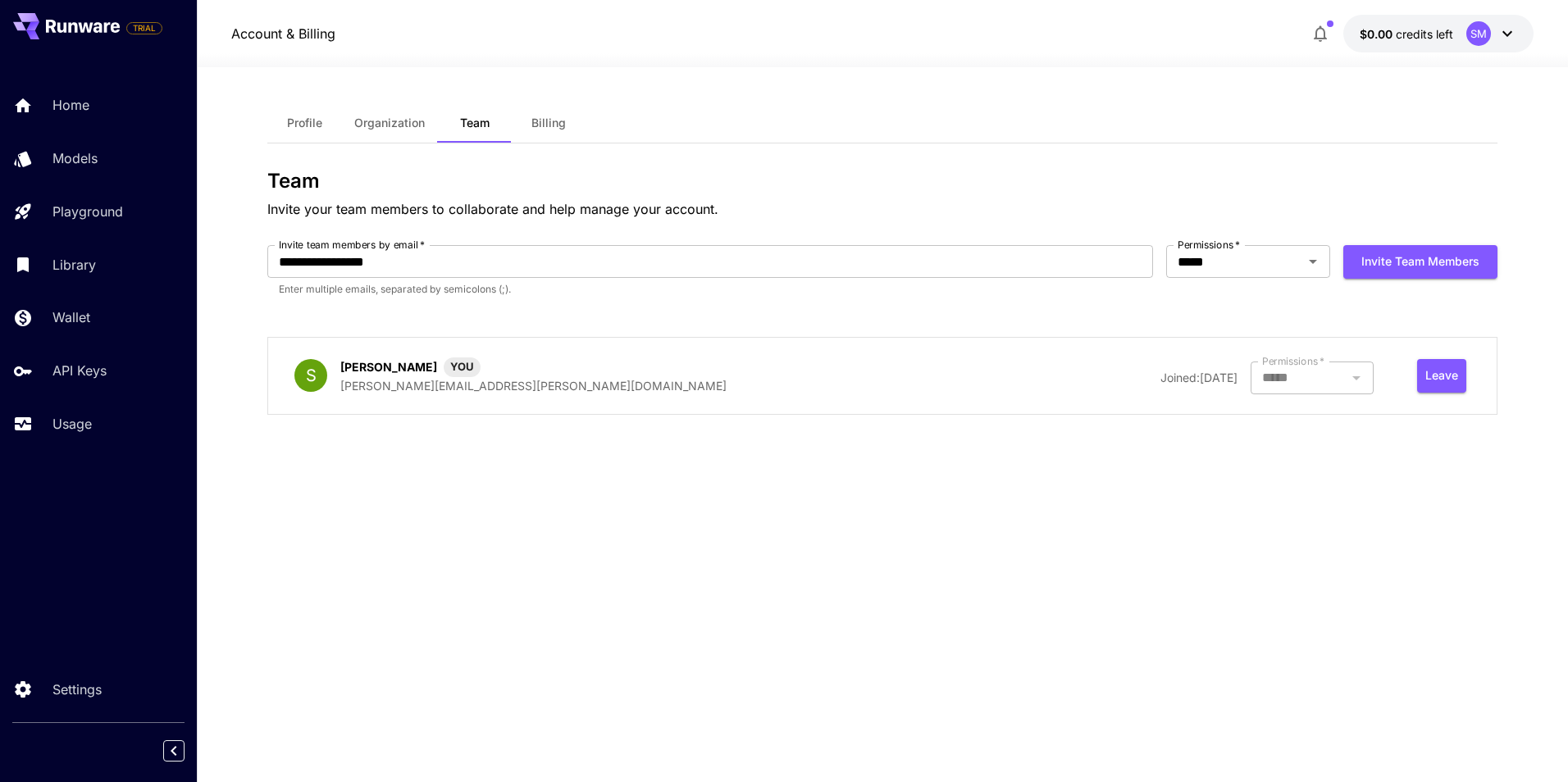
click at [1121, 106] on div "Profile Organization Team Billing" at bounding box center [882, 123] width 1230 height 40
click at [371, 118] on span "Organization" at bounding box center [390, 122] width 71 height 15
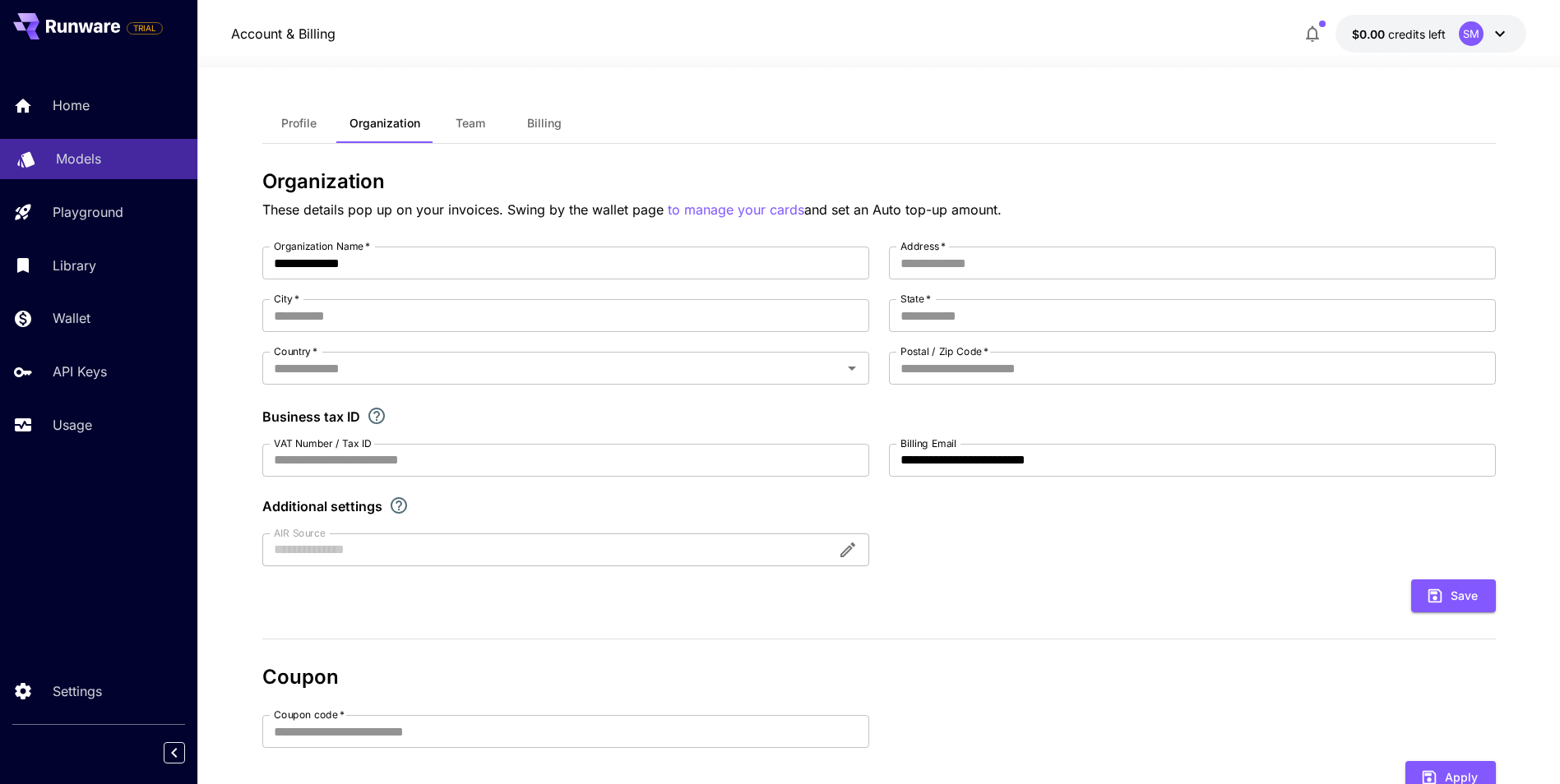
click at [77, 158] on p "Models" at bounding box center [78, 158] width 45 height 20
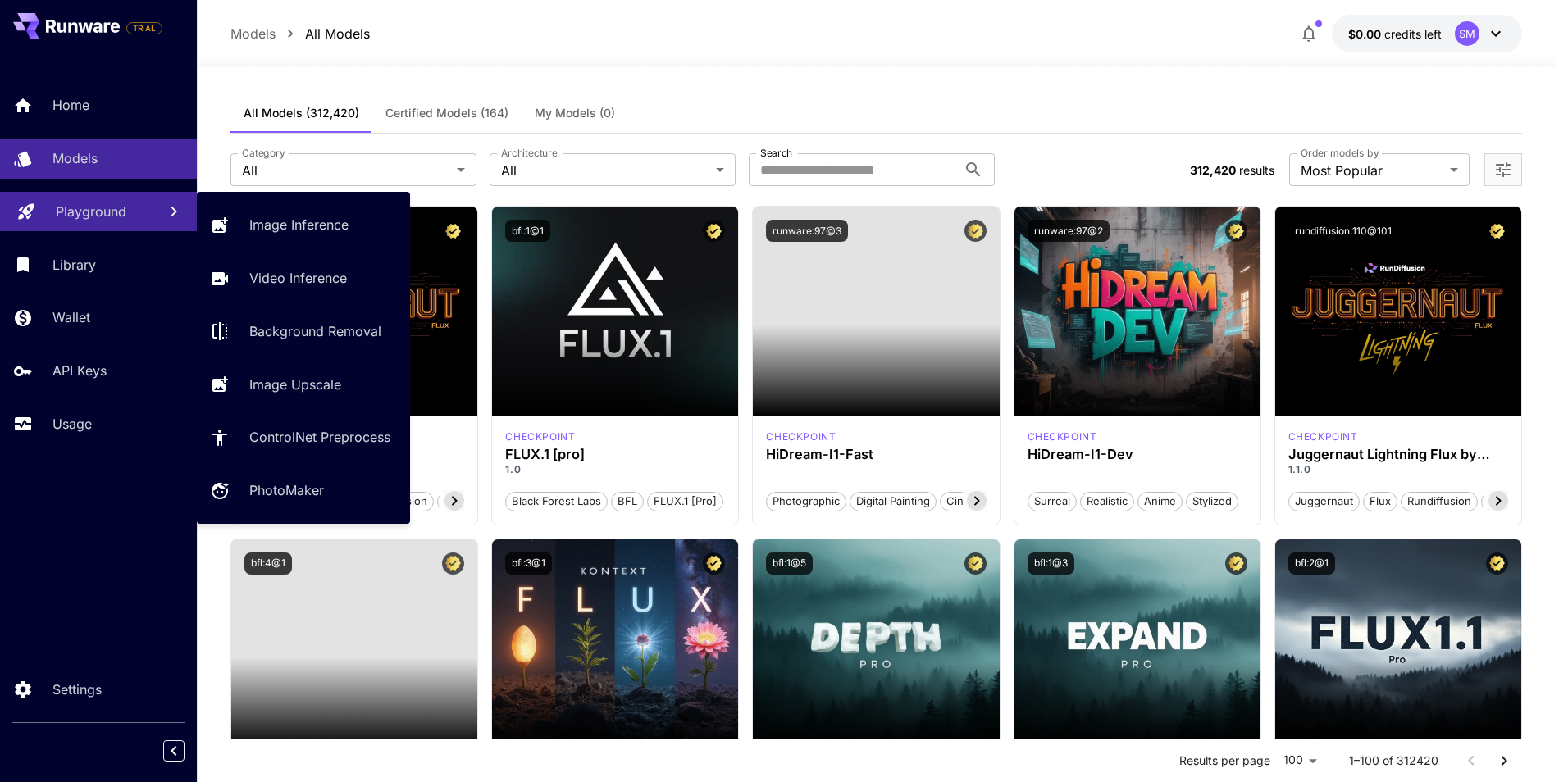
click at [84, 207] on p "Playground" at bounding box center [91, 211] width 71 height 20
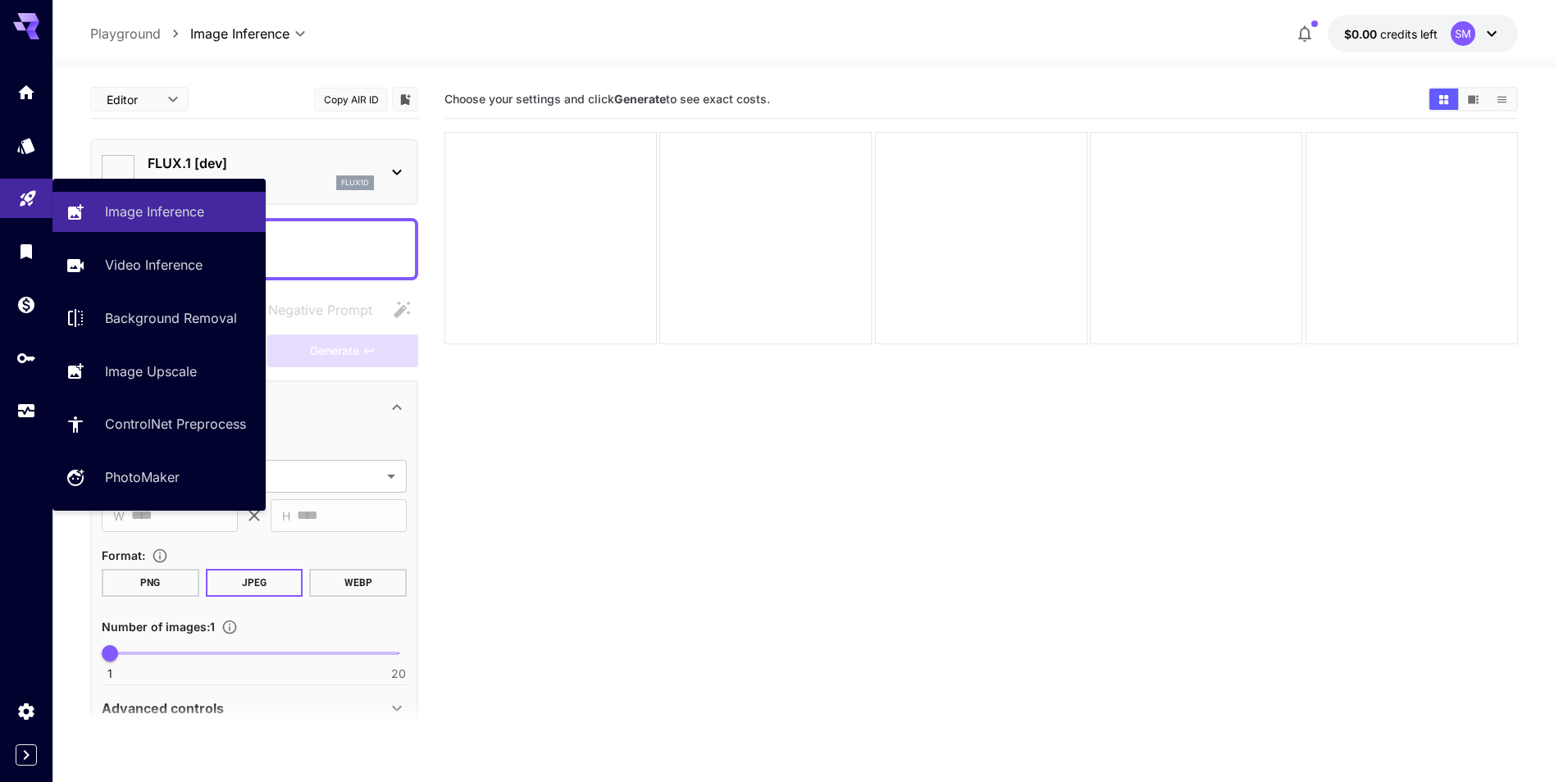
type input "**********"
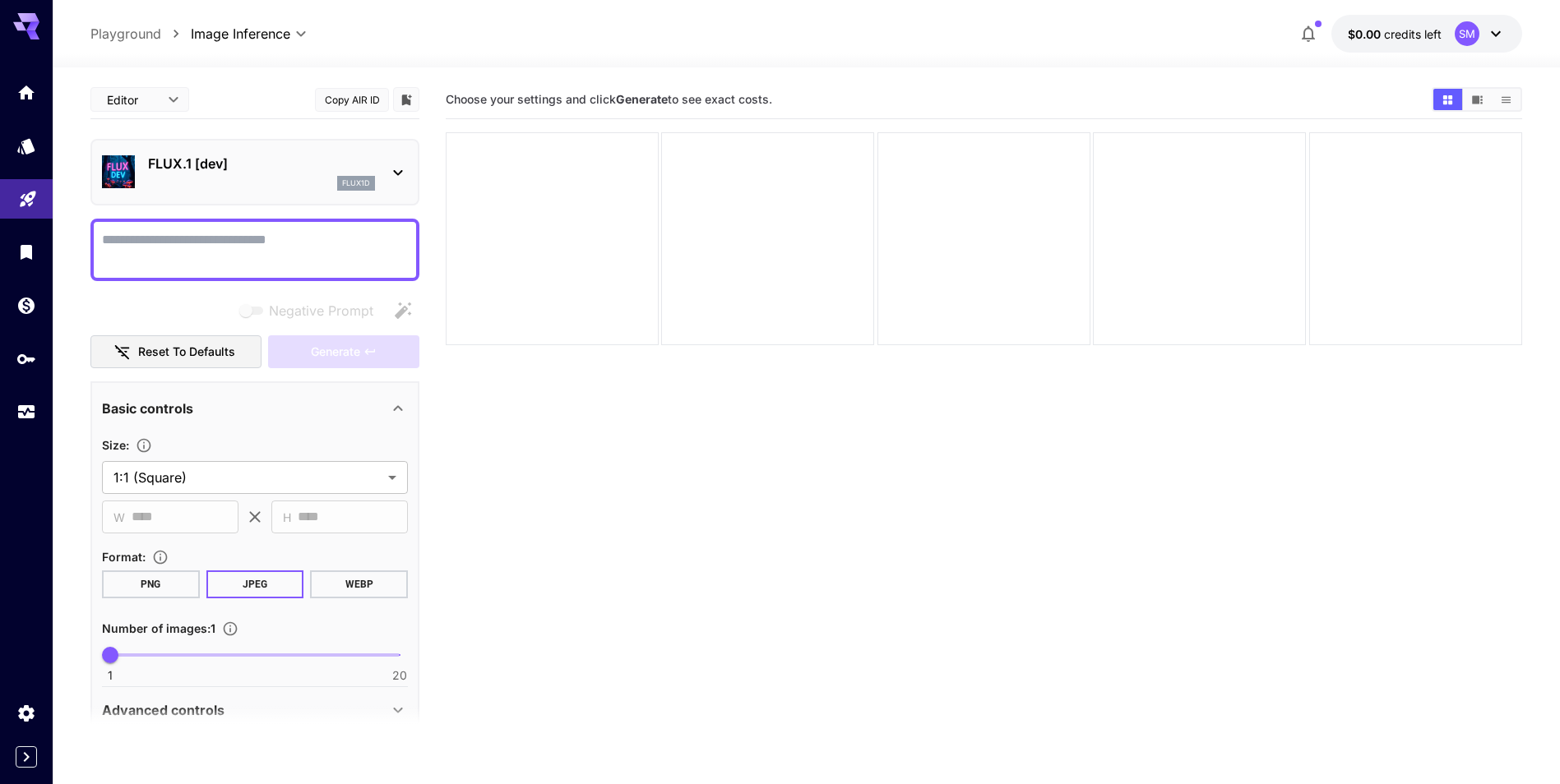
click at [1053, 572] on section "Choose your settings and click Generate to see exact costs." at bounding box center [984, 473] width 1077 height 784
click at [28, 716] on icon "Settings" at bounding box center [28, 708] width 16 height 16
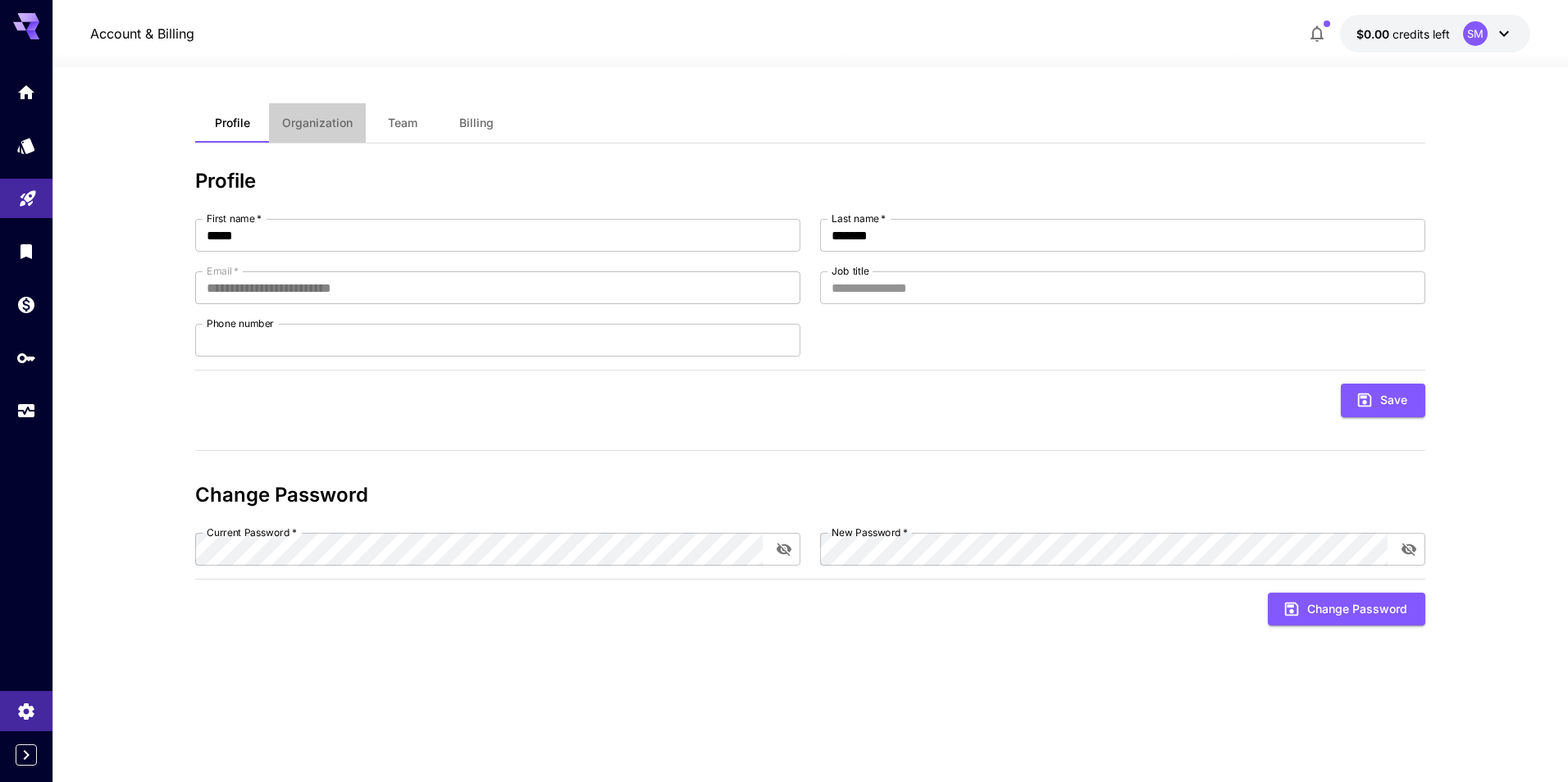
click at [326, 127] on span "Organization" at bounding box center [318, 122] width 71 height 15
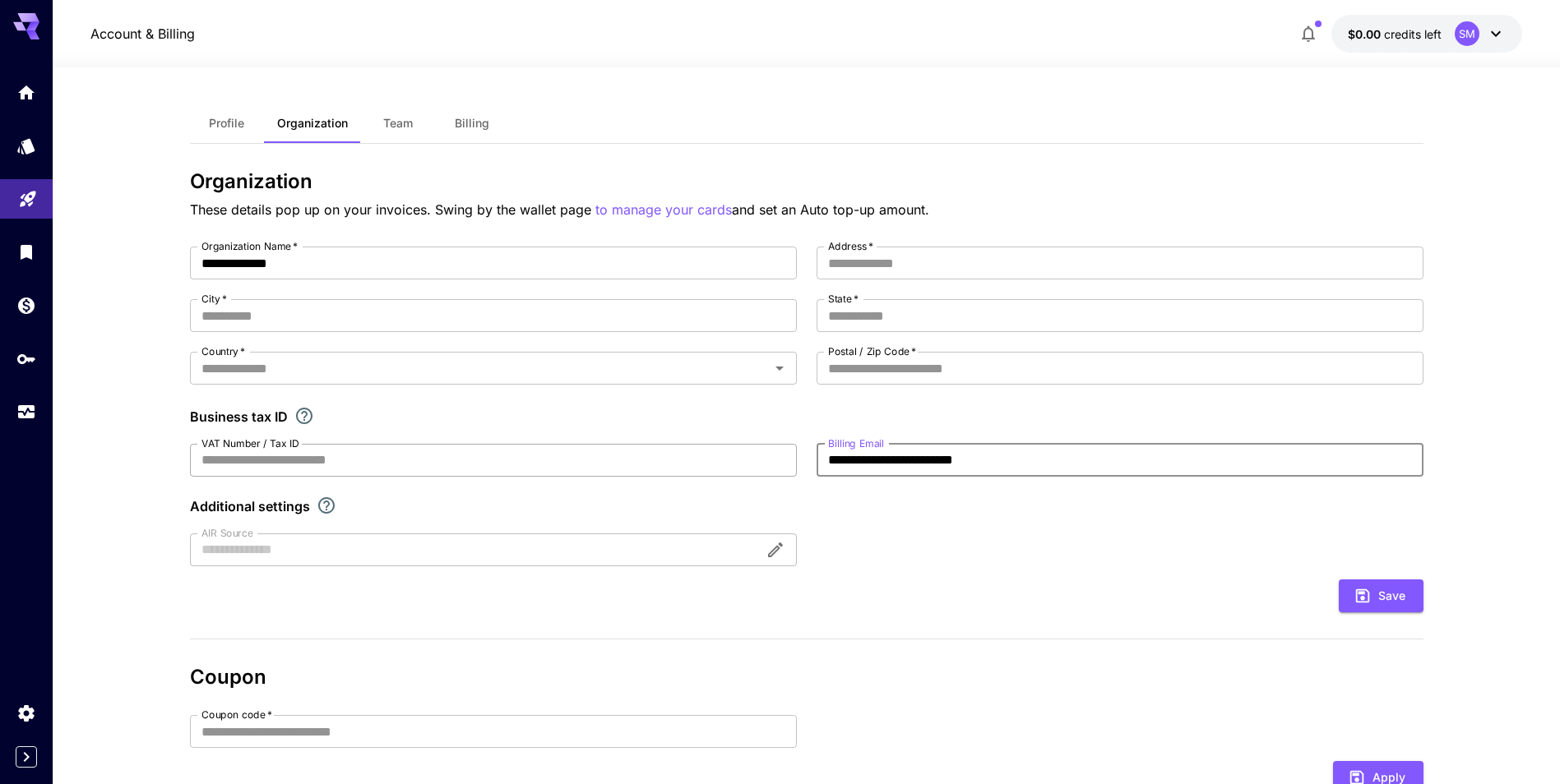
drag, startPoint x: 1031, startPoint y: 460, endPoint x: 683, endPoint y: 463, distance: 348.0
click at [694, 467] on div "**********" at bounding box center [807, 406] width 1234 height 320
type input "**********"
click at [1365, 594] on icon "submit" at bounding box center [1363, 596] width 18 height 18
click at [912, 269] on input "Address   *" at bounding box center [1120, 262] width 607 height 33
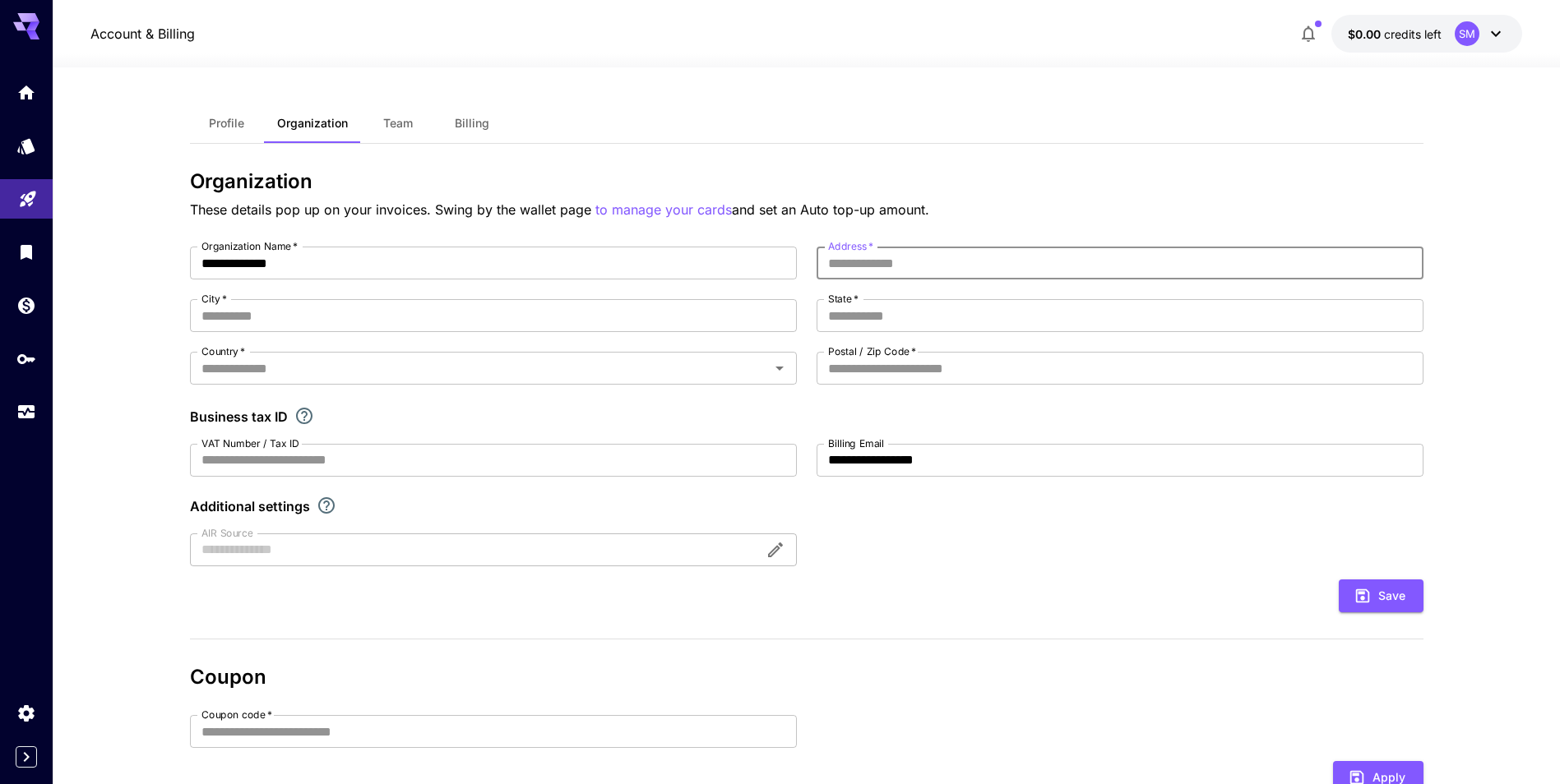
click at [911, 262] on input "Address   *" at bounding box center [1120, 262] width 607 height 33
type input "*******"
click at [1361, 593] on icon "submit" at bounding box center [1363, 596] width 14 height 14
click at [256, 320] on input "City   *" at bounding box center [494, 316] width 607 height 33
type input "*******"
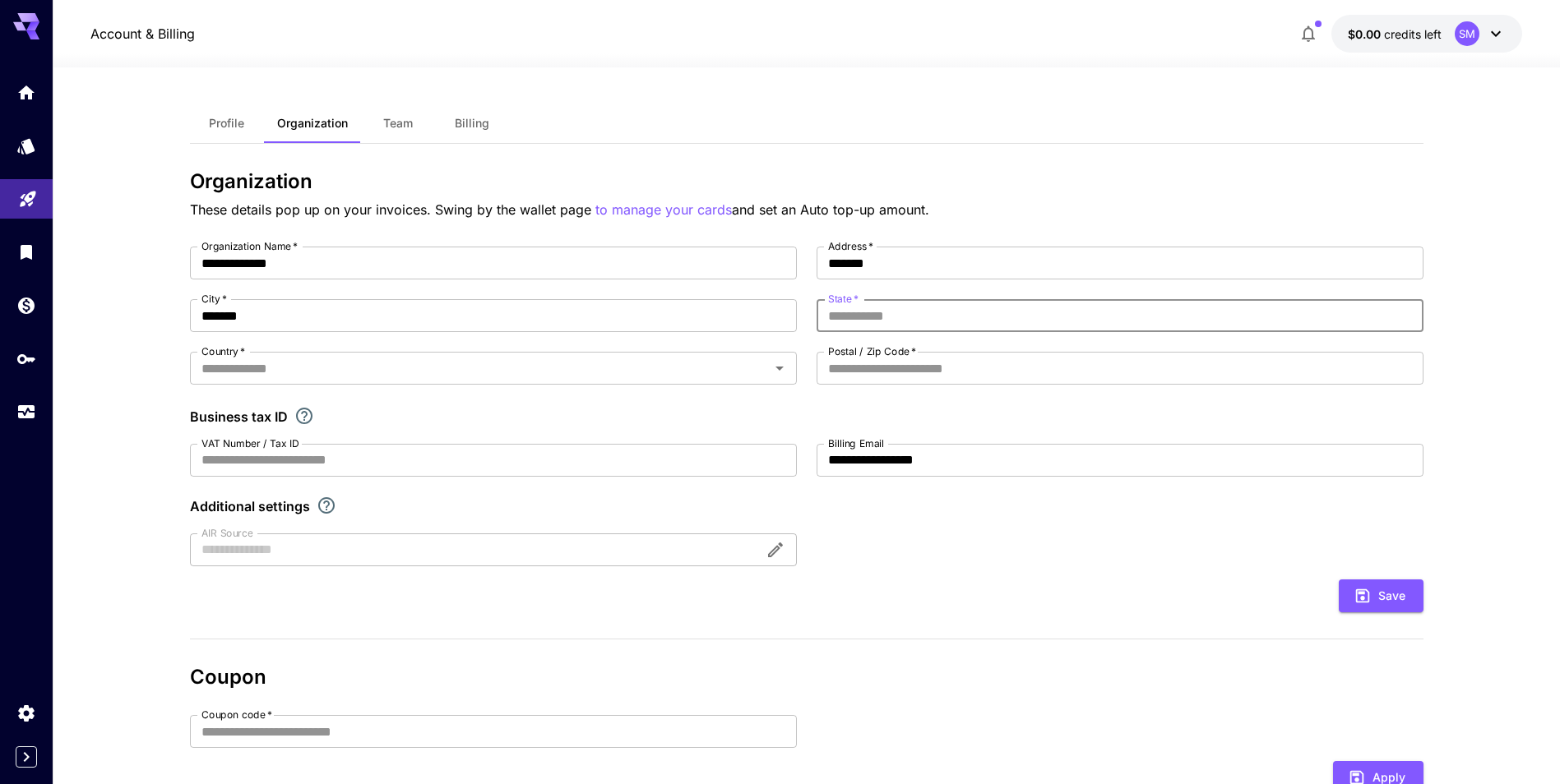
click at [897, 322] on input "State   *" at bounding box center [1120, 316] width 607 height 33
type input "*******"
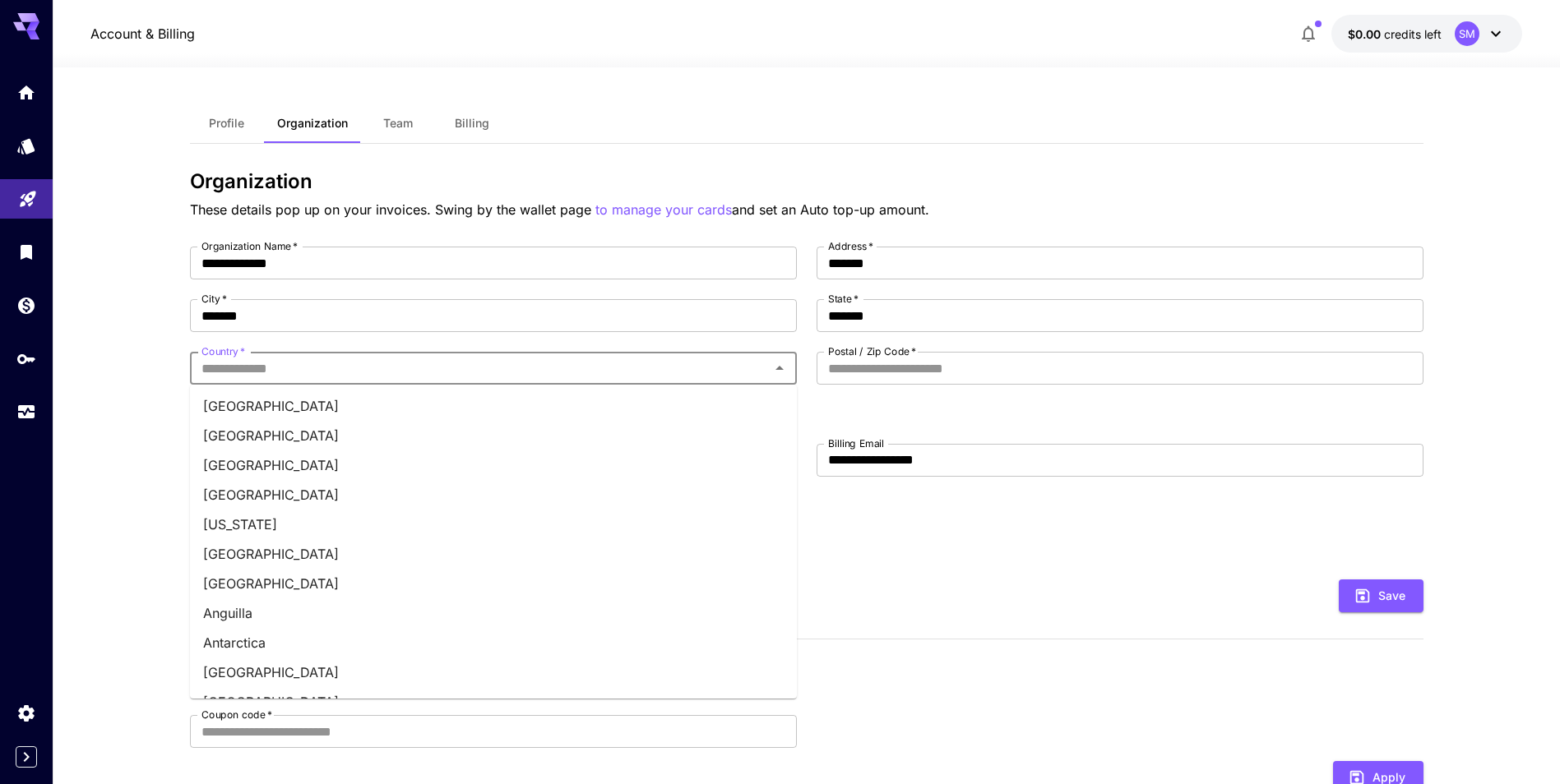
click at [624, 371] on input "Country   *" at bounding box center [479, 368] width 570 height 23
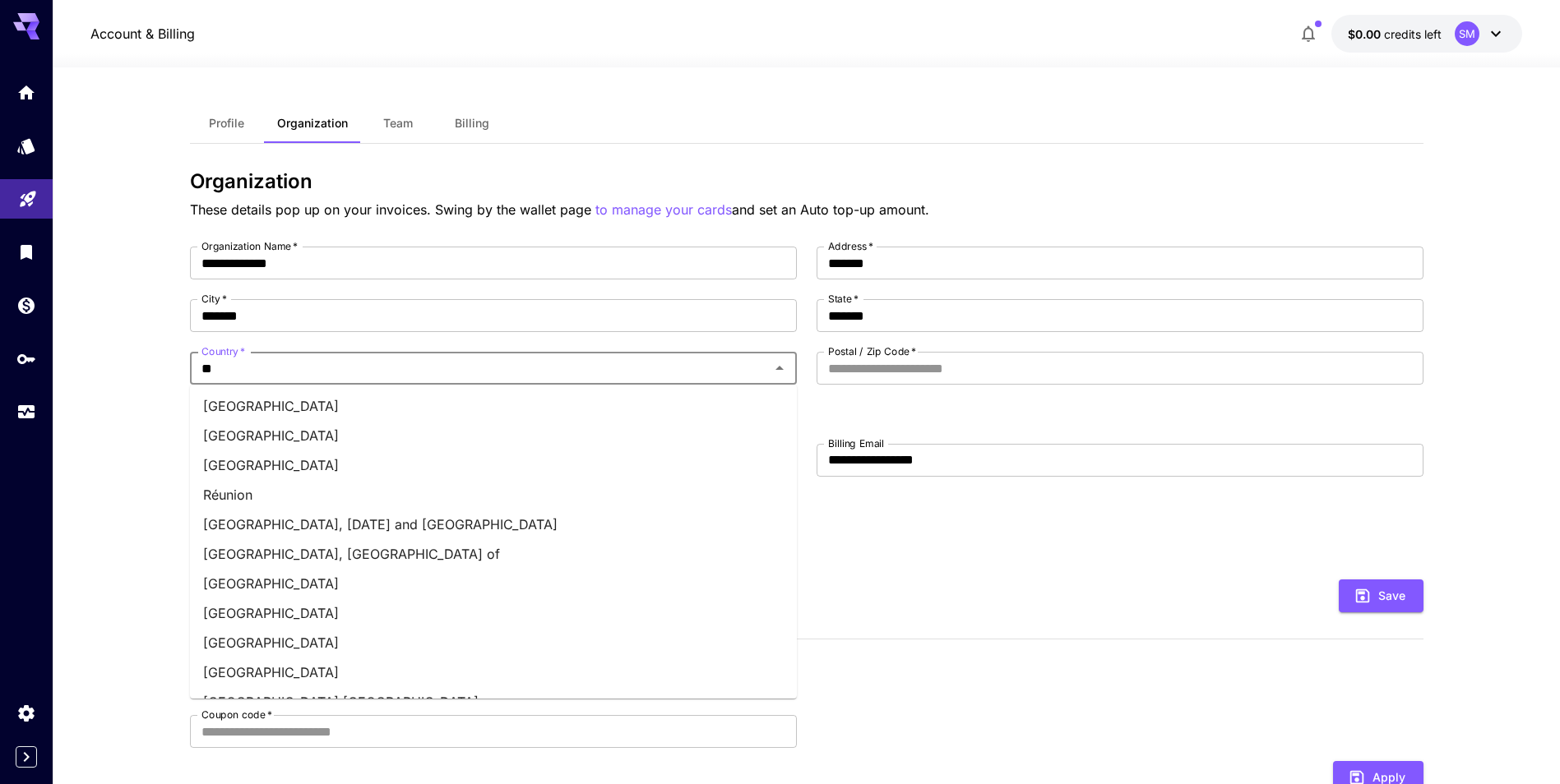
type input "***"
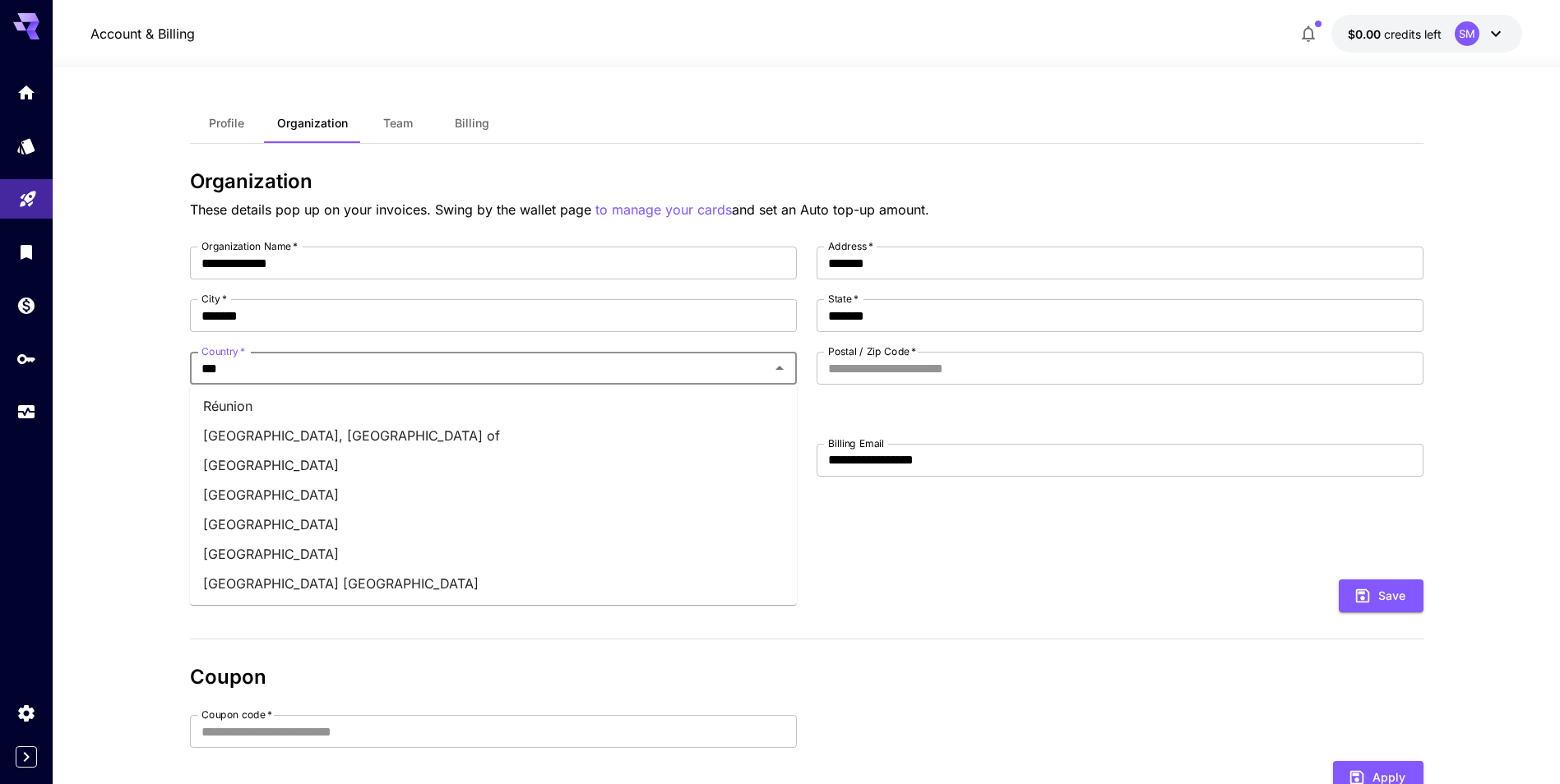
click at [326, 490] on li "United Arab Emirates" at bounding box center [494, 494] width 607 height 29
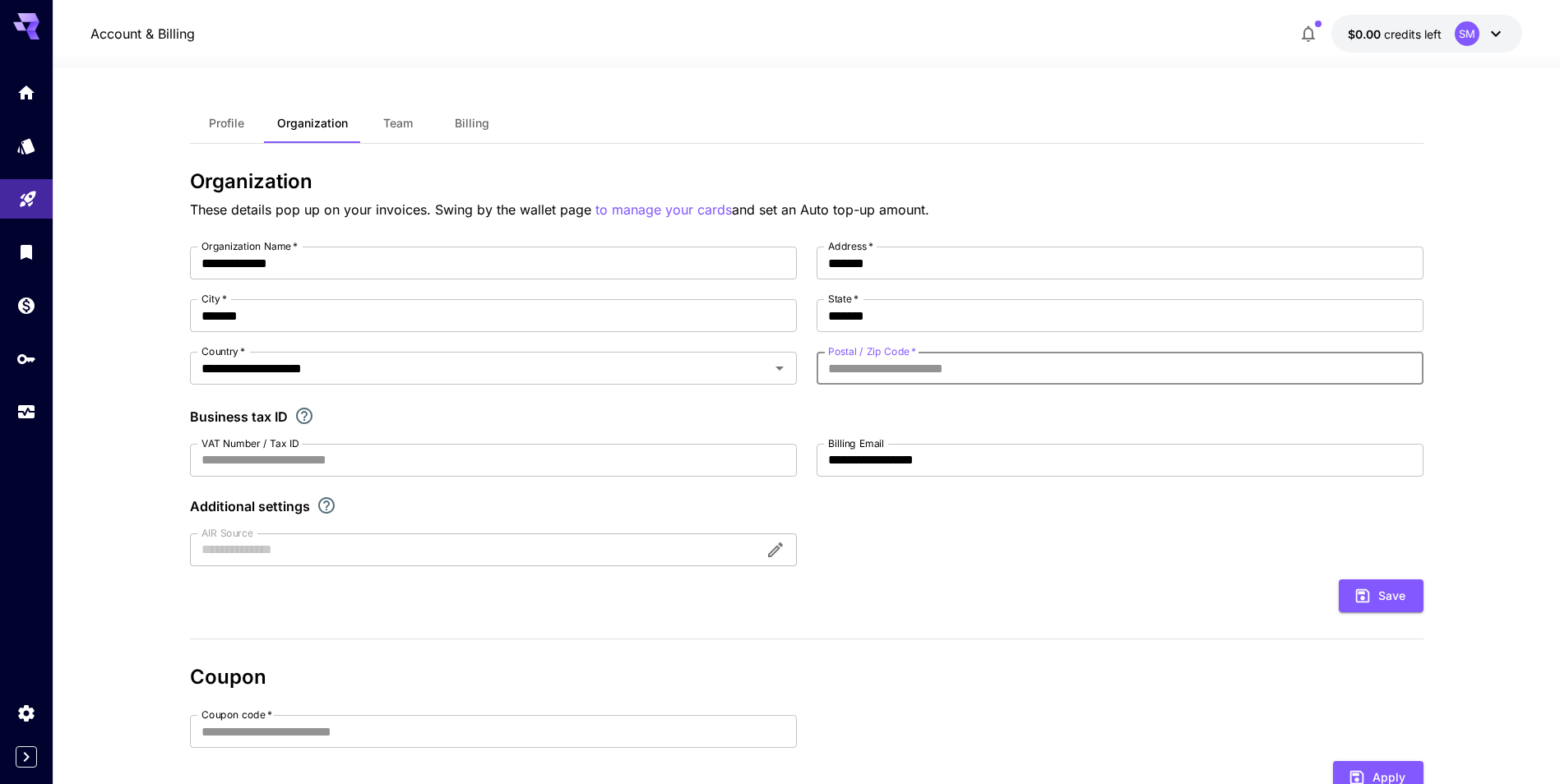
click at [861, 372] on input "Postal / Zip Code   *" at bounding box center [1120, 368] width 607 height 33
type input "***"
click at [1383, 592] on button "Save" at bounding box center [1381, 596] width 84 height 34
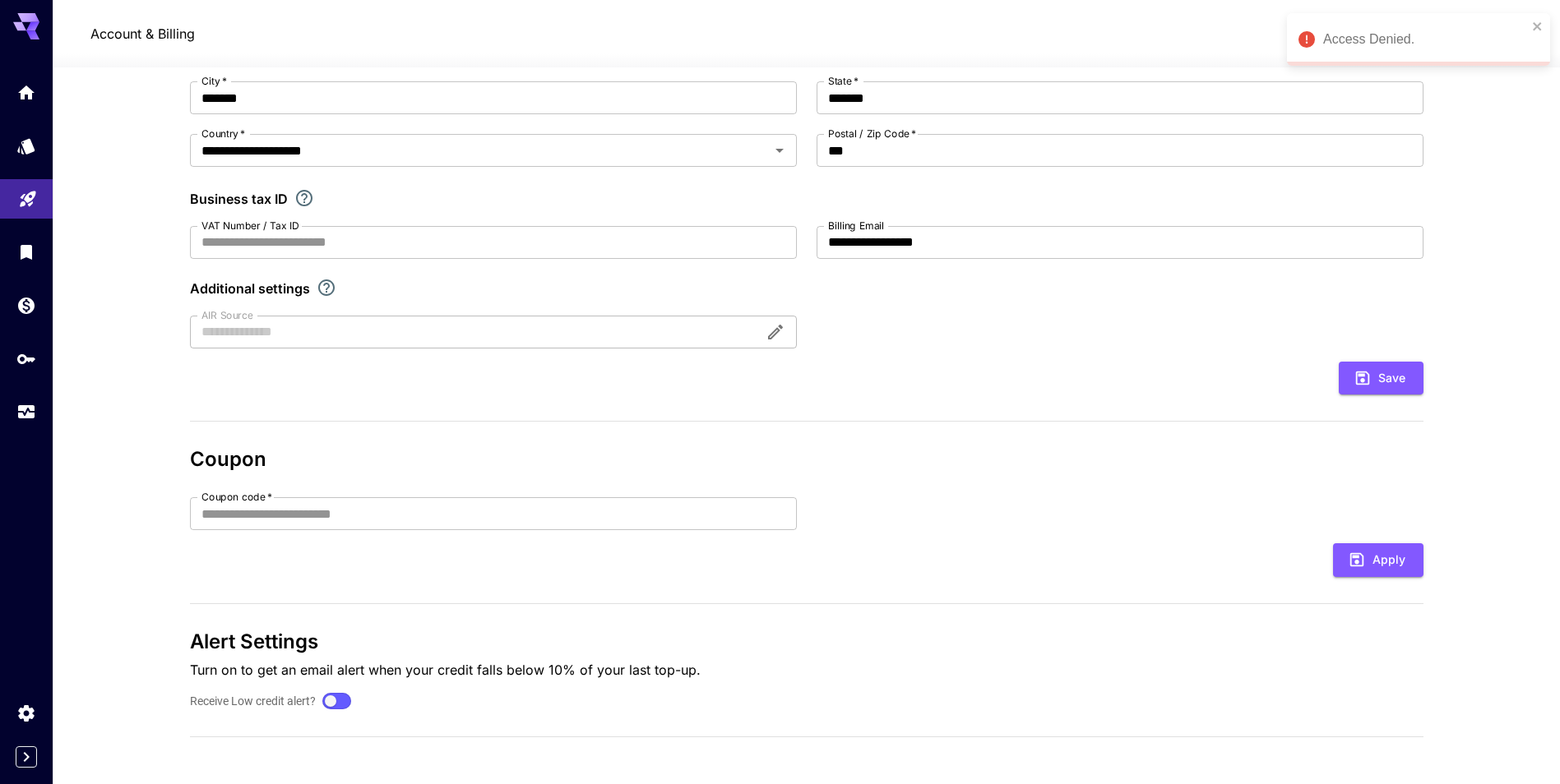
scroll to position [220, 0]
click at [329, 700] on div at bounding box center [336, 699] width 24 height 12
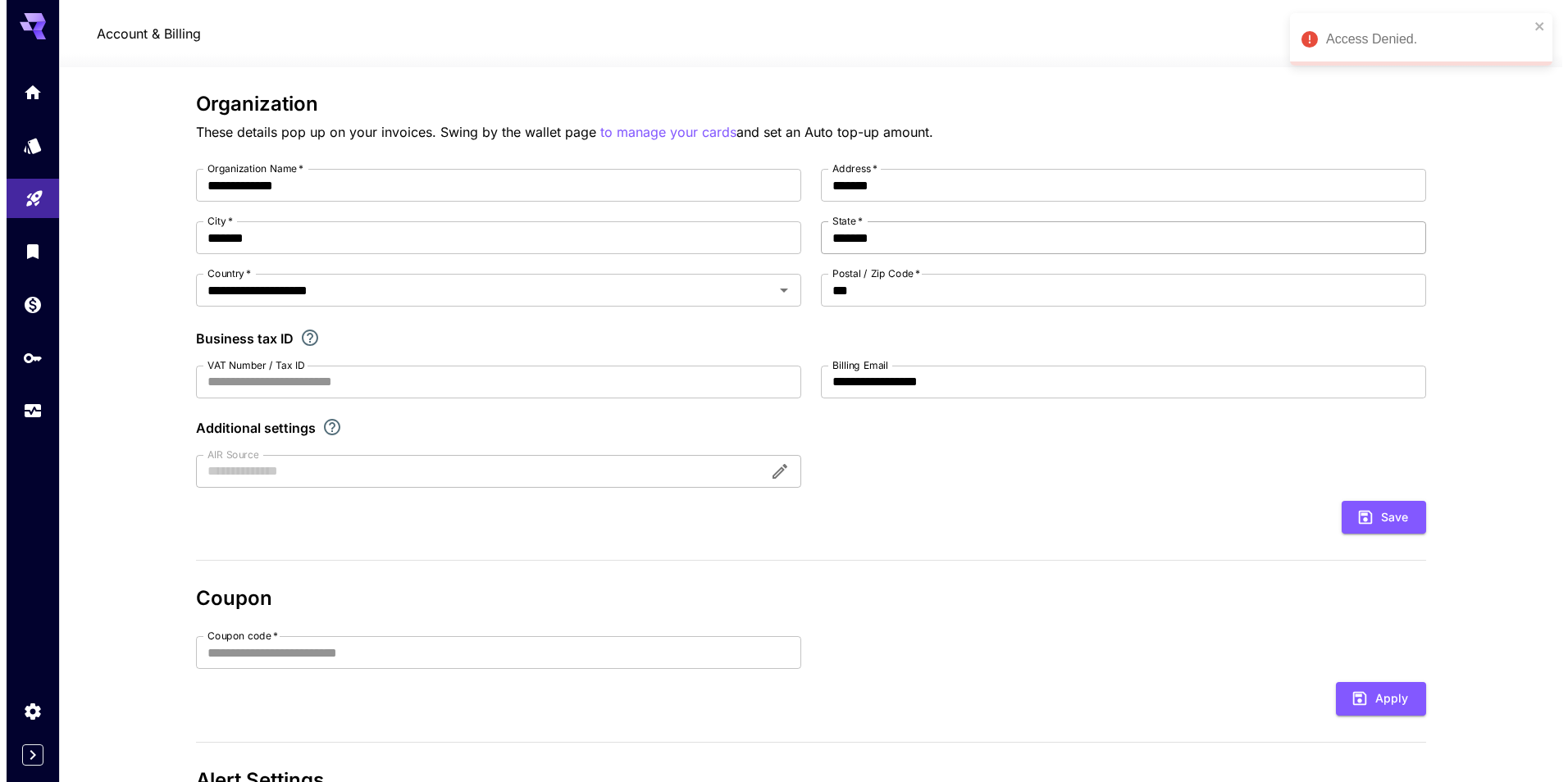
scroll to position [0, 0]
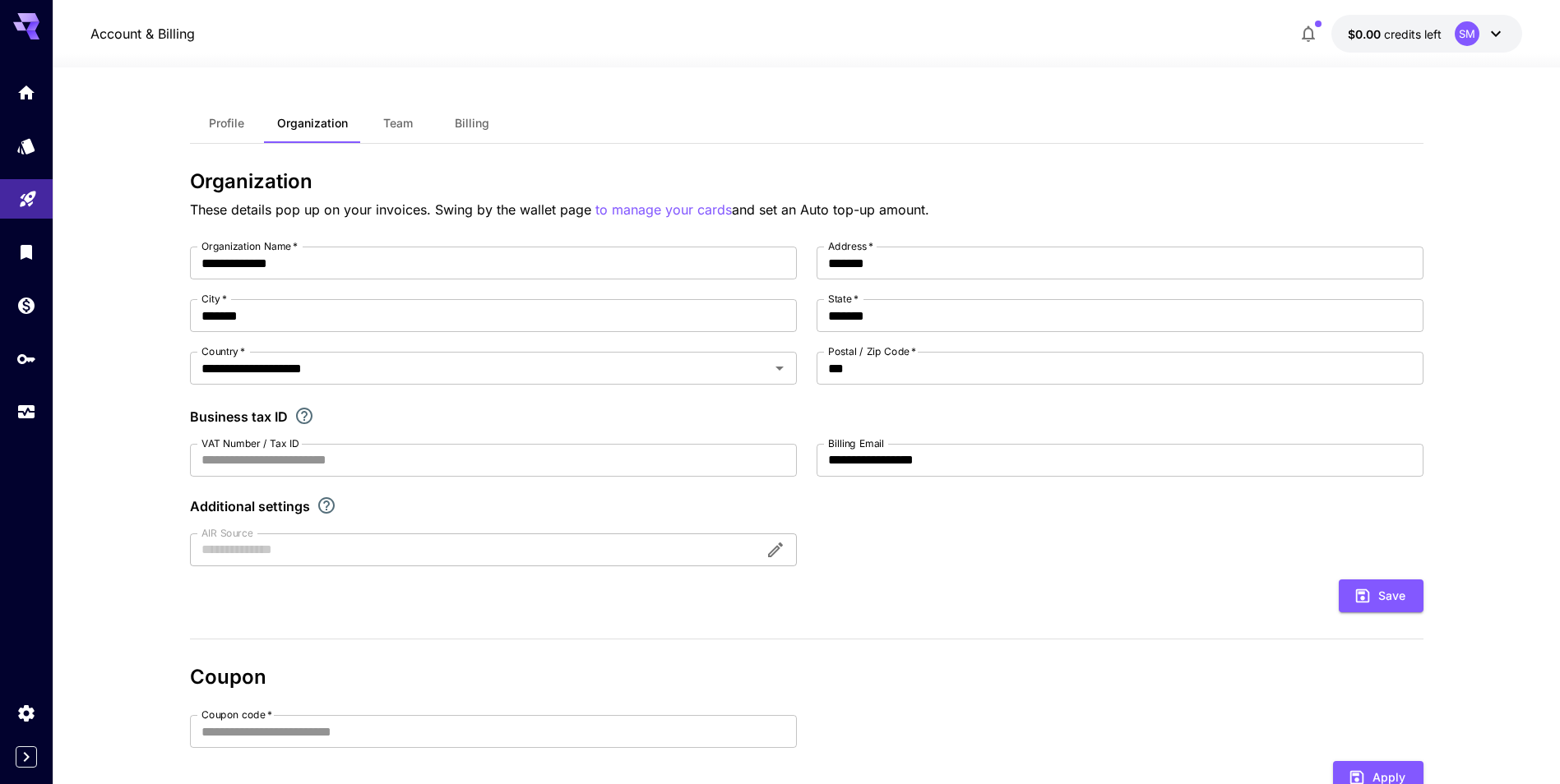
click at [1496, 42] on icon at bounding box center [1496, 34] width 20 height 20
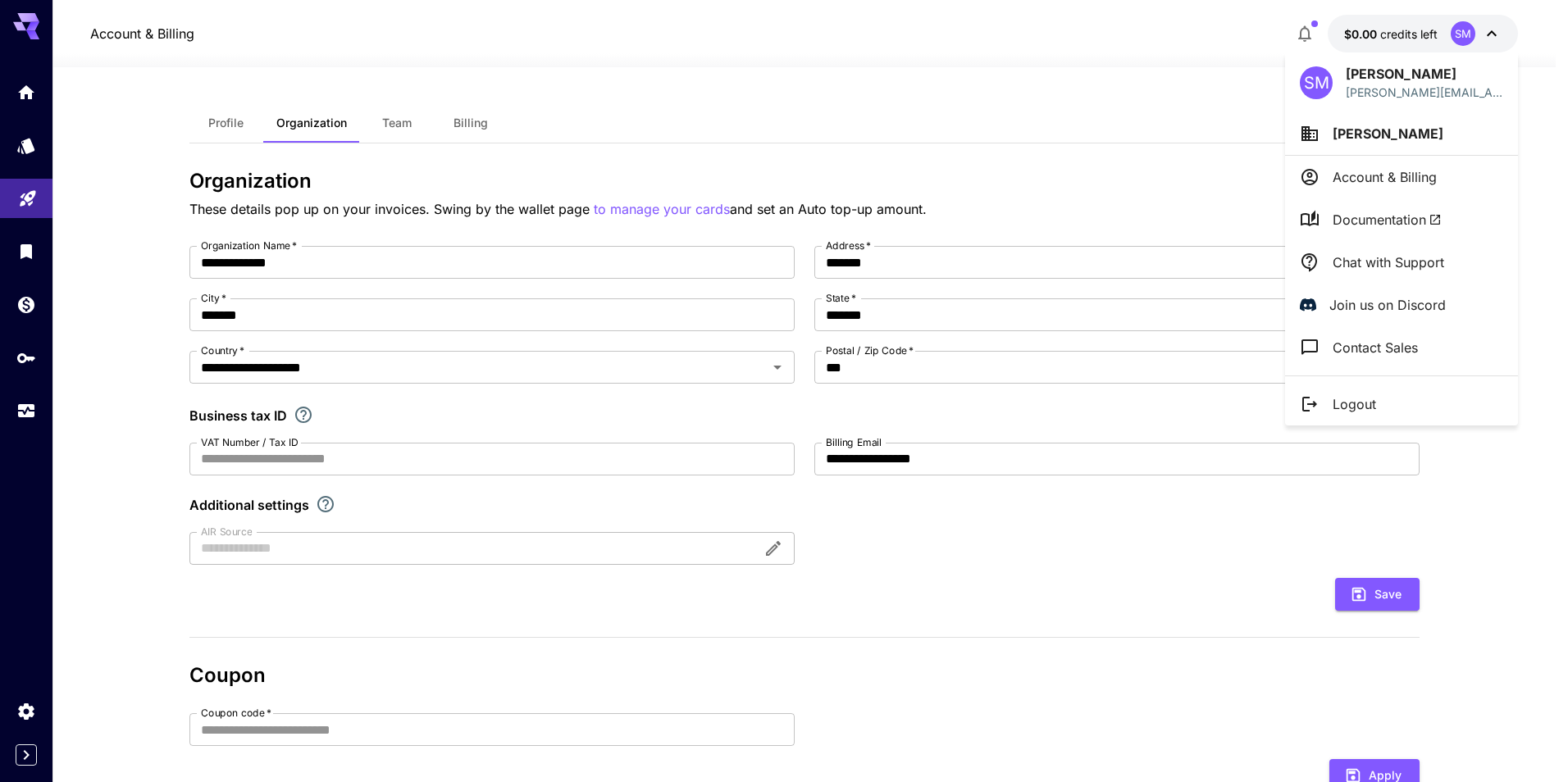
click at [1324, 405] on li "Logout" at bounding box center [1401, 404] width 233 height 43
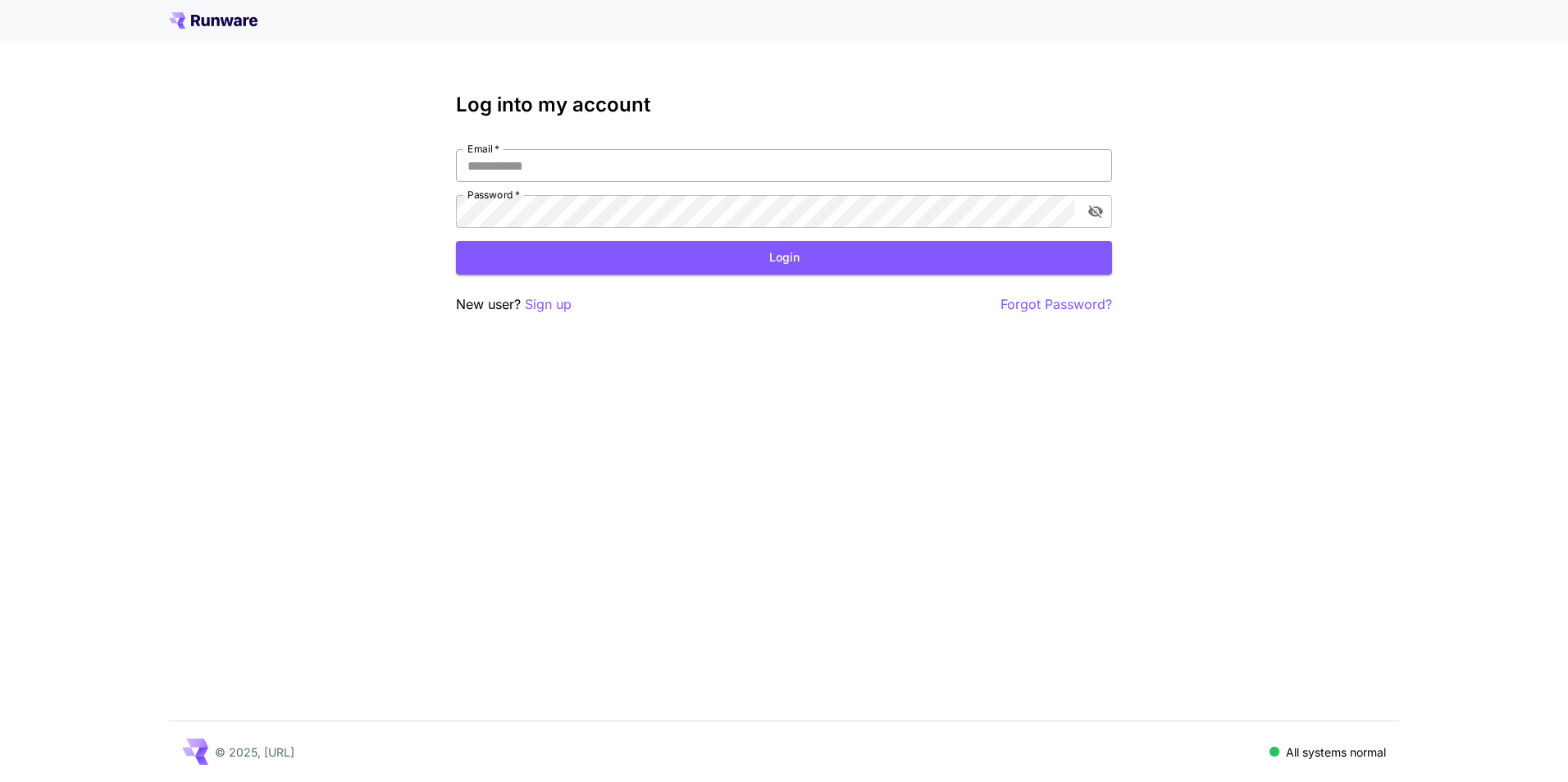
click at [804, 168] on input "Email   *" at bounding box center [784, 165] width 656 height 33
type input "**********"
click button "Login" at bounding box center [784, 258] width 656 height 34
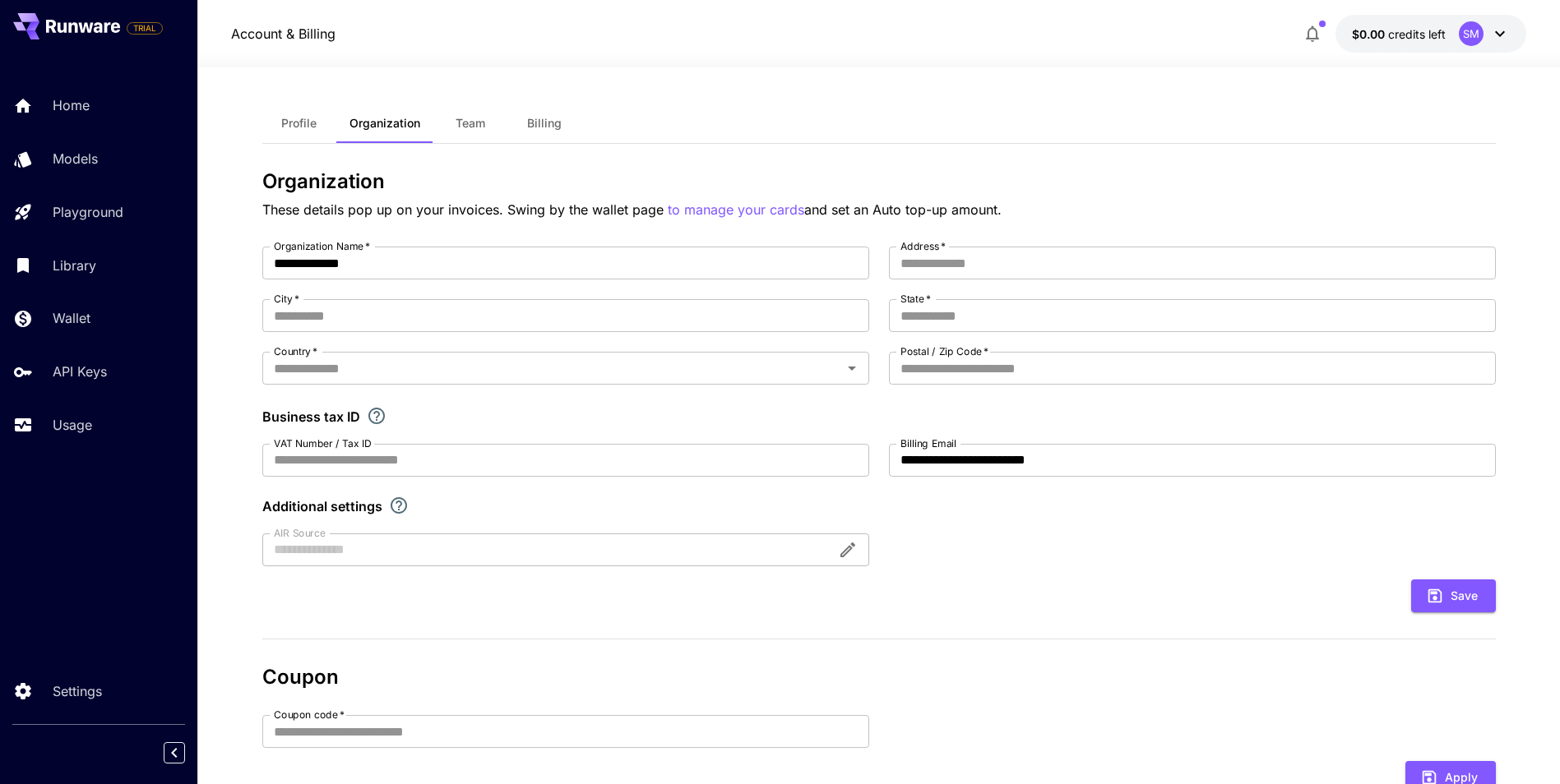
click at [468, 121] on span "Team" at bounding box center [470, 123] width 29 height 15
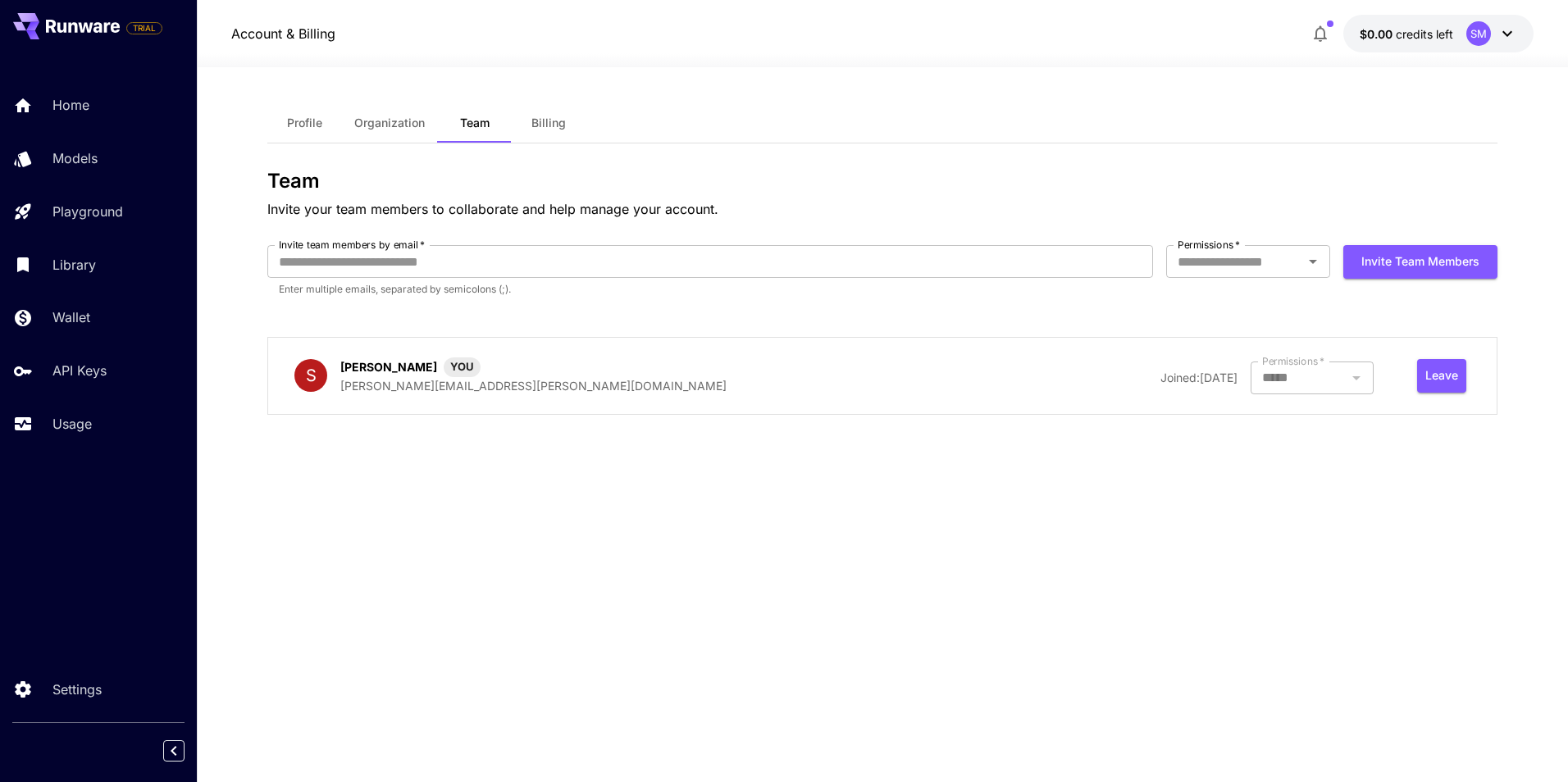
click at [412, 379] on p "[PERSON_NAME][EMAIL_ADDRESS][PERSON_NAME][DOMAIN_NAME]" at bounding box center [534, 385] width 387 height 17
click at [1313, 383] on div at bounding box center [1312, 378] width 123 height 33
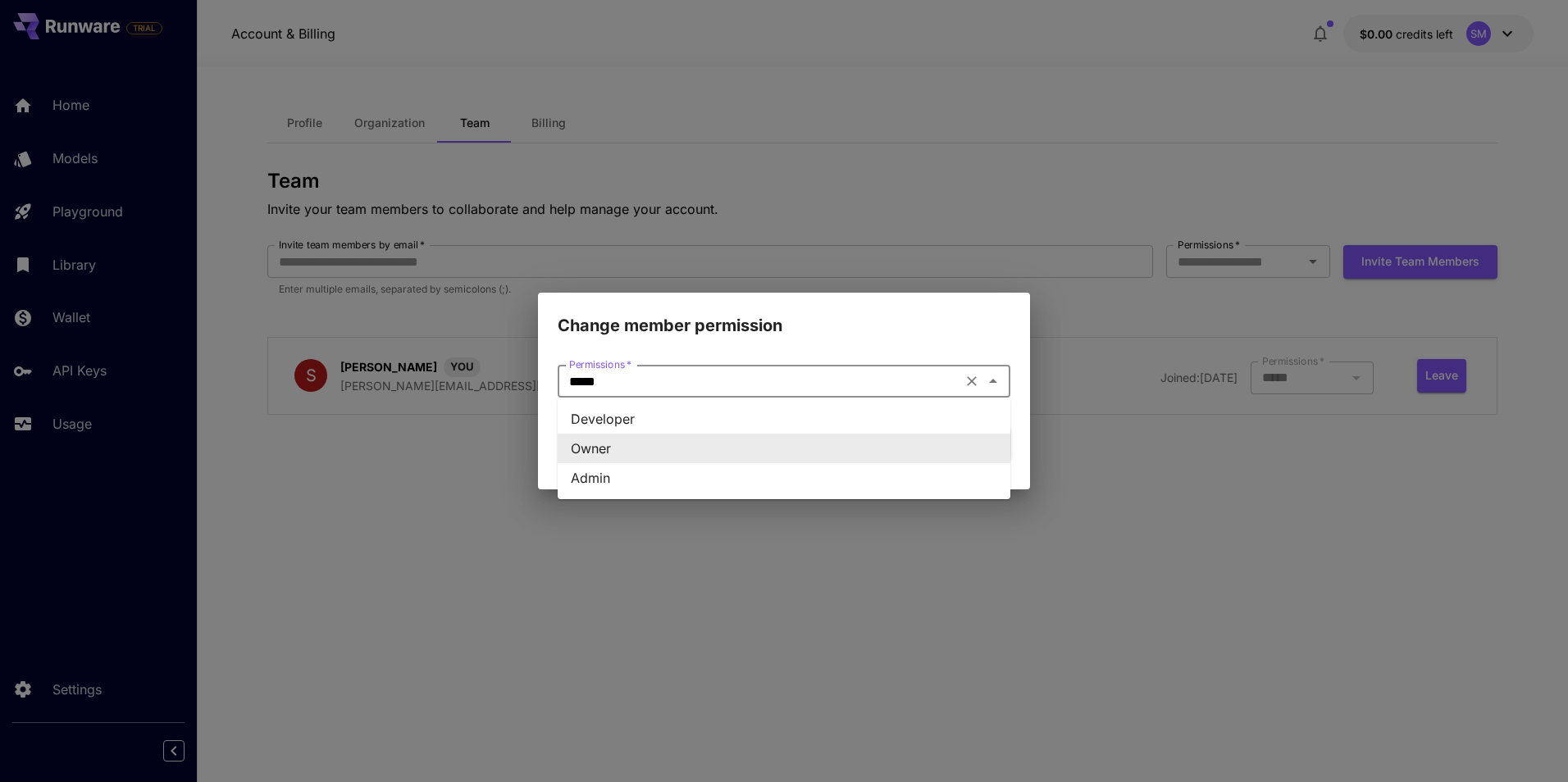
click at [954, 382] on input "*****" at bounding box center [759, 381] width 395 height 23
drag, startPoint x: 980, startPoint y: 374, endPoint x: 976, endPoint y: 381, distance: 8.1
click at [980, 376] on button "Clear" at bounding box center [972, 381] width 23 height 23
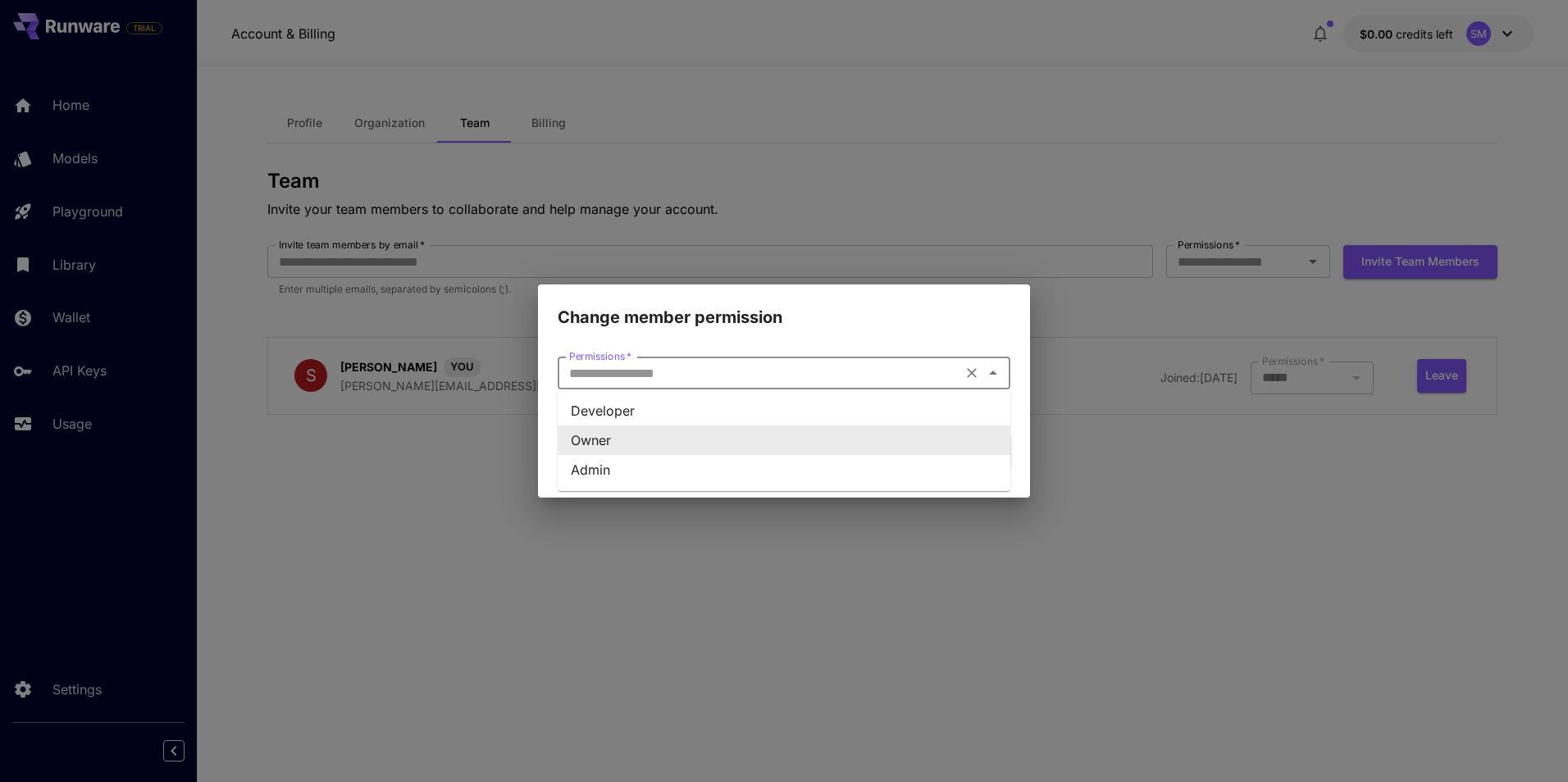
type input "*****"
click at [1122, 473] on div "Change member permission Permissions   * ***** Permissions   * Role is required…" at bounding box center [784, 391] width 1568 height 782
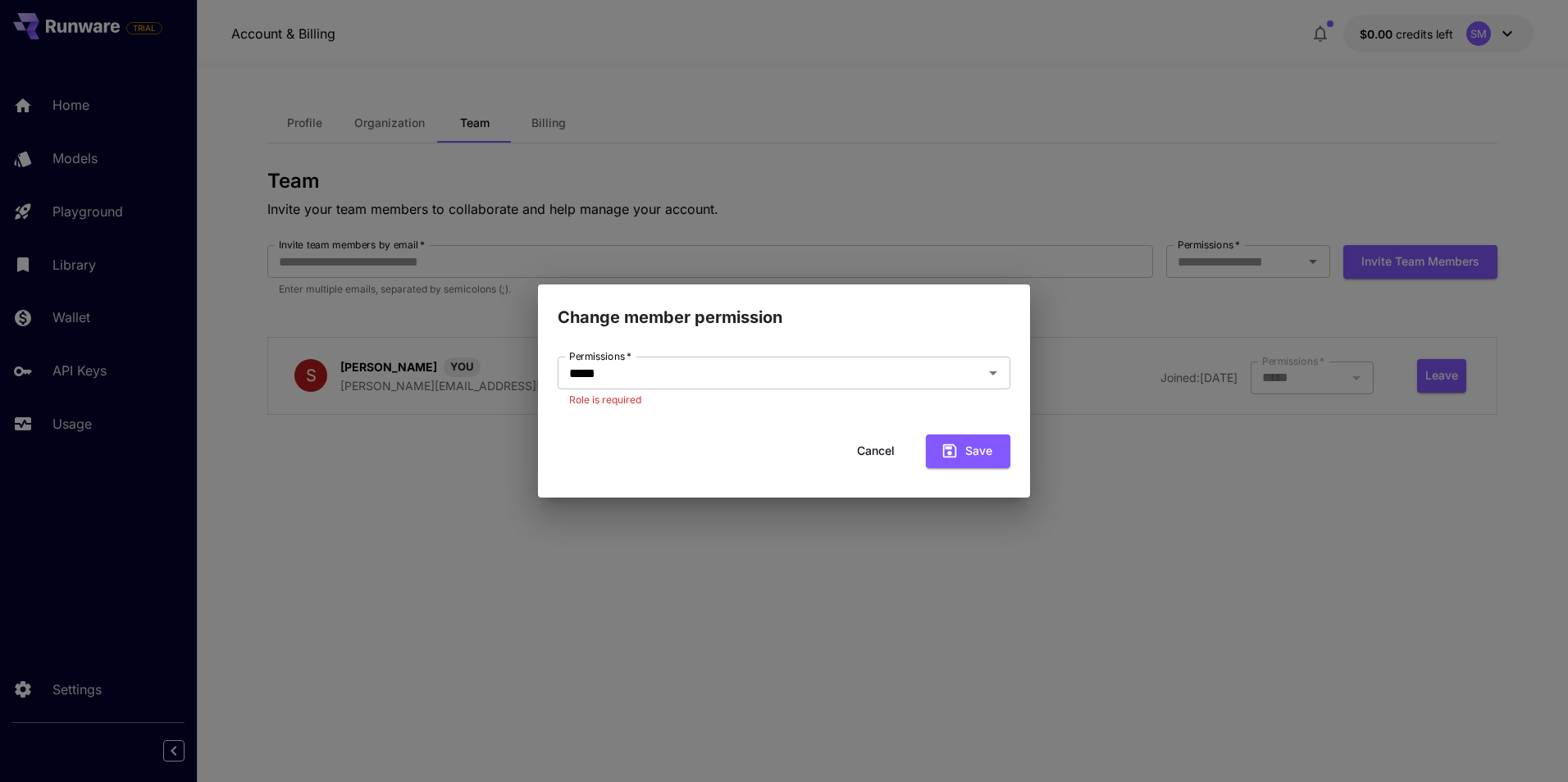
click at [888, 448] on button "Cancel" at bounding box center [875, 451] width 74 height 34
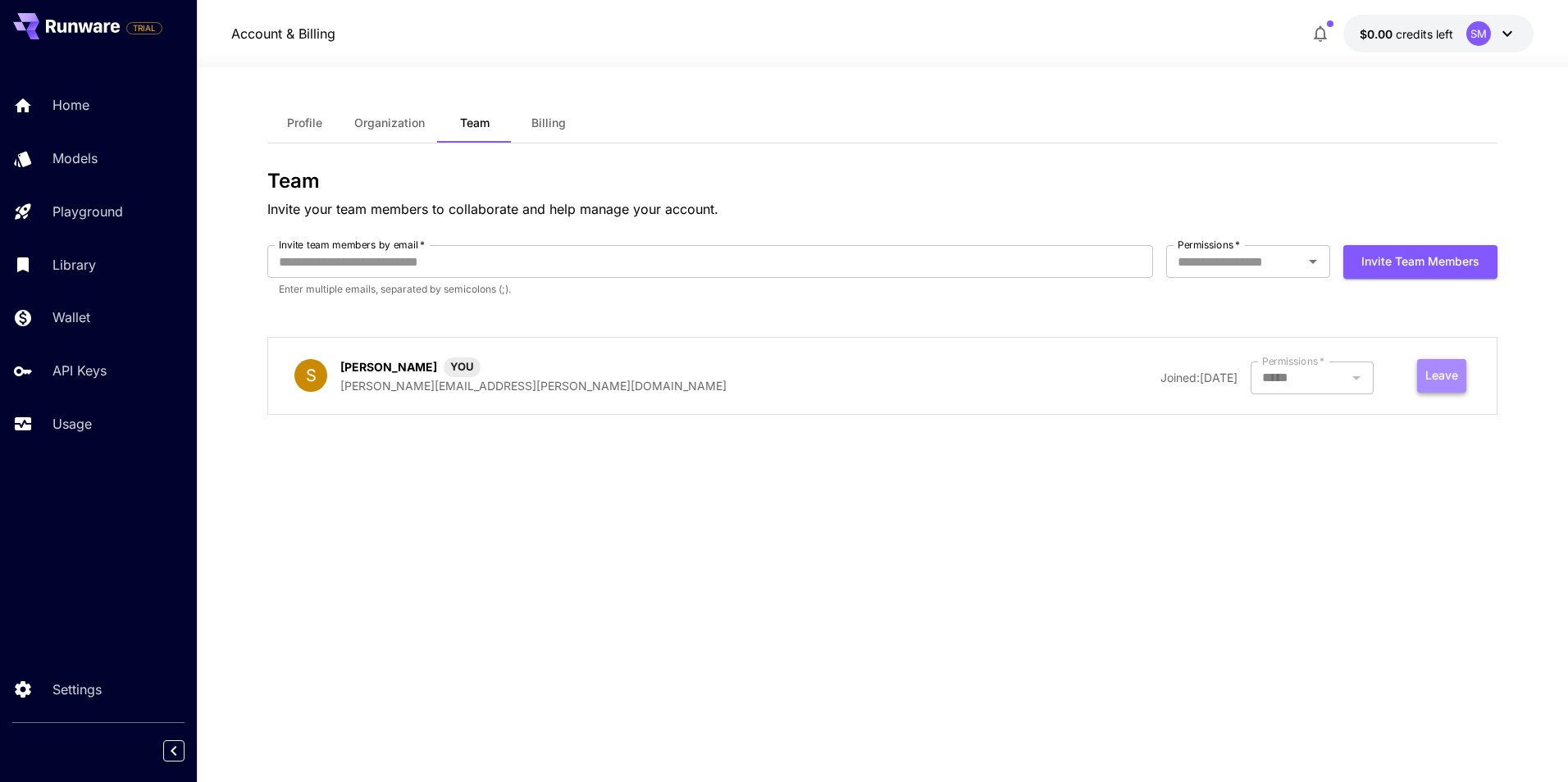
click at [1440, 377] on button "Leave" at bounding box center [1441, 376] width 49 height 34
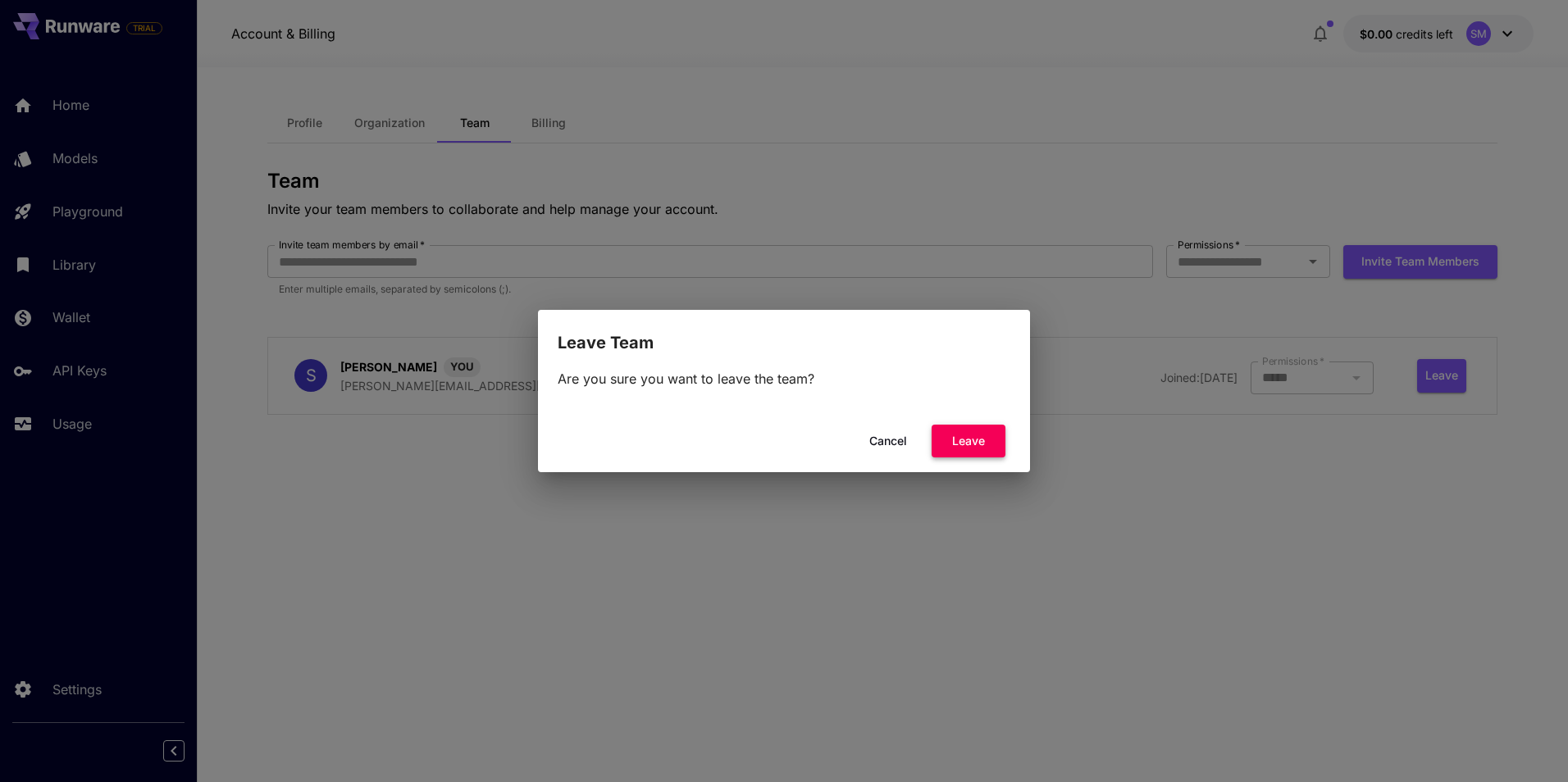
click at [963, 434] on button "Leave" at bounding box center [968, 442] width 74 height 34
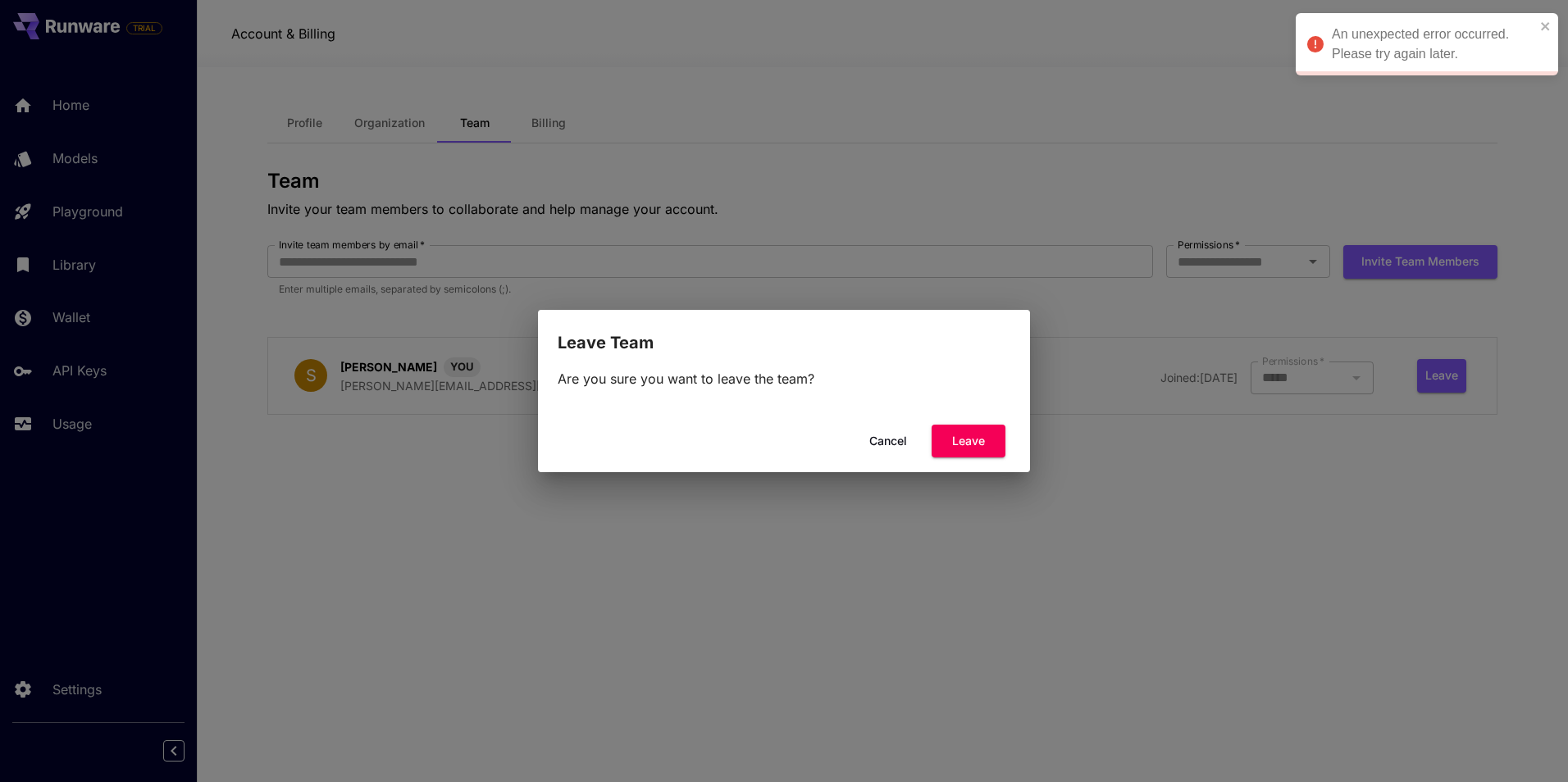
click at [963, 434] on button "Leave" at bounding box center [968, 442] width 74 height 34
click at [889, 435] on button "Cancel" at bounding box center [888, 442] width 74 height 34
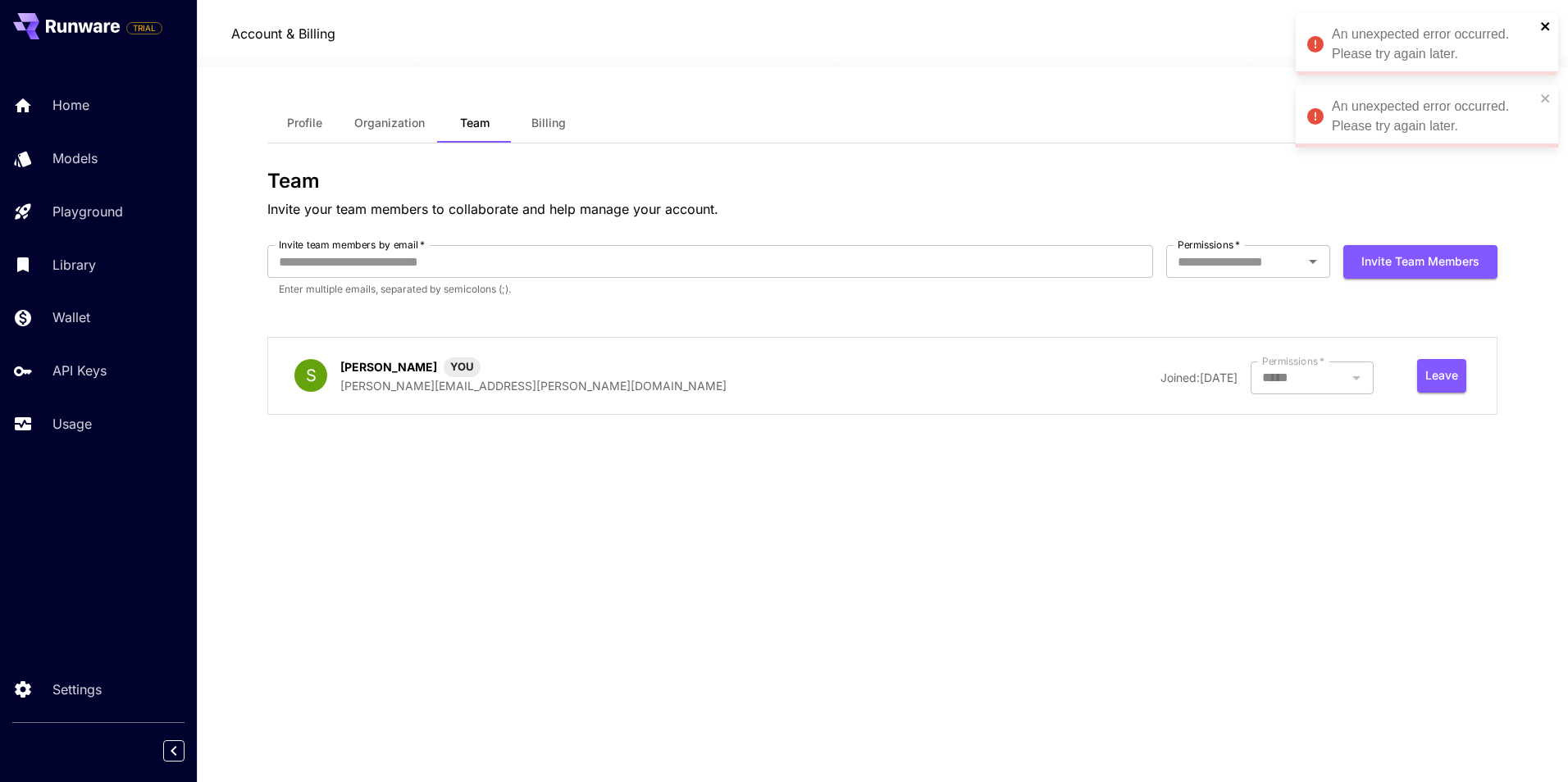
click at [1542, 26] on icon "close" at bounding box center [1546, 26] width 12 height 13
click at [1543, 27] on icon "close" at bounding box center [1546, 26] width 12 height 13
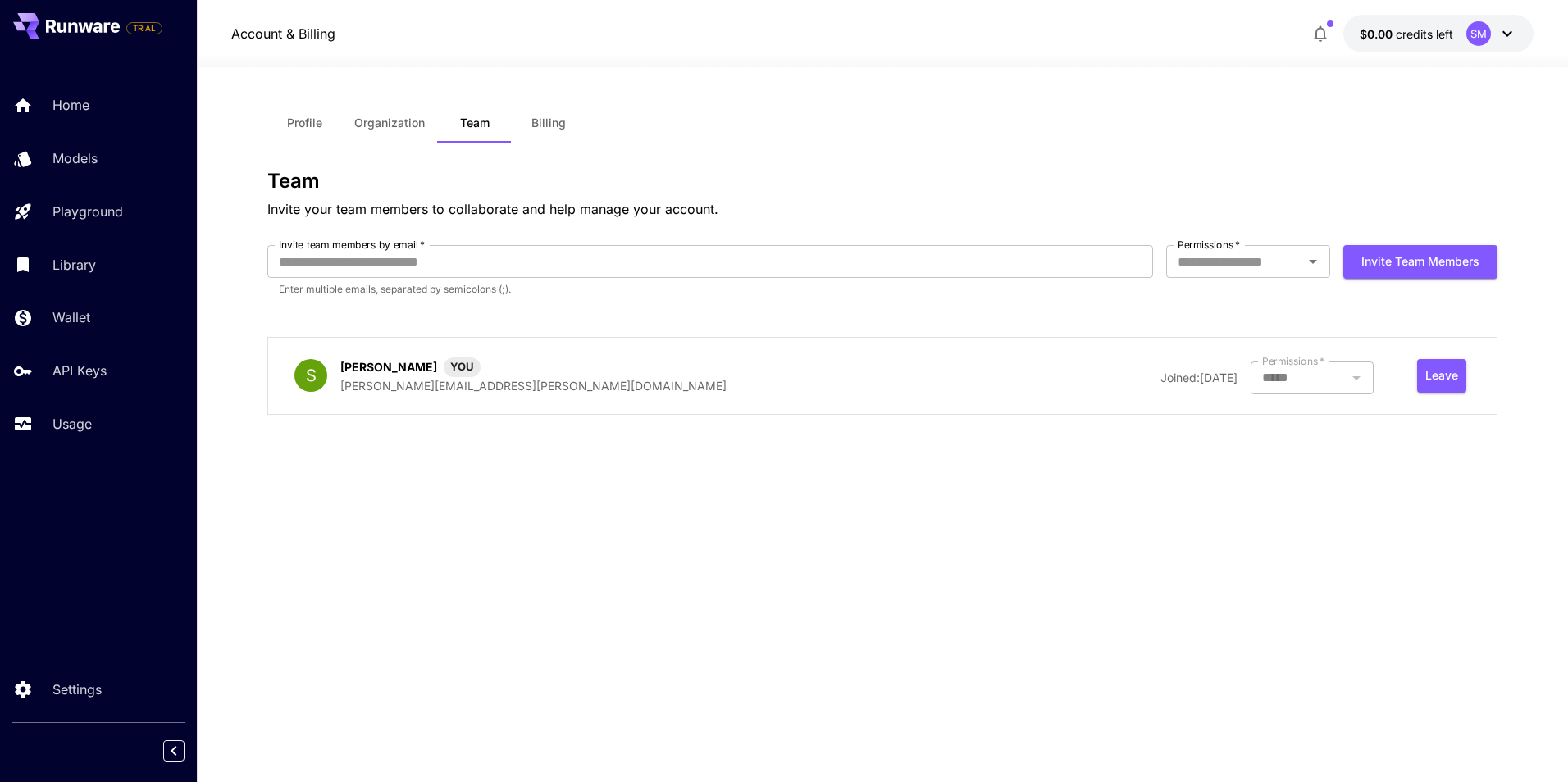
click at [1479, 36] on div "SM" at bounding box center [1479, 34] width 25 height 25
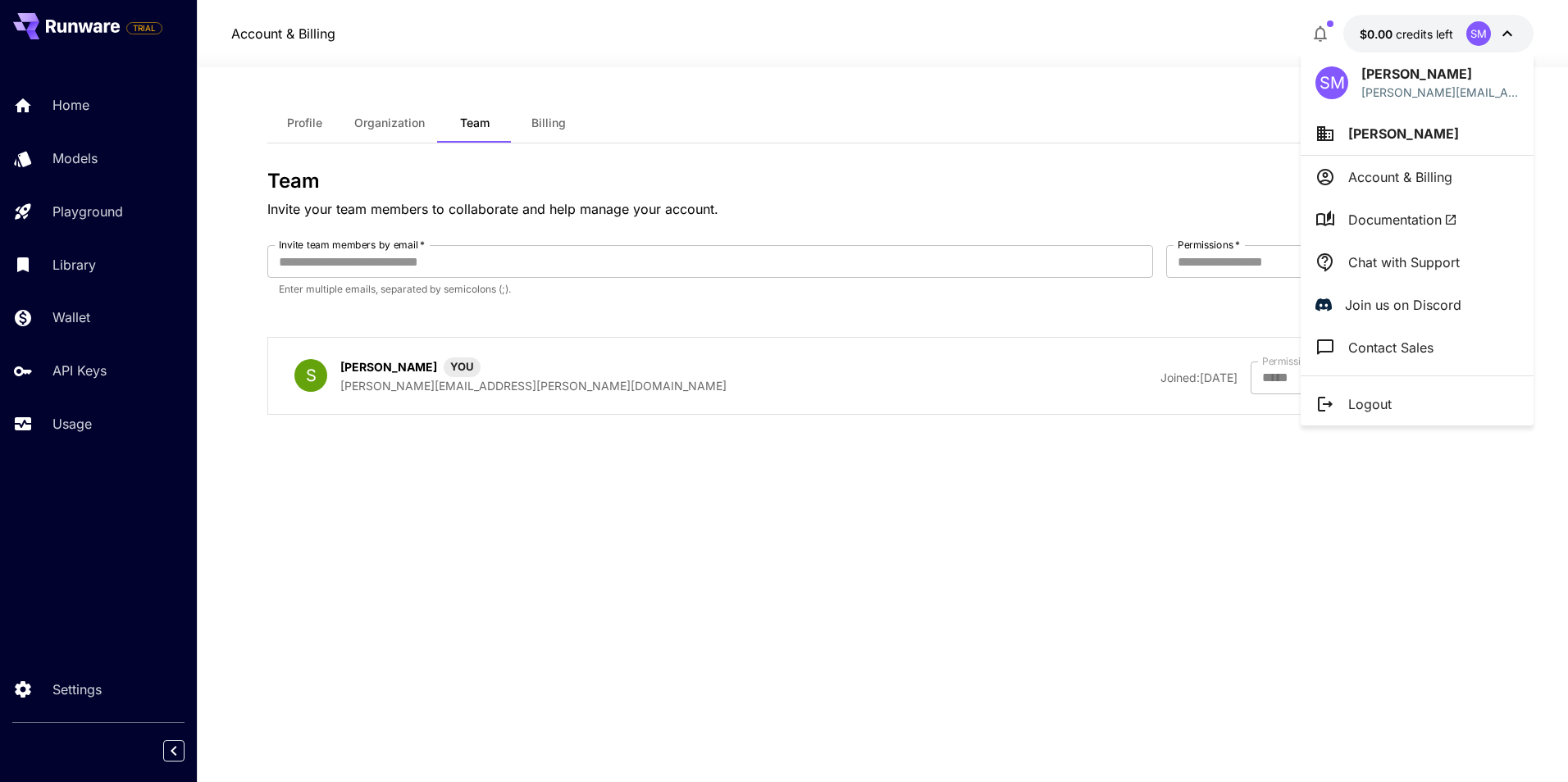
click at [1357, 227] on span "Documentation" at bounding box center [1402, 220] width 109 height 20
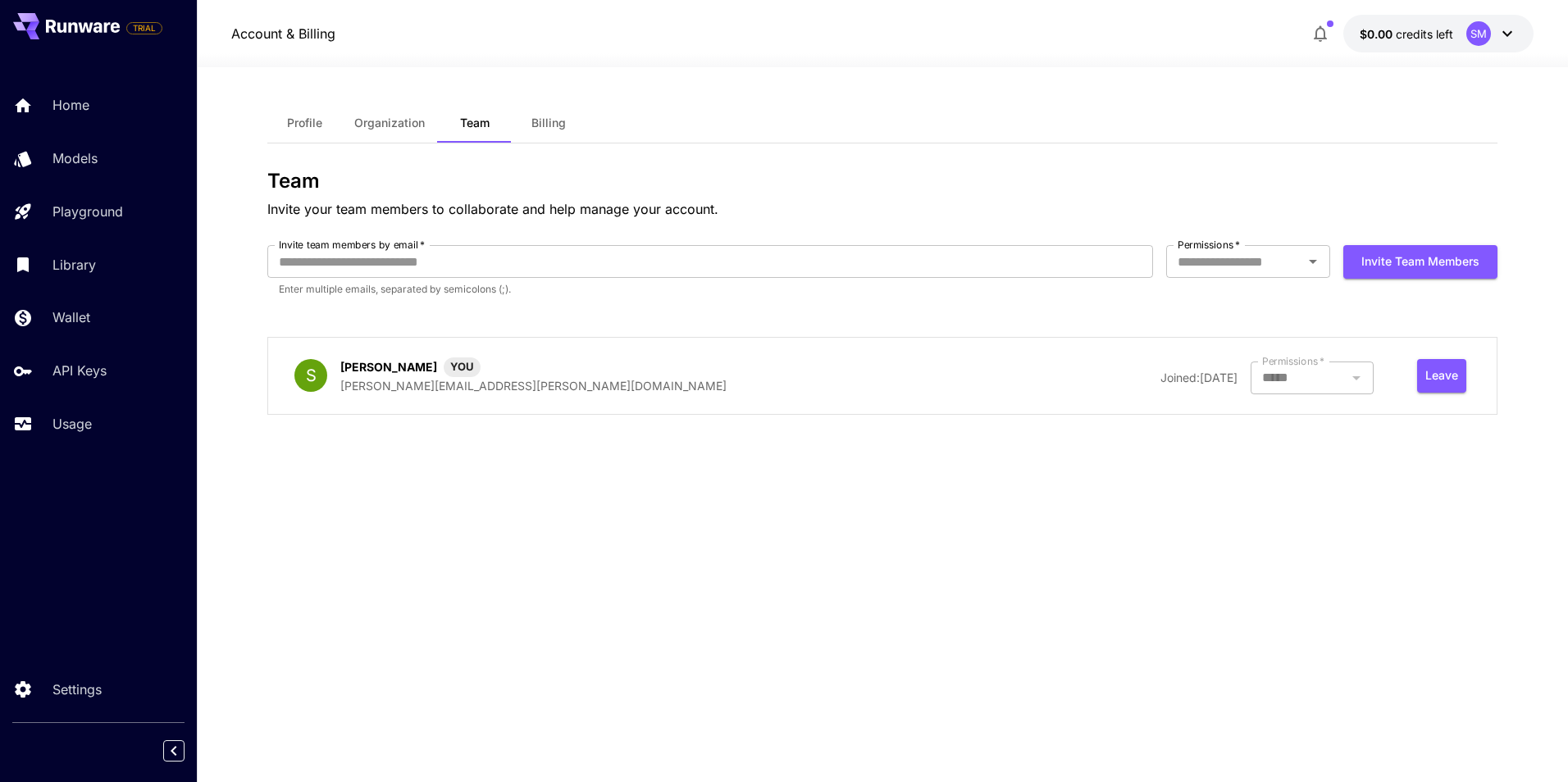
click at [360, 365] on p "[PERSON_NAME]" at bounding box center [388, 366] width 97 height 17
click at [322, 368] on div "S" at bounding box center [310, 375] width 33 height 33
drag, startPoint x: 370, startPoint y: 388, endPoint x: 561, endPoint y: 390, distance: 191.0
click at [561, 390] on div "S [PERSON_NAME] YOU [PERSON_NAME][EMAIL_ADDRESS][PERSON_NAME][DOMAIN_NAME]" at bounding box center [554, 376] width 520 height 37
drag, startPoint x: 561, startPoint y: 390, endPoint x: 941, endPoint y: 419, distance: 381.1
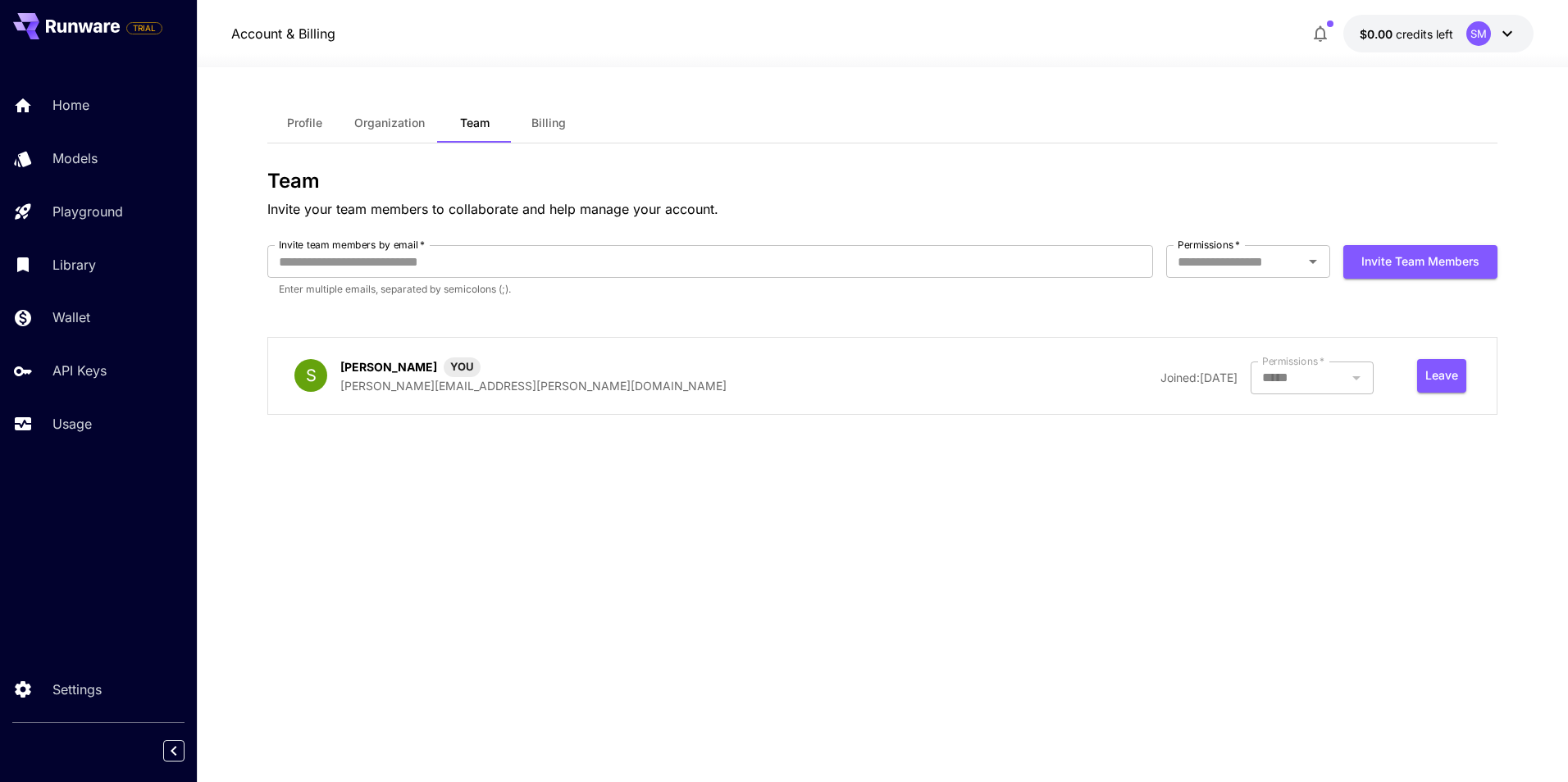
click at [888, 421] on div "Team Invite your team members to collaborate and help manage your account. Invi…" at bounding box center [882, 298] width 1230 height 258
click at [1313, 389] on div at bounding box center [1312, 378] width 123 height 33
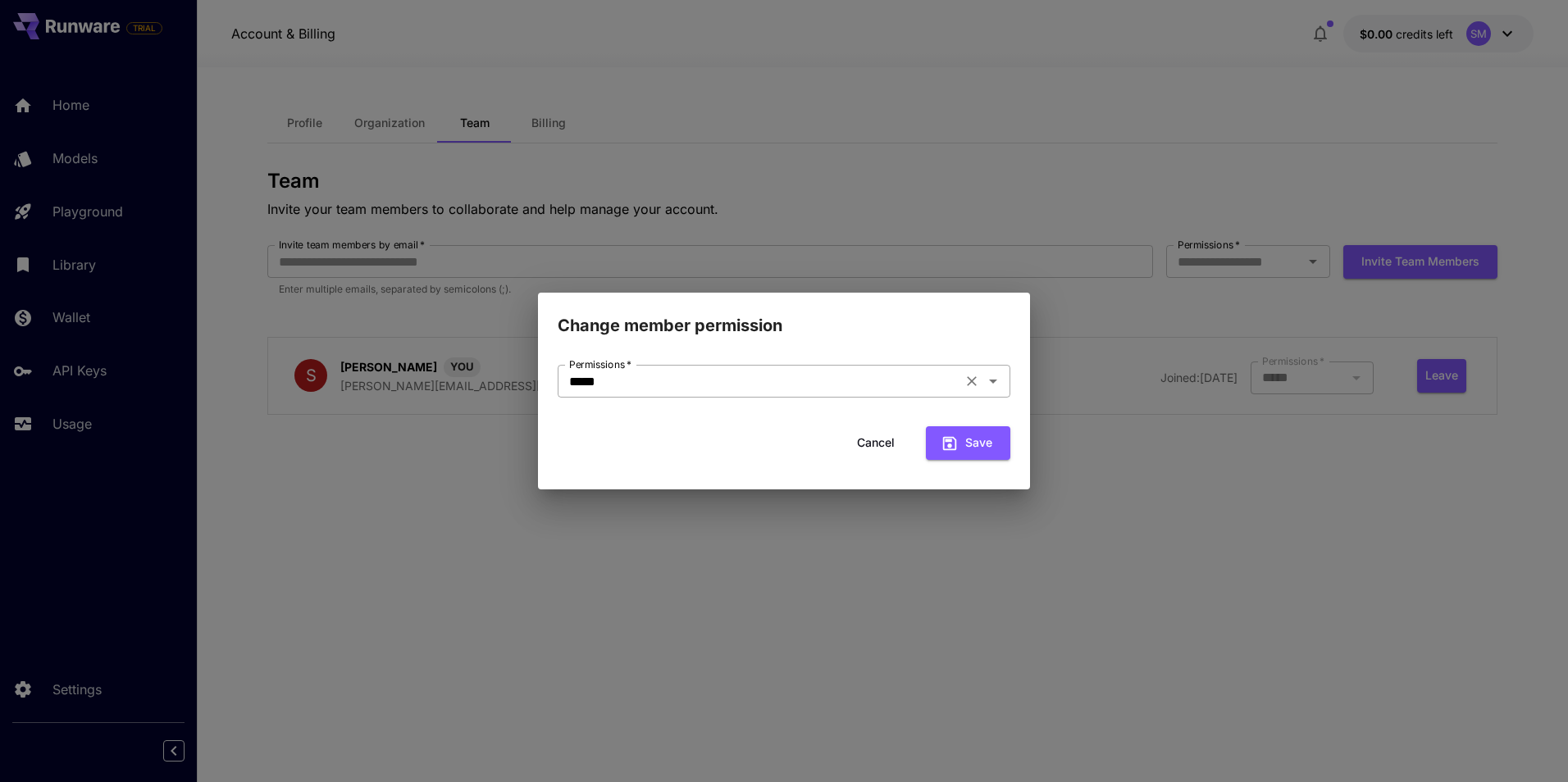
click at [830, 386] on input "*****" at bounding box center [759, 381] width 395 height 23
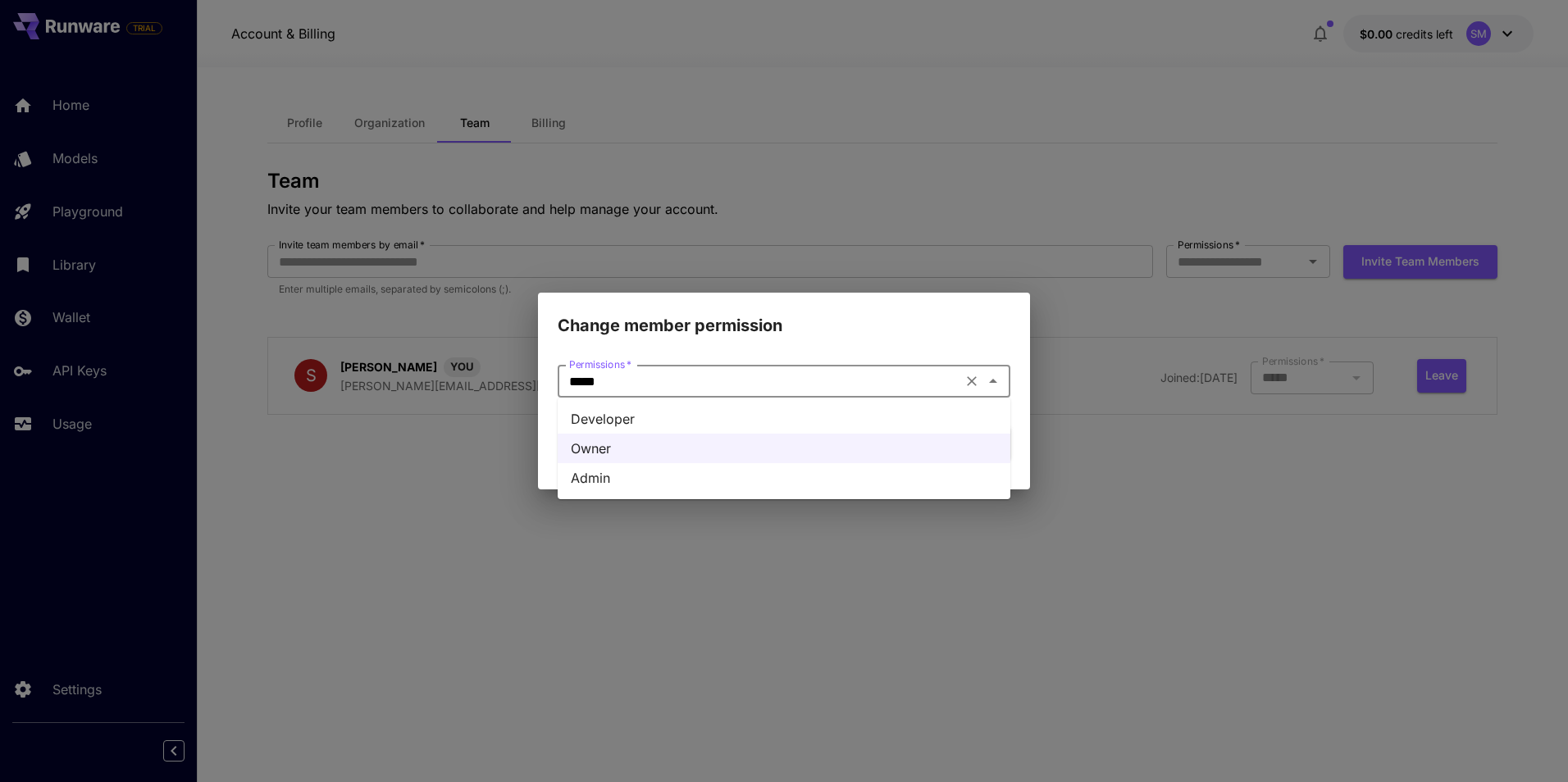
click at [714, 419] on li "Developer" at bounding box center [784, 418] width 452 height 29
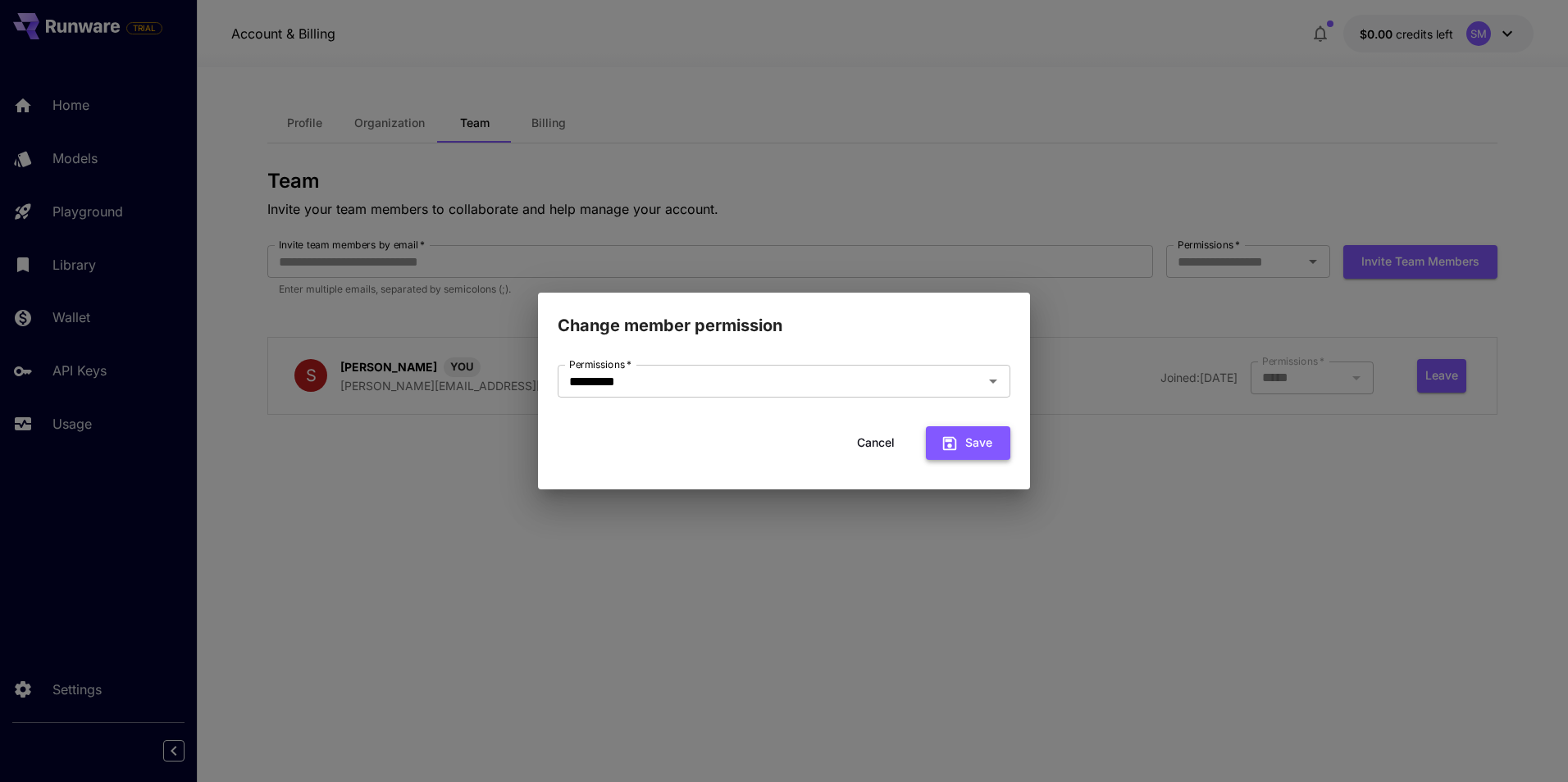
click at [947, 442] on icon "submit" at bounding box center [950, 443] width 18 height 18
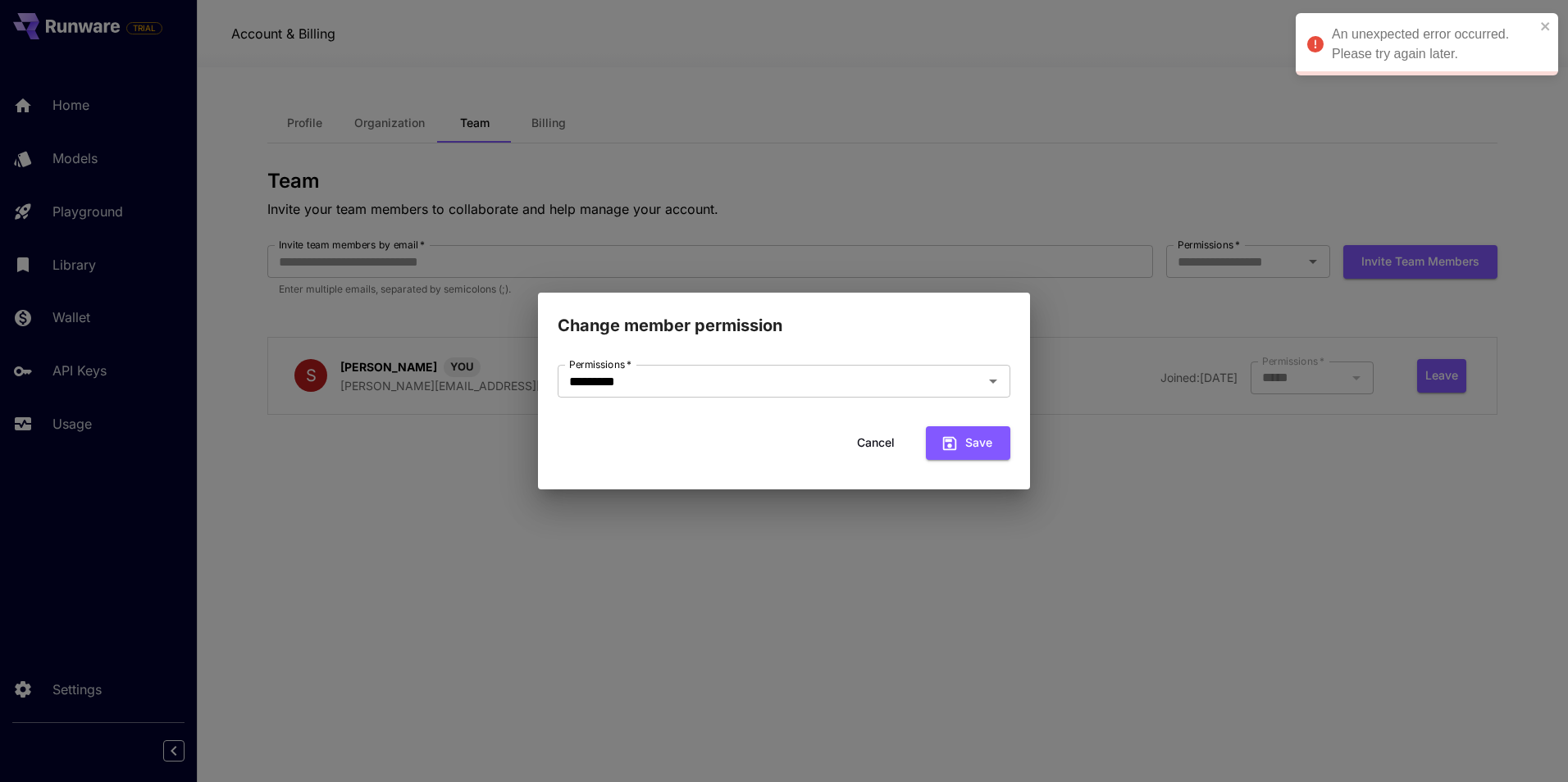
click at [884, 440] on button "Cancel" at bounding box center [875, 443] width 74 height 34
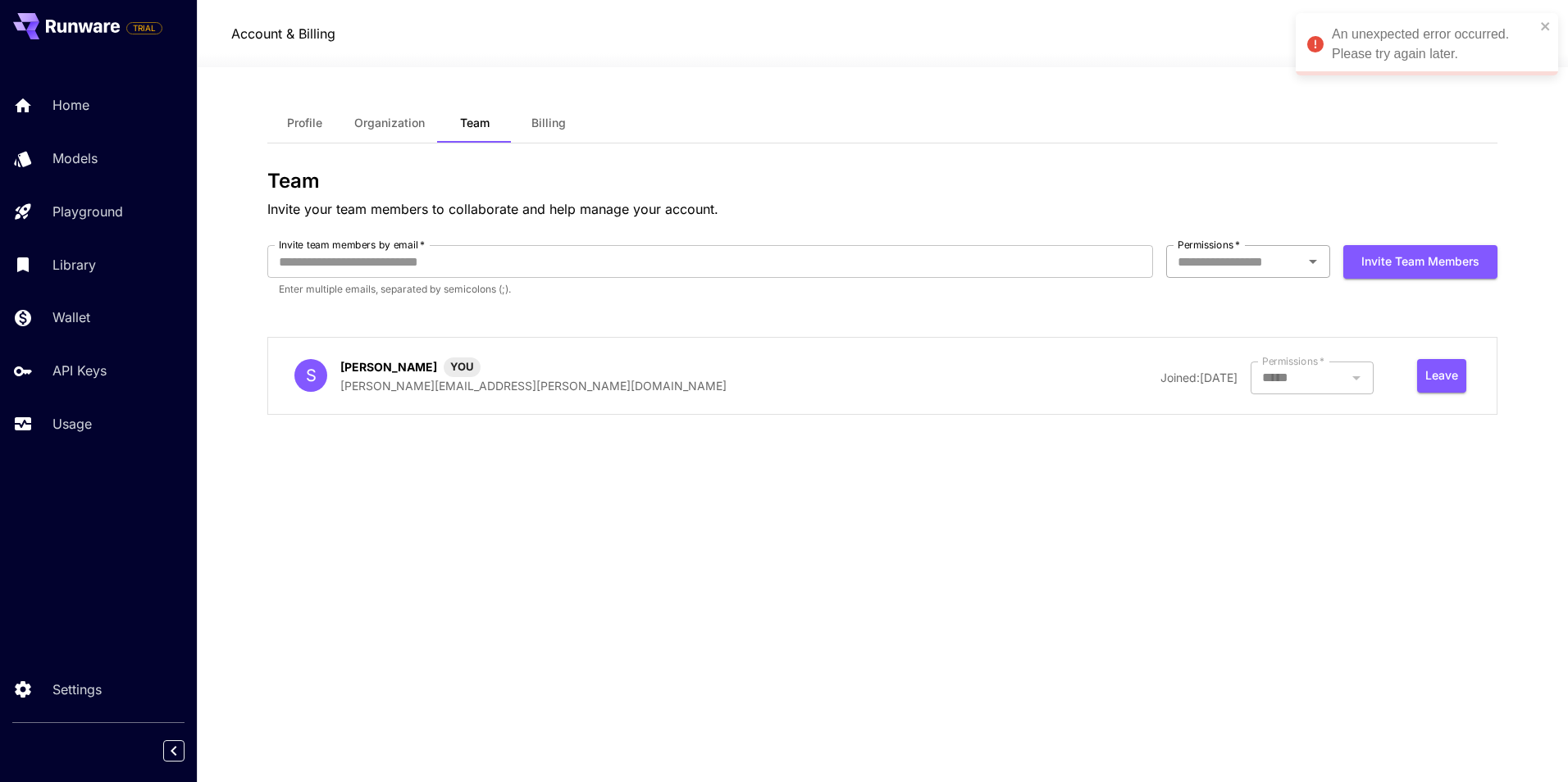
click at [1255, 268] on input "Permissions   *" at bounding box center [1235, 262] width 127 height 23
click at [1105, 267] on input "Invite team members by email   *" at bounding box center [710, 262] width 886 height 33
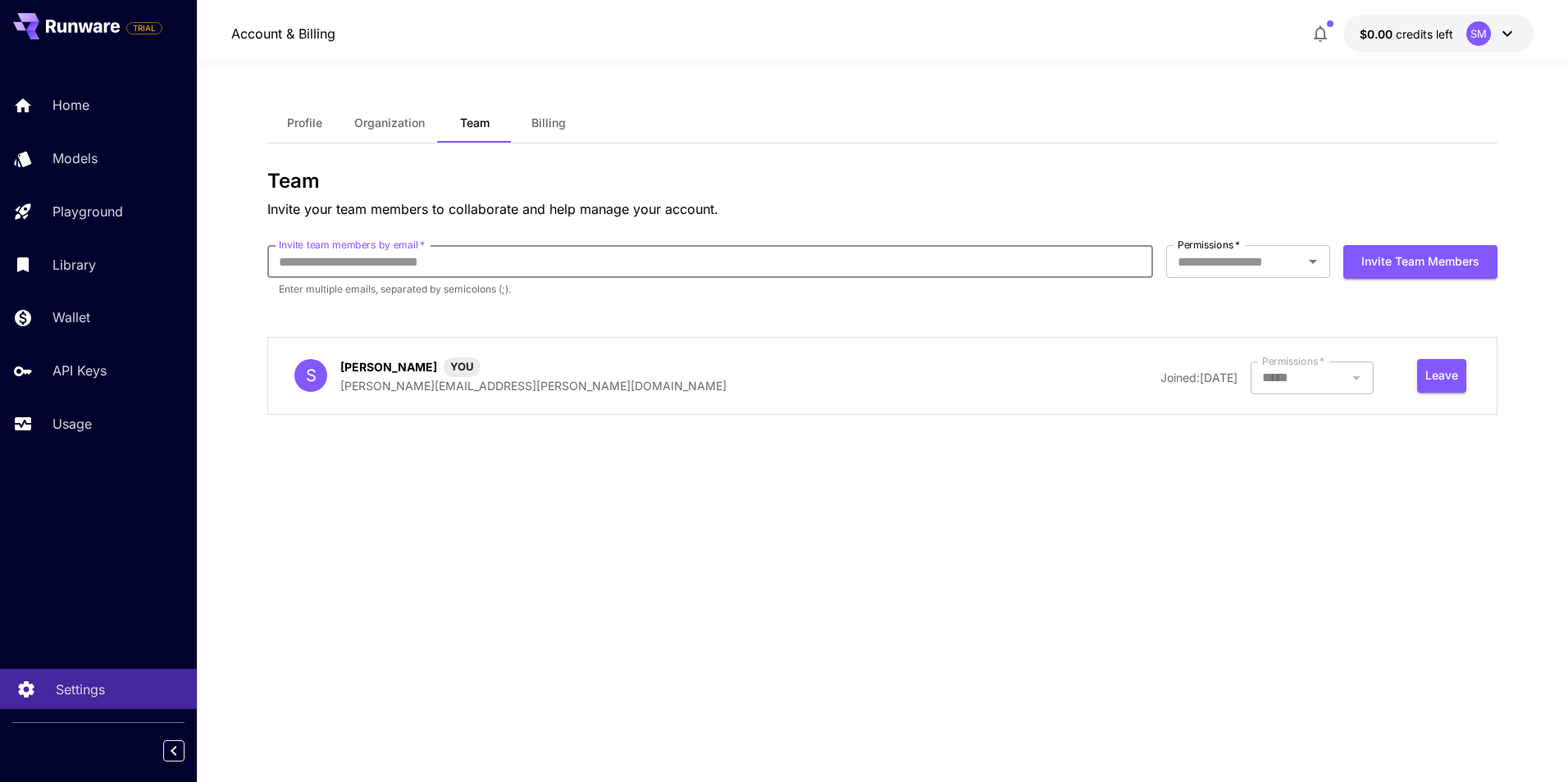
click at [65, 691] on p "Settings" at bounding box center [80, 690] width 49 height 20
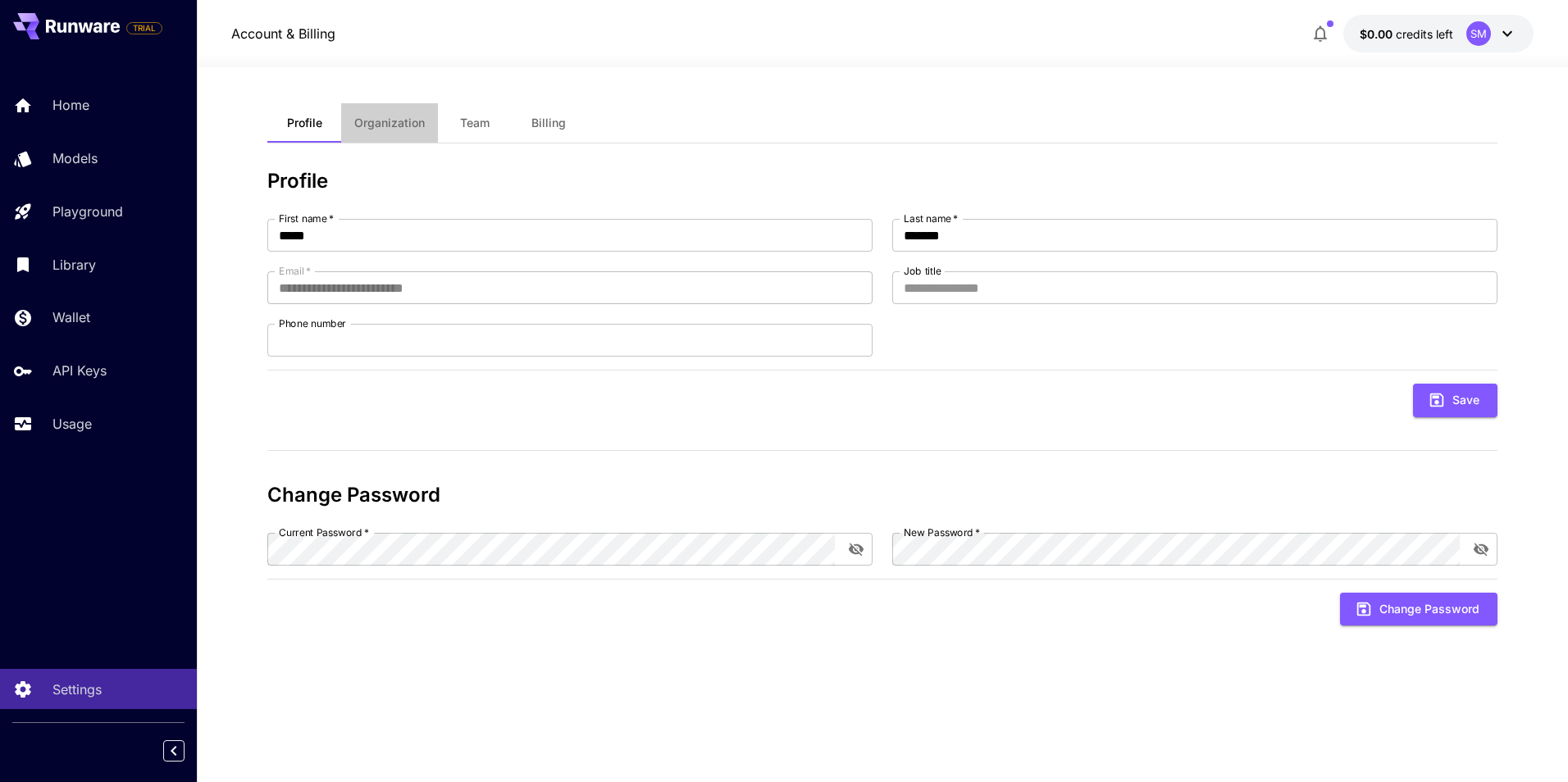
click at [372, 125] on span "Organization" at bounding box center [390, 122] width 71 height 15
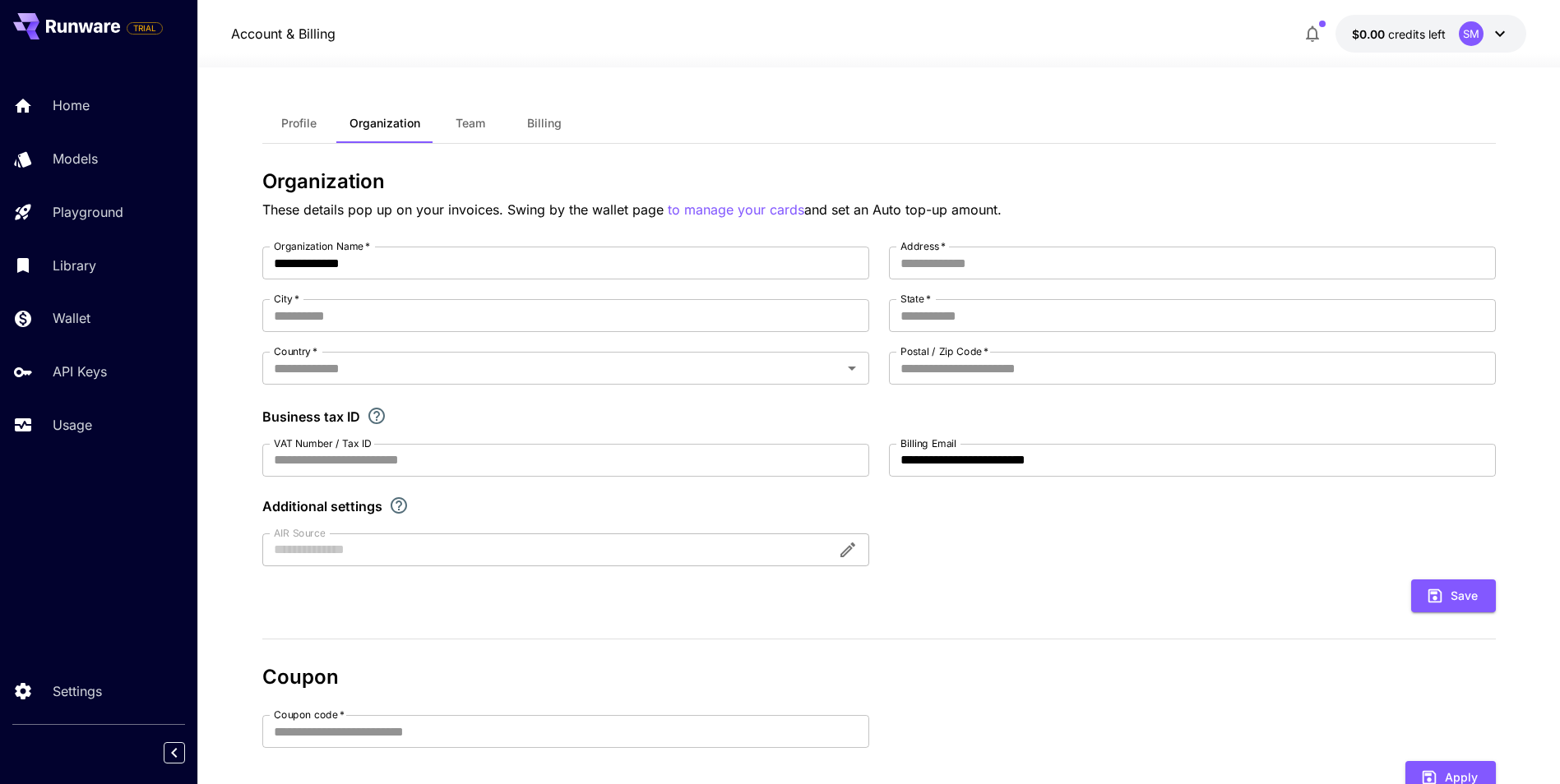
click at [453, 132] on button "Team" at bounding box center [470, 124] width 74 height 39
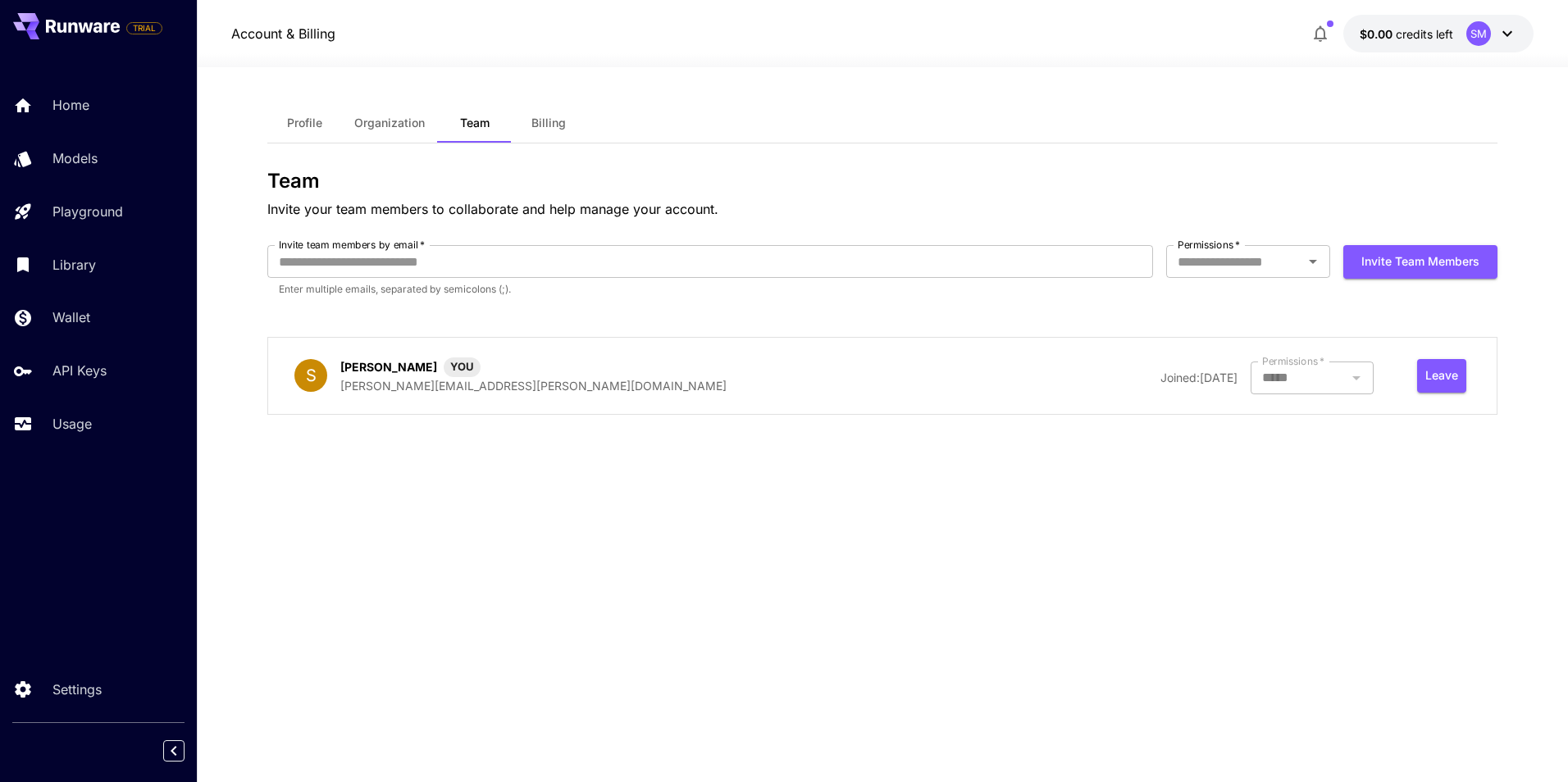
click at [396, 392] on p "[PERSON_NAME][EMAIL_ADDRESS][PERSON_NAME][DOMAIN_NAME]" at bounding box center [534, 385] width 387 height 17
click at [1327, 274] on div "Permissions   *" at bounding box center [1248, 262] width 164 height 33
click at [1180, 353] on li "Admin" at bounding box center [1248, 357] width 164 height 29
click at [1107, 267] on input "Invite team members by email   *" at bounding box center [710, 262] width 886 height 33
click at [1259, 260] on input "*****" at bounding box center [1224, 262] width 106 height 23
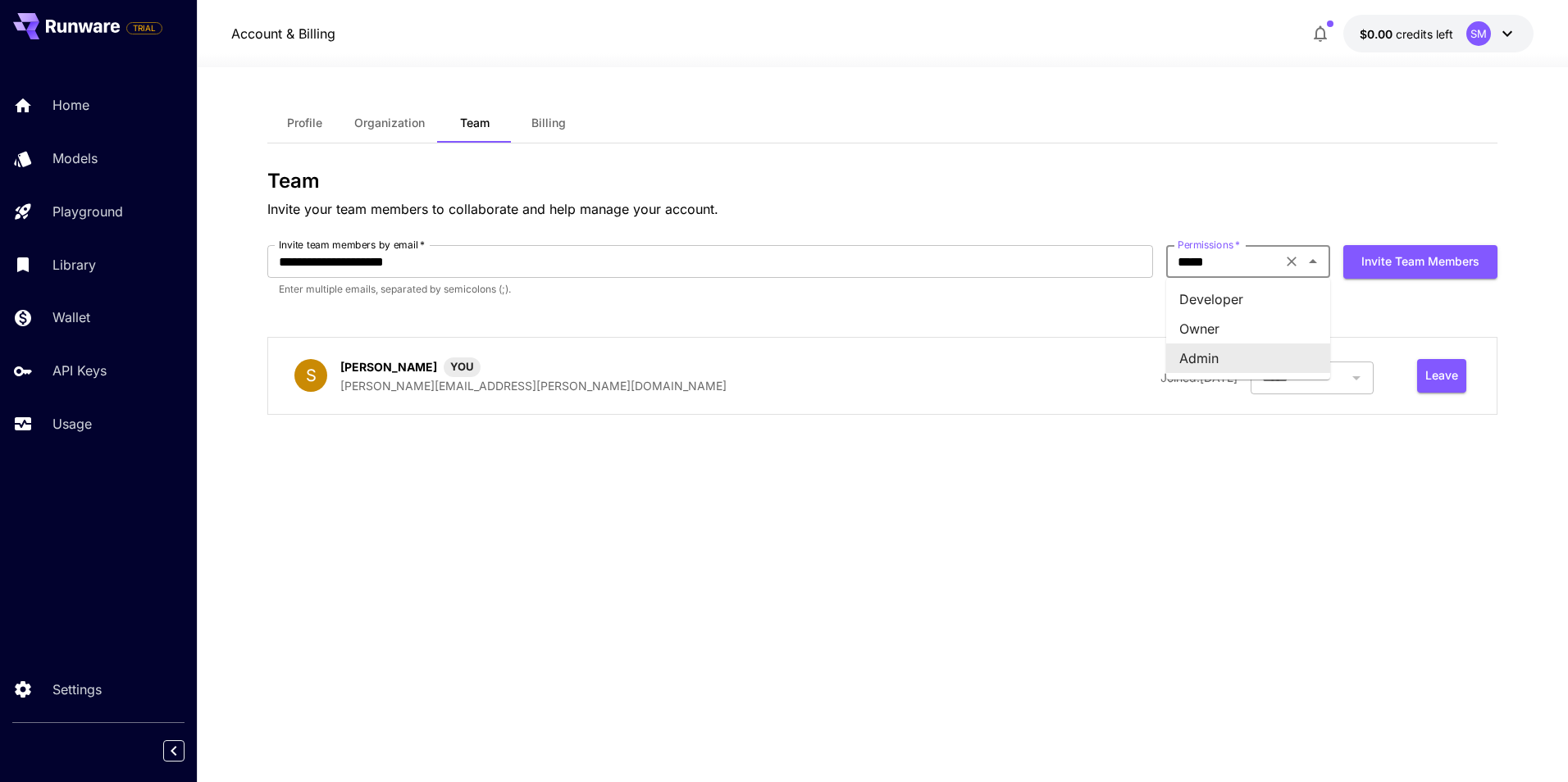
click at [1199, 360] on li "Admin" at bounding box center [1248, 357] width 164 height 29
click at [1381, 261] on button "Invite team members" at bounding box center [1421, 262] width 154 height 34
click at [1544, 24] on icon "close" at bounding box center [1546, 26] width 12 height 13
click at [1260, 258] on input "*****" at bounding box center [1224, 262] width 106 height 23
click at [1009, 255] on input "**********" at bounding box center [710, 262] width 886 height 33
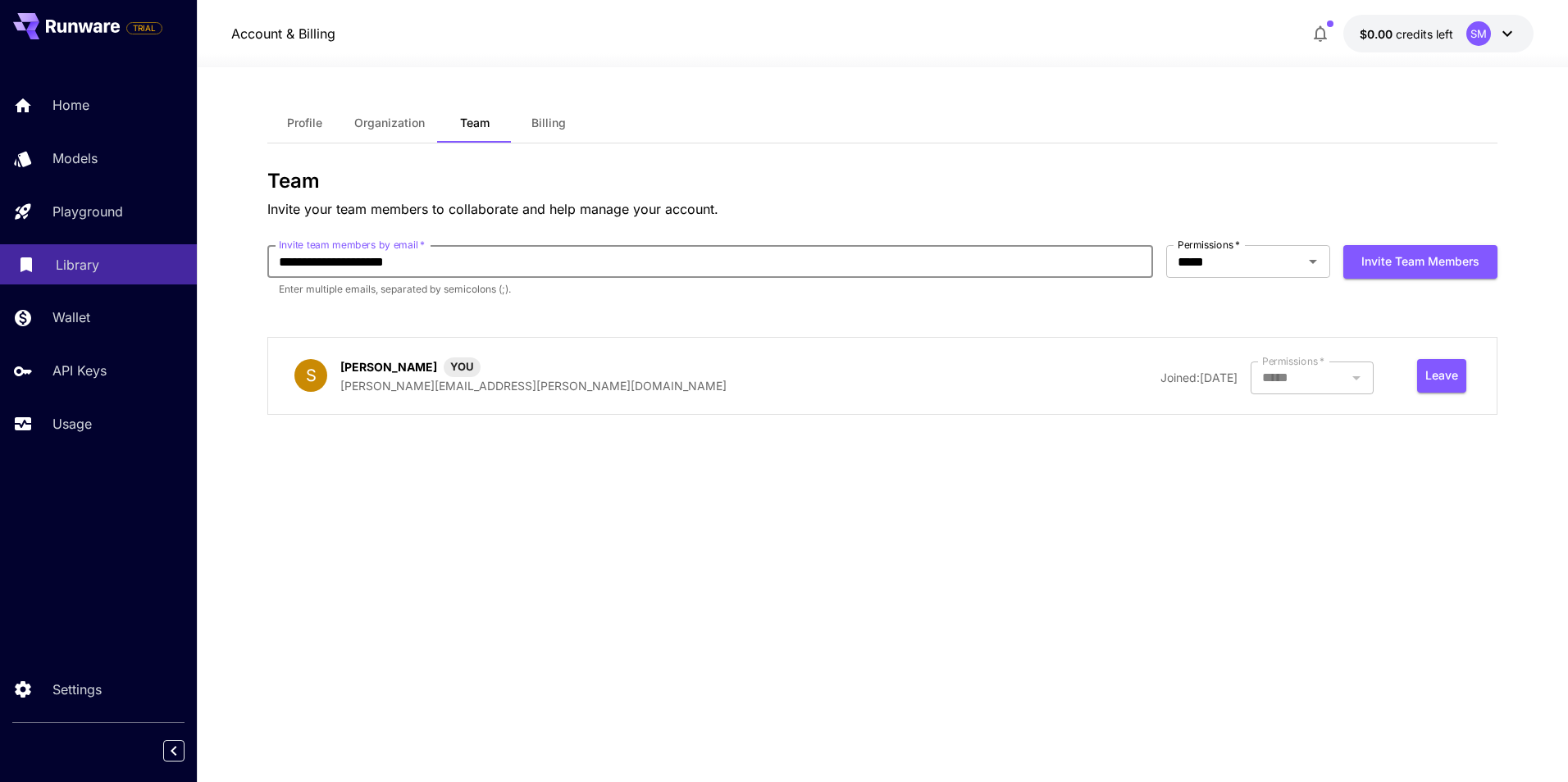
drag, startPoint x: 349, startPoint y: 259, endPoint x: 170, endPoint y: 261, distance: 179.0
click at [170, 261] on div "**********" at bounding box center [784, 391] width 1568 height 782
drag, startPoint x: 310, startPoint y: 266, endPoint x: 234, endPoint y: 273, distance: 76.3
click at [235, 272] on section "**********" at bounding box center [882, 425] width 1371 height 715
click at [1313, 266] on icon "Open" at bounding box center [1313, 262] width 20 height 20
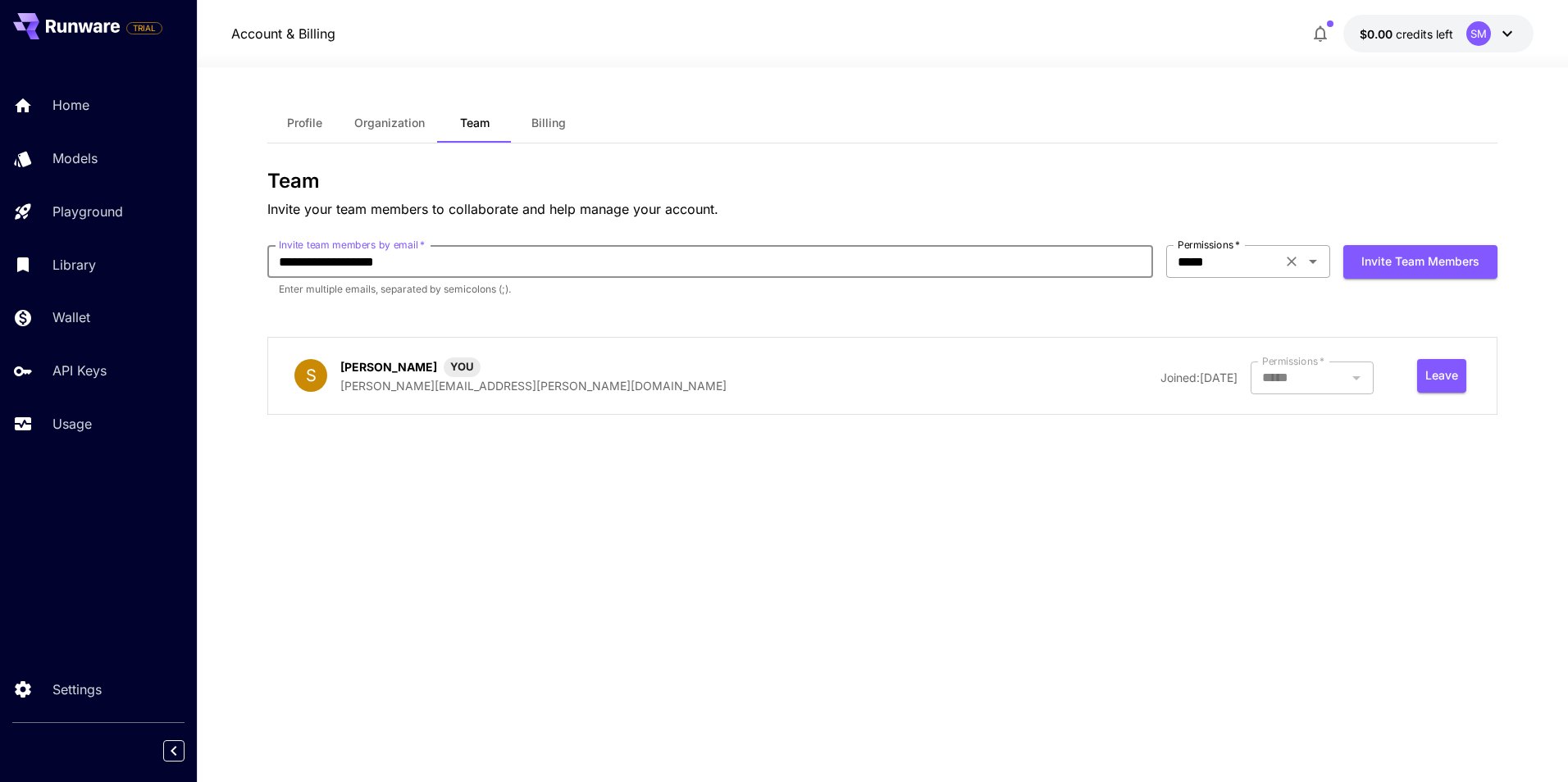
type input "**********"
click at [1261, 307] on li "Developer" at bounding box center [1248, 299] width 164 height 29
click at [1402, 268] on button "Invite team members" at bounding box center [1421, 262] width 154 height 34
click at [1545, 26] on icon "close" at bounding box center [1545, 26] width 8 height 8
click at [1485, 33] on div "SM" at bounding box center [1479, 34] width 25 height 25
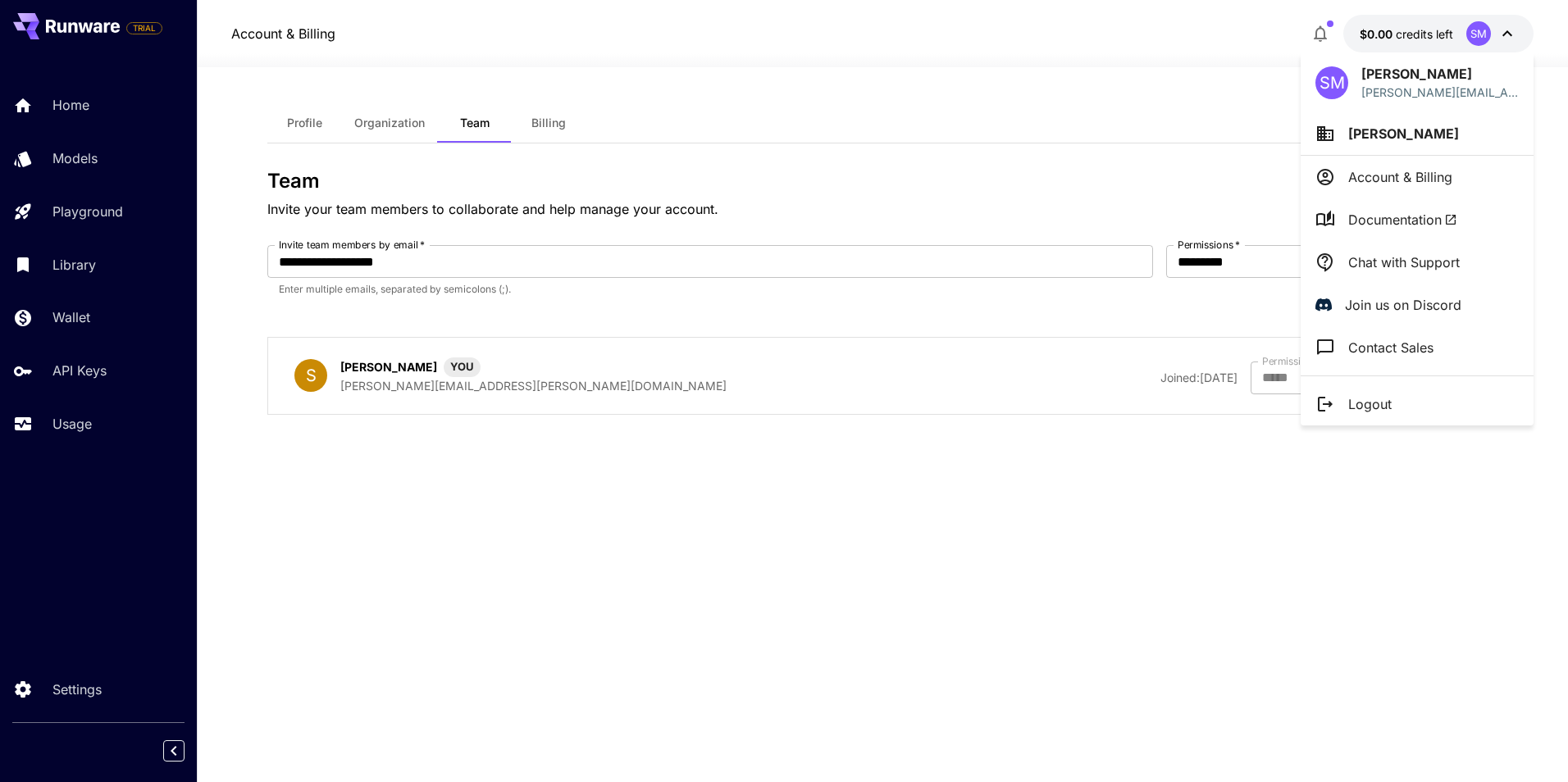
click at [1384, 262] on p "Chat with Support" at bounding box center [1404, 262] width 112 height 20
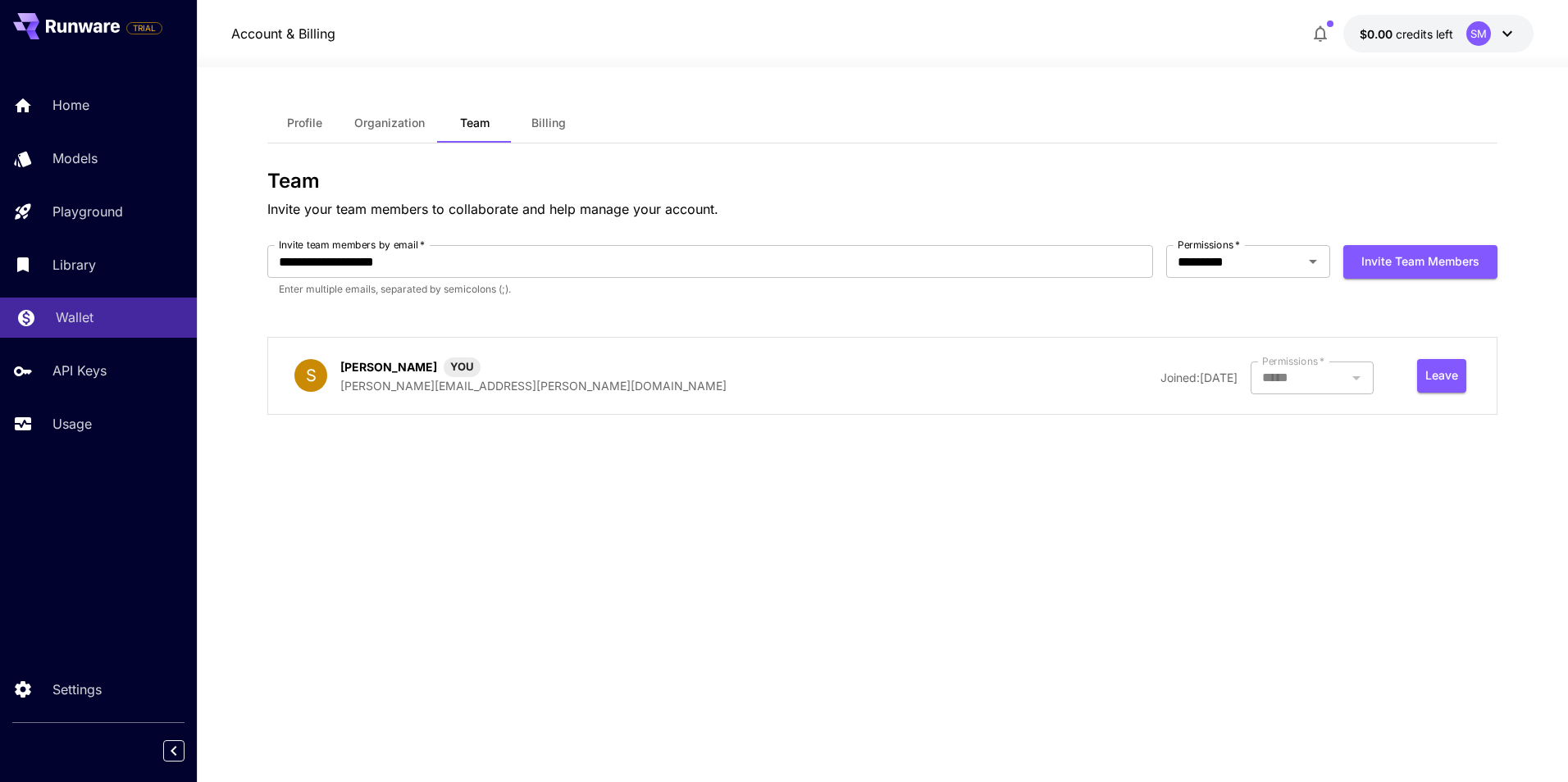
click at [90, 319] on p "Wallet" at bounding box center [74, 317] width 38 height 20
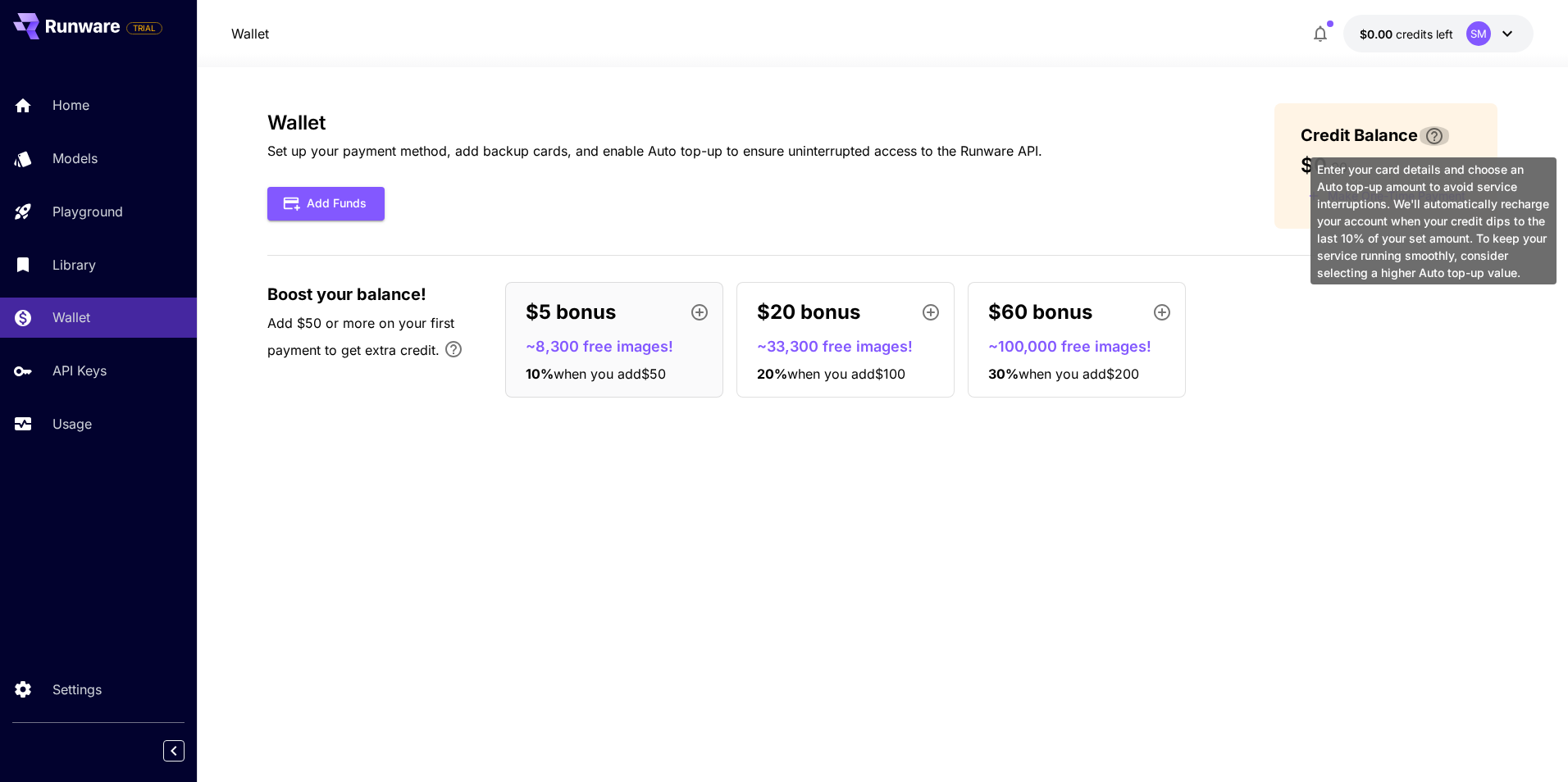
click at [1436, 137] on icon "\a Enter your card details and choose an Auto top-up amount to avoid service in…" at bounding box center [1434, 136] width 16 height 16
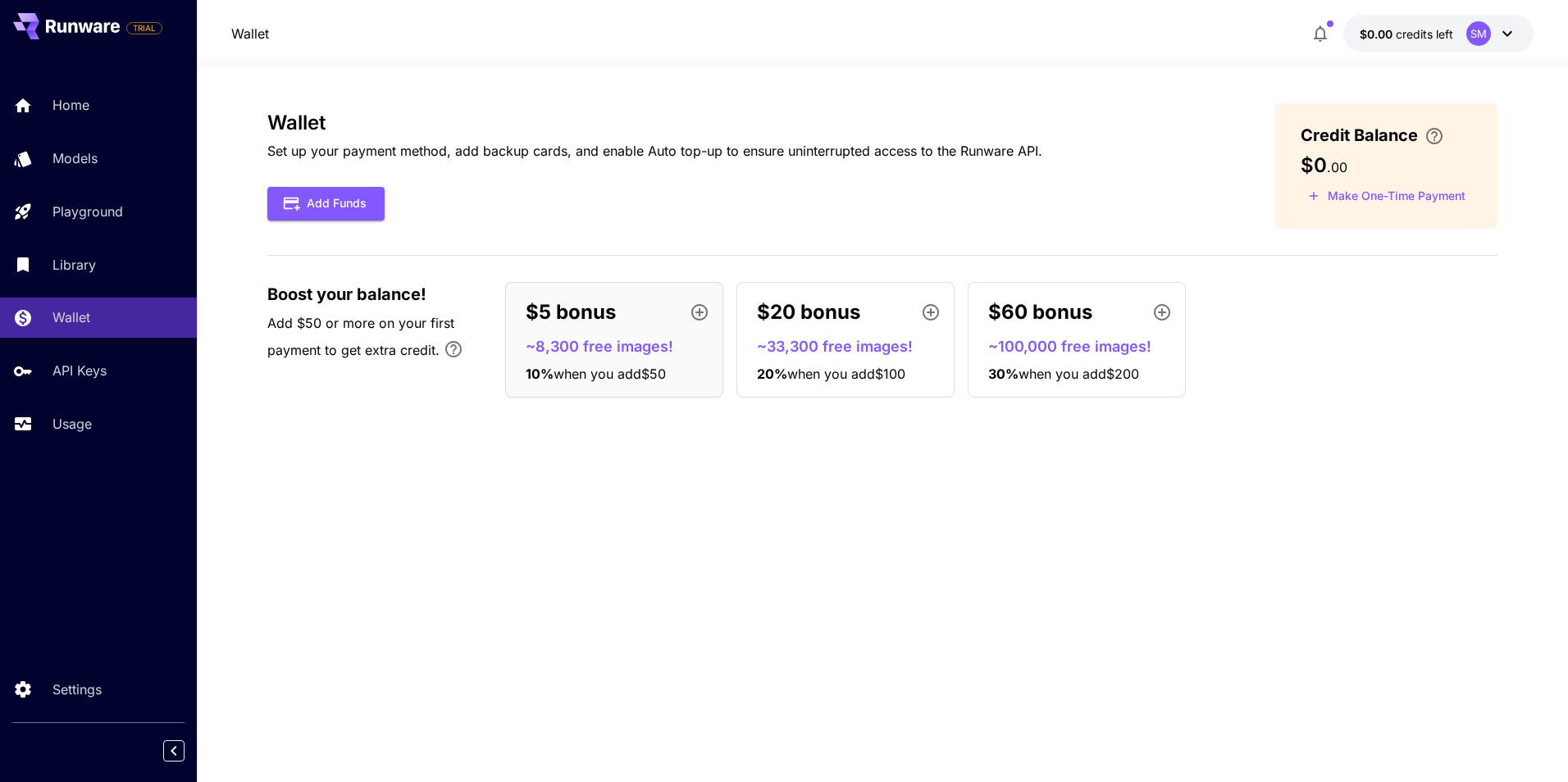
drag, startPoint x: 1400, startPoint y: 389, endPoint x: 1412, endPoint y: 450, distance: 62.2
click at [1400, 390] on div "$5 bonus ~8,300 free images! 10 % when you add $50 $20 bonus ~33,300 free image…" at bounding box center [1001, 340] width 992 height 115
click at [1018, 610] on div "Wallet Set up your payment method, add backup cards, and enable Auto top-up to …" at bounding box center [882, 425] width 1230 height 643
click at [72, 697] on p "Settings" at bounding box center [80, 690] width 49 height 20
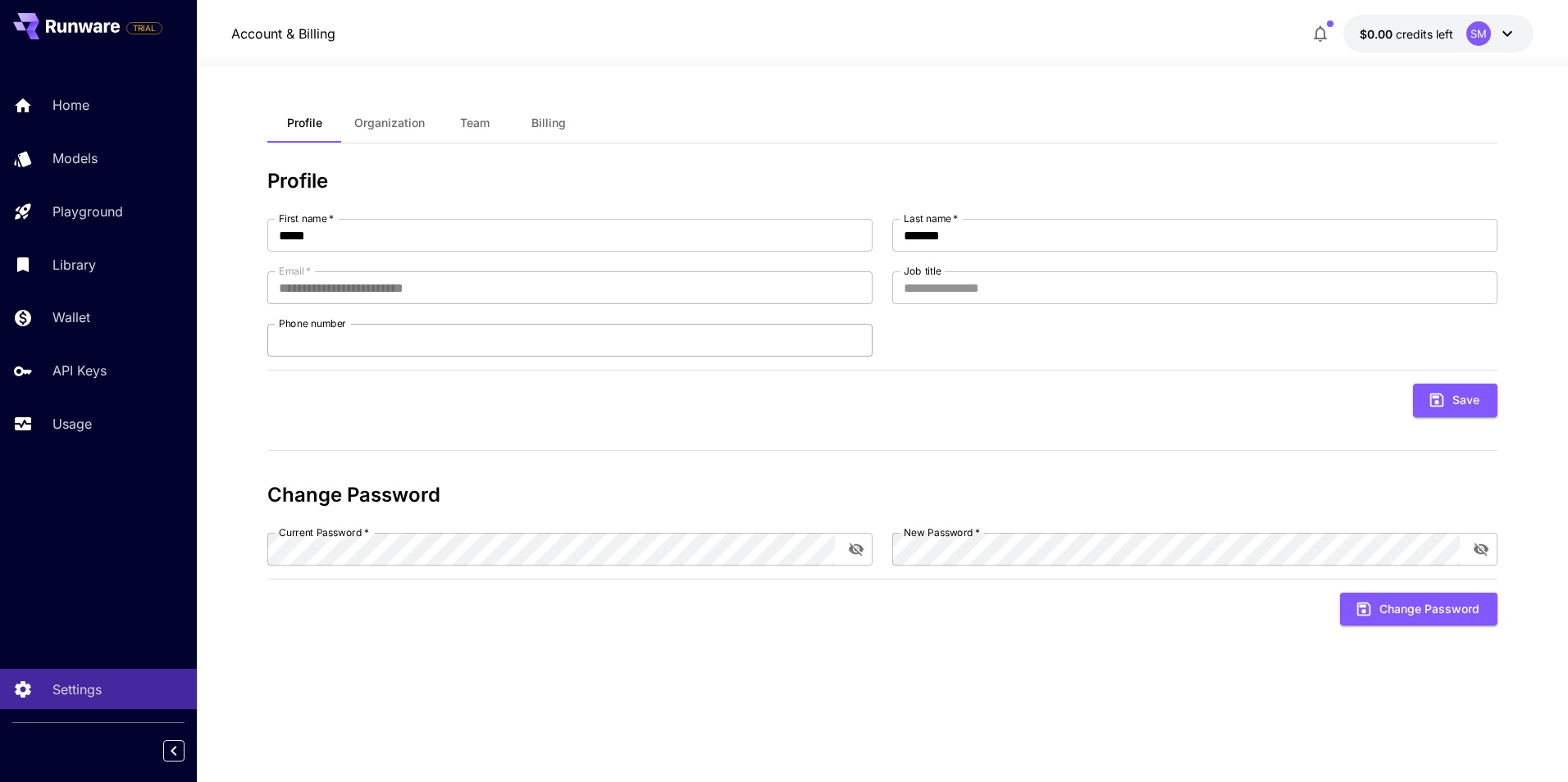
click at [349, 332] on input "Phone number" at bounding box center [569, 340] width 605 height 33
click at [333, 239] on input "*****" at bounding box center [569, 235] width 605 height 33
click at [472, 116] on span "Team" at bounding box center [474, 122] width 29 height 15
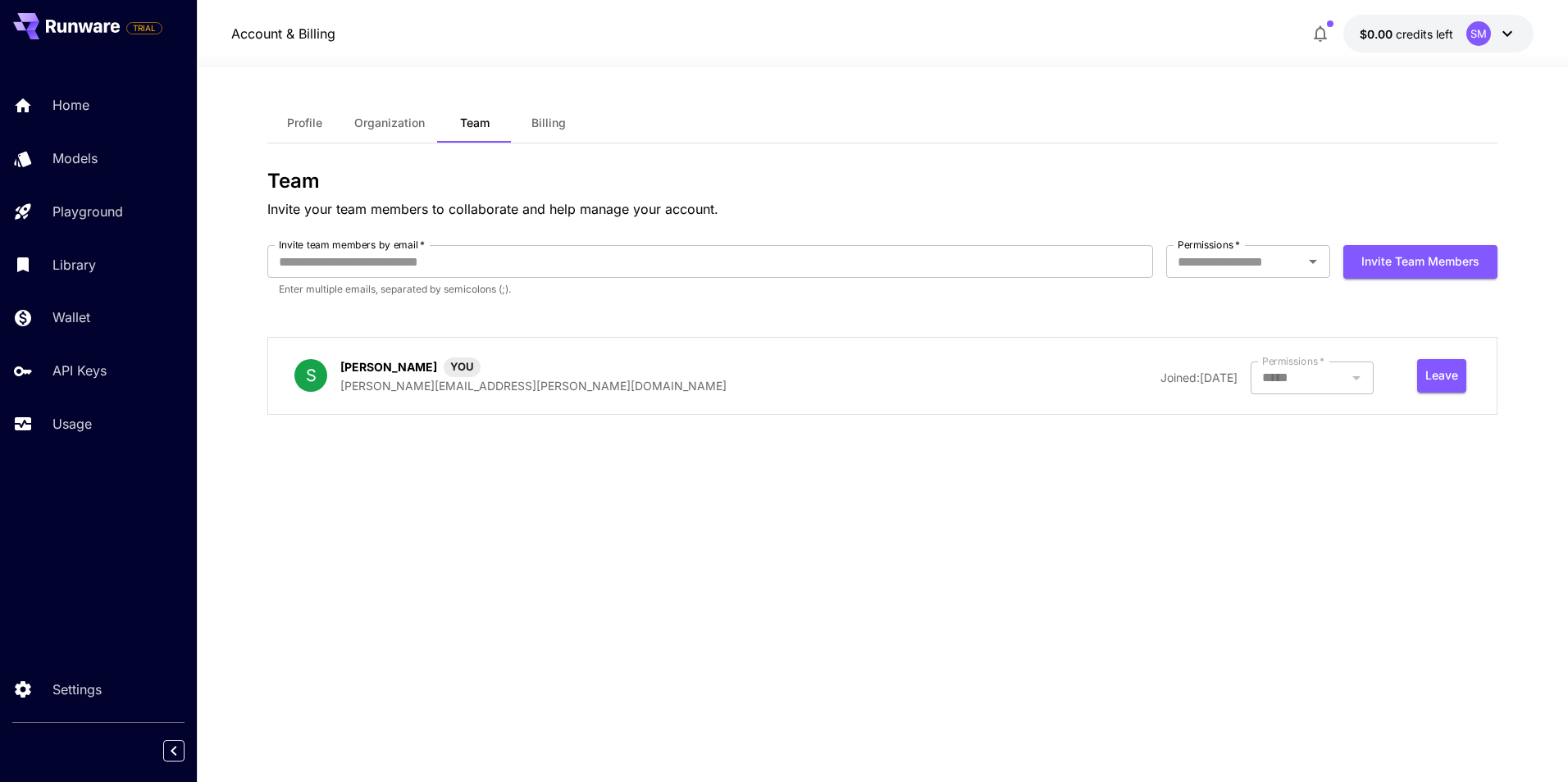
click at [835, 133] on div "Profile Organization Team Billing" at bounding box center [882, 123] width 1230 height 40
click at [1432, 614] on div "Profile Organization Team Billing Team Invite your team members to collaborate …" at bounding box center [882, 425] width 1230 height 643
click at [1432, 374] on button "Leave" at bounding box center [1441, 376] width 49 height 34
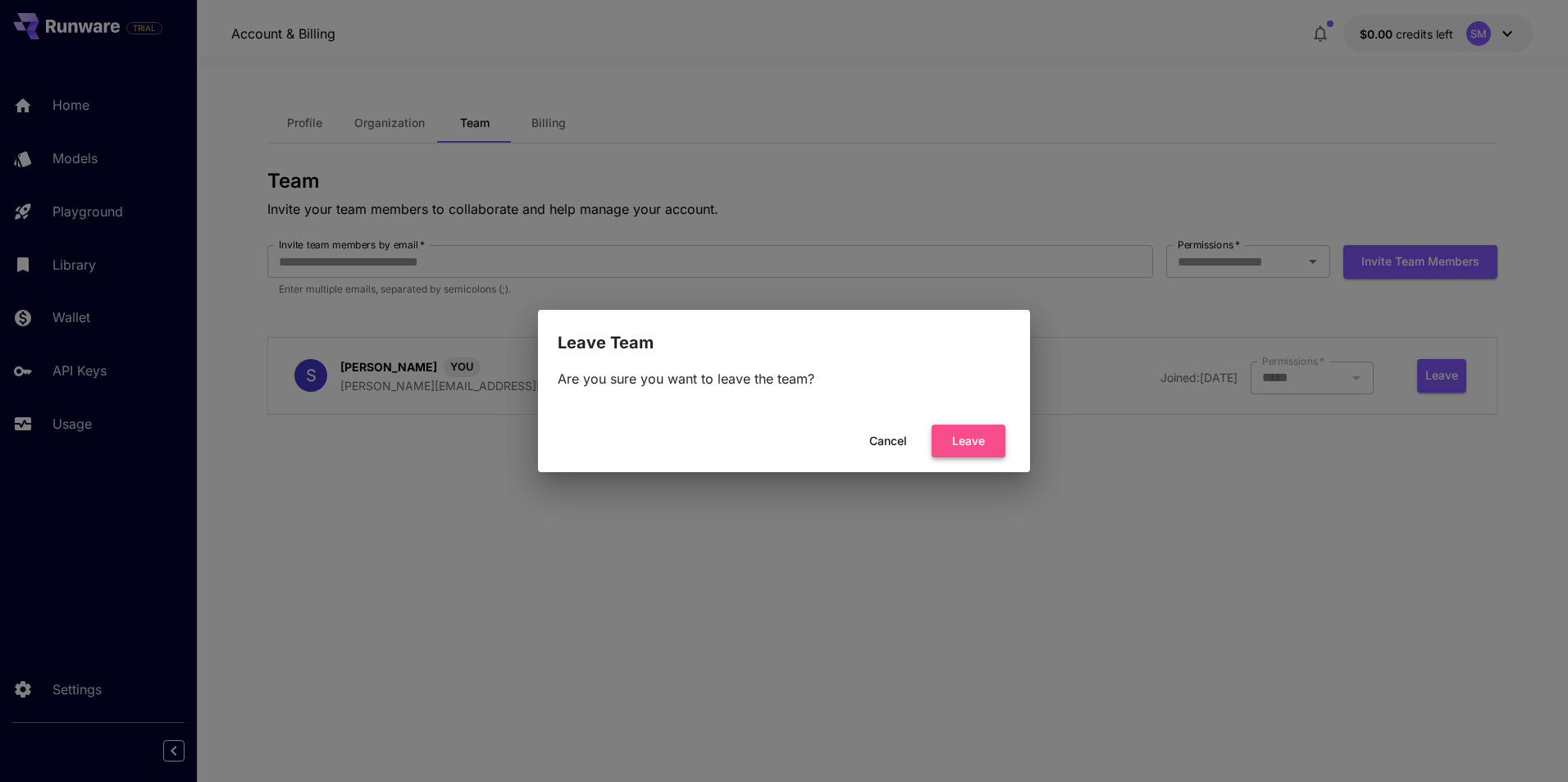
click at [967, 437] on button "Leave" at bounding box center [968, 442] width 74 height 34
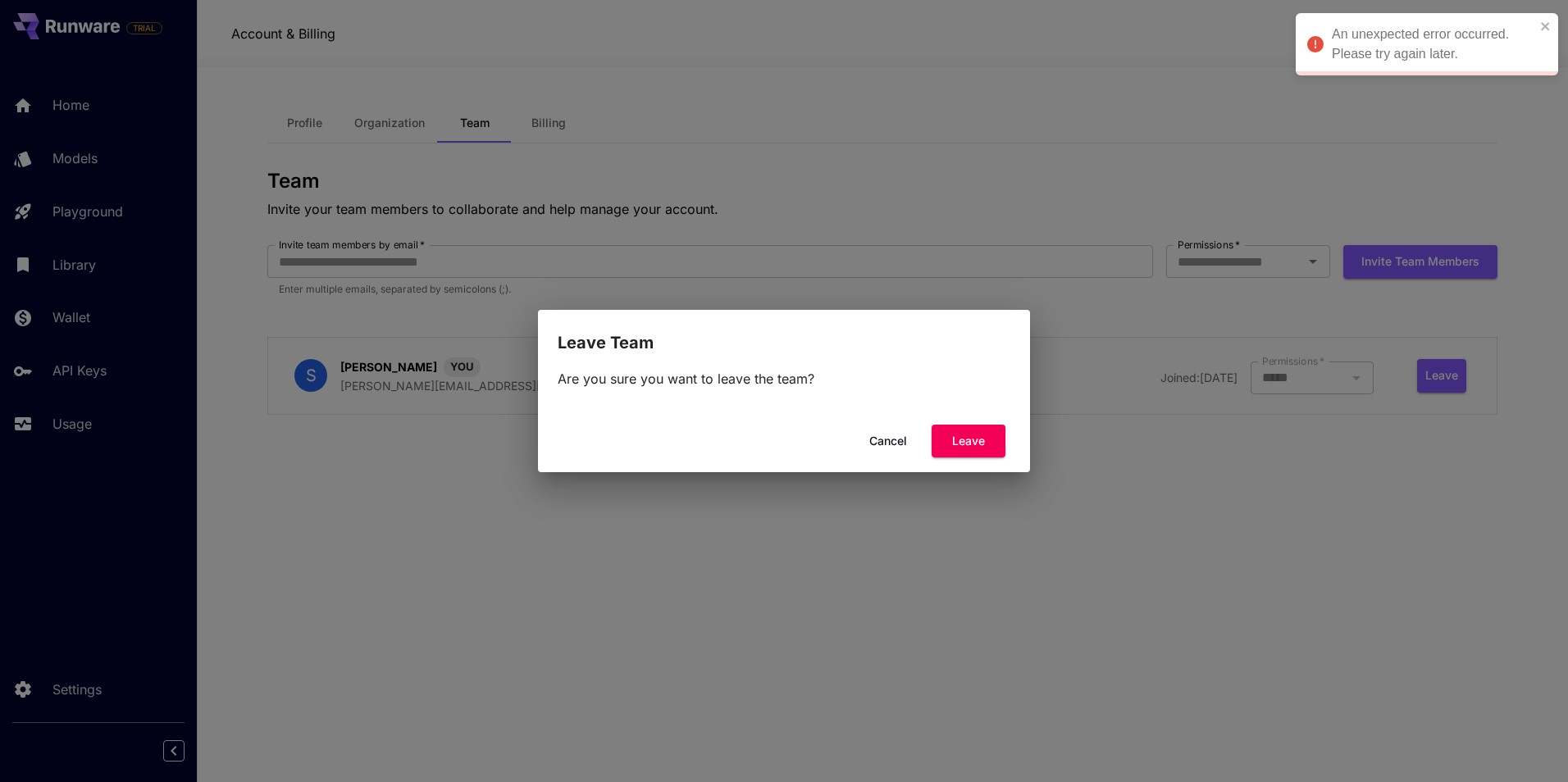
click at [967, 437] on button "Leave" at bounding box center [968, 442] width 74 height 34
click at [967, 436] on button "Leave" at bounding box center [968, 442] width 74 height 34
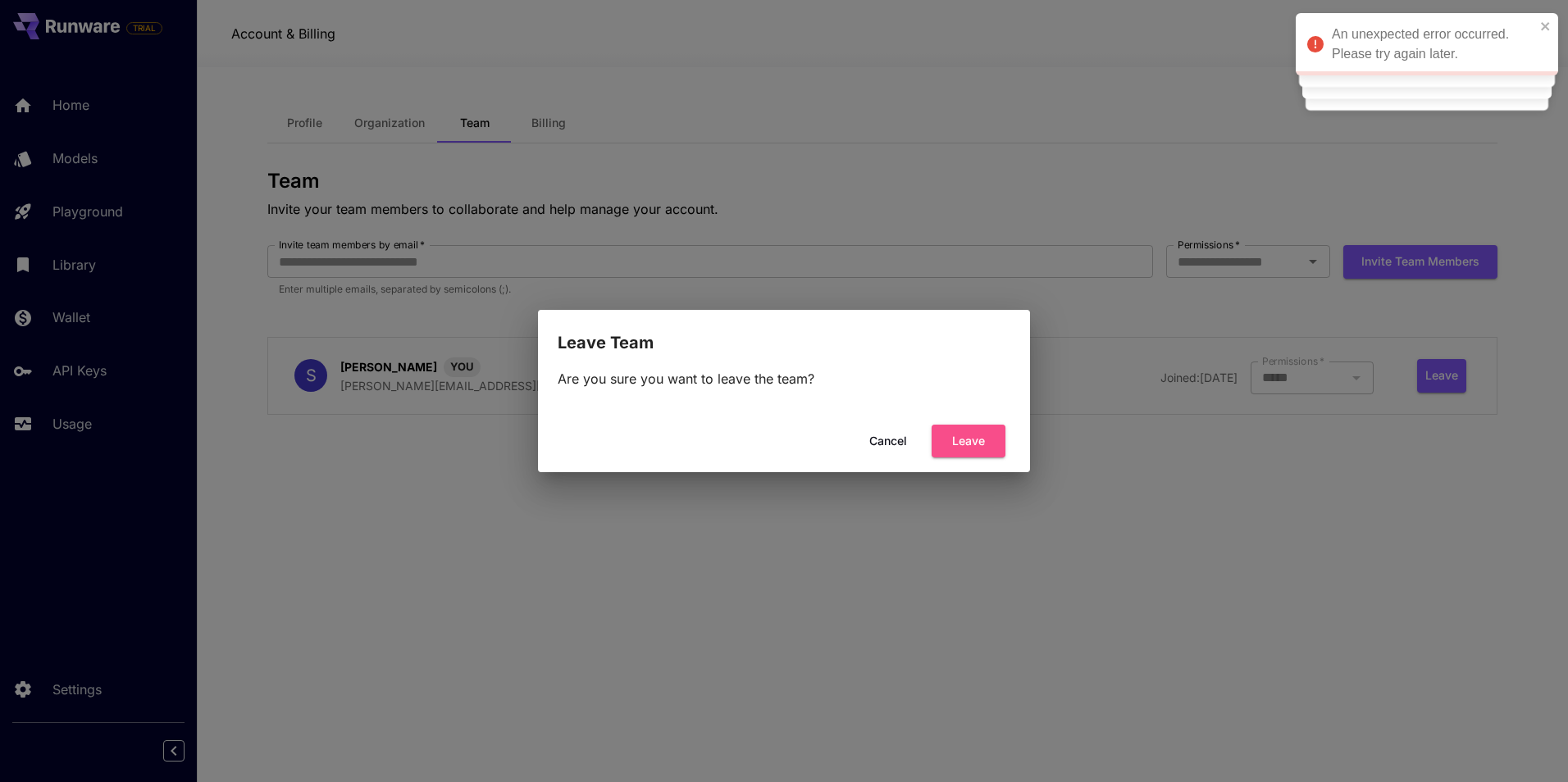
click at [967, 436] on button "Leave" at bounding box center [968, 442] width 74 height 34
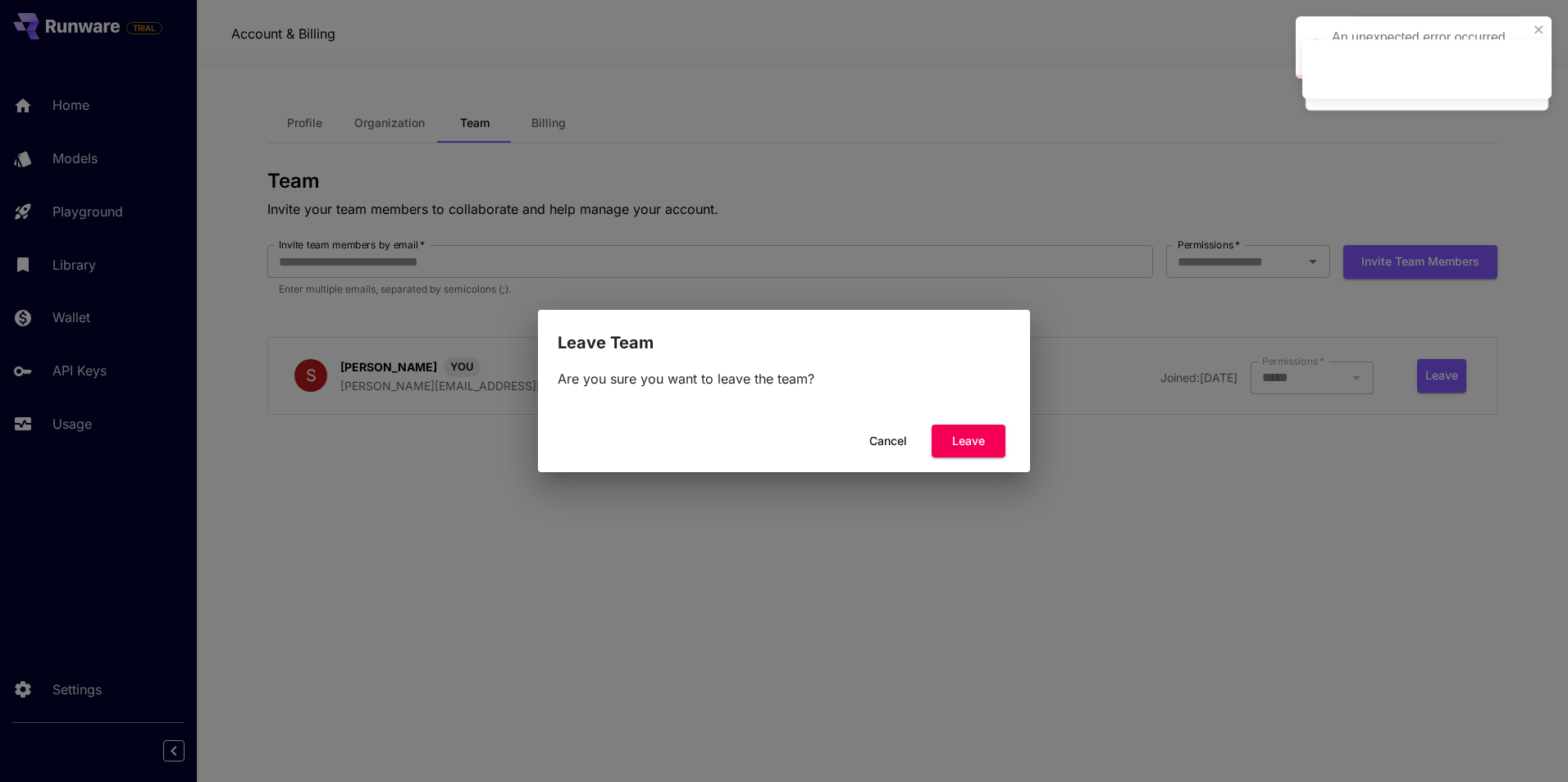
click at [889, 438] on button "Cancel" at bounding box center [888, 442] width 74 height 34
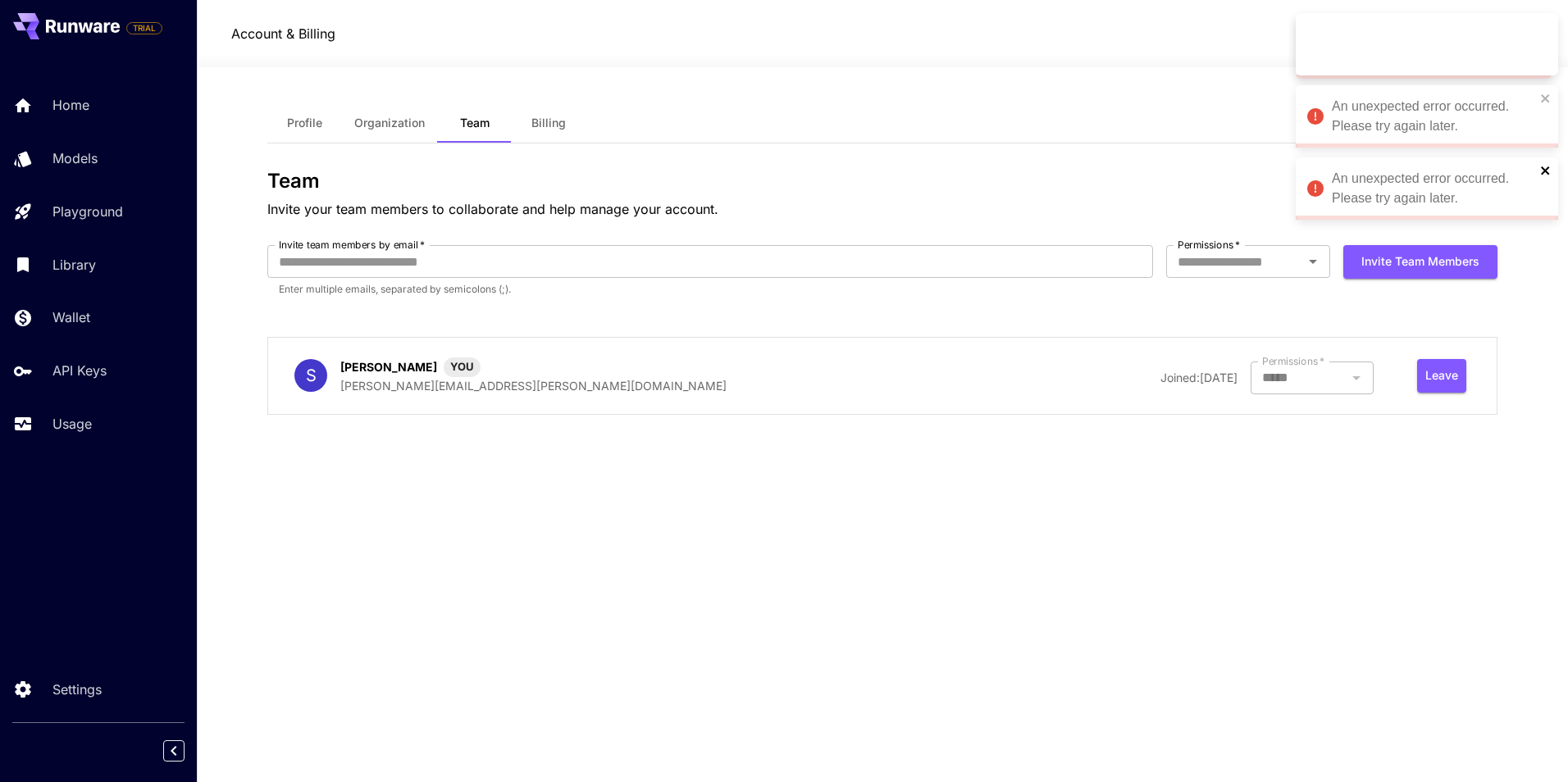
click at [1547, 169] on icon "close" at bounding box center [1545, 170] width 8 height 8
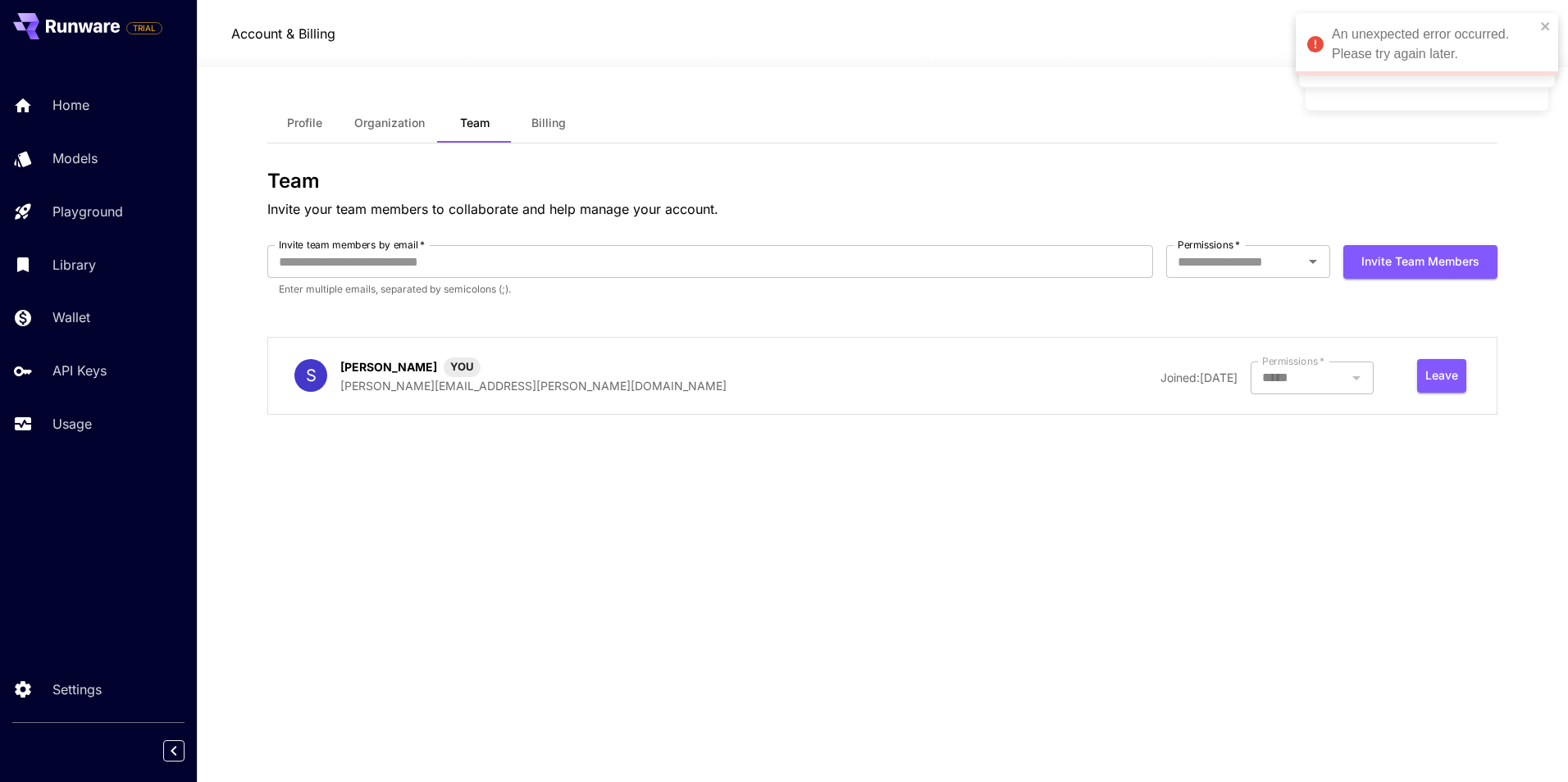
click at [1062, 72] on div "Profile Organization Team Billing Team Invite your team members to collaborate …" at bounding box center [882, 425] width 1230 height 715
click at [1541, 23] on icon "close" at bounding box center [1546, 26] width 12 height 13
click at [1541, 24] on icon "close" at bounding box center [1546, 26] width 12 height 13
click at [1543, 24] on div "An unexpected error occurred. Please try again later." at bounding box center [1427, 44] width 263 height 62
drag, startPoint x: 1543, startPoint y: 24, endPoint x: 1156, endPoint y: 74, distance: 390.2
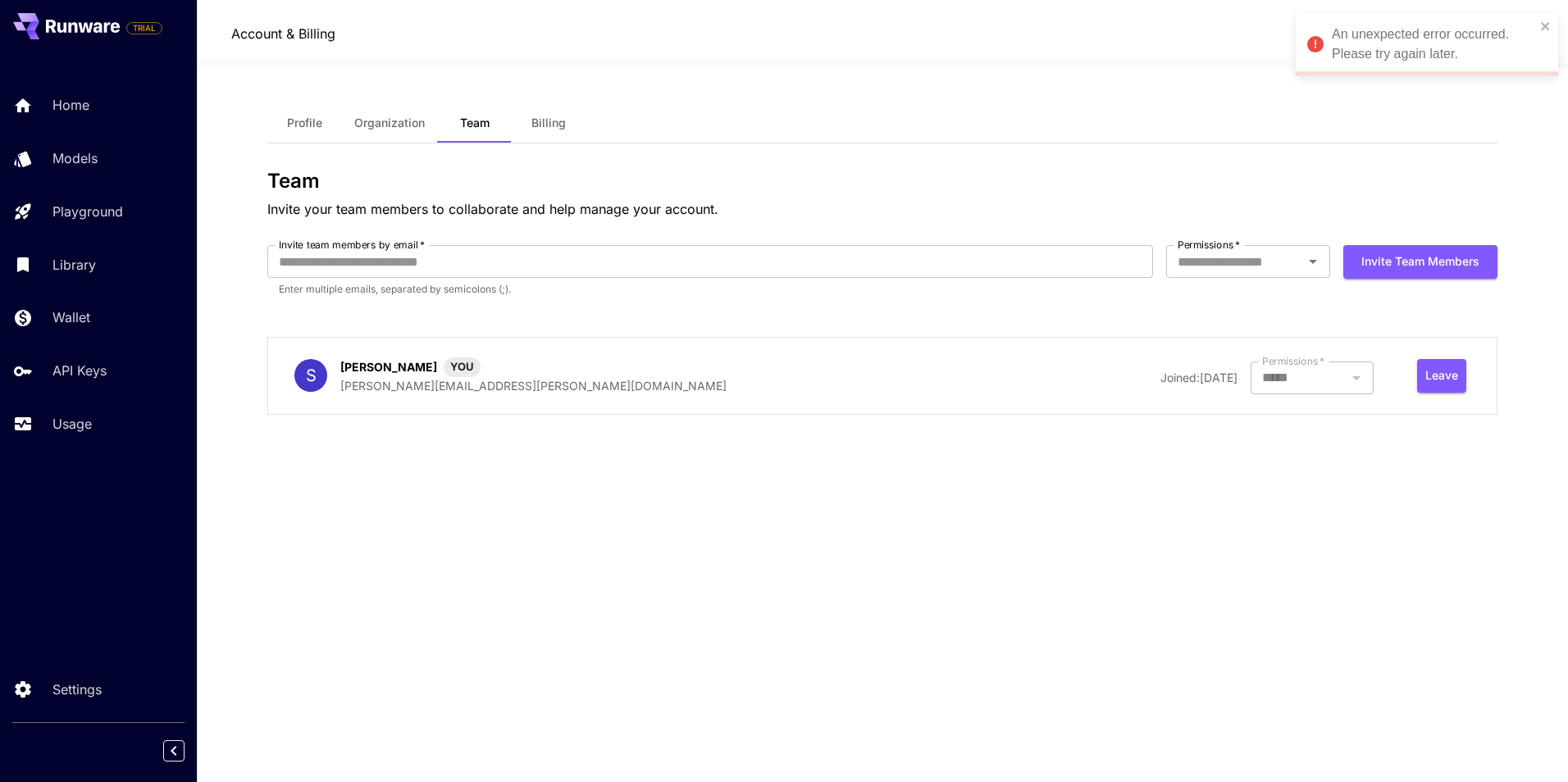
click at [1162, 72] on div "Profile Organization Team Billing Team Invite your team members to collaborate …" at bounding box center [882, 425] width 1230 height 715
click at [315, 126] on span "Profile" at bounding box center [305, 122] width 35 height 15
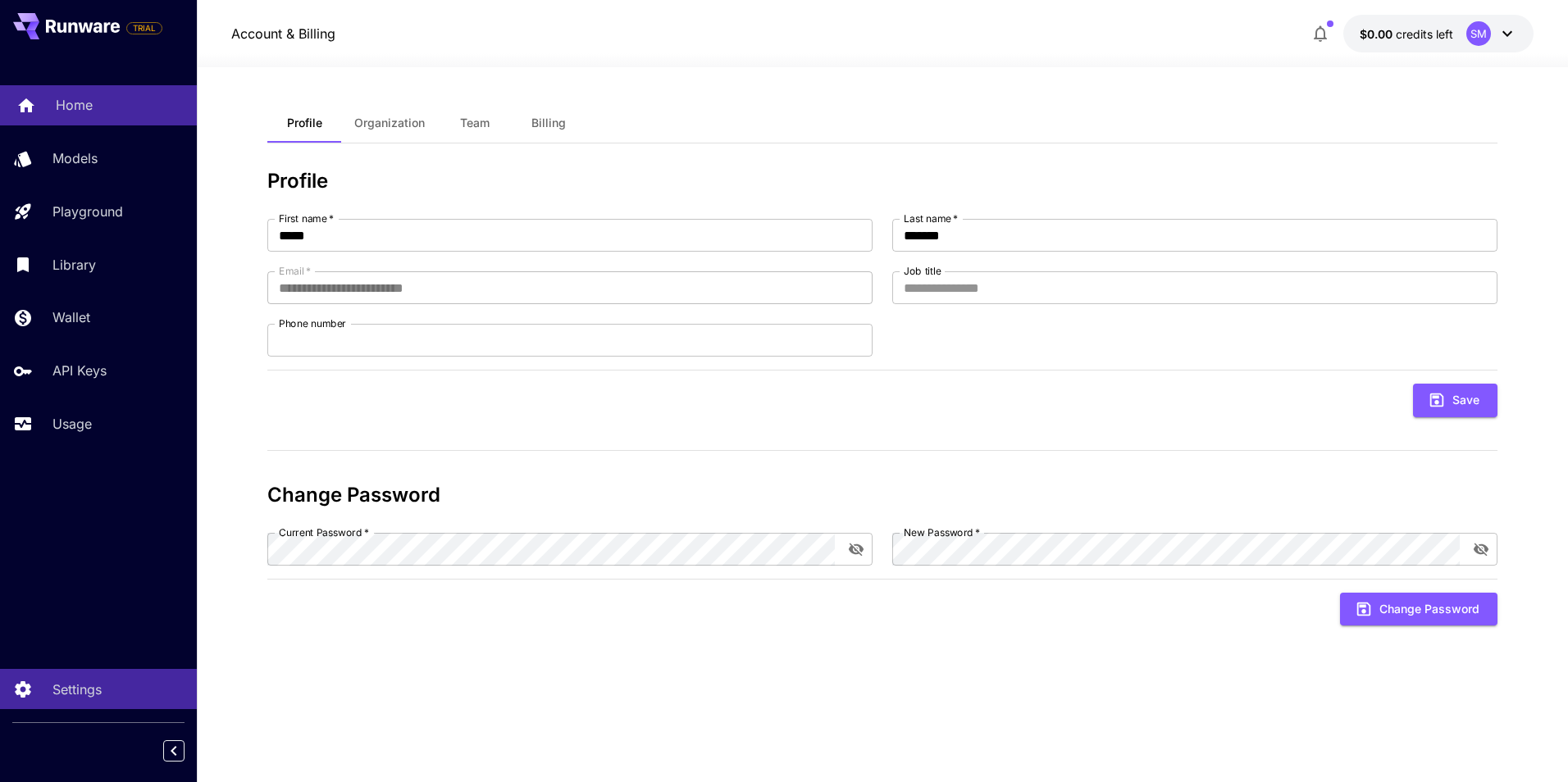
click at [74, 104] on p "Home" at bounding box center [74, 105] width 37 height 20
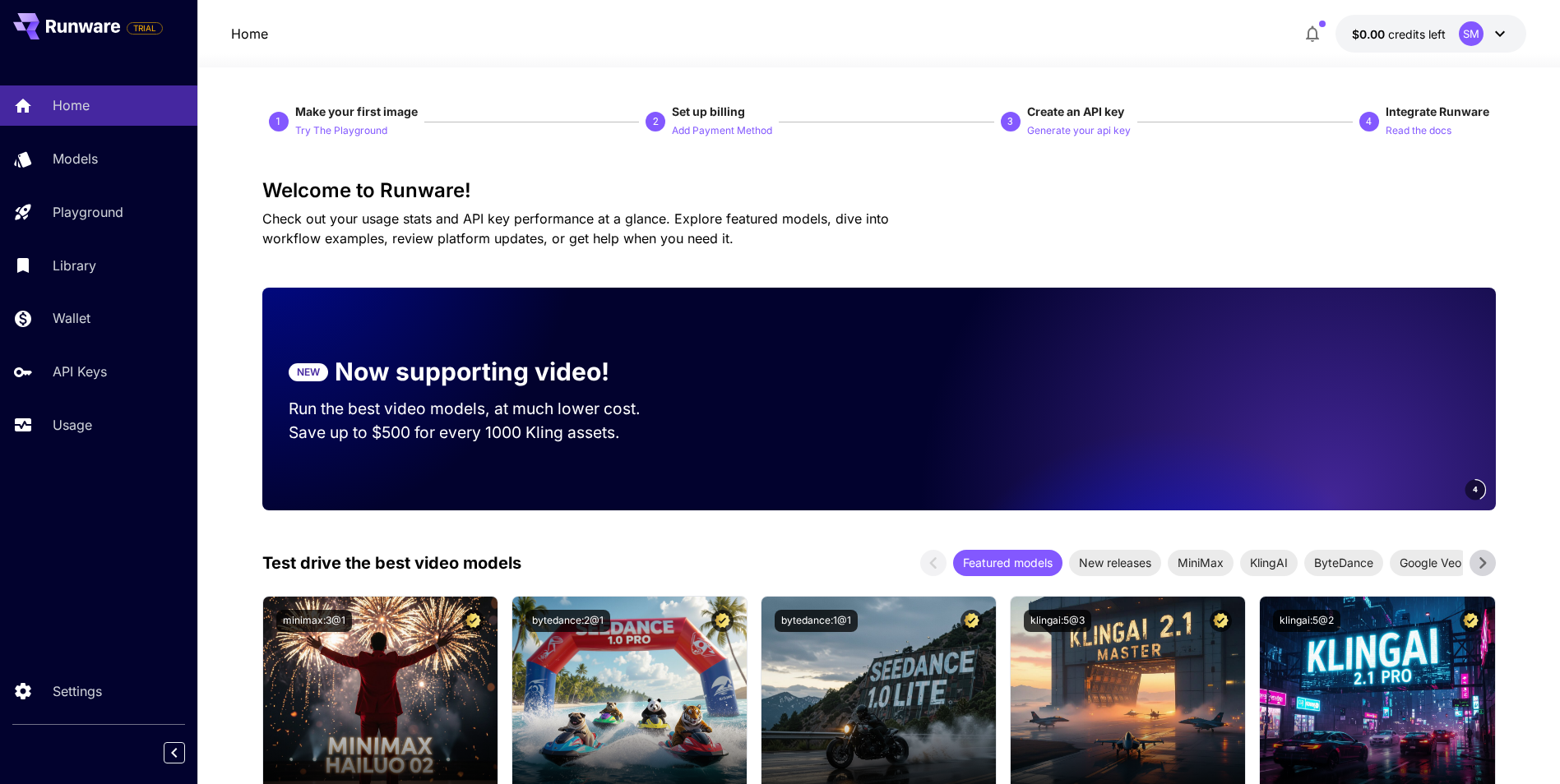
click at [1498, 37] on icon at bounding box center [1500, 34] width 20 height 20
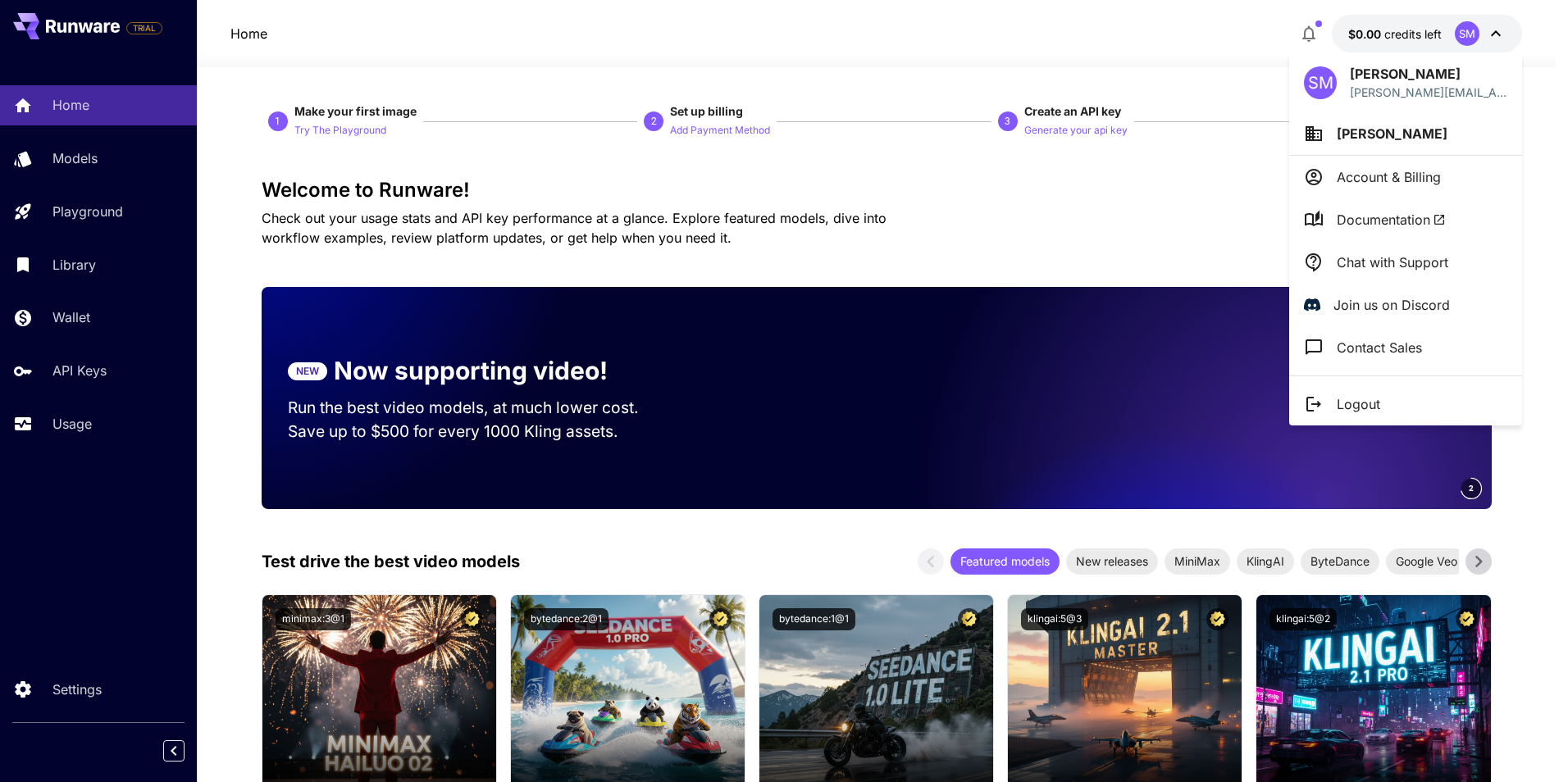
click at [1372, 171] on p "Account & Billing" at bounding box center [1388, 177] width 104 height 20
